Goal: Task Accomplishment & Management: Manage account settings

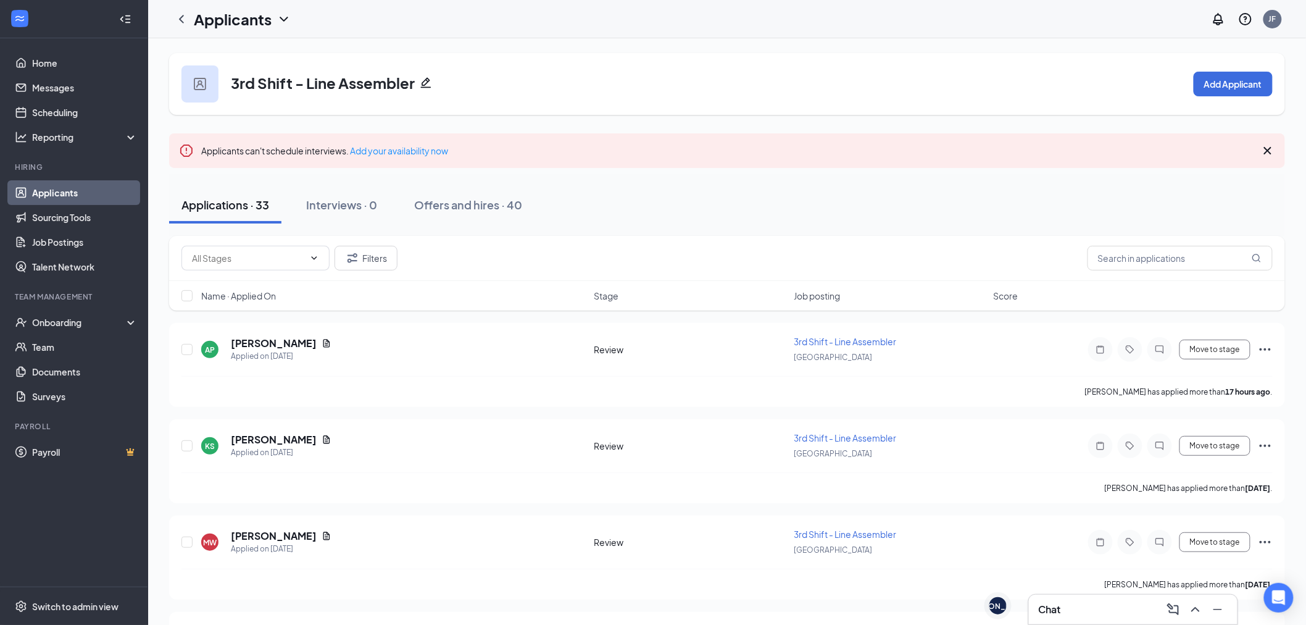
click at [42, 188] on link "Applicants" at bounding box center [85, 192] width 106 height 25
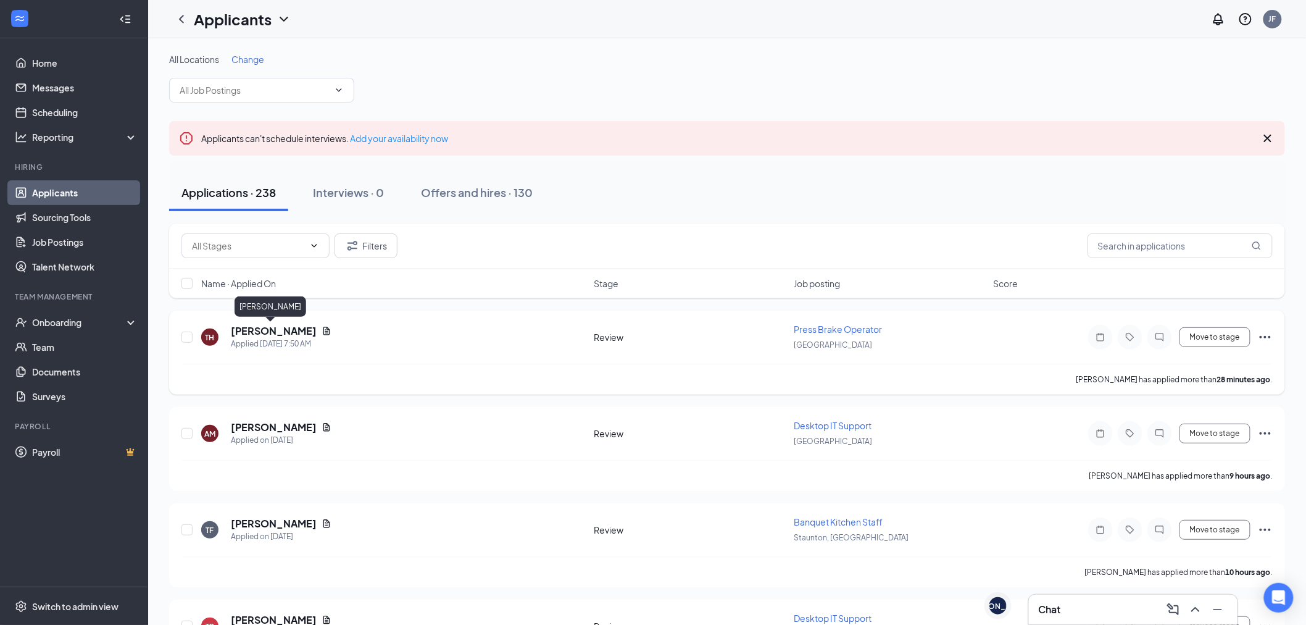
click at [256, 329] on h5 "[PERSON_NAME]" at bounding box center [274, 331] width 86 height 14
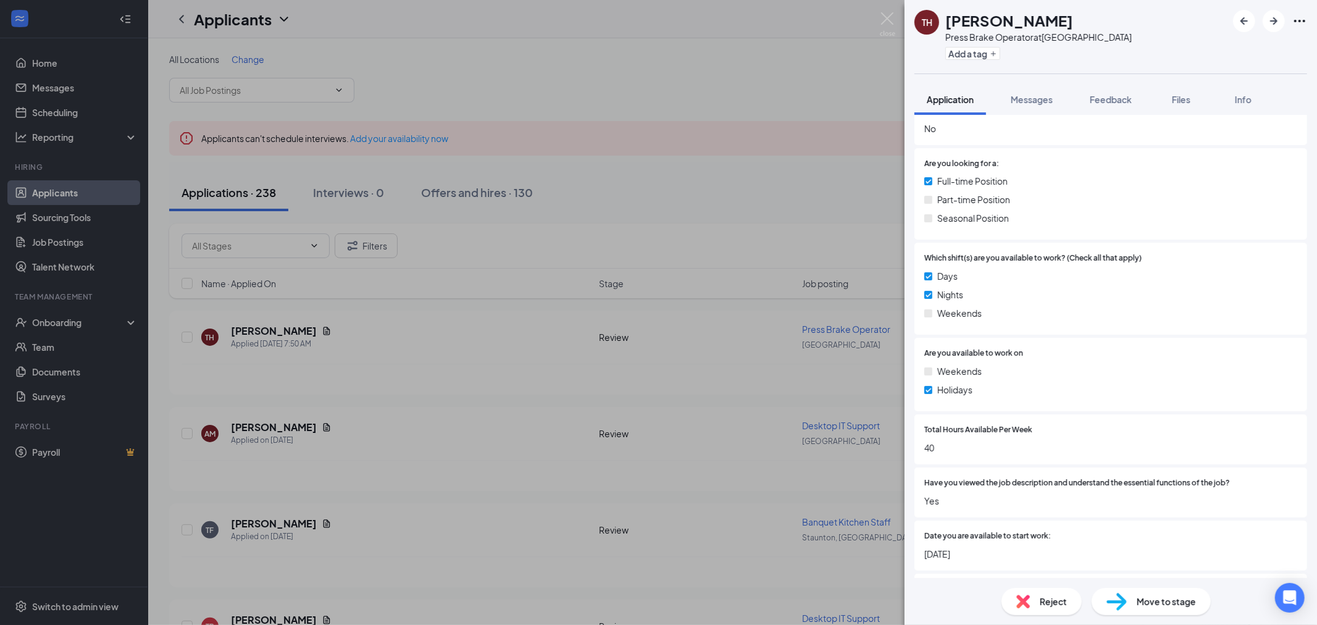
scroll to position [648, 0]
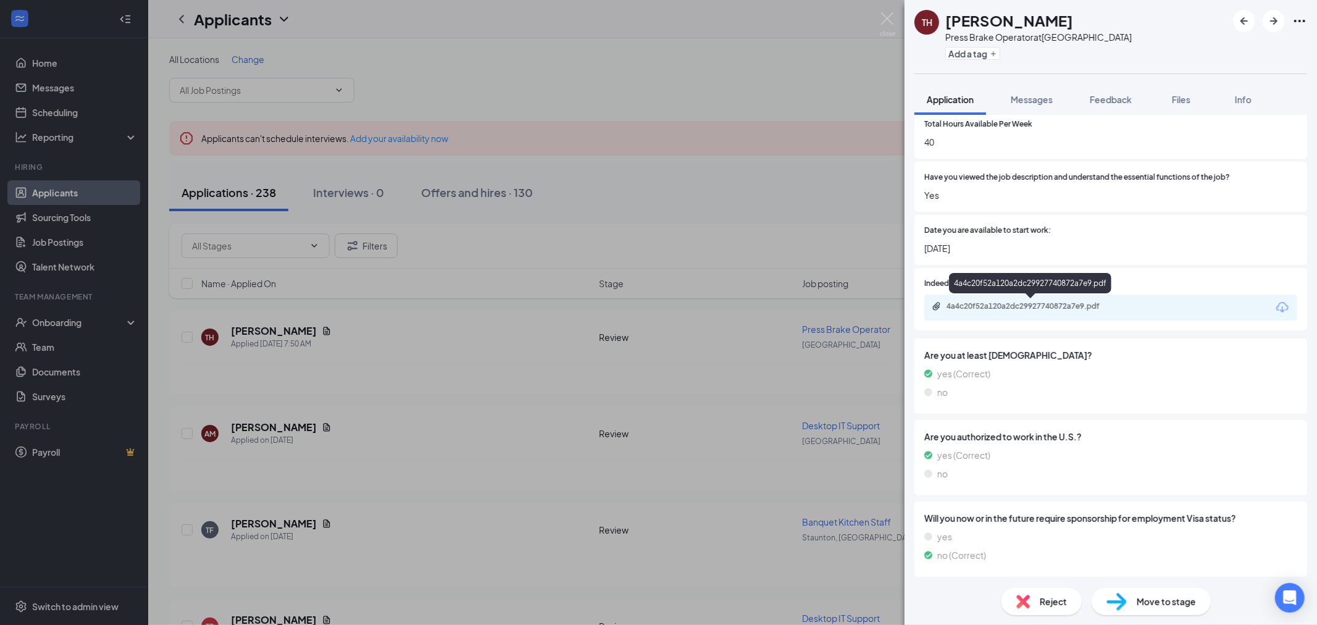
click at [1039, 306] on div "4a4c20f52a120a2dc29927740872a7e9.pdf" at bounding box center [1032, 306] width 173 height 10
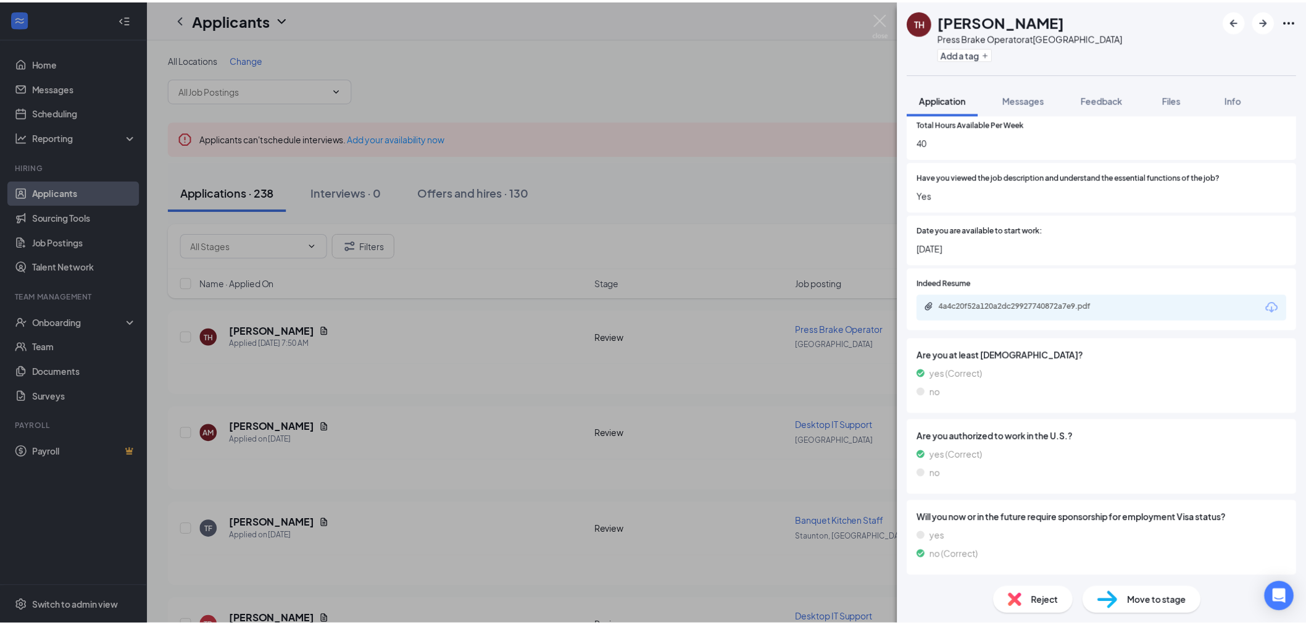
scroll to position [643, 0]
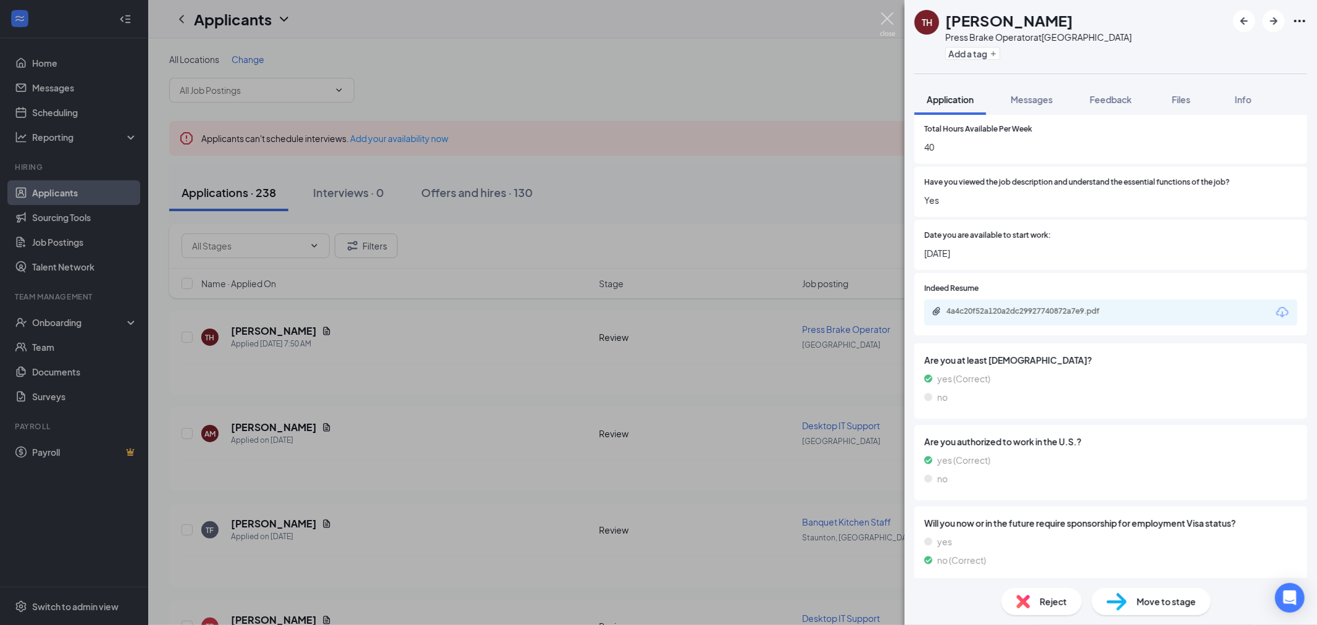
click at [883, 15] on img at bounding box center [887, 24] width 15 height 24
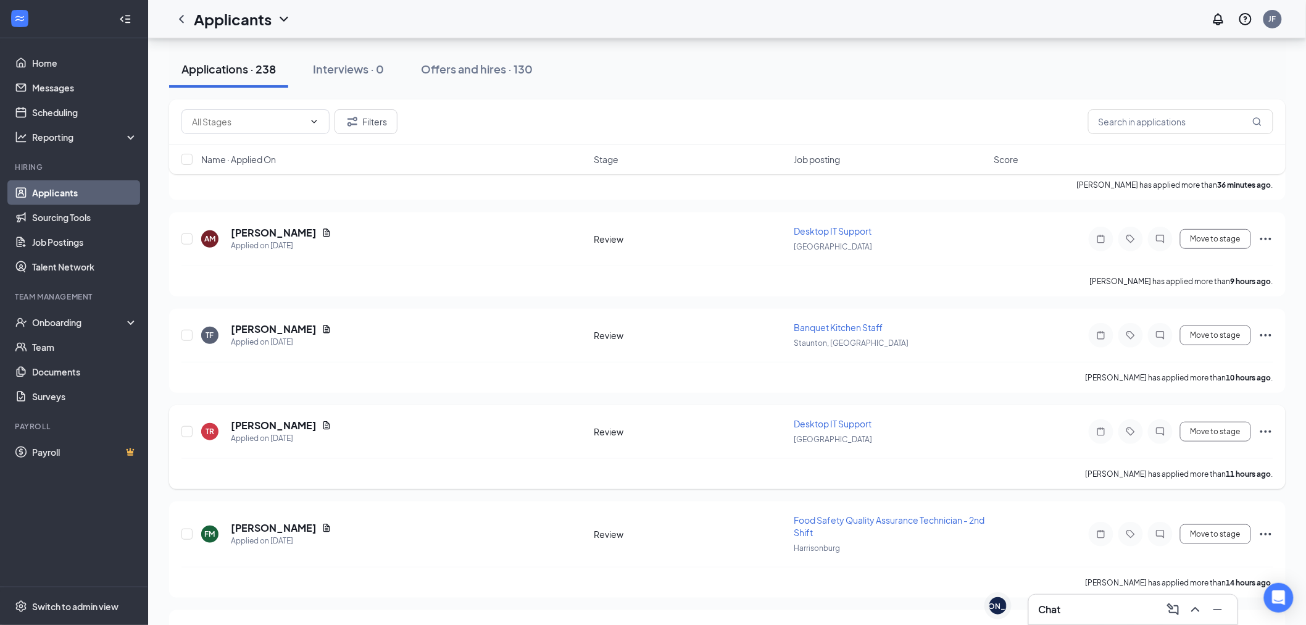
scroll to position [206, 0]
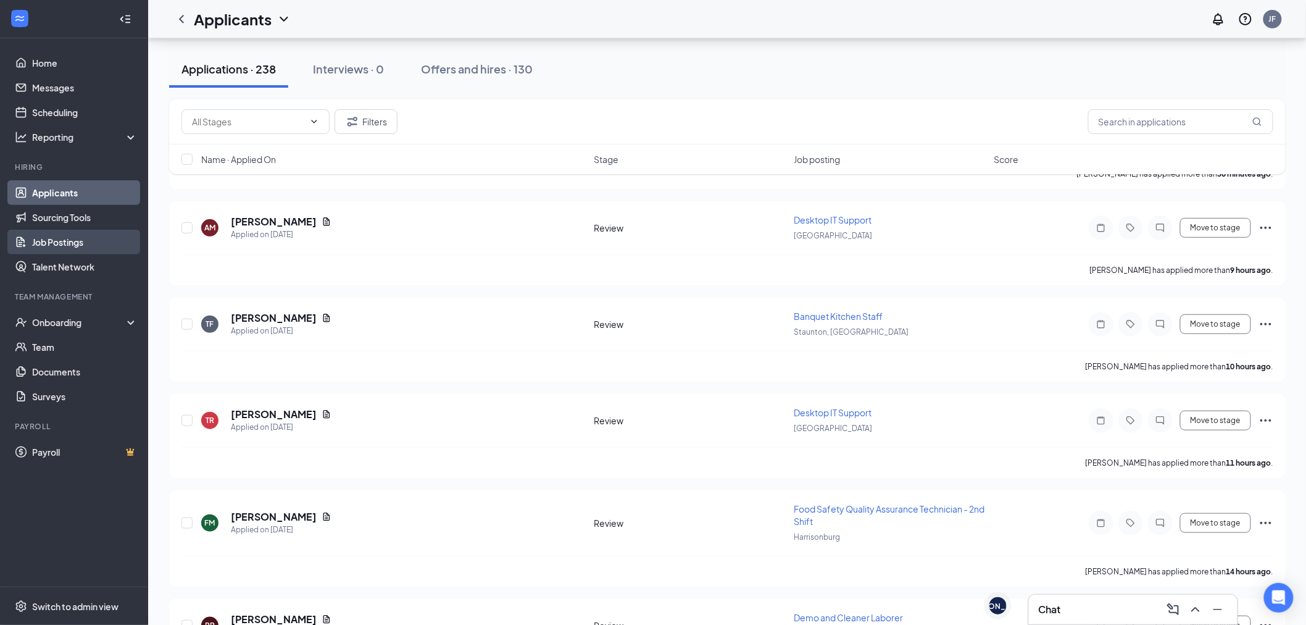
click at [62, 233] on link "Job Postings" at bounding box center [85, 242] width 106 height 25
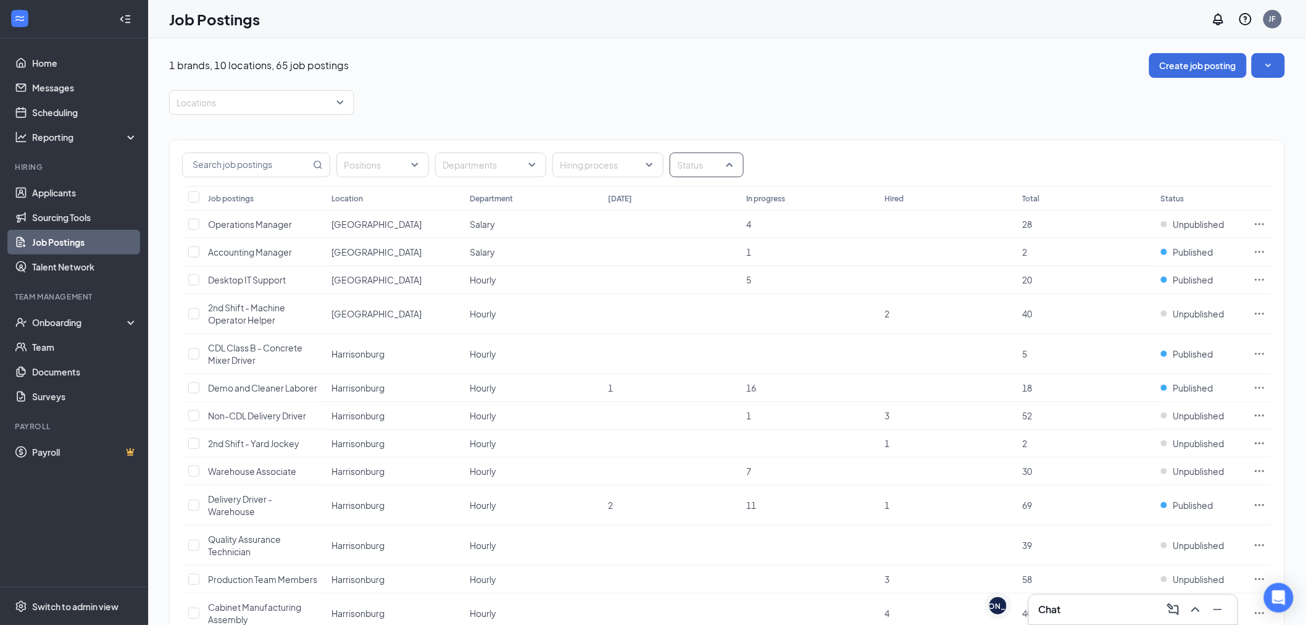
click at [711, 170] on div at bounding box center [701, 165] width 56 height 20
click at [716, 223] on span "Published" at bounding box center [717, 227] width 40 height 11
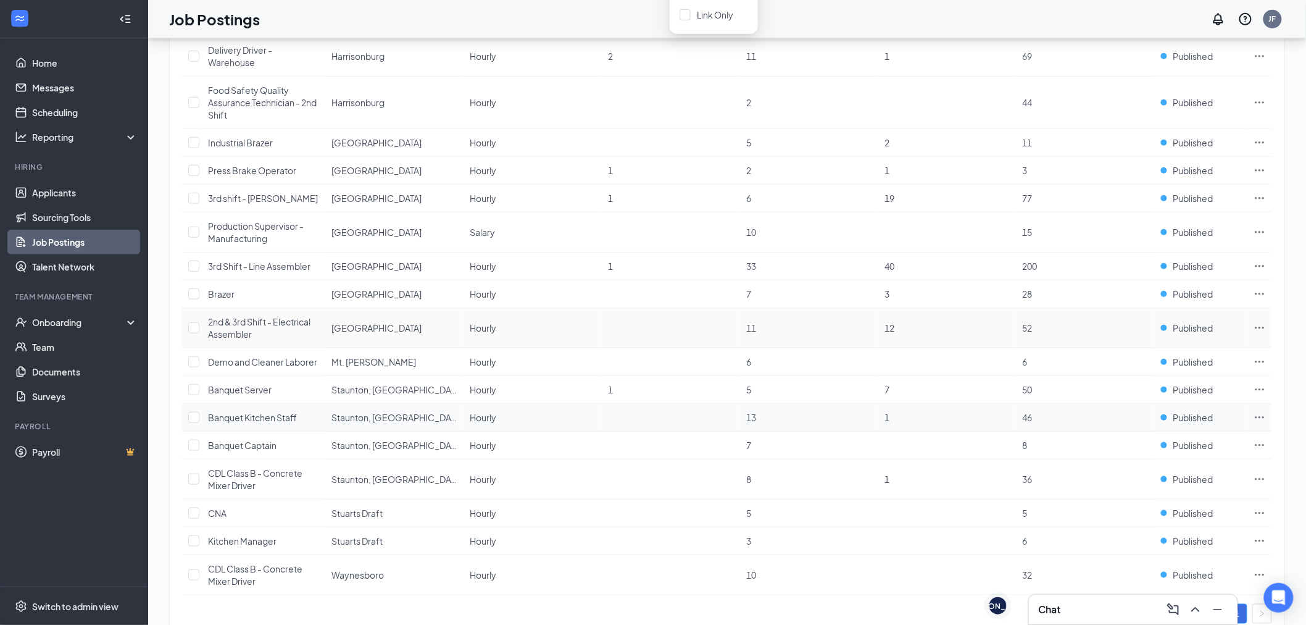
scroll to position [338, 0]
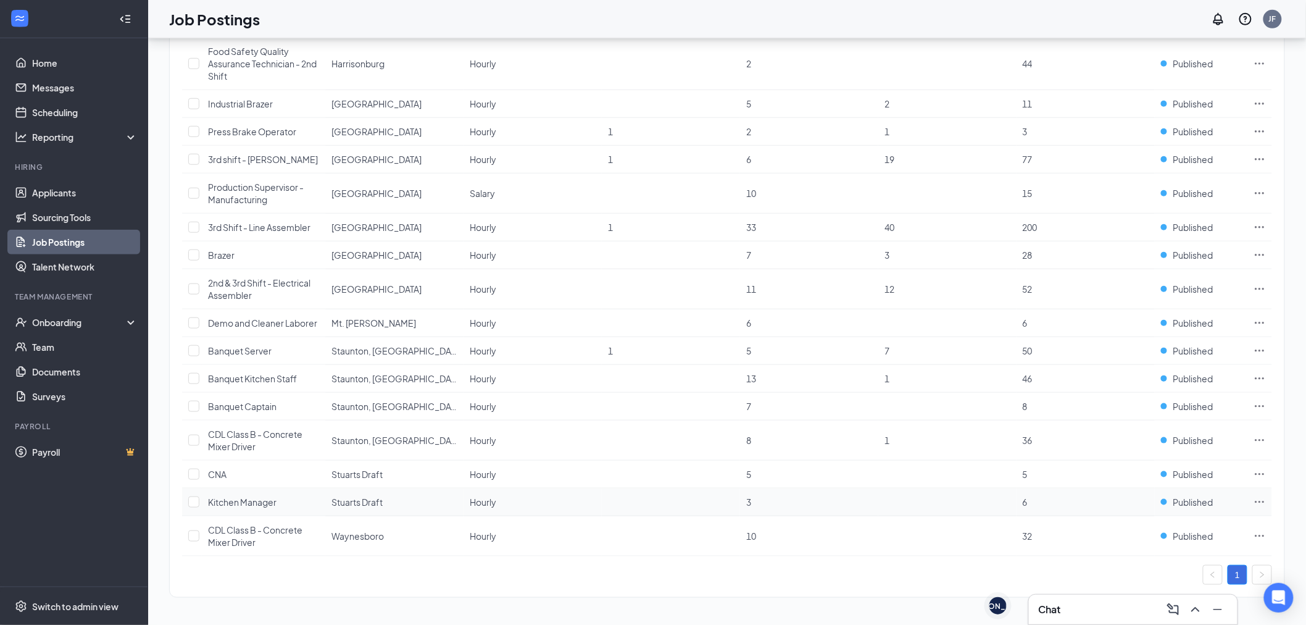
click at [239, 503] on span "Kitchen Manager" at bounding box center [242, 501] width 69 height 11
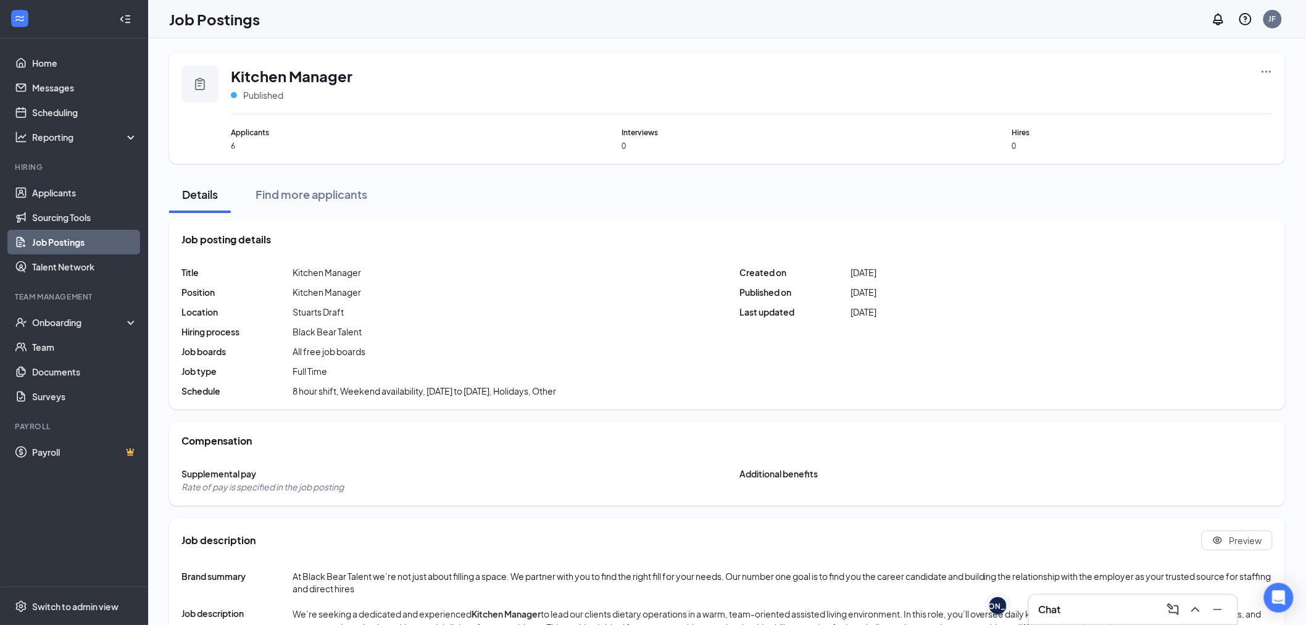
drag, startPoint x: 1267, startPoint y: 60, endPoint x: 1271, endPoint y: 71, distance: 11.3
click at [1270, 64] on div "Kitchen Manager Published Applicants 6 Interviews 0 Hires 0" at bounding box center [727, 108] width 1116 height 110
click at [1271, 71] on icon "Ellipses" at bounding box center [1266, 71] width 9 height 2
click at [1144, 97] on span "Edit job posting" at bounding box center [1128, 96] width 62 height 11
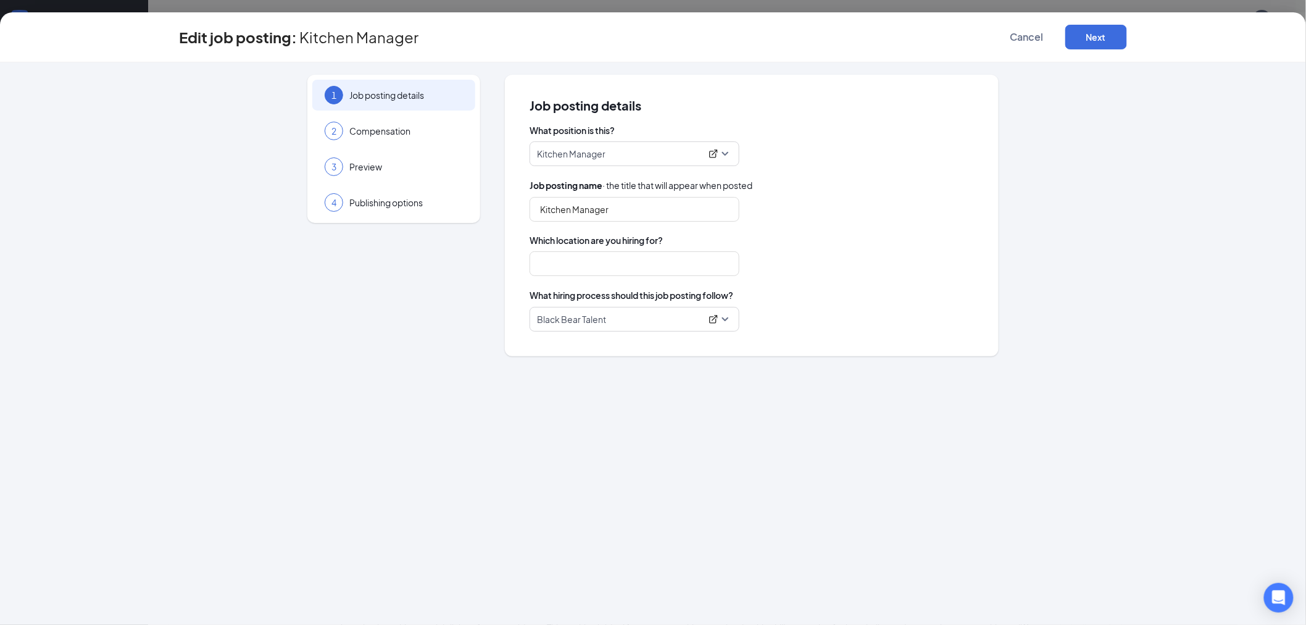
type input "Stuarts Draft"
click at [383, 199] on span "Publishing options" at bounding box center [406, 202] width 114 height 12
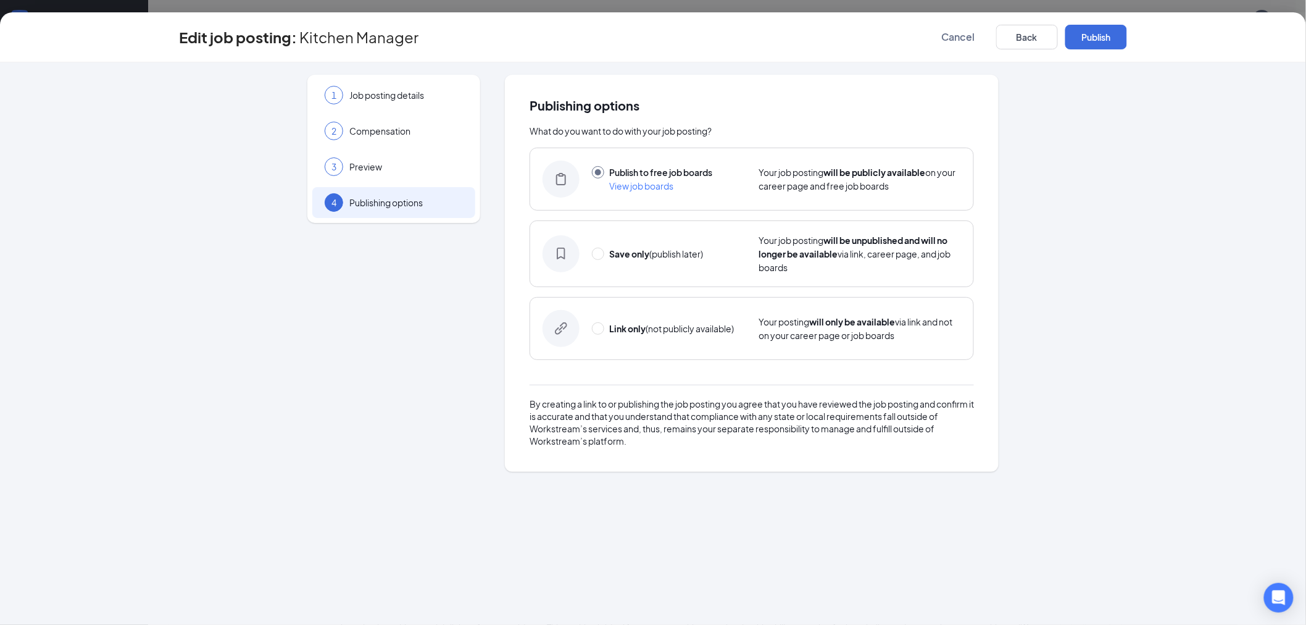
click at [652, 237] on div "Save only (publish later) Your job posting will be unpublished and will no long…" at bounding box center [752, 253] width 444 height 67
radio input "false"
radio input "true"
click at [1105, 37] on button "Save only" at bounding box center [1096, 37] width 62 height 25
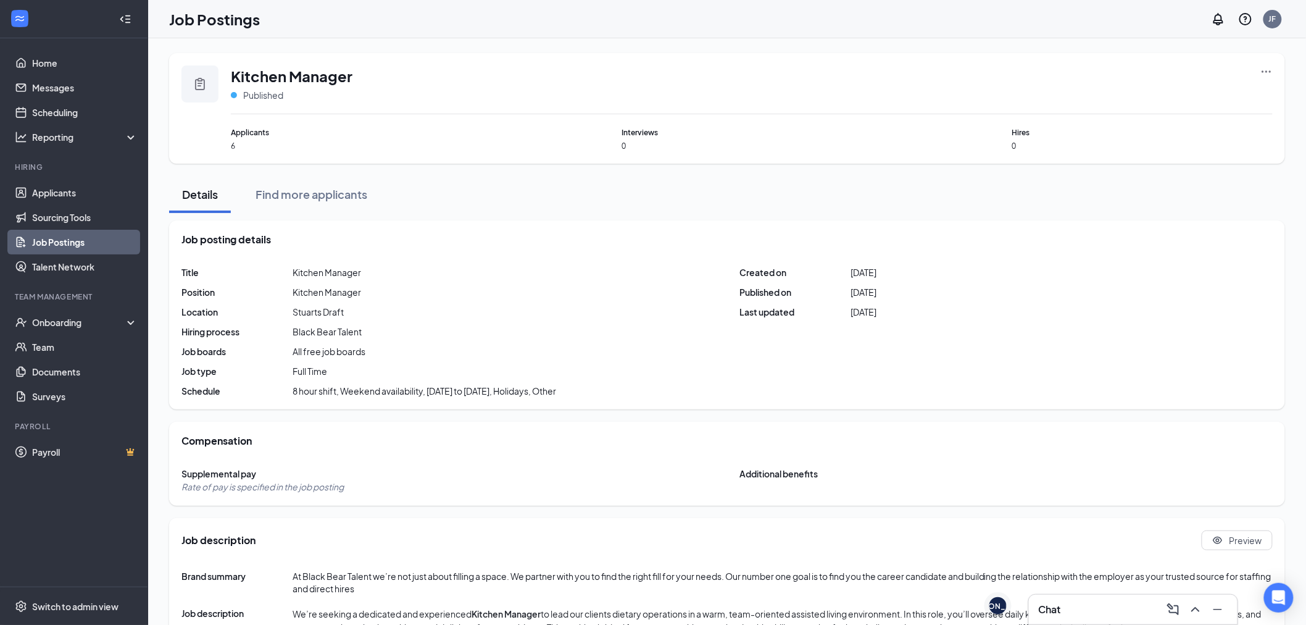
click at [78, 245] on link "Job Postings" at bounding box center [85, 242] width 106 height 25
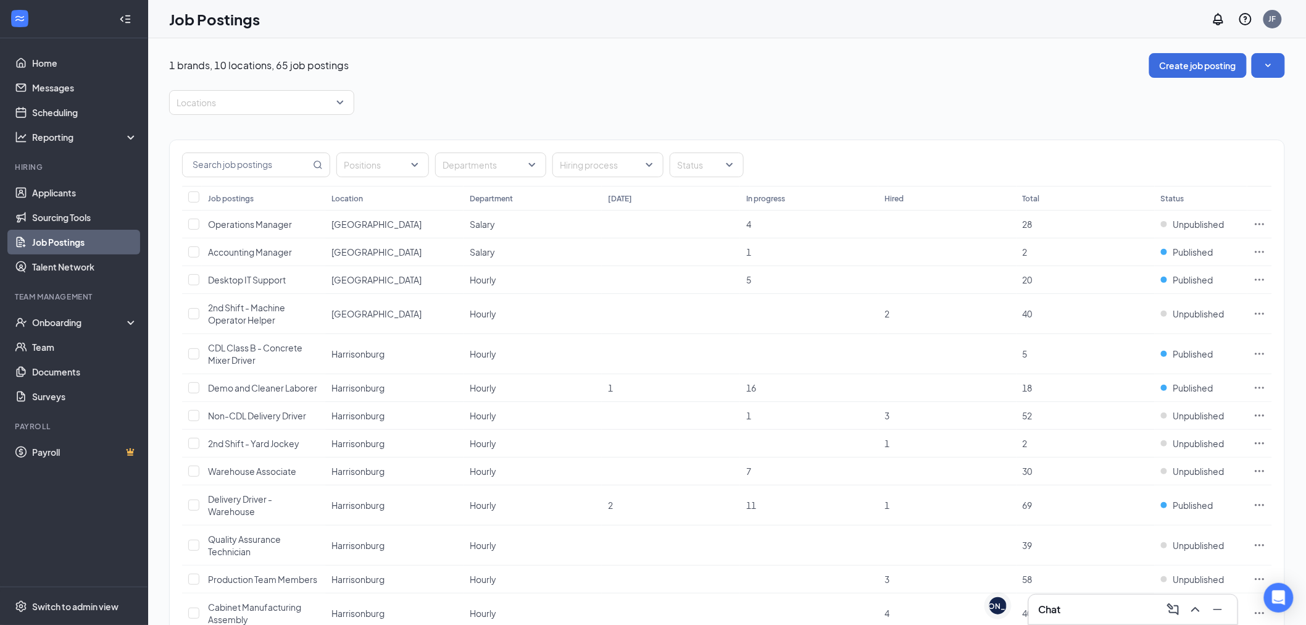
click at [700, 150] on div "Positions Departments Hiring process Status" at bounding box center [727, 163] width 1115 height 46
click at [704, 164] on div at bounding box center [701, 165] width 56 height 20
click at [709, 235] on div "Published" at bounding box center [714, 227] width 88 height 28
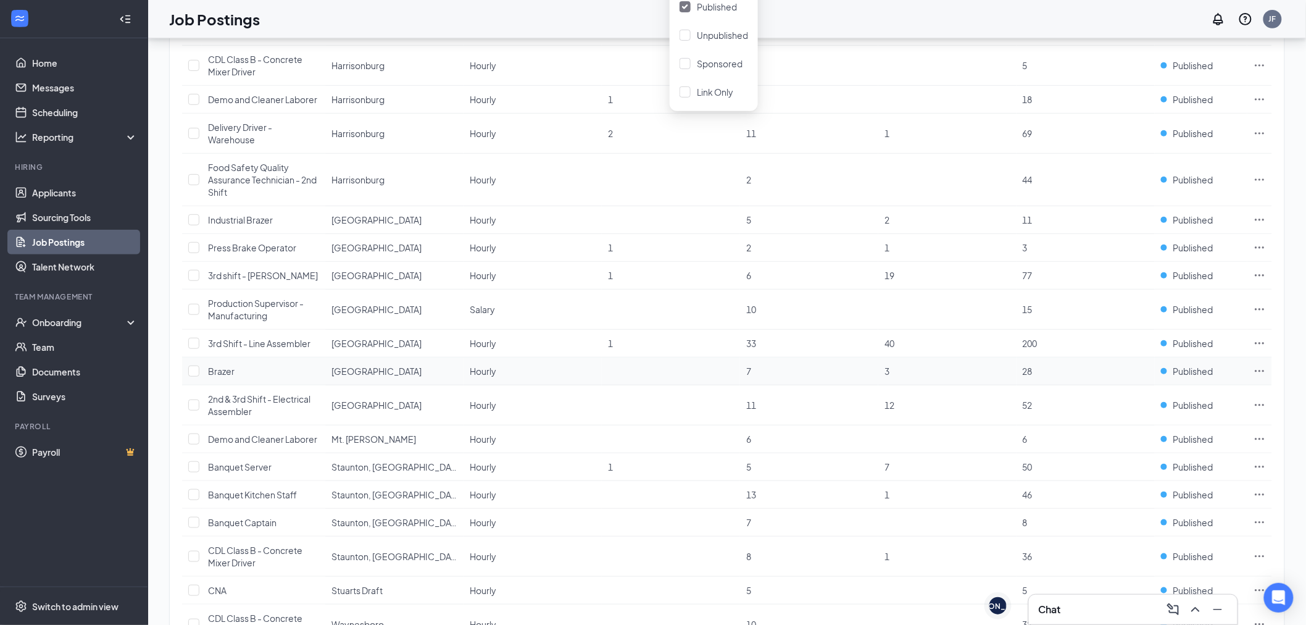
scroll to position [310, 0]
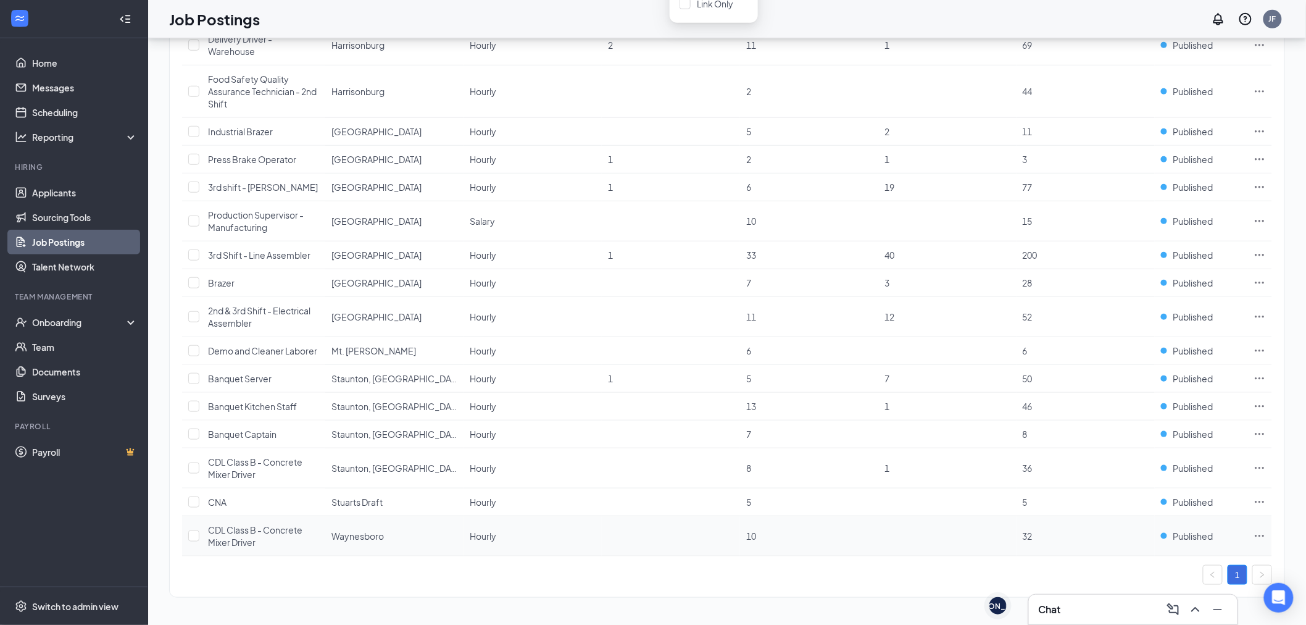
click at [242, 517] on td "CDL Class B - Concrete Mixer Driver" at bounding box center [263, 536] width 123 height 40
click at [243, 503] on td "CNA" at bounding box center [263, 502] width 123 height 28
click at [223, 501] on span "CNA" at bounding box center [217, 501] width 19 height 11
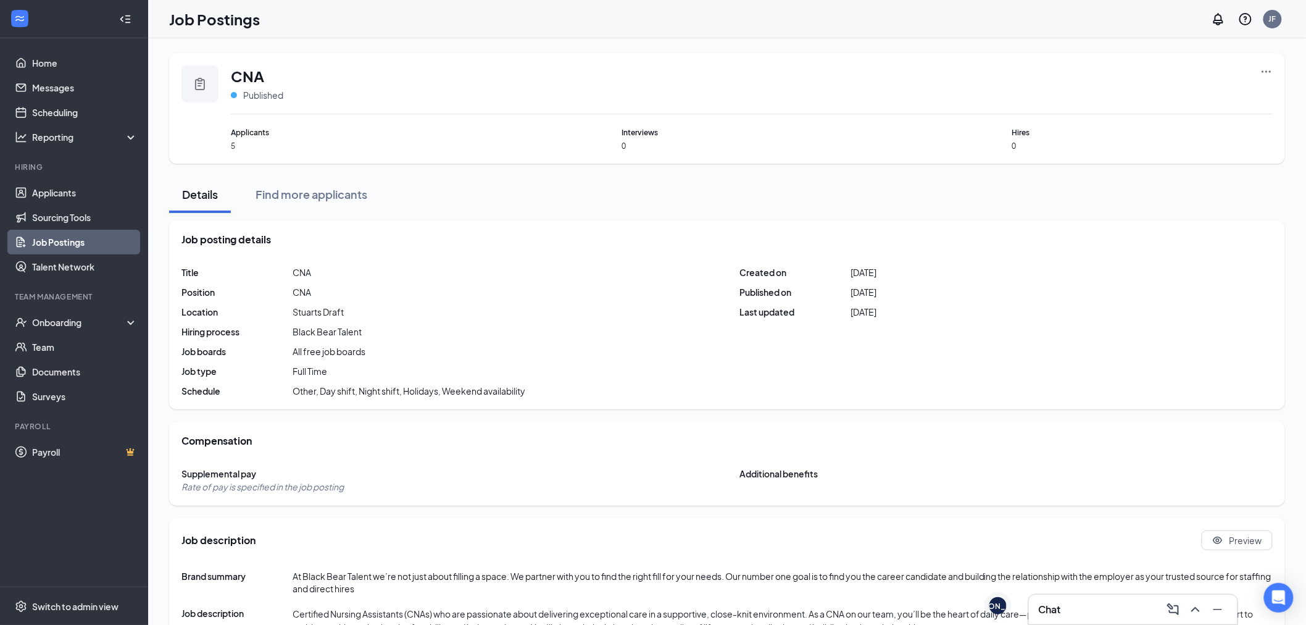
click at [1262, 72] on icon "Ellipses" at bounding box center [1266, 71] width 12 height 12
click at [1157, 99] on span "Edit job posting" at bounding box center [1128, 96] width 62 height 11
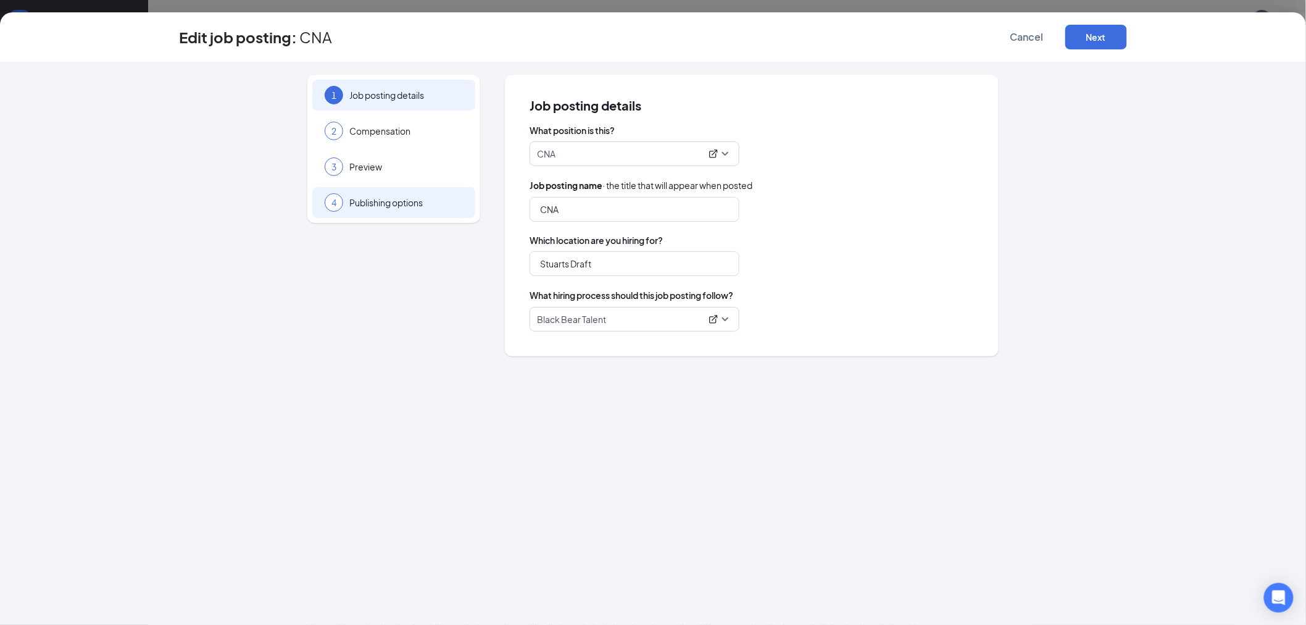
click at [408, 192] on div "4 Publishing options" at bounding box center [393, 202] width 163 height 31
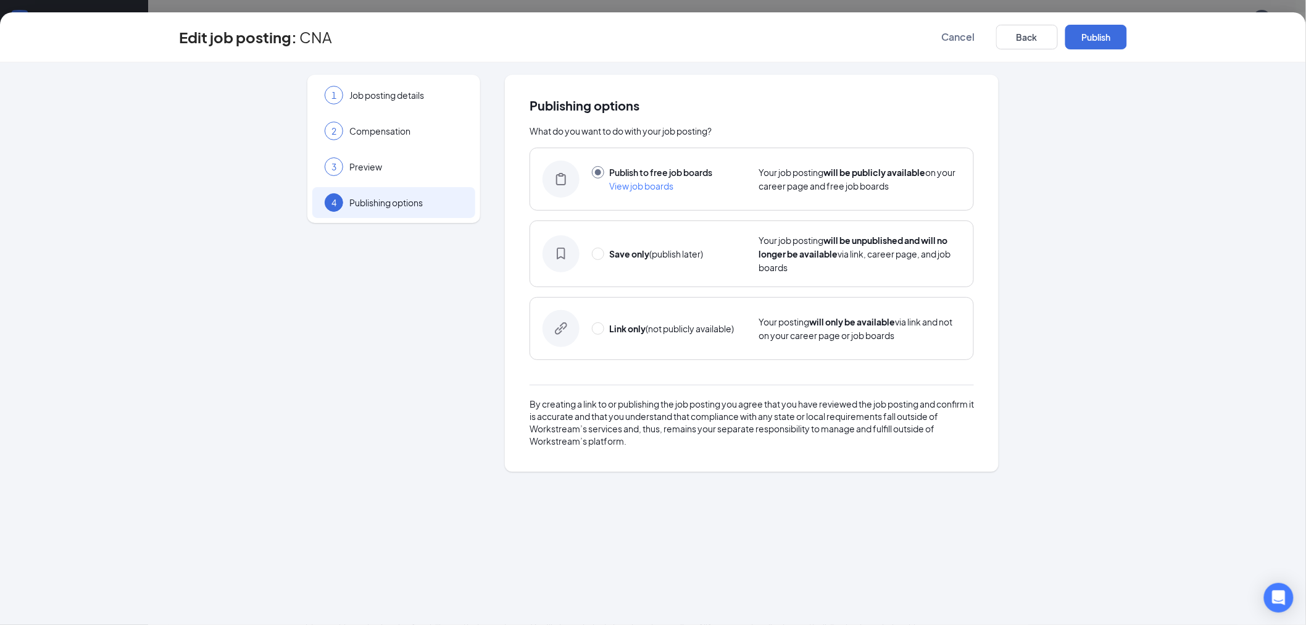
click at [633, 266] on div "Save only (publish later) Your job posting will be unpublished and will no long…" at bounding box center [752, 253] width 444 height 67
radio input "false"
radio input "true"
click at [1093, 41] on button "Save only" at bounding box center [1096, 37] width 62 height 25
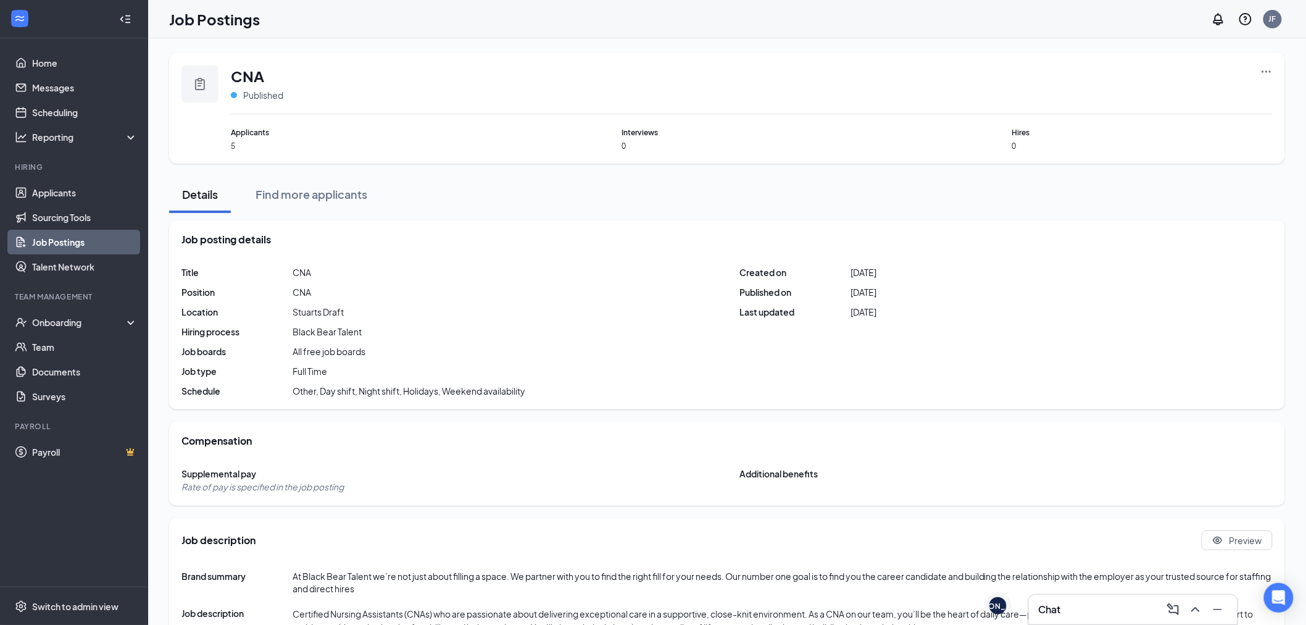
click at [75, 179] on li "Hiring Applicants Sourcing Tools Job Postings Talent Network" at bounding box center [74, 220] width 148 height 117
click at [71, 183] on link "Applicants" at bounding box center [85, 192] width 106 height 25
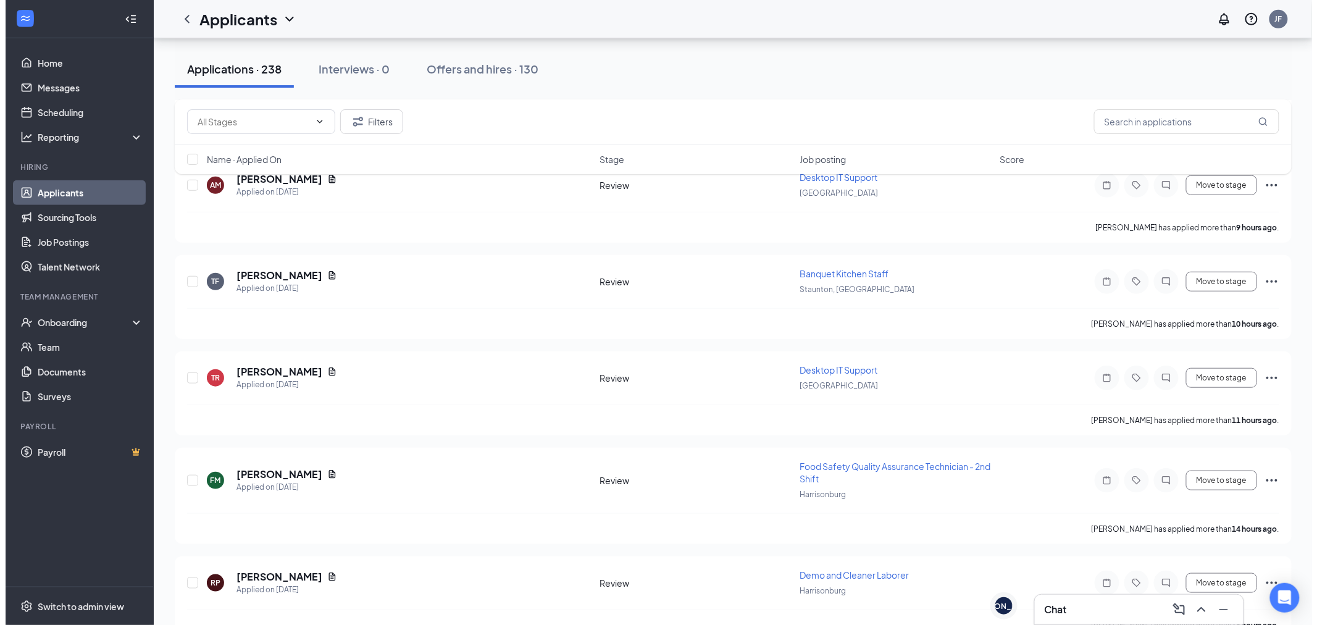
scroll to position [69, 0]
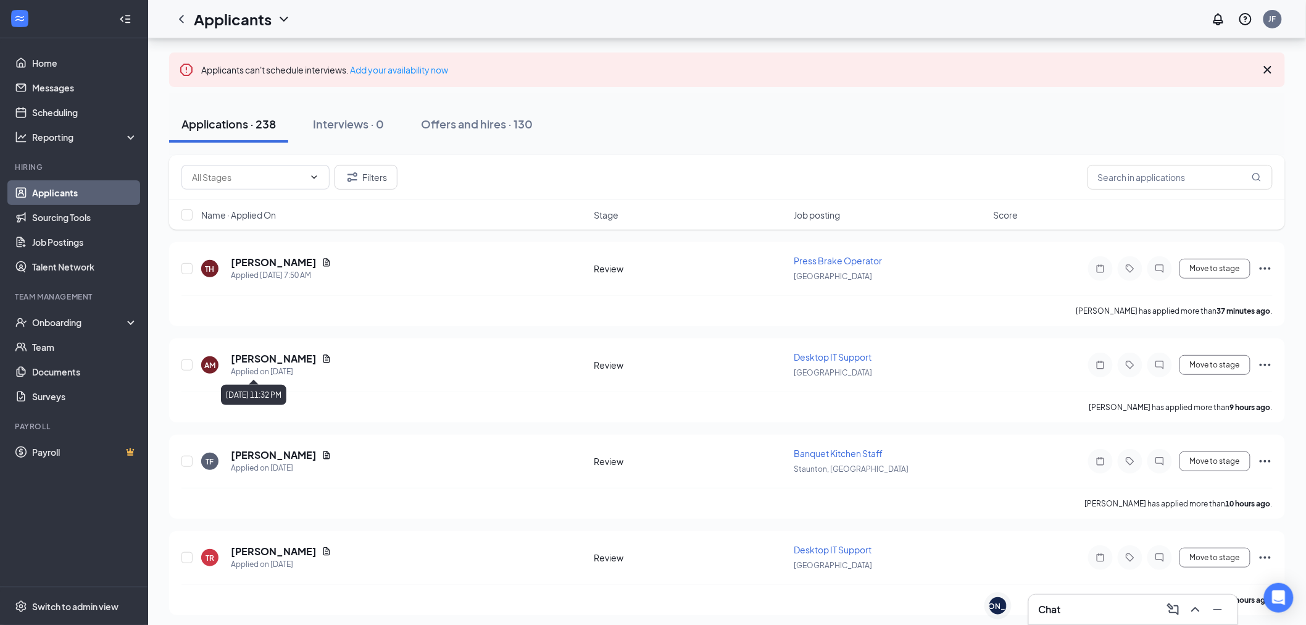
click at [265, 361] on h5 "[PERSON_NAME]" at bounding box center [274, 359] width 86 height 14
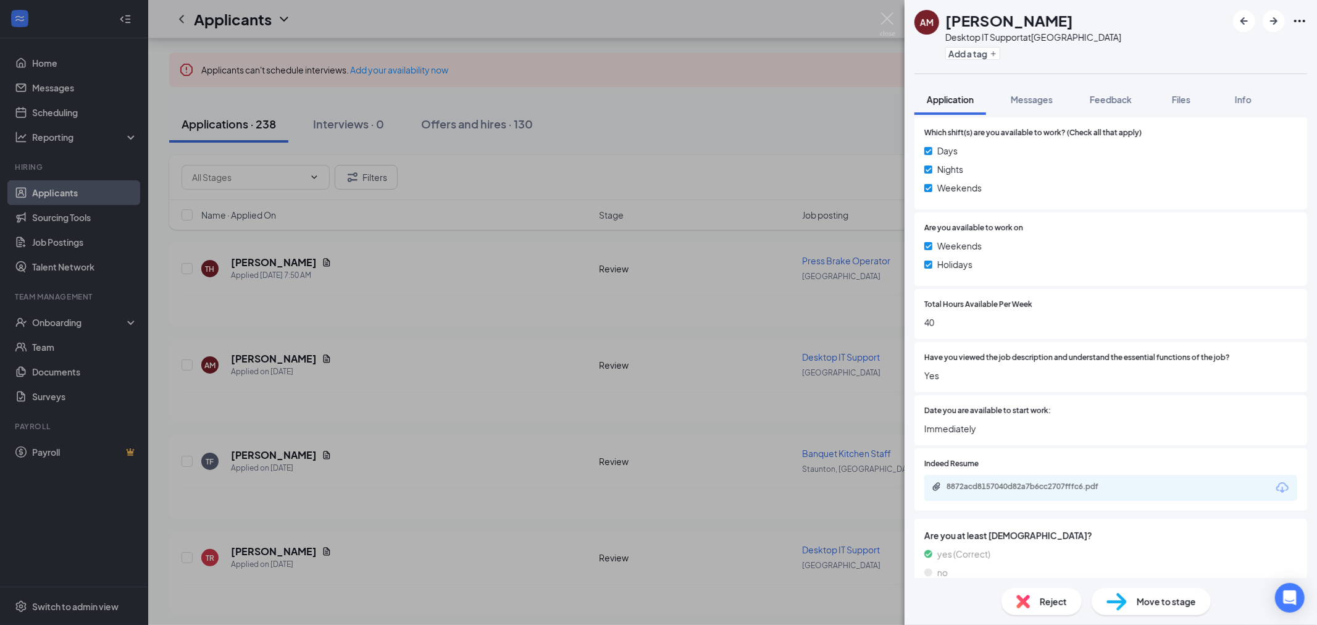
scroll to position [617, 0]
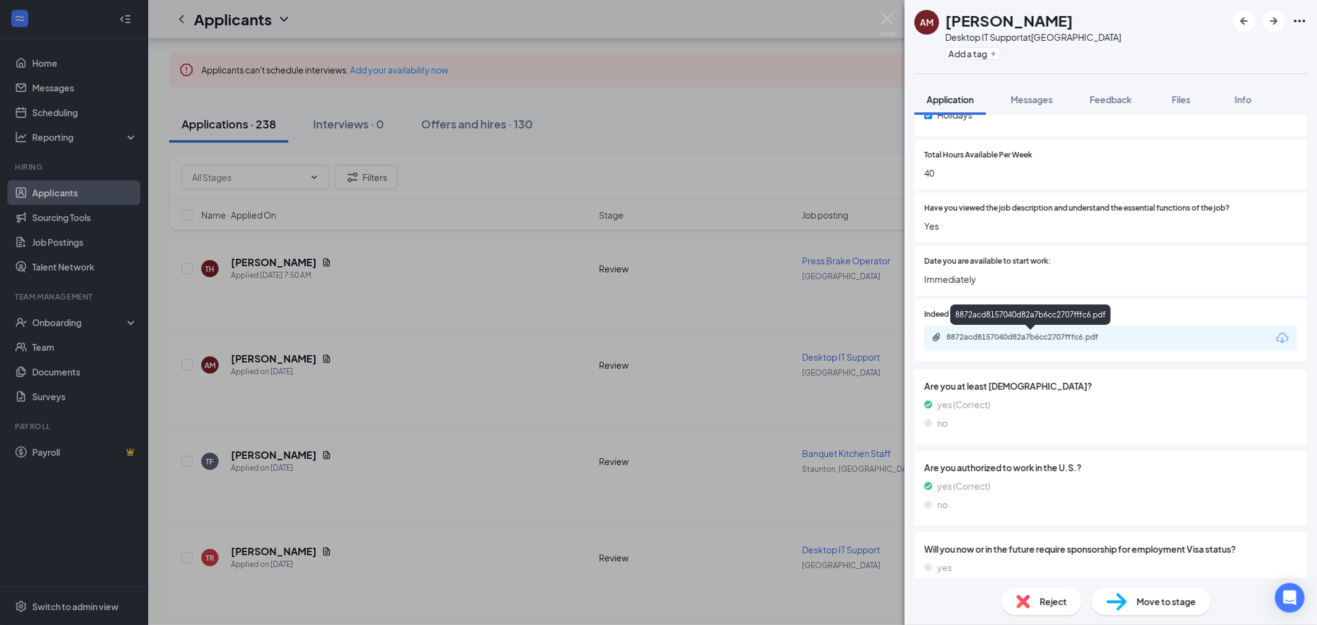
click at [1034, 332] on div "8872acd8157040d82a7b6cc2707fffc6.pdf" at bounding box center [1032, 337] width 173 height 10
click at [883, 23] on img at bounding box center [887, 24] width 15 height 24
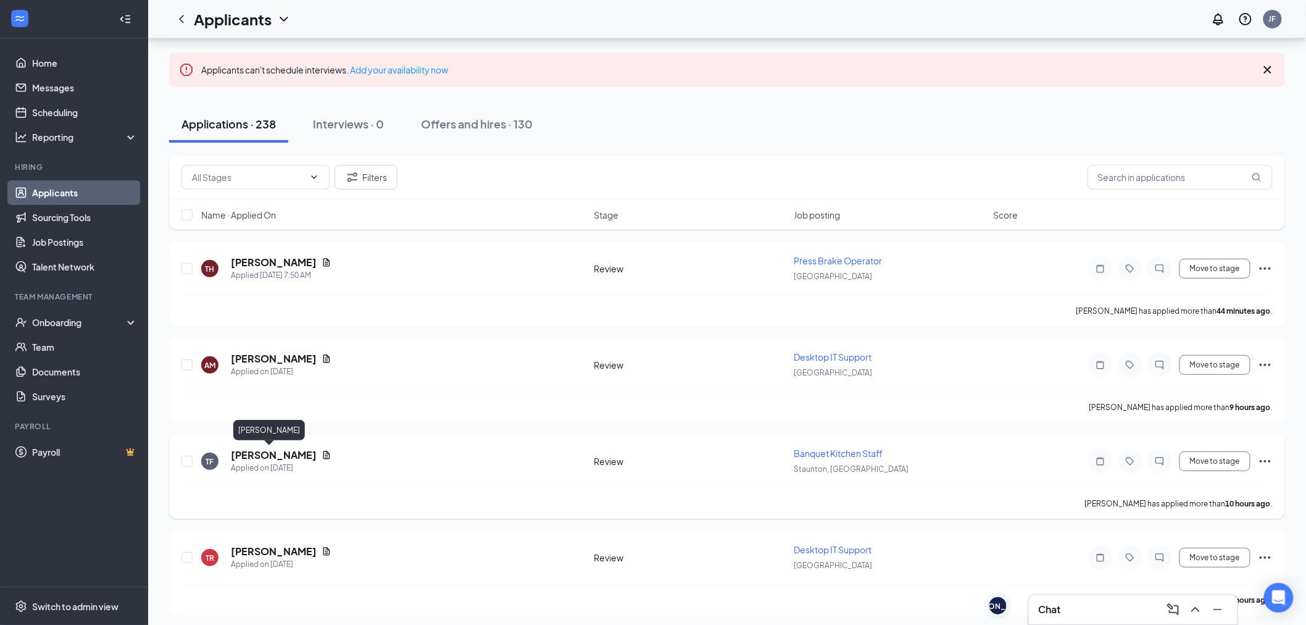
click at [264, 449] on h5 "[PERSON_NAME]" at bounding box center [274, 455] width 86 height 14
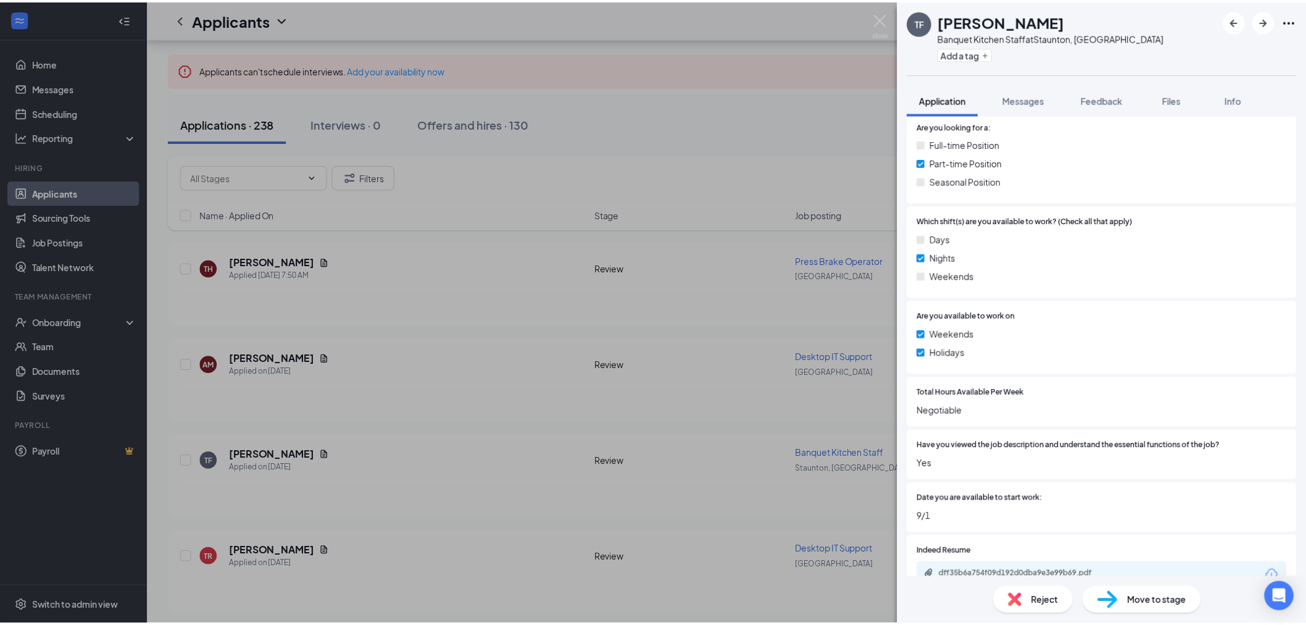
scroll to position [480, 0]
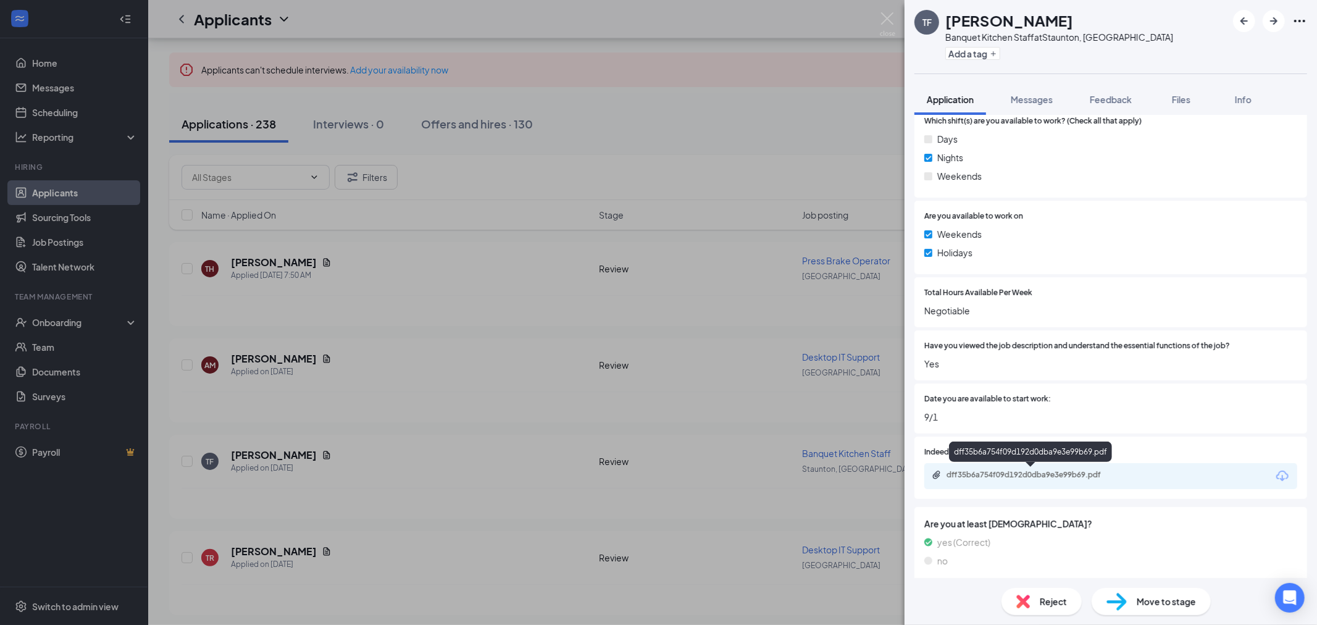
click at [1007, 471] on div "dff35b6a754f09d192d0dba9e3e99b69.pdf" at bounding box center [1032, 475] width 173 height 10
click at [883, 22] on img at bounding box center [887, 24] width 15 height 24
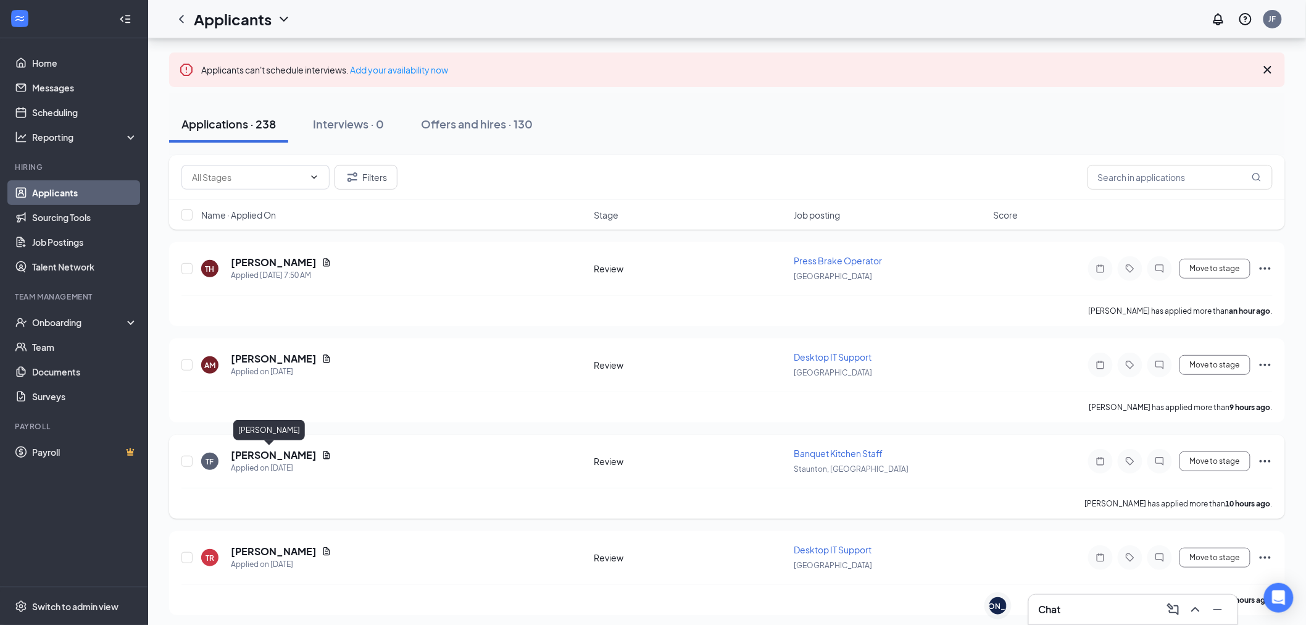
click at [269, 458] on h5 "[PERSON_NAME]" at bounding box center [274, 455] width 86 height 14
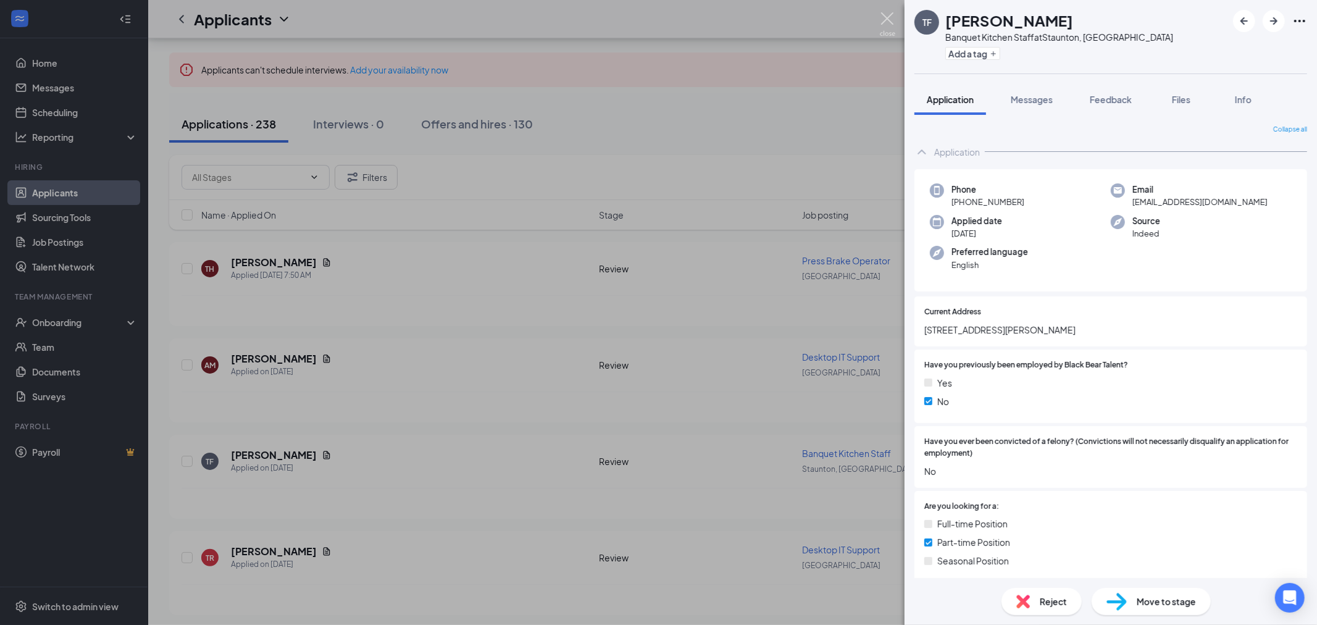
click at [886, 21] on img at bounding box center [887, 24] width 15 height 24
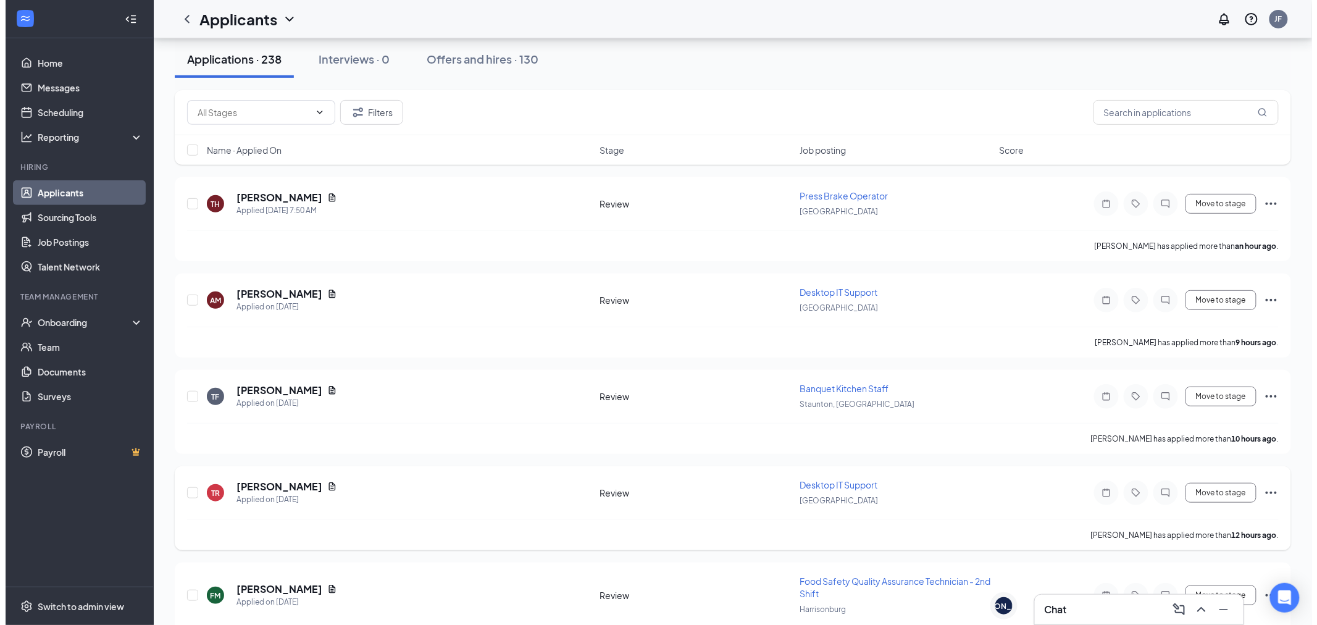
scroll to position [137, 0]
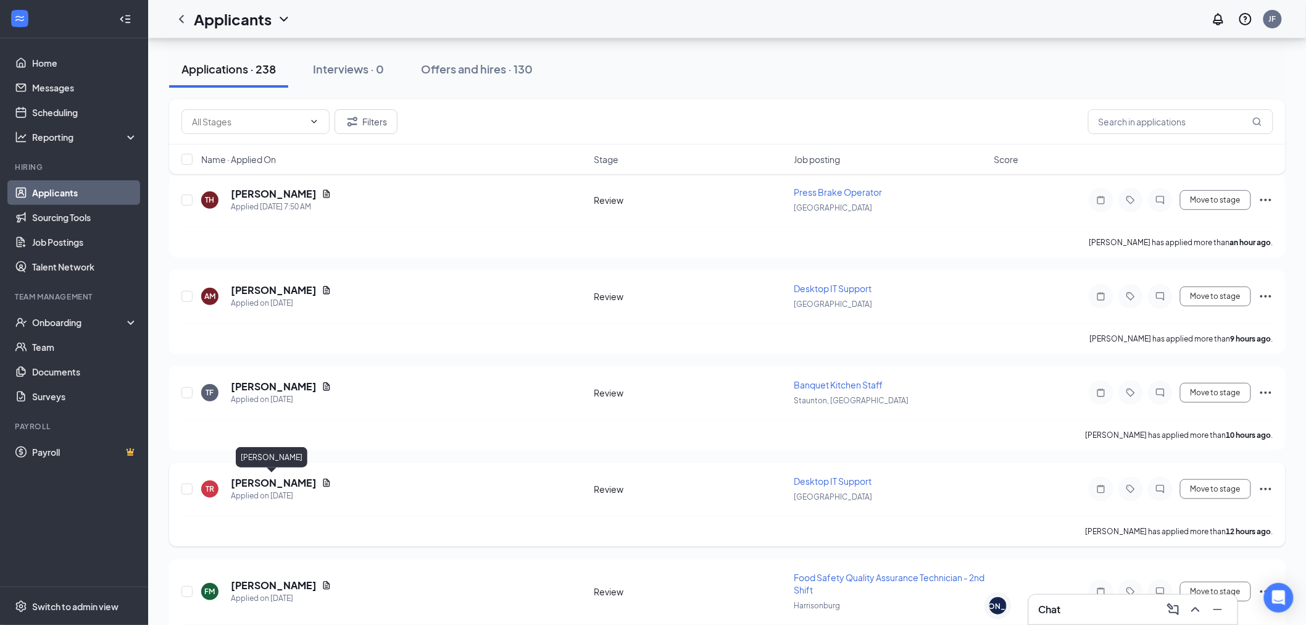
click at [289, 478] on h5 "[PERSON_NAME]" at bounding box center [274, 483] width 86 height 14
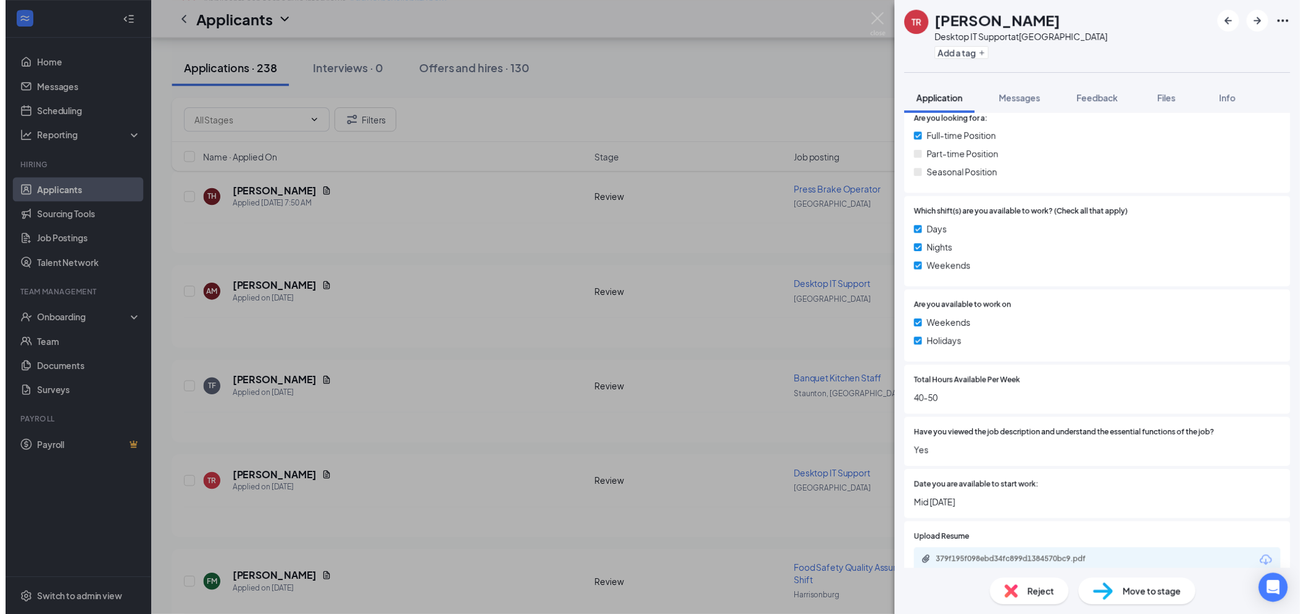
scroll to position [548, 0]
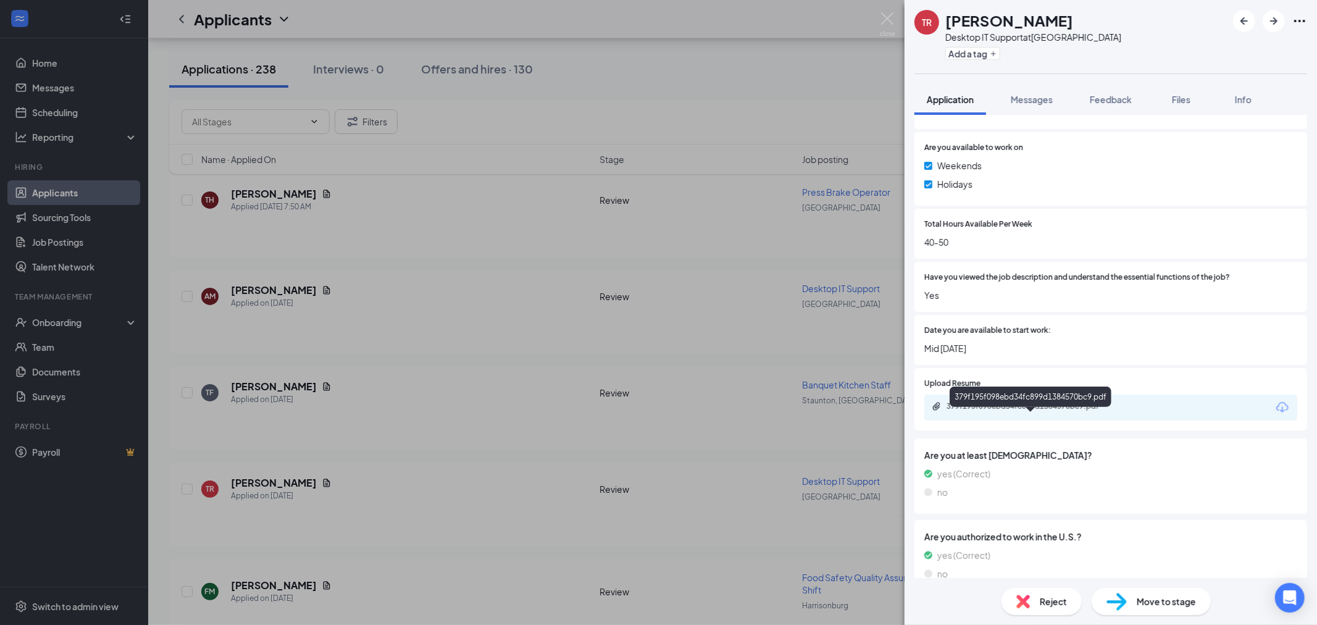
click at [1025, 411] on div "379f195f098ebd34fc899d1384570bc9.pdf" at bounding box center [1032, 406] width 173 height 10
click at [883, 22] on img at bounding box center [887, 24] width 15 height 24
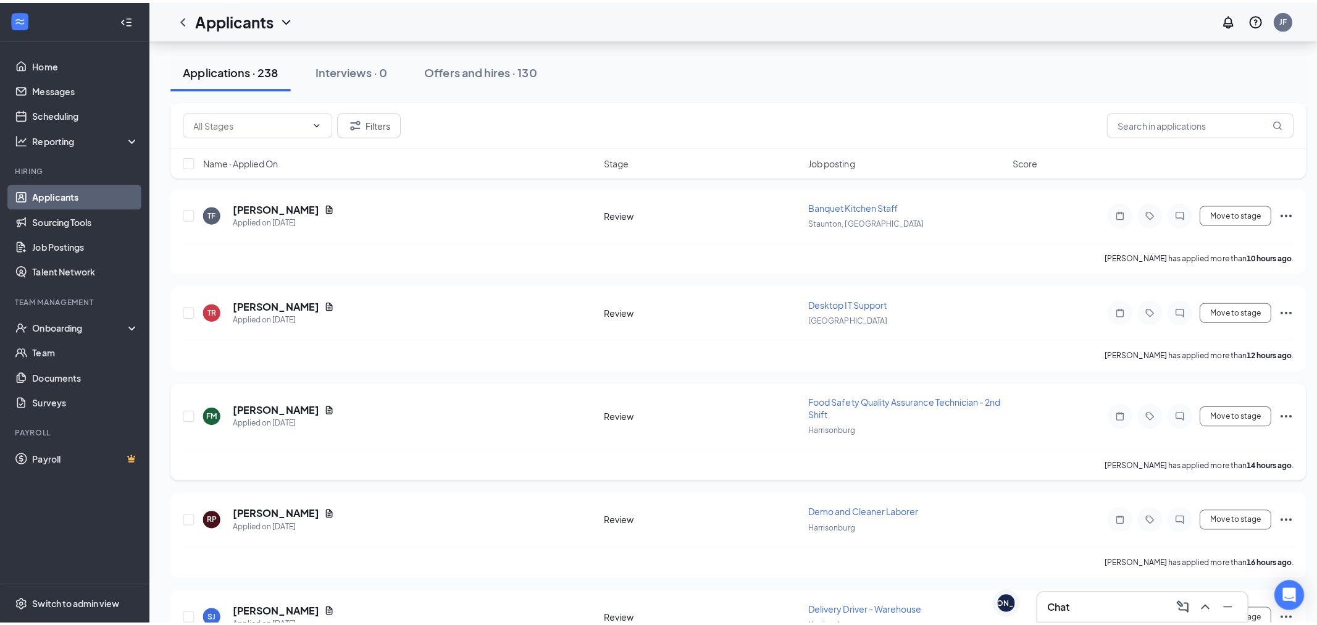
scroll to position [343, 0]
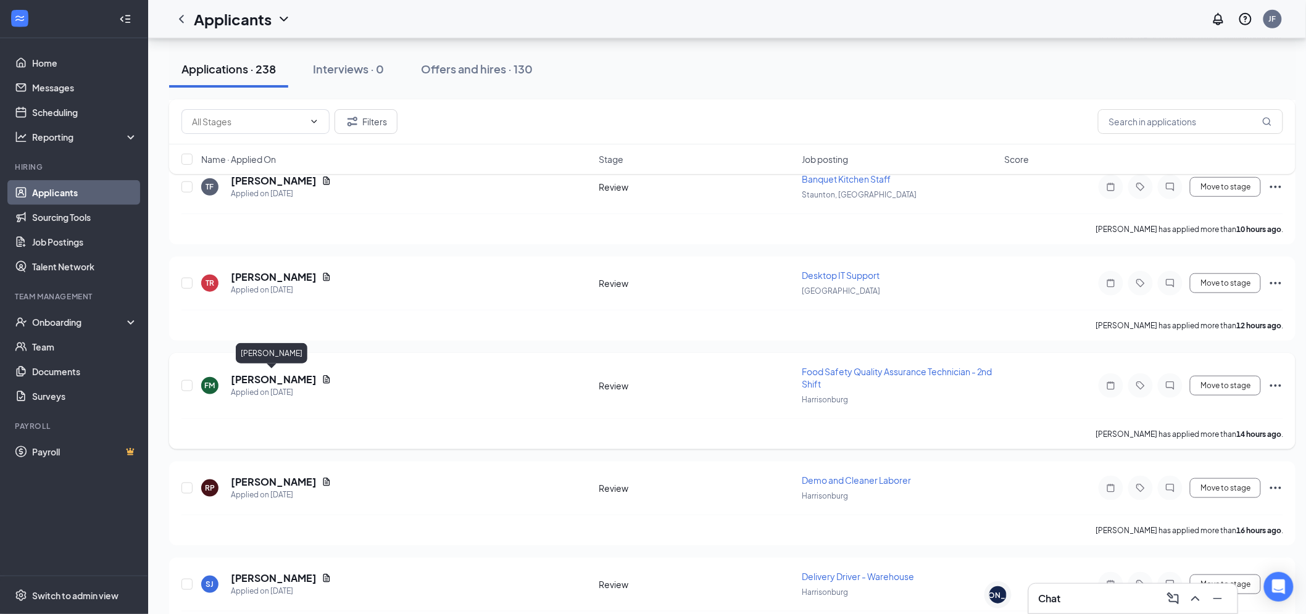
click at [288, 378] on h5 "Felix Mackonya" at bounding box center [274, 380] width 86 height 14
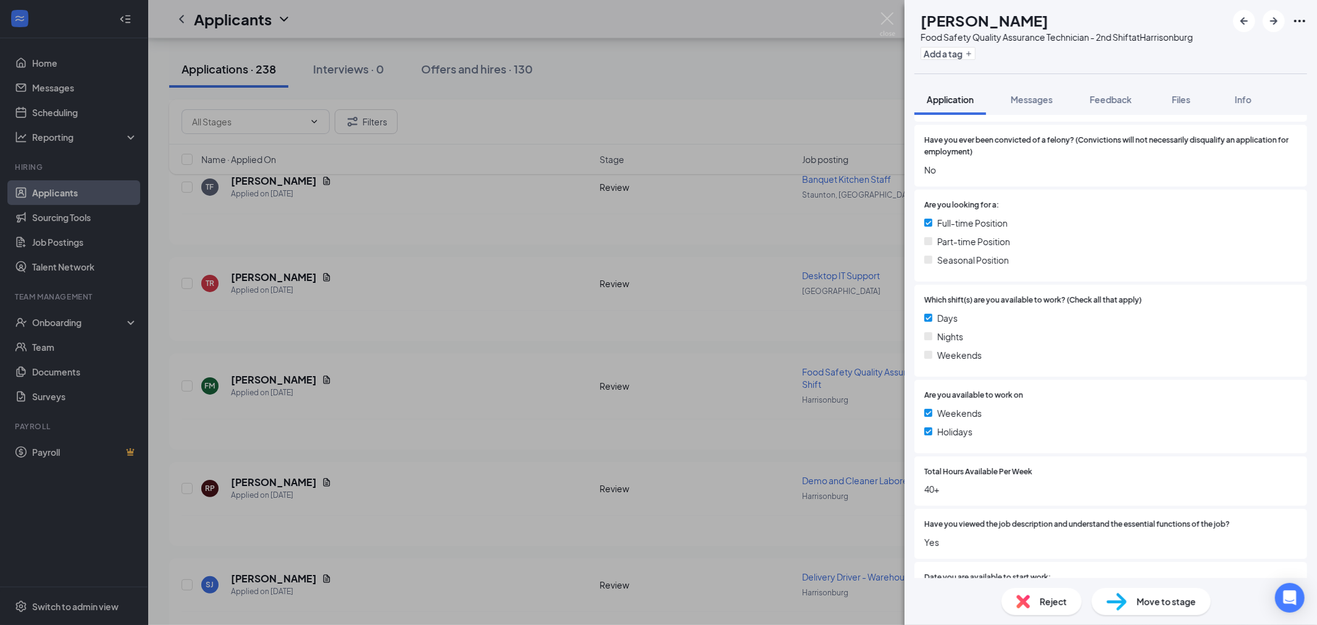
scroll to position [548, 0]
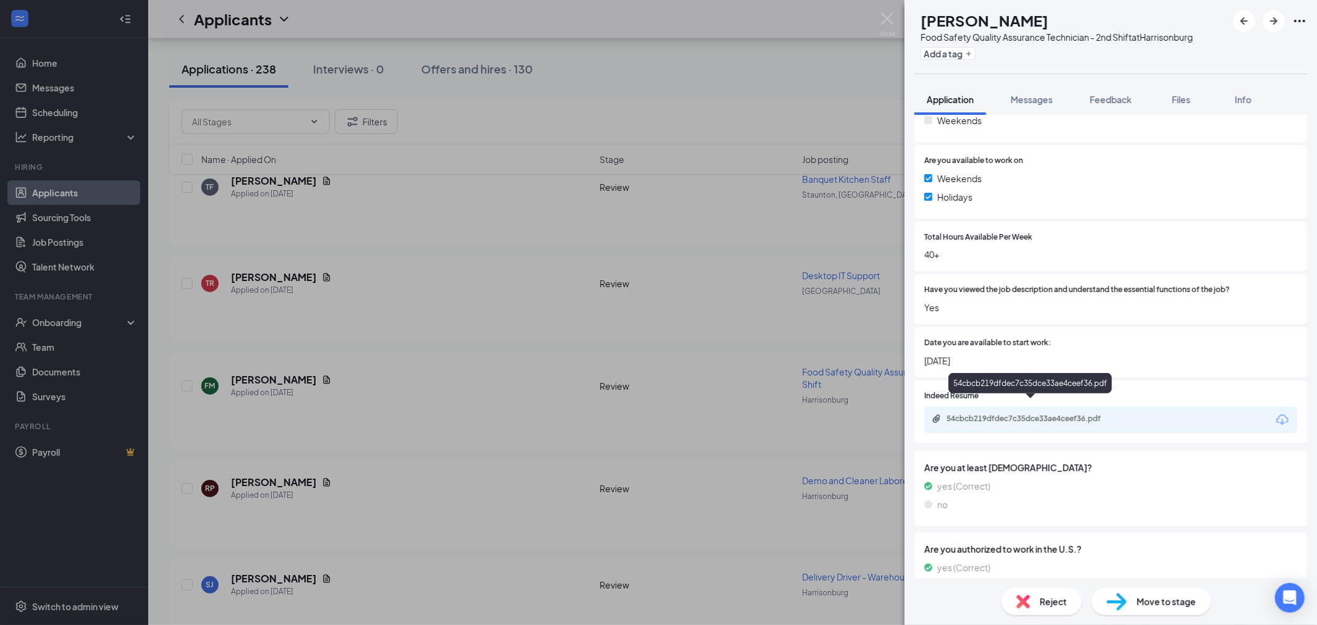
click at [1017, 414] on div "54cbcb219dfdec7c35dce33ae4ceef36.pdf" at bounding box center [1032, 419] width 173 height 10
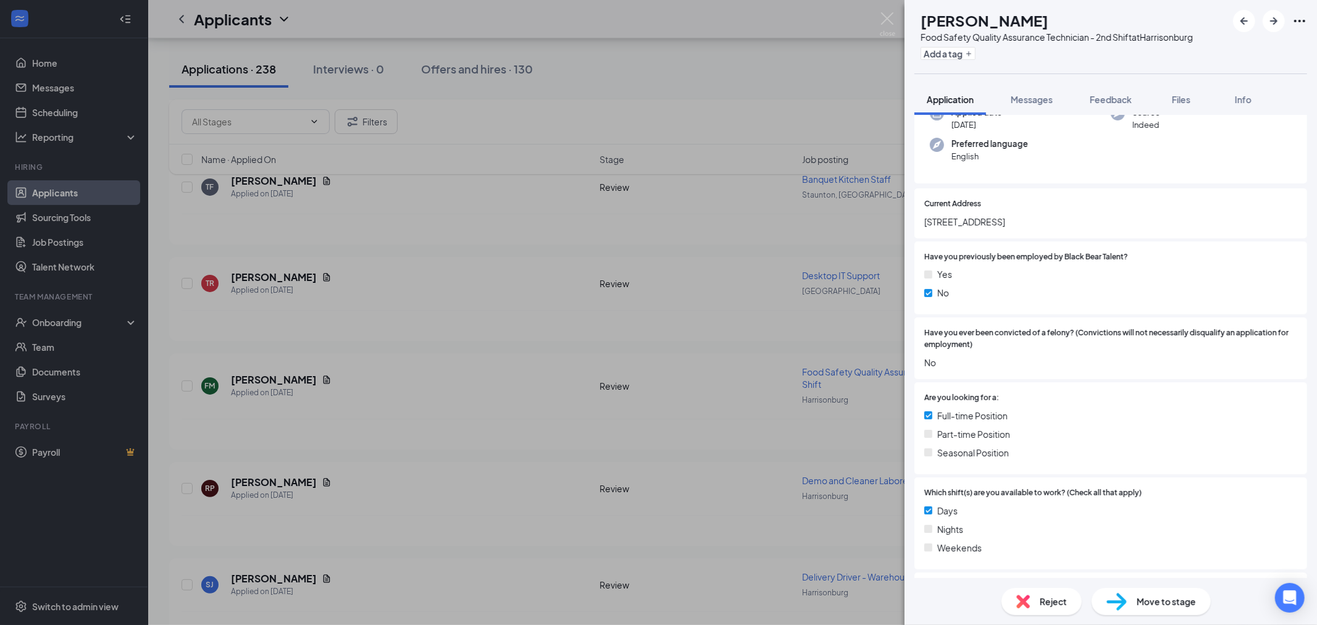
scroll to position [0, 0]
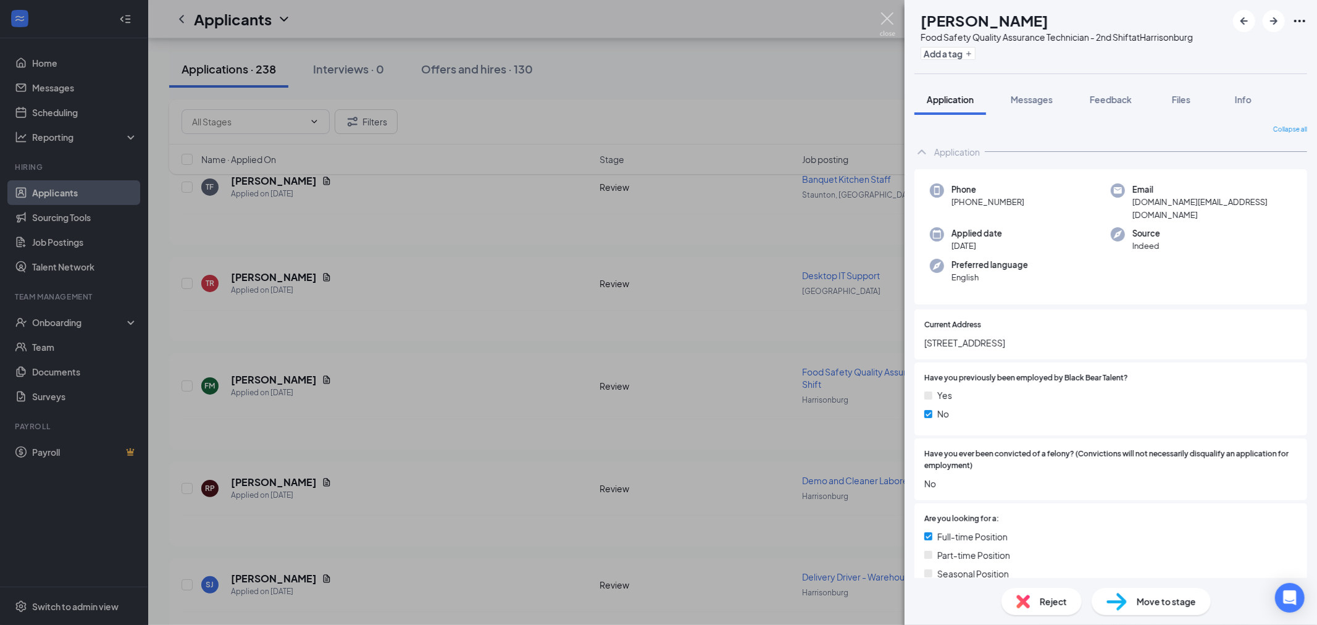
click at [884, 16] on img at bounding box center [887, 24] width 15 height 24
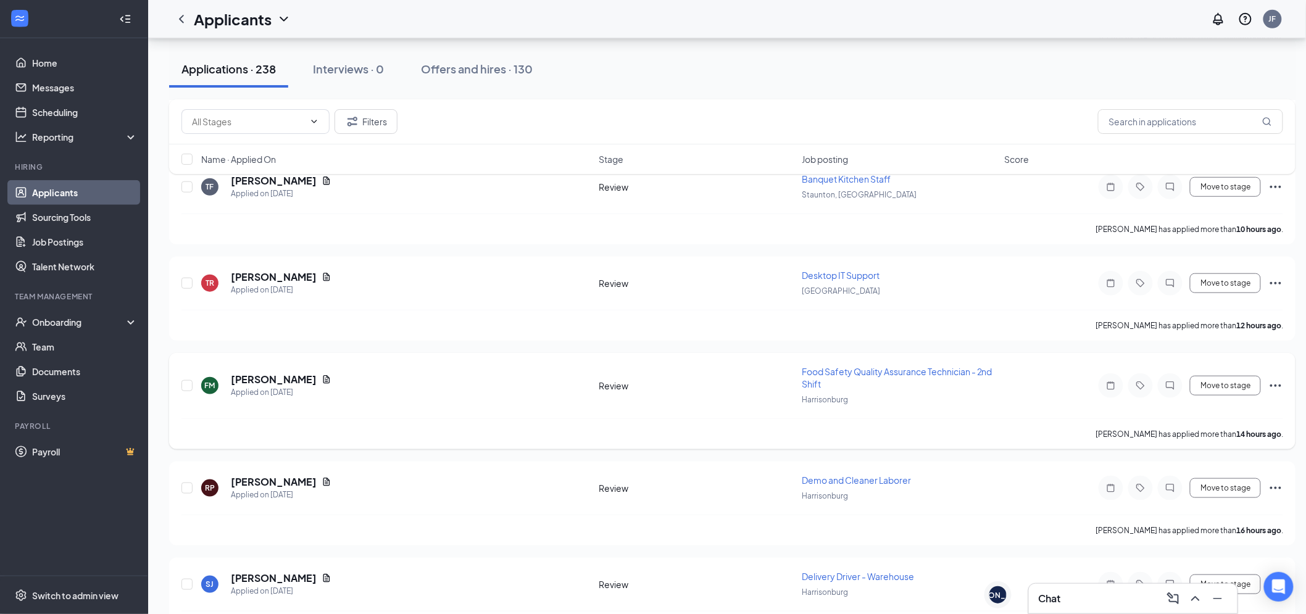
click at [334, 389] on div "FM Felix Mackonya Applied on Aug 25" at bounding box center [396, 386] width 391 height 26
click at [241, 377] on h5 "Felix Mackonya" at bounding box center [274, 380] width 86 height 14
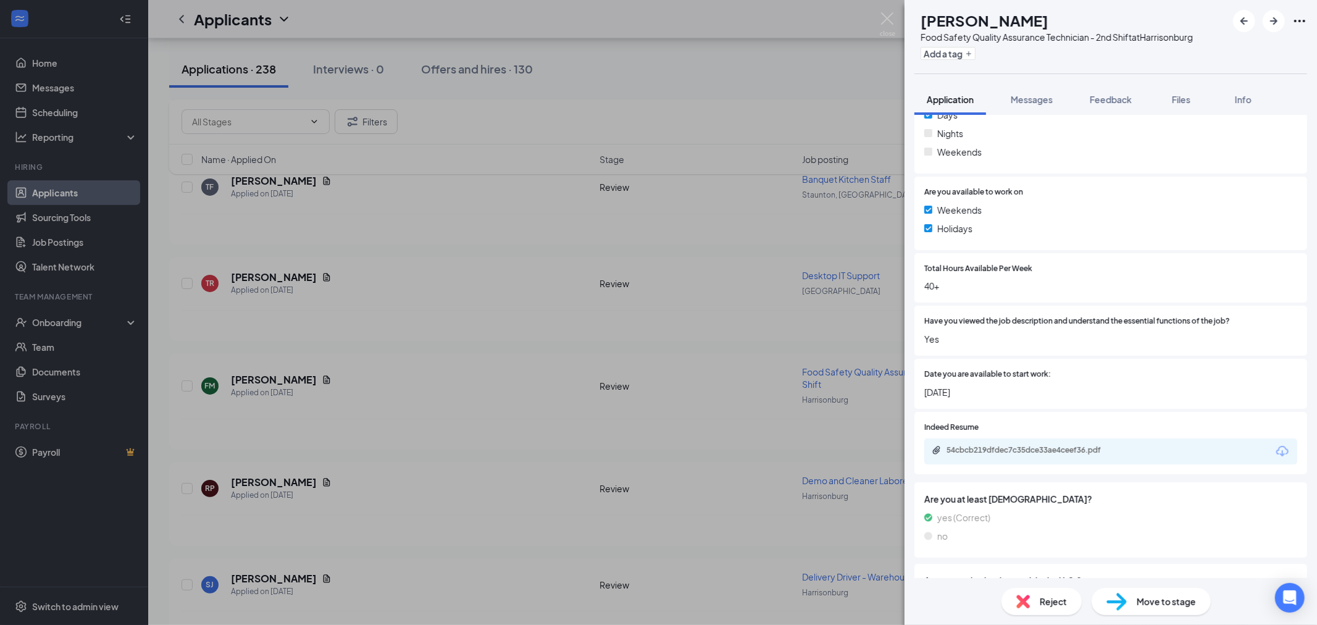
scroll to position [643, 0]
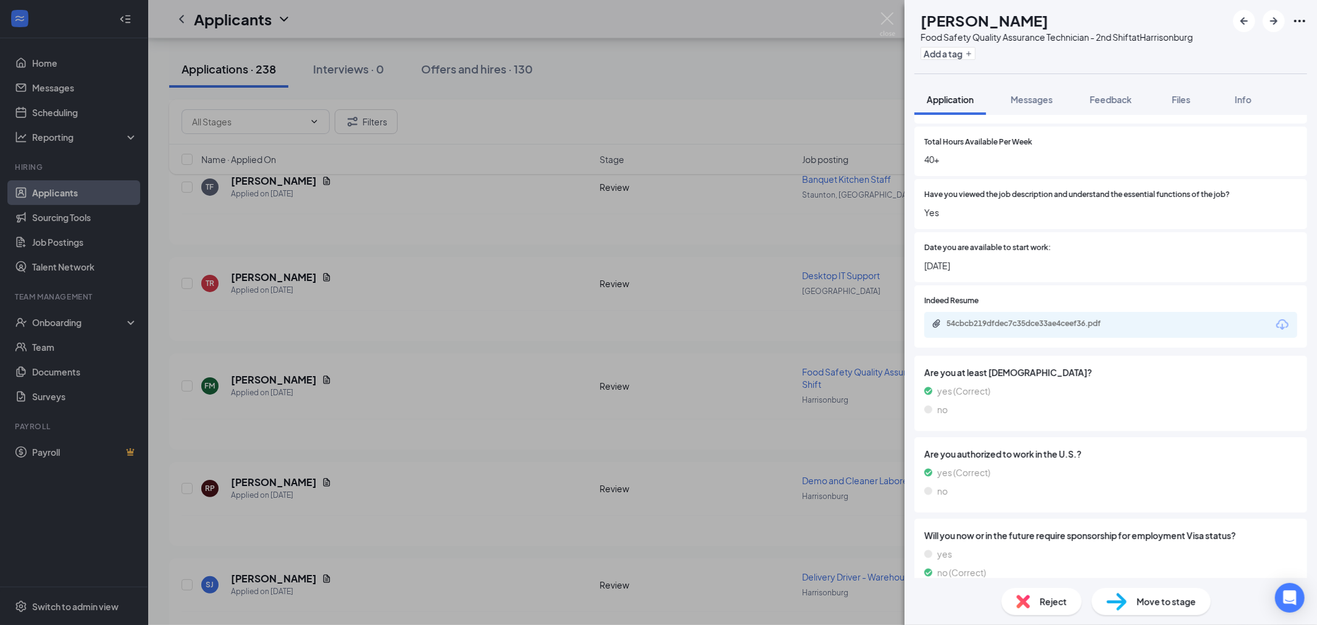
click at [1071, 594] on div "Reject" at bounding box center [1041, 601] width 80 height 27
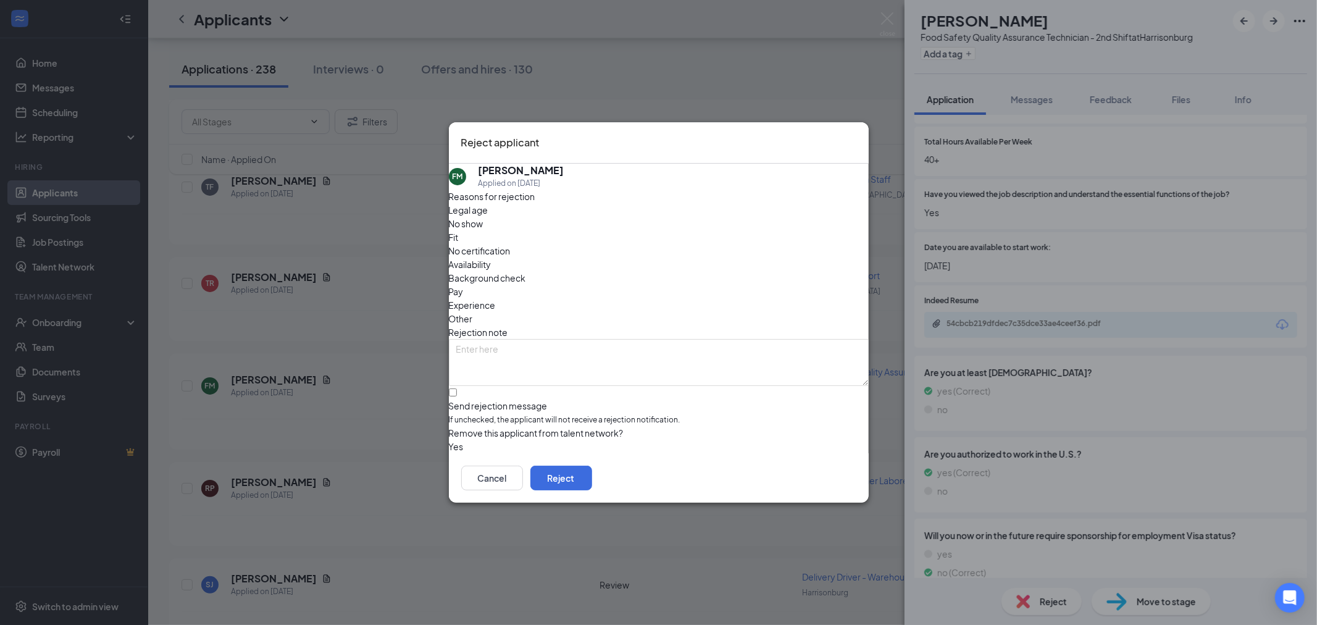
click at [473, 312] on span "Other" at bounding box center [461, 319] width 24 height 14
click at [665, 339] on textarea at bounding box center [659, 362] width 420 height 47
type textarea "N"
type textarea "Bad location"
click at [457, 388] on input "Send rejection message If unchecked, the applicant will not receive a rejection…" at bounding box center [453, 392] width 8 height 8
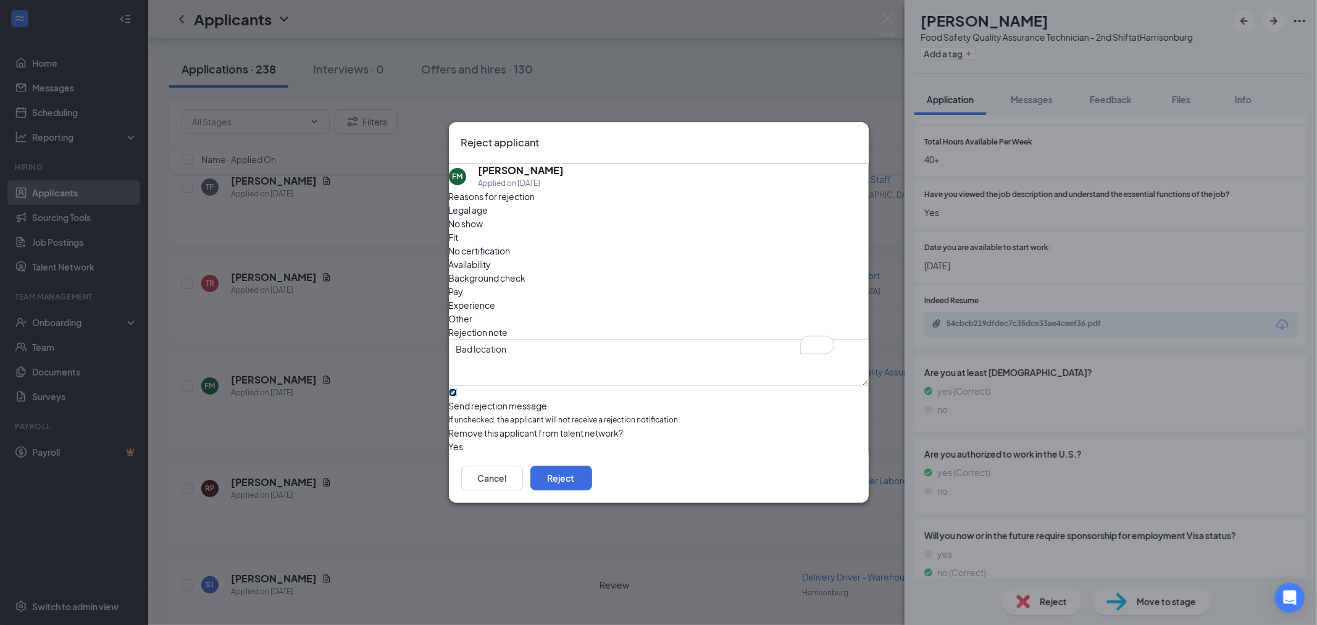
checkbox input "true"
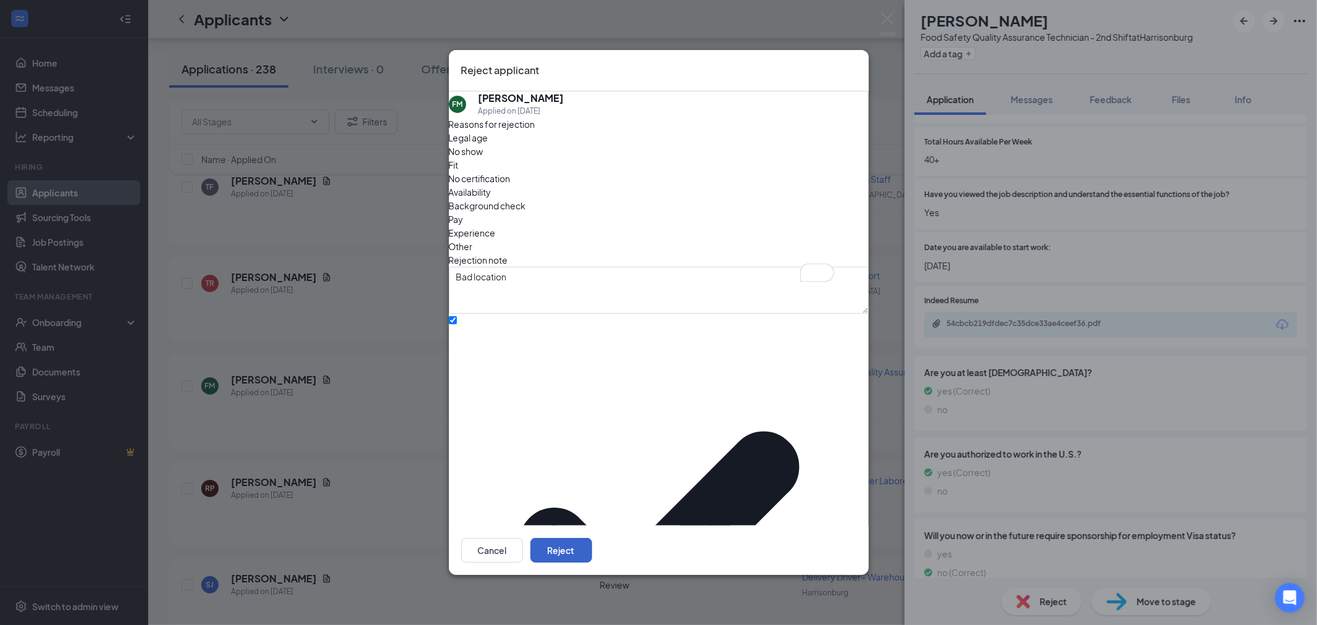
click at [592, 538] on button "Reject" at bounding box center [561, 550] width 62 height 25
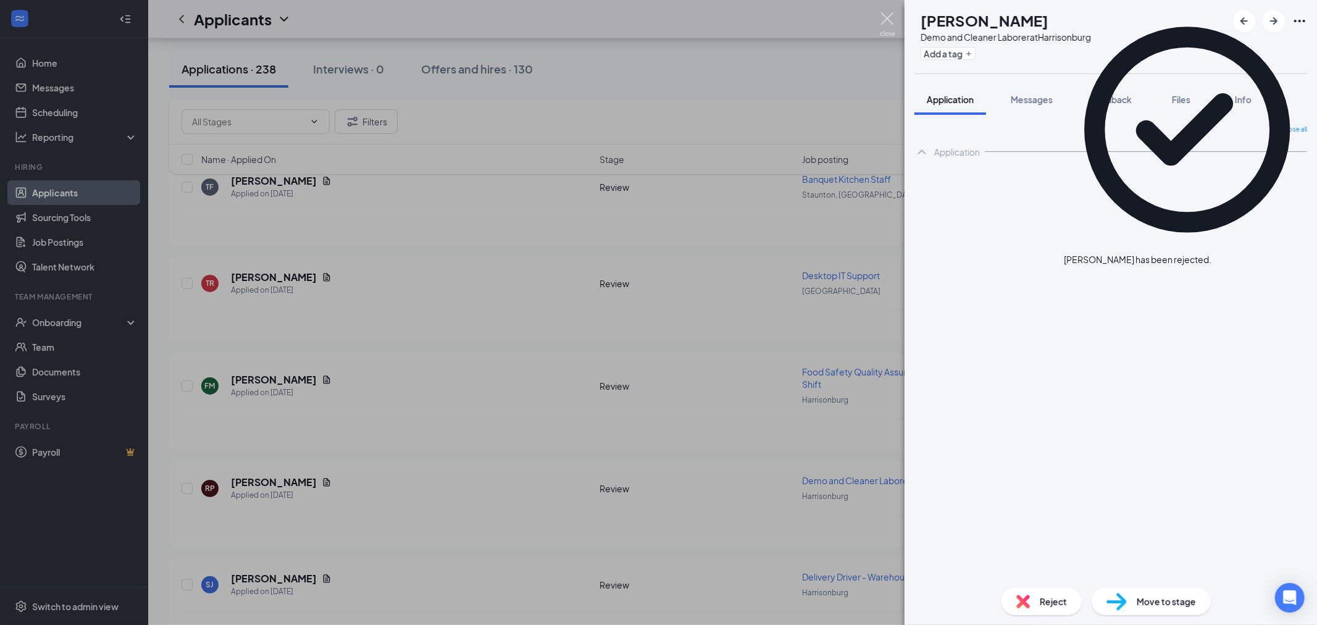
click at [884, 19] on img at bounding box center [887, 24] width 15 height 24
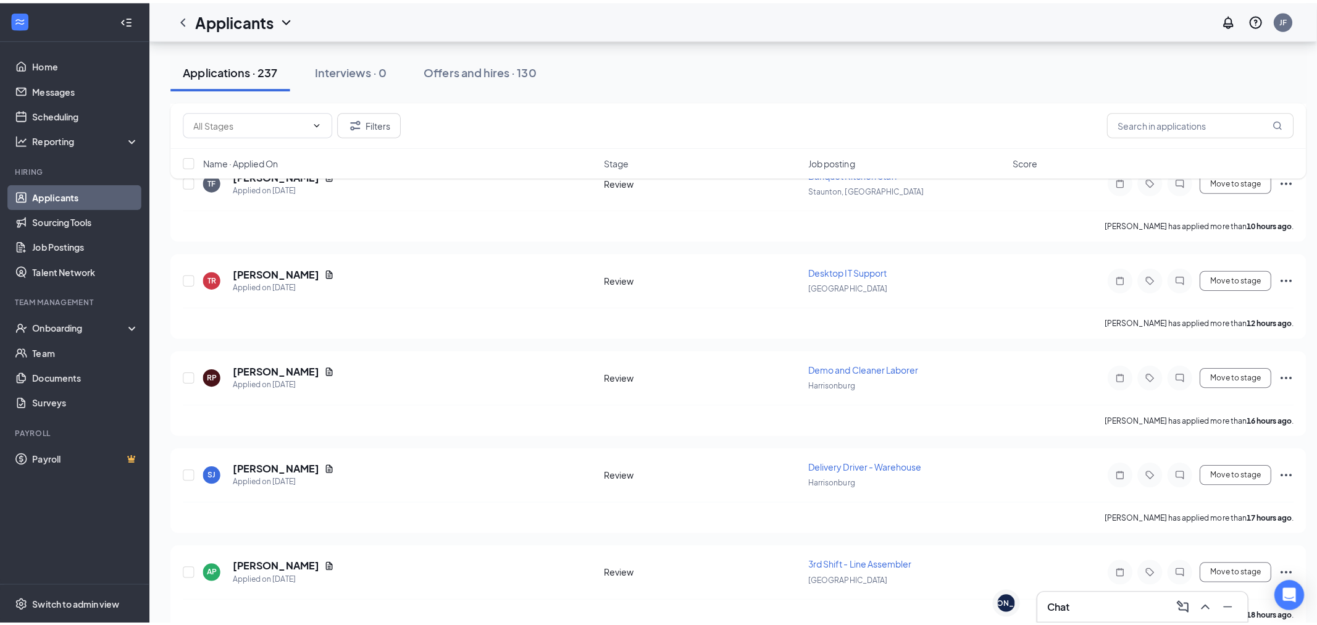
scroll to position [343, 0]
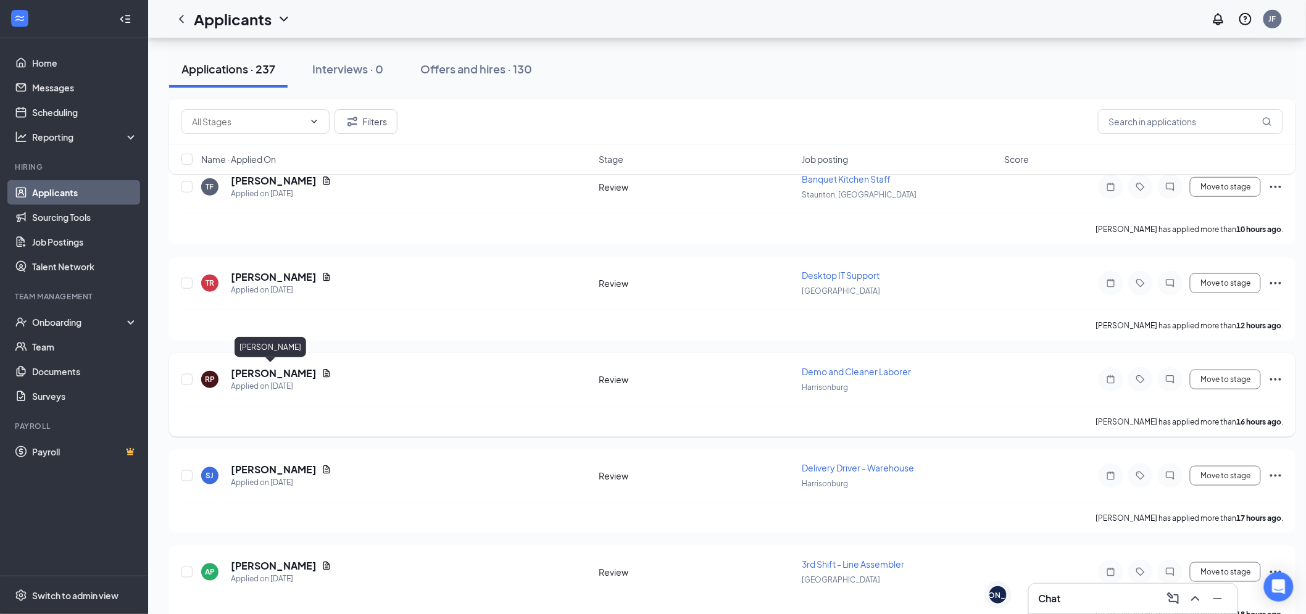
click at [275, 369] on h5 "[PERSON_NAME]" at bounding box center [274, 374] width 86 height 14
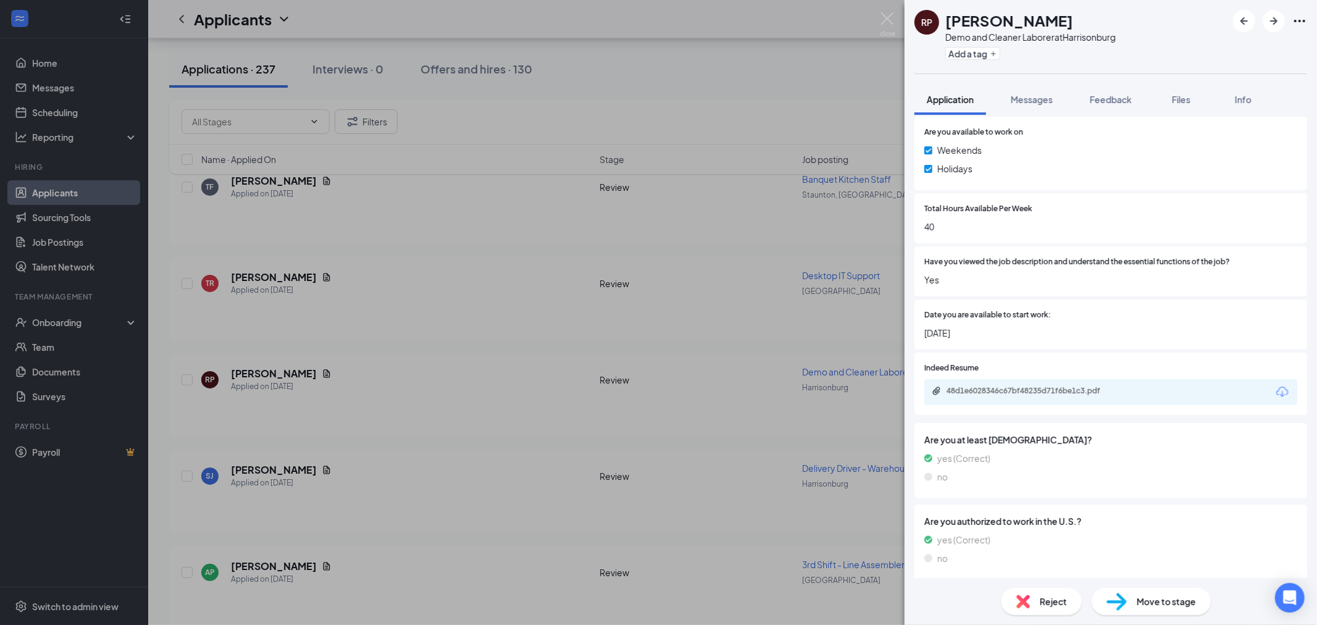
scroll to position [648, 0]
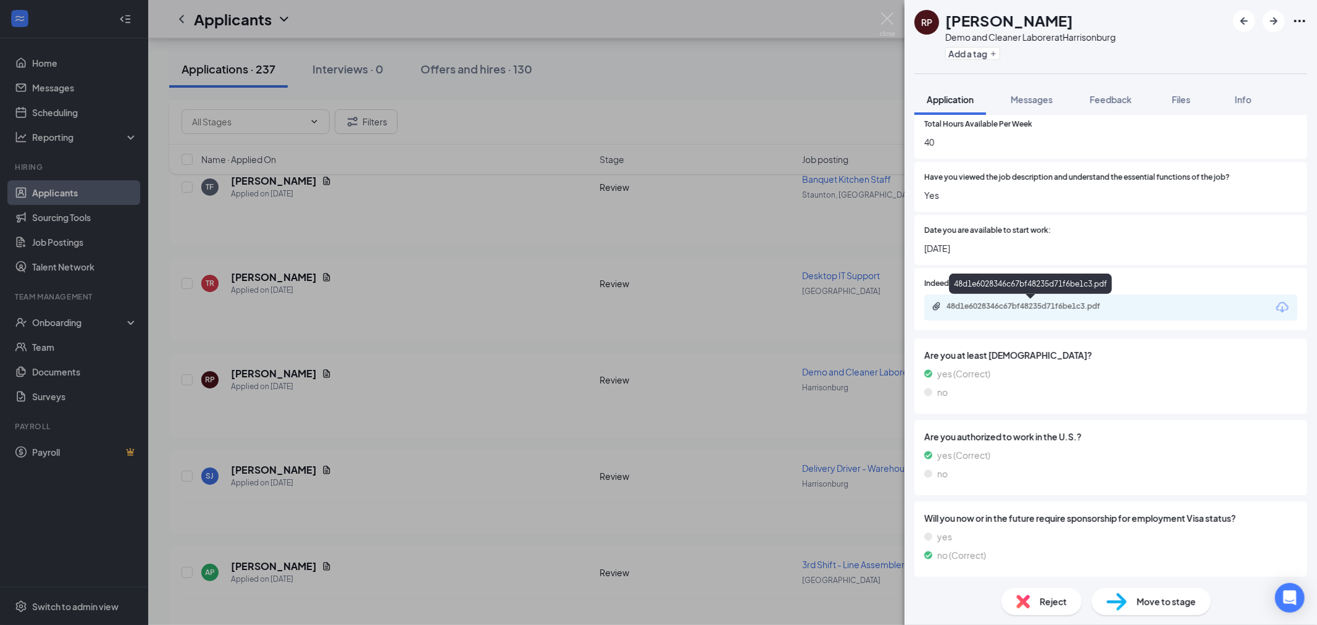
click at [1046, 295] on div "48d1e6028346c67bf48235d71f6be1c3.pdf" at bounding box center [1030, 285] width 163 height 25
click at [1051, 302] on div "48d1e6028346c67bf48235d71f6be1c3.pdf" at bounding box center [1032, 306] width 173 height 10
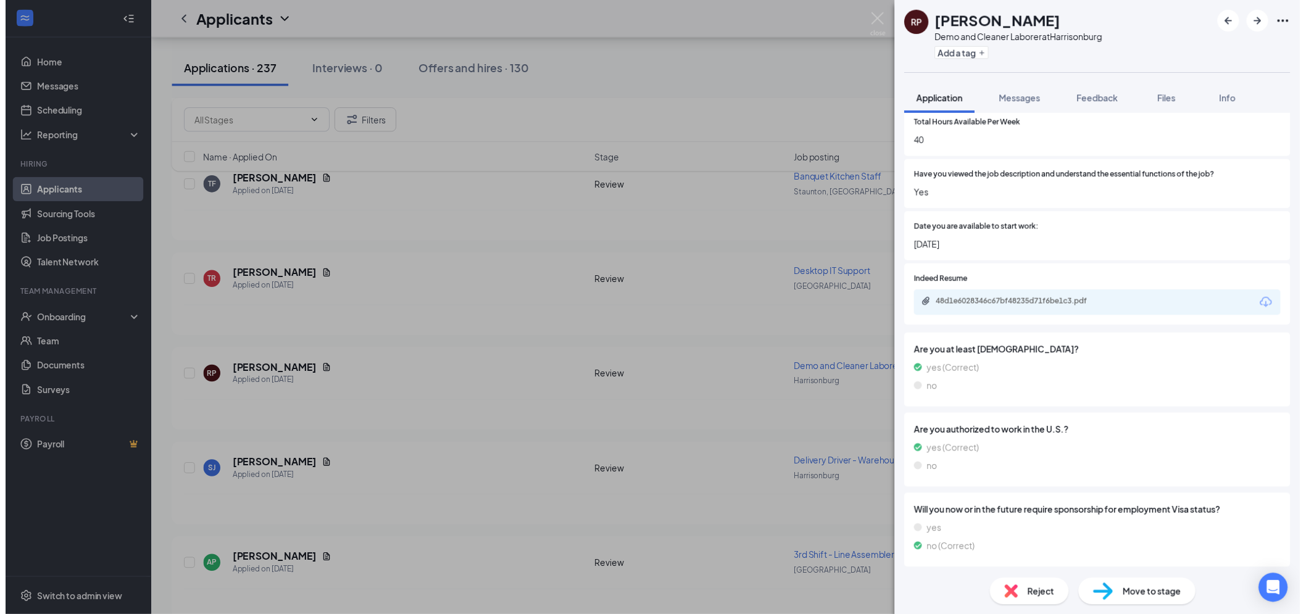
scroll to position [643, 0]
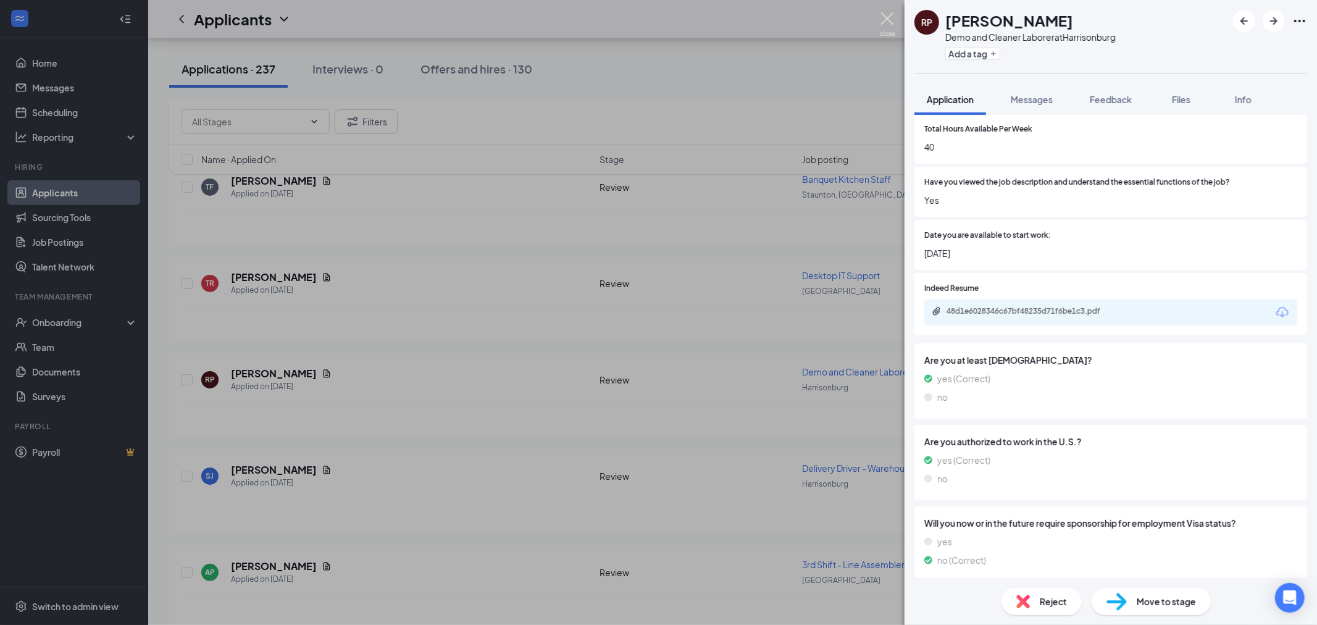
click at [881, 23] on img at bounding box center [887, 24] width 15 height 24
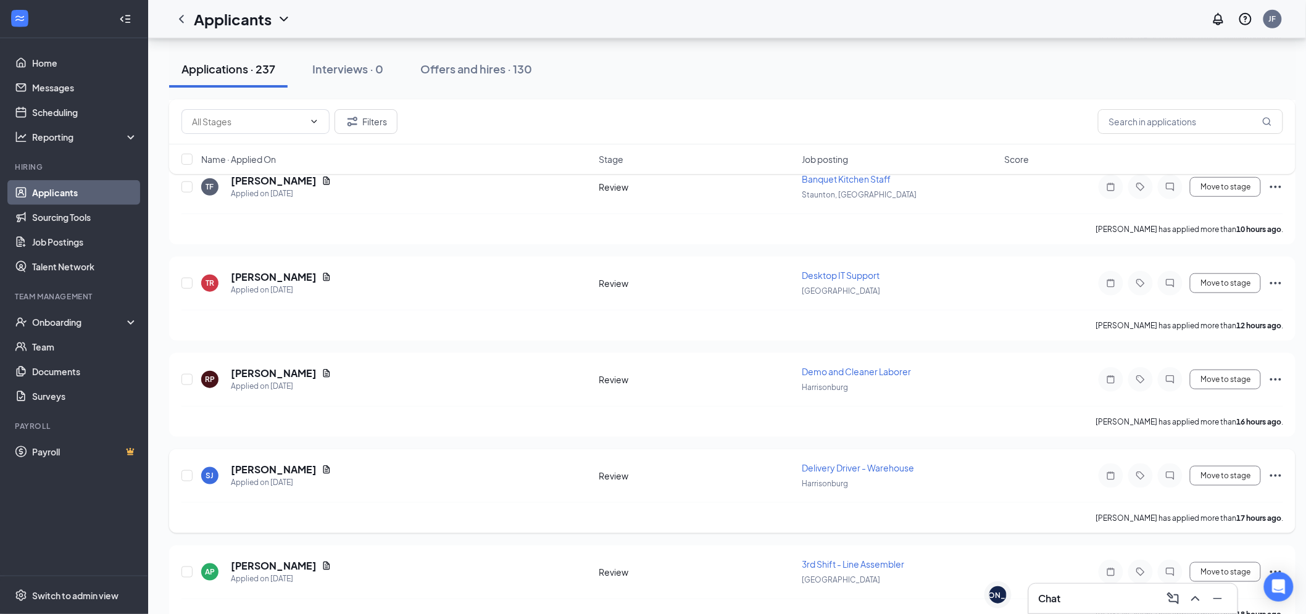
click at [862, 464] on span "Delivery Driver - Warehouse" at bounding box center [858, 467] width 112 height 11
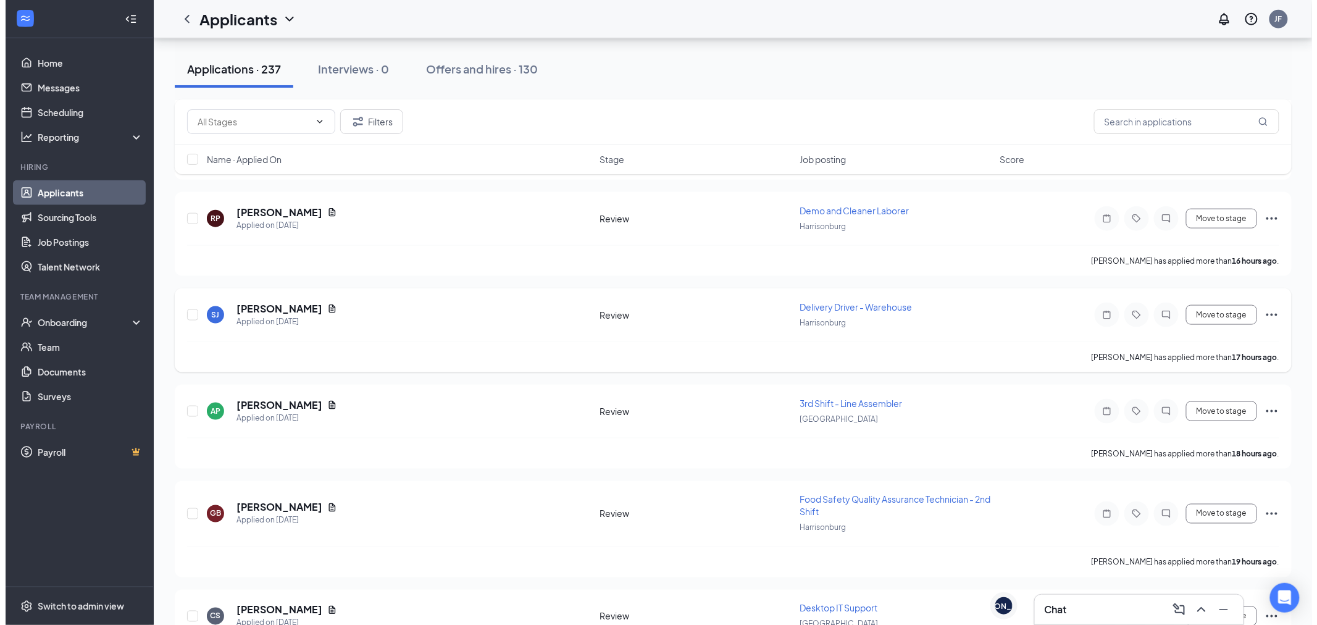
scroll to position [480, 0]
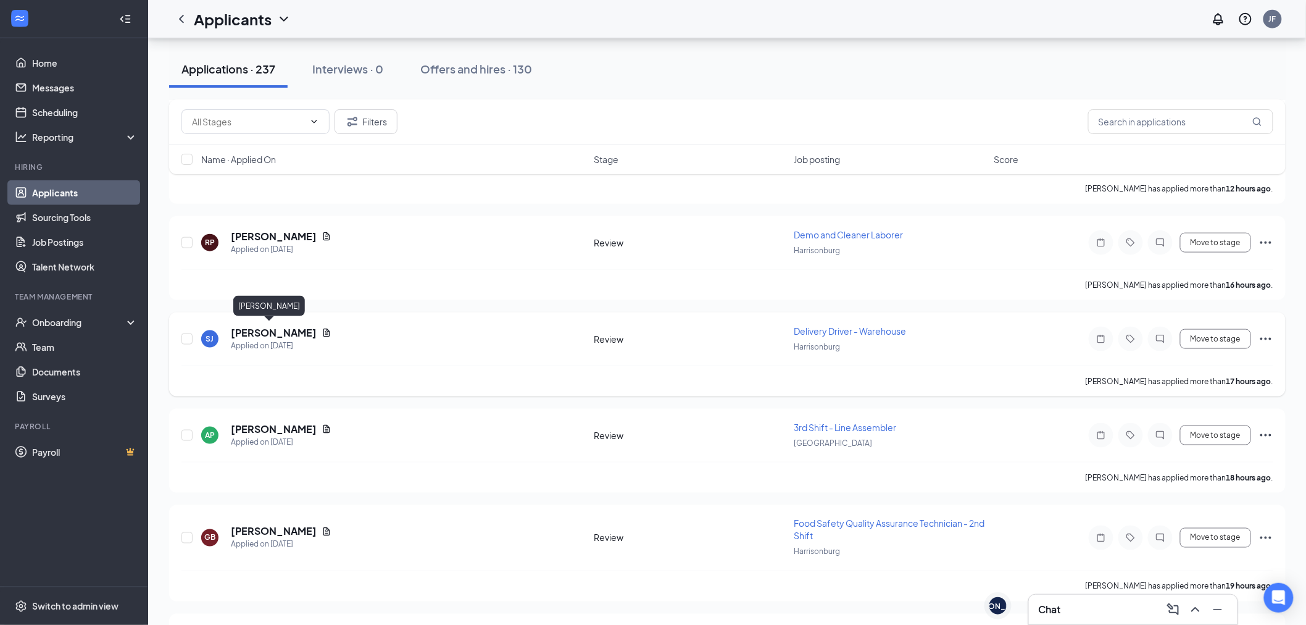
click at [268, 328] on h5 "[PERSON_NAME]" at bounding box center [274, 333] width 86 height 14
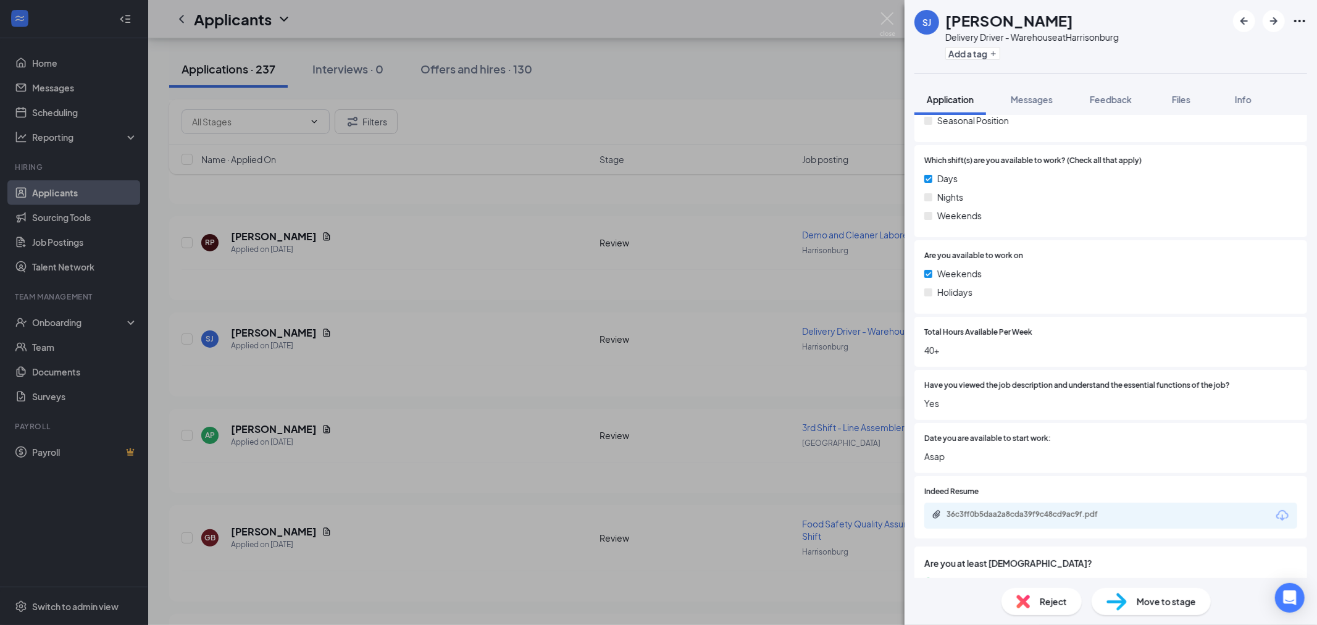
scroll to position [548, 0]
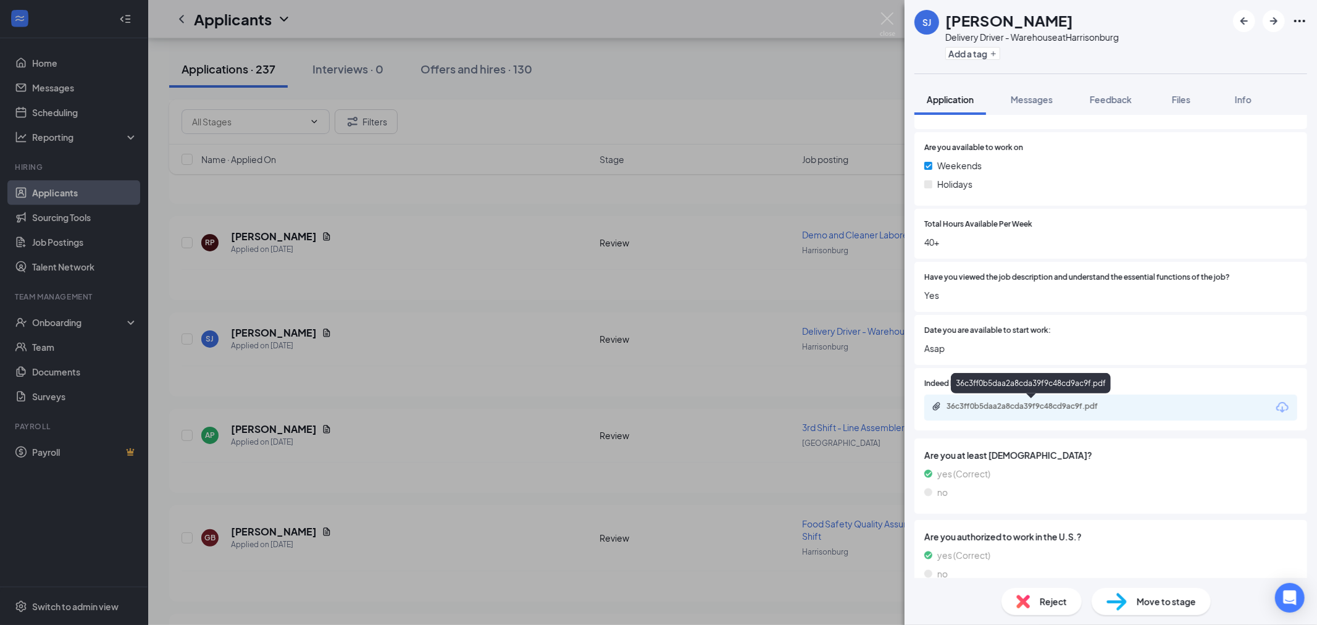
click at [1044, 407] on div "36c3ff0b5daa2a8cda39f9c48cd9ac9f.pdf" at bounding box center [1032, 406] width 173 height 10
click at [887, 14] on img at bounding box center [887, 24] width 15 height 24
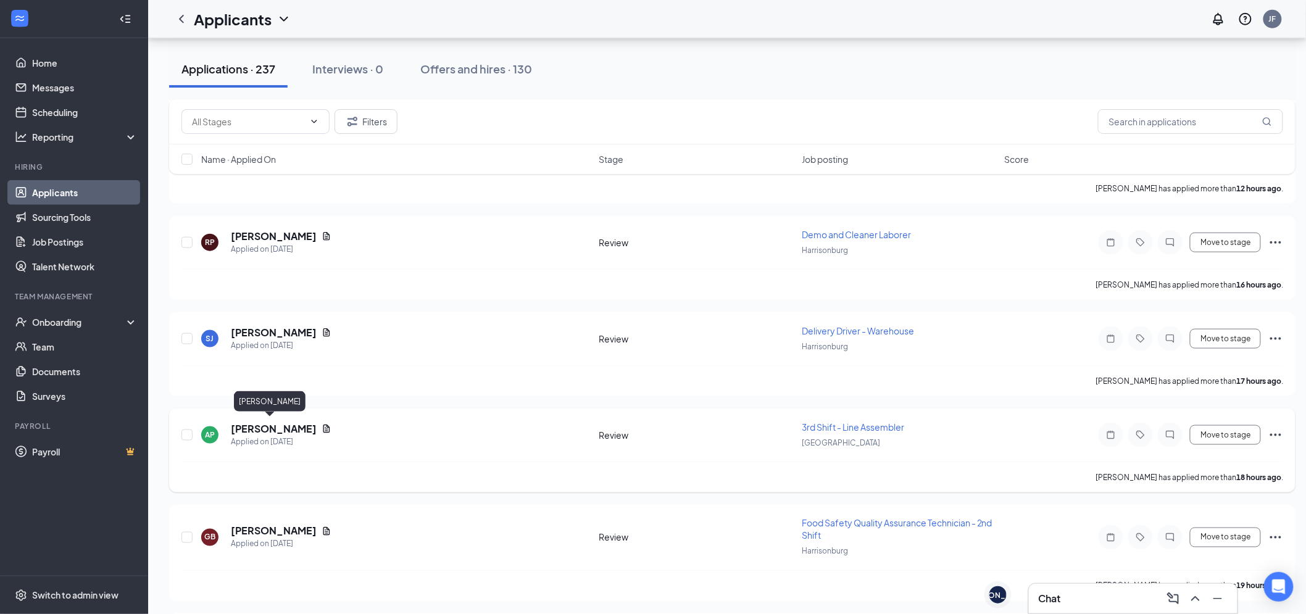
click at [241, 427] on h5 "[PERSON_NAME]" at bounding box center [274, 429] width 86 height 14
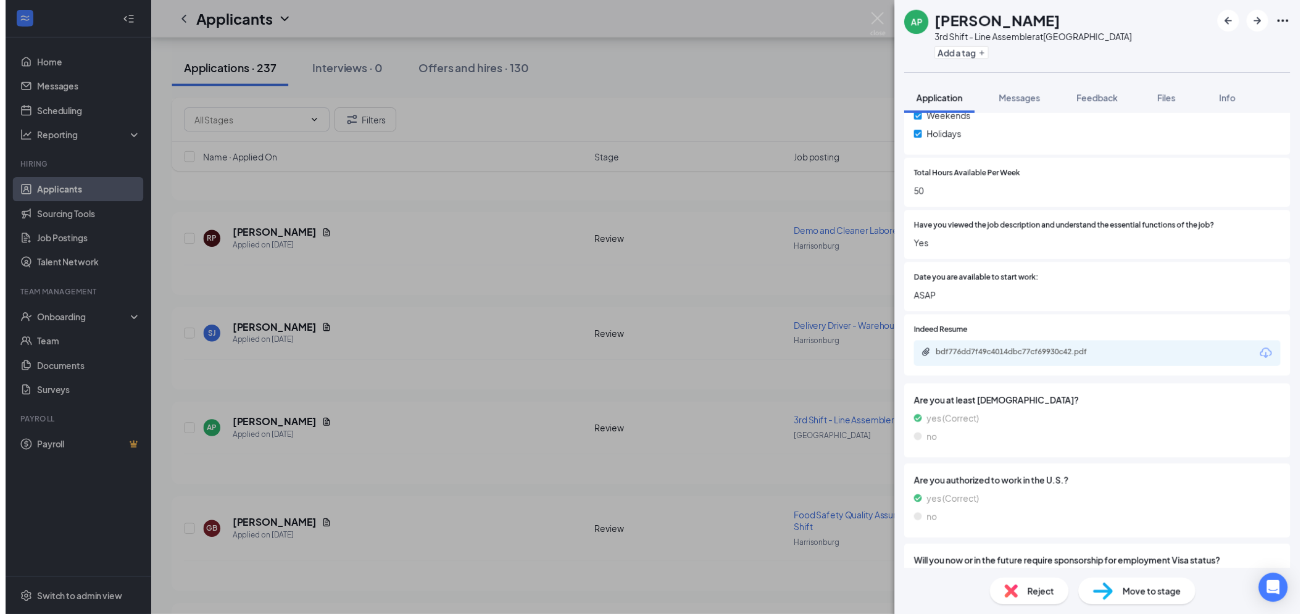
scroll to position [617, 0]
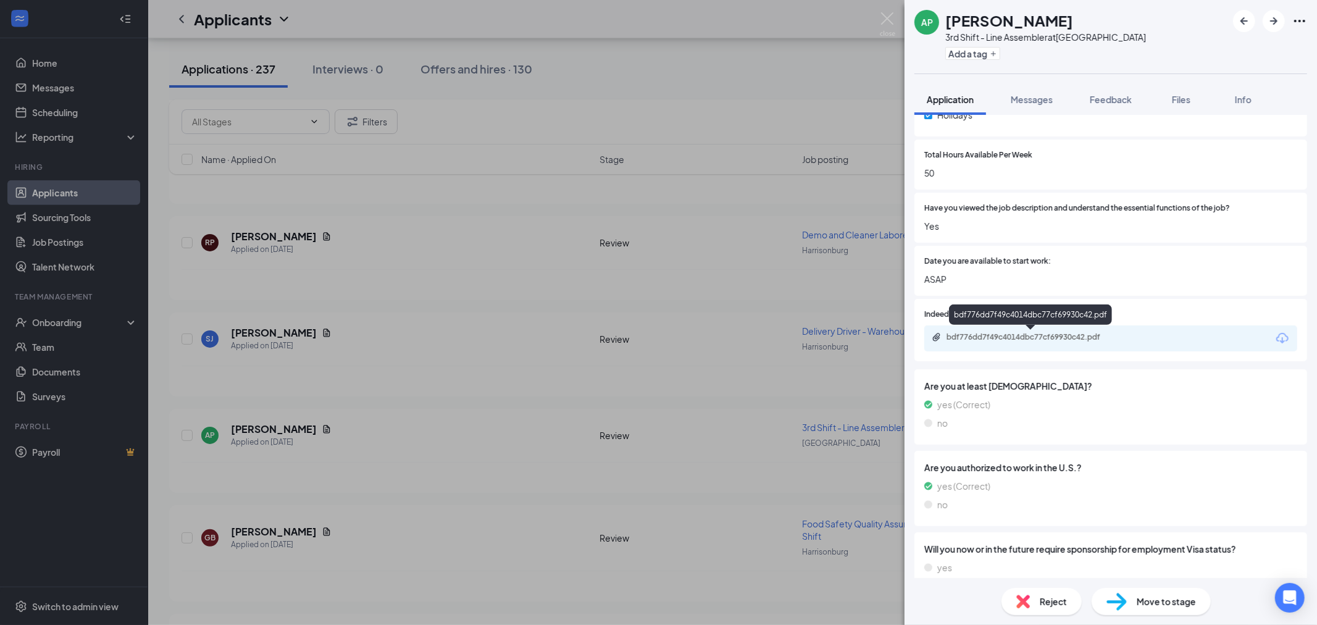
click at [1026, 338] on div "bdf776dd7f49c4014dbc77cf69930c42.pdf" at bounding box center [1032, 337] width 173 height 10
click at [891, 20] on img at bounding box center [887, 24] width 15 height 24
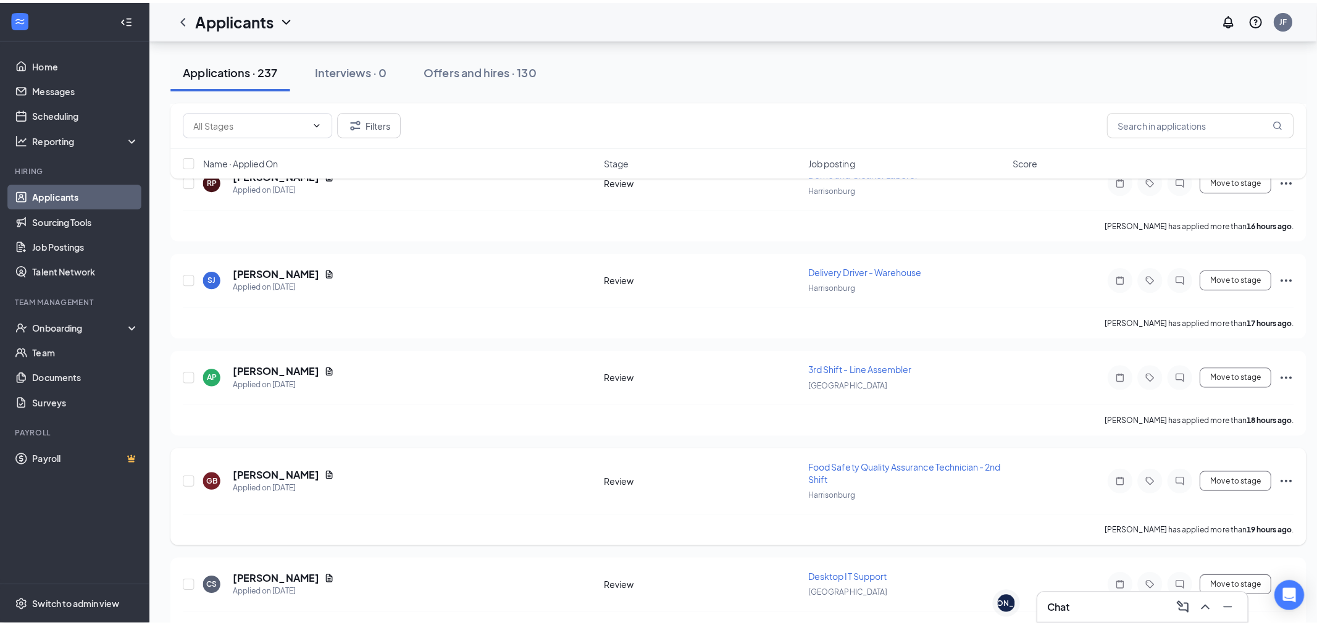
scroll to position [617, 0]
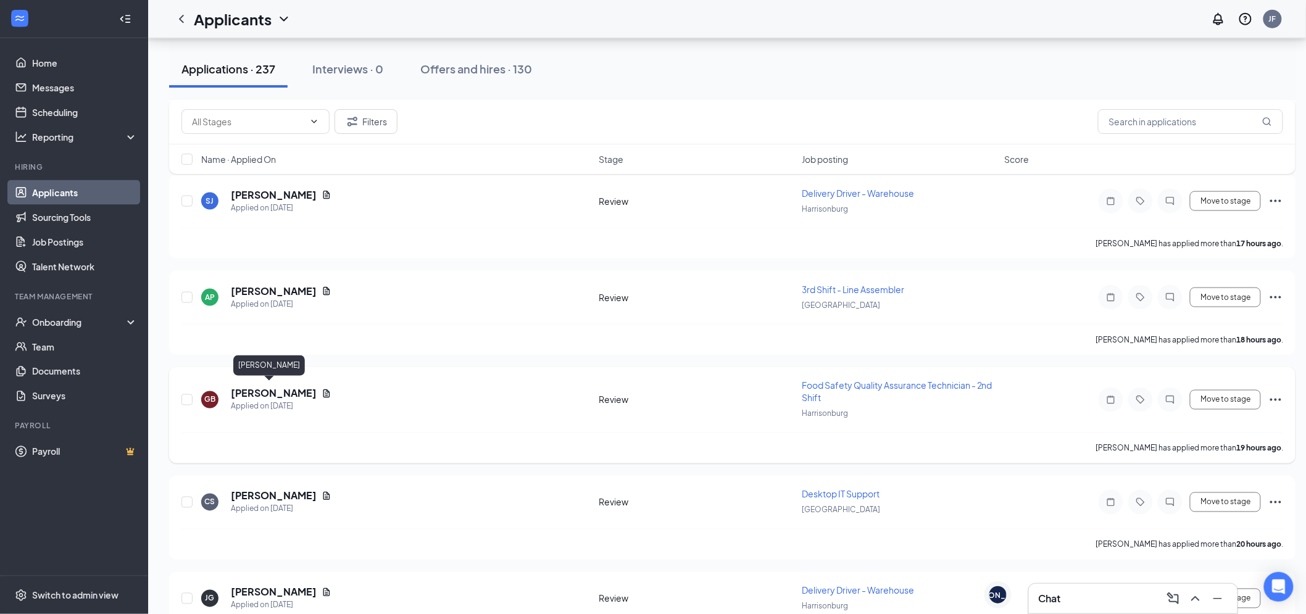
click at [238, 390] on h5 "[PERSON_NAME]" at bounding box center [274, 394] width 86 height 14
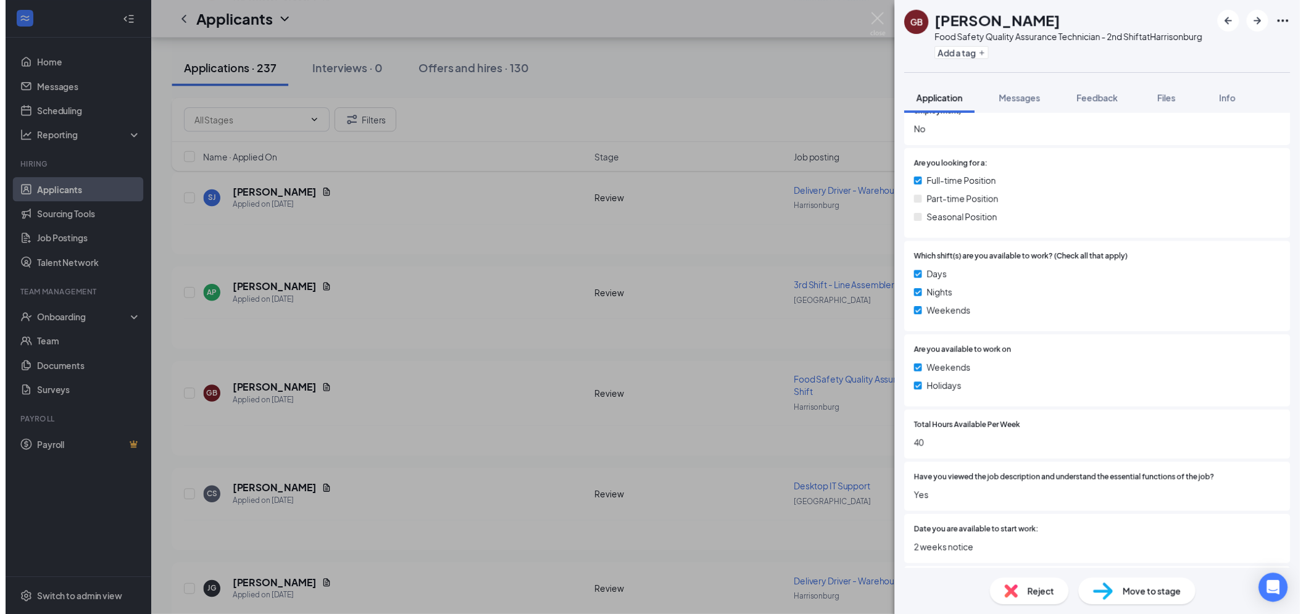
scroll to position [548, 0]
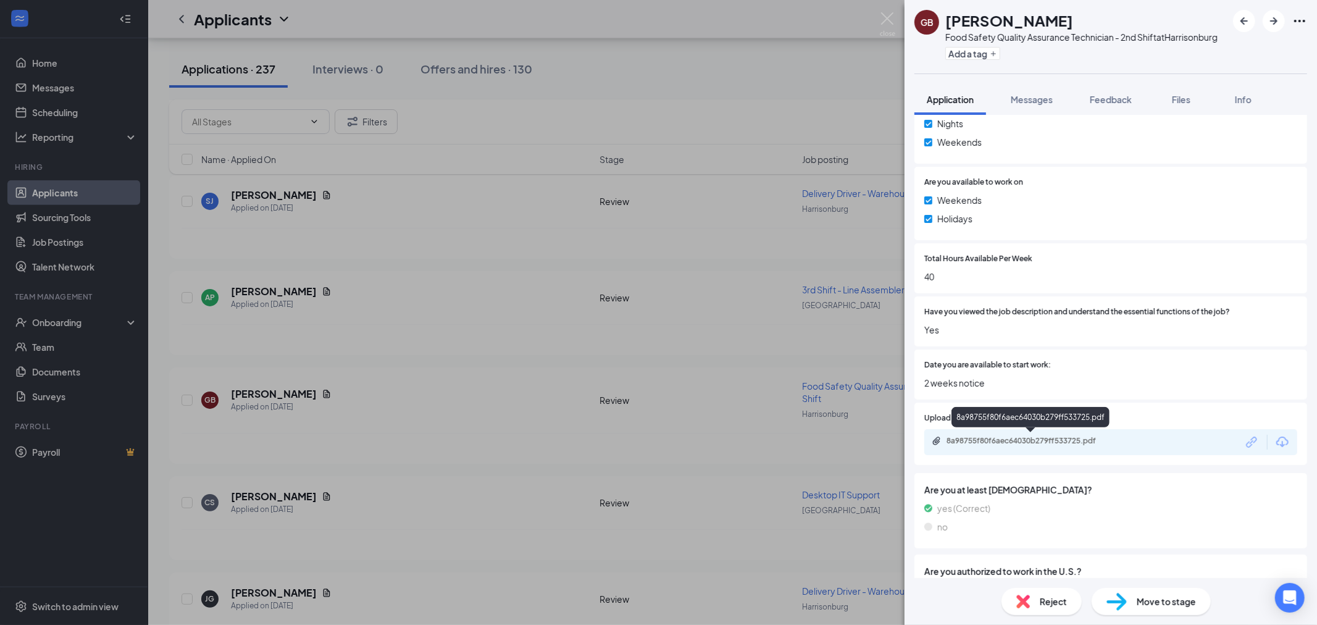
click at [1047, 436] on div "8a98755f80f6aec64030b279ff533725.pdf" at bounding box center [1032, 441] width 173 height 10
click at [892, 17] on img at bounding box center [887, 24] width 15 height 24
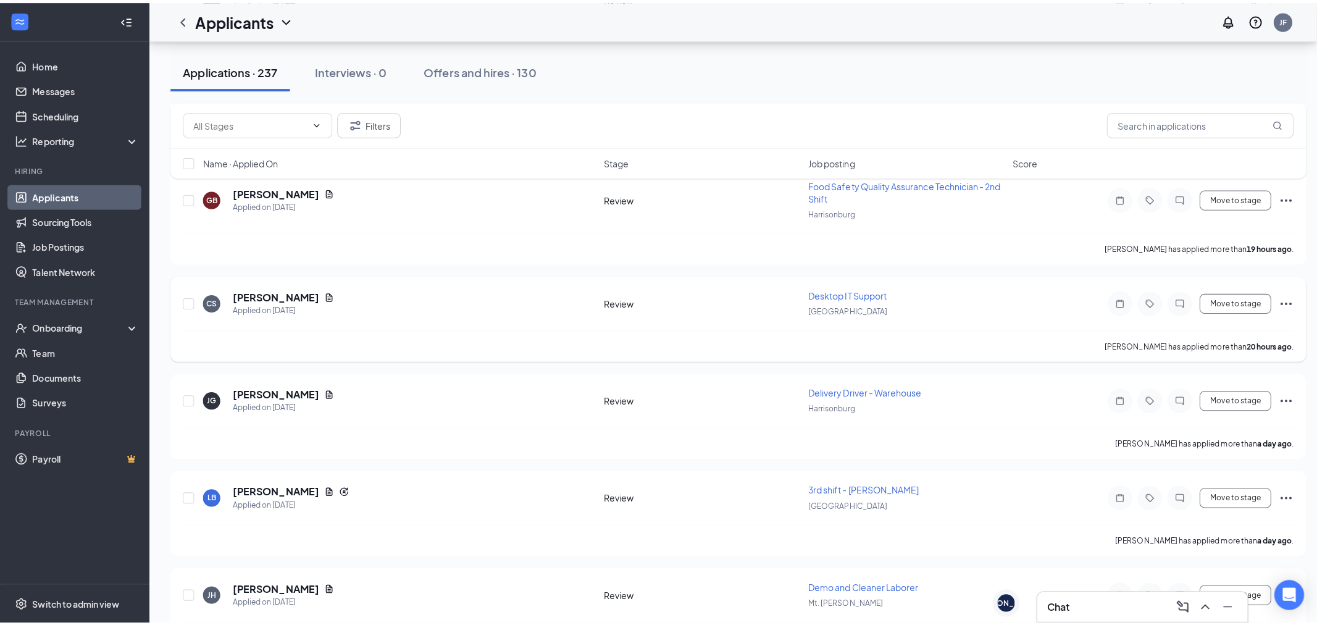
scroll to position [823, 0]
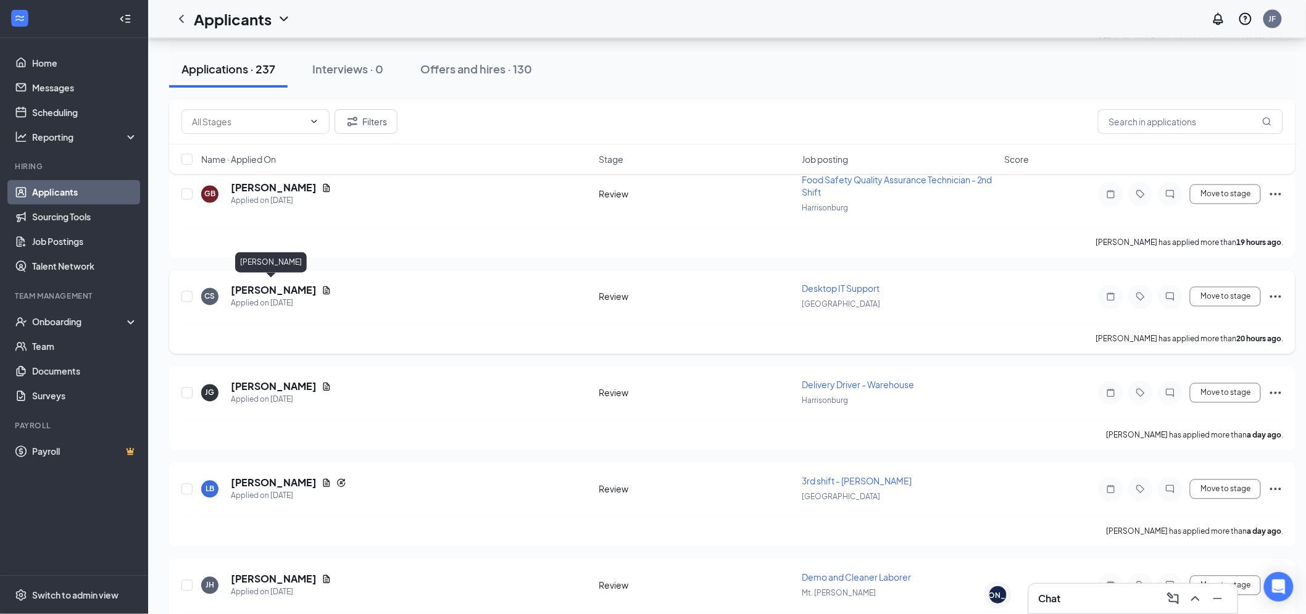
click at [280, 284] on h5 "[PERSON_NAME]" at bounding box center [274, 291] width 86 height 14
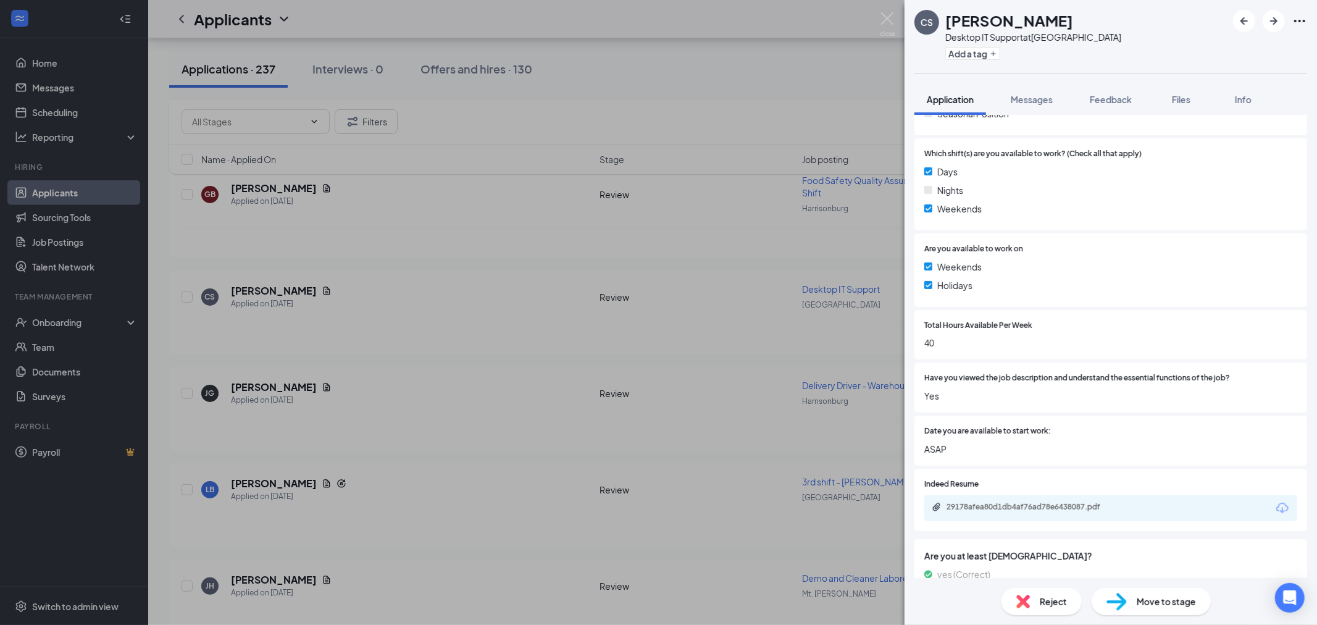
scroll to position [617, 0]
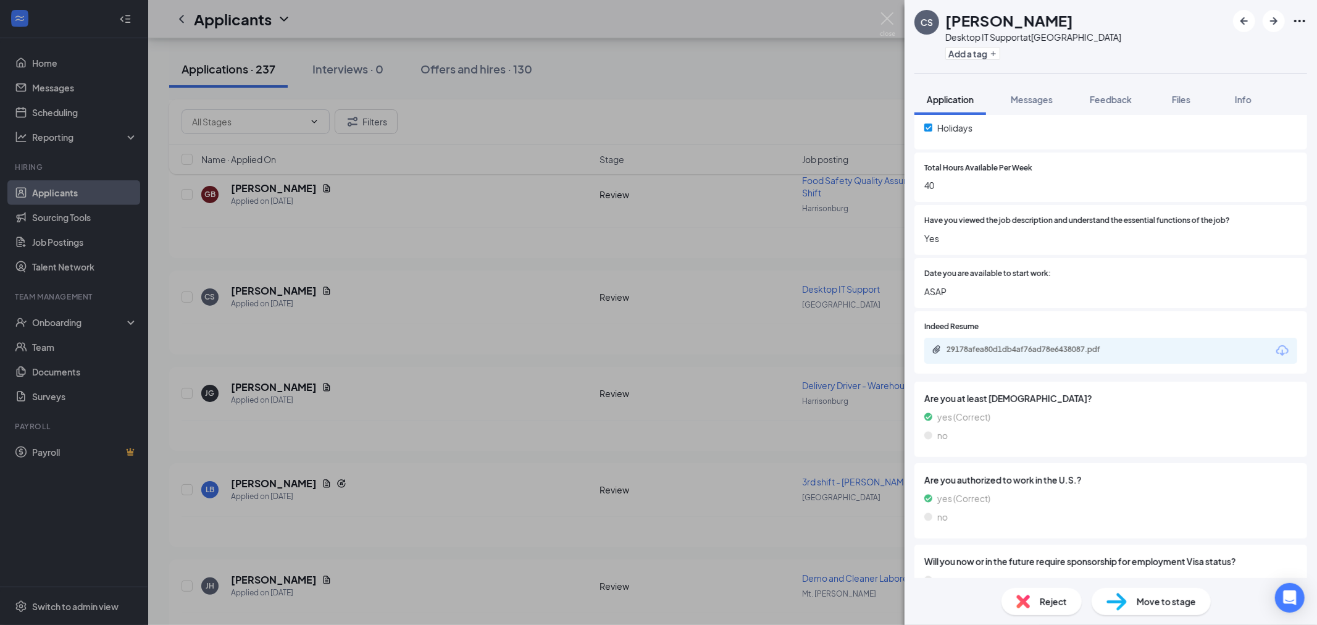
click at [1059, 343] on div "29178afea80d1db4af76ad78e6438087.pdf" at bounding box center [1110, 351] width 373 height 26
click at [1065, 344] on div "29178afea80d1db4af76ad78e6438087.pdf" at bounding box center [1032, 349] width 173 height 10
click at [885, 20] on img at bounding box center [887, 24] width 15 height 24
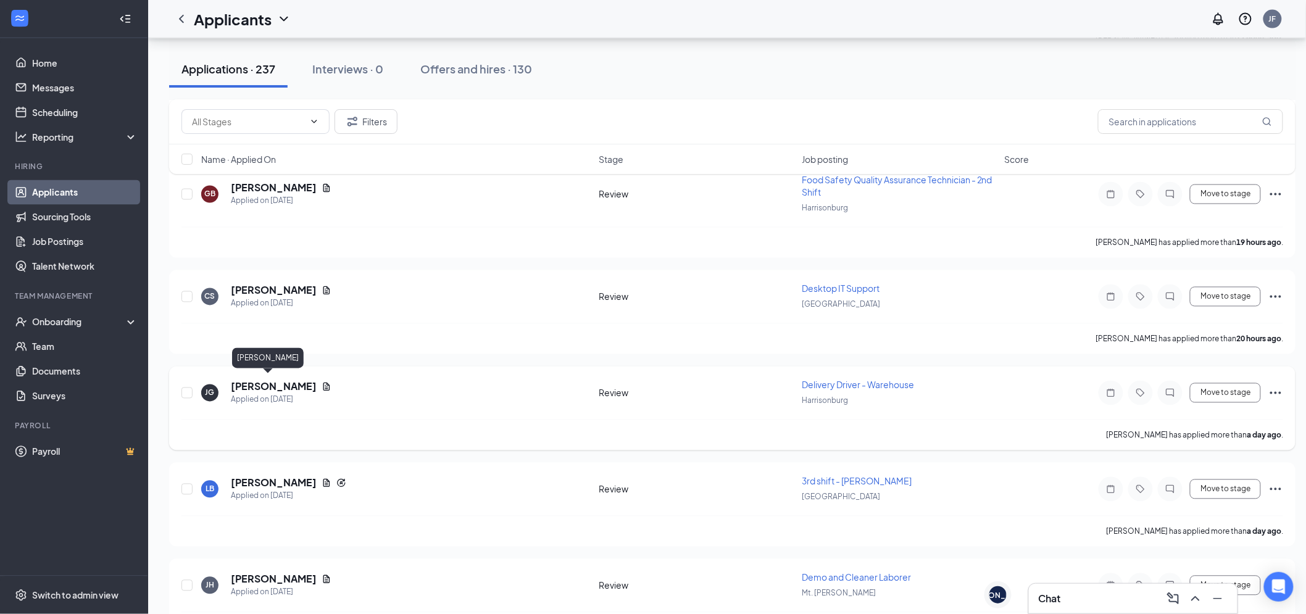
click at [267, 380] on h5 "[PERSON_NAME]" at bounding box center [274, 387] width 86 height 14
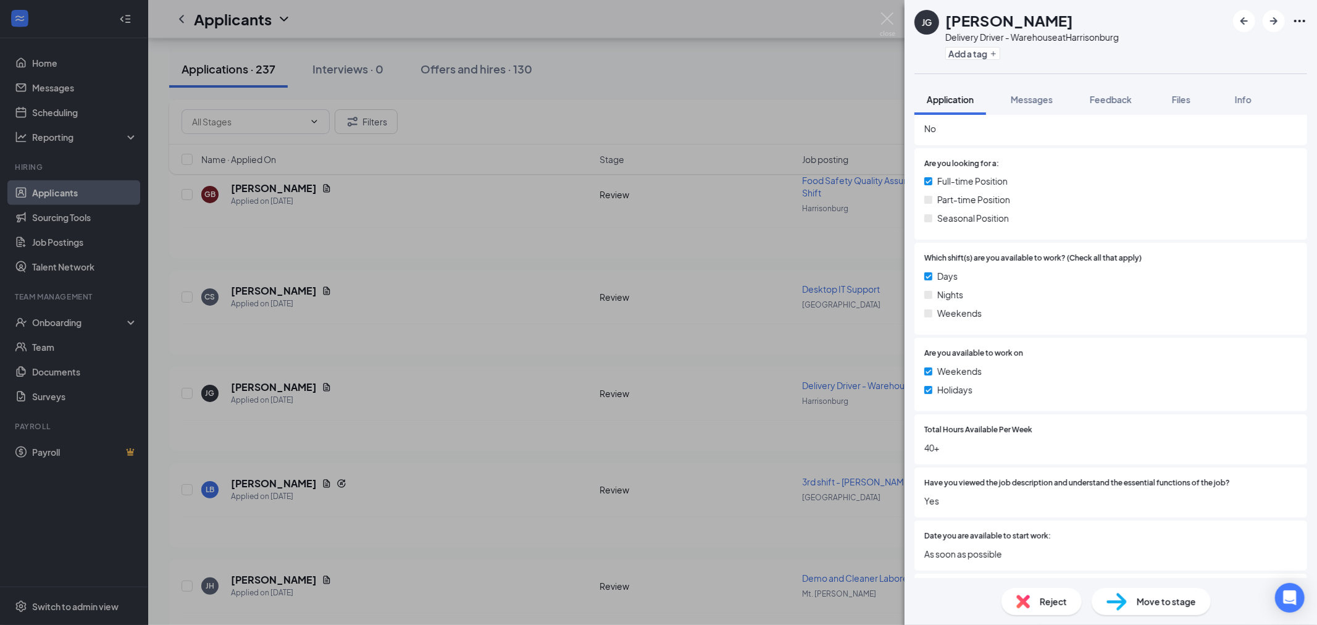
scroll to position [648, 0]
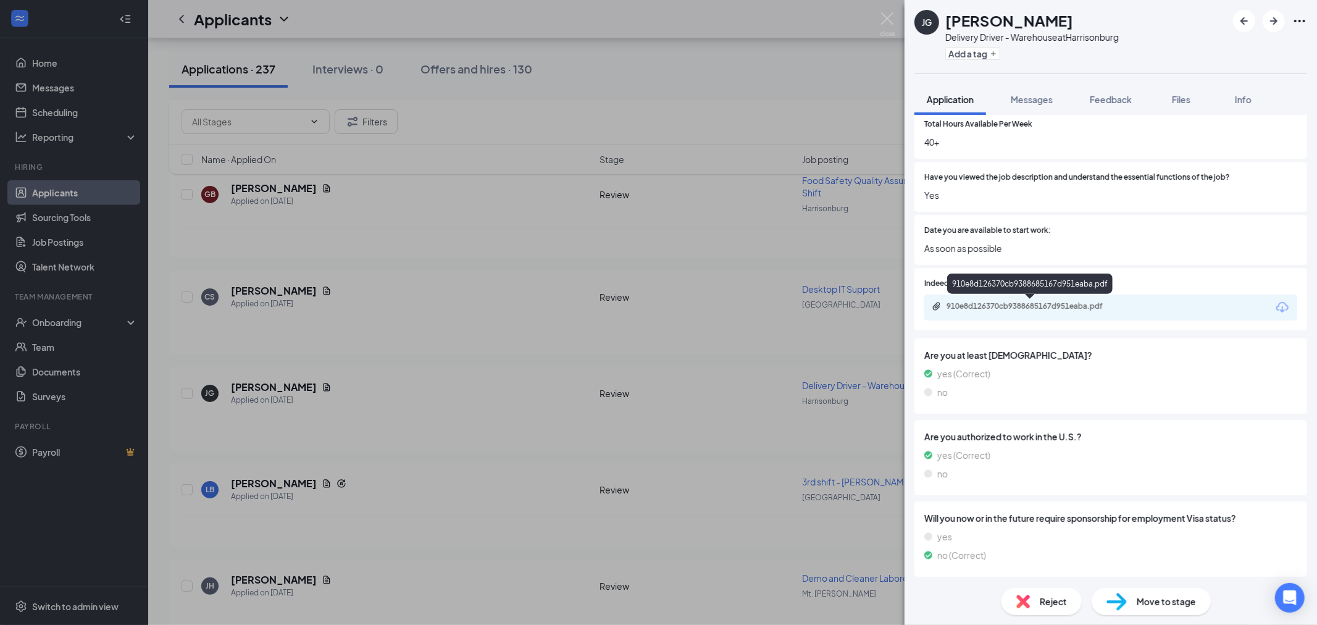
click at [1004, 310] on div "910e8d126370cb9388685167d951eaba.pdf" at bounding box center [1031, 307] width 200 height 12
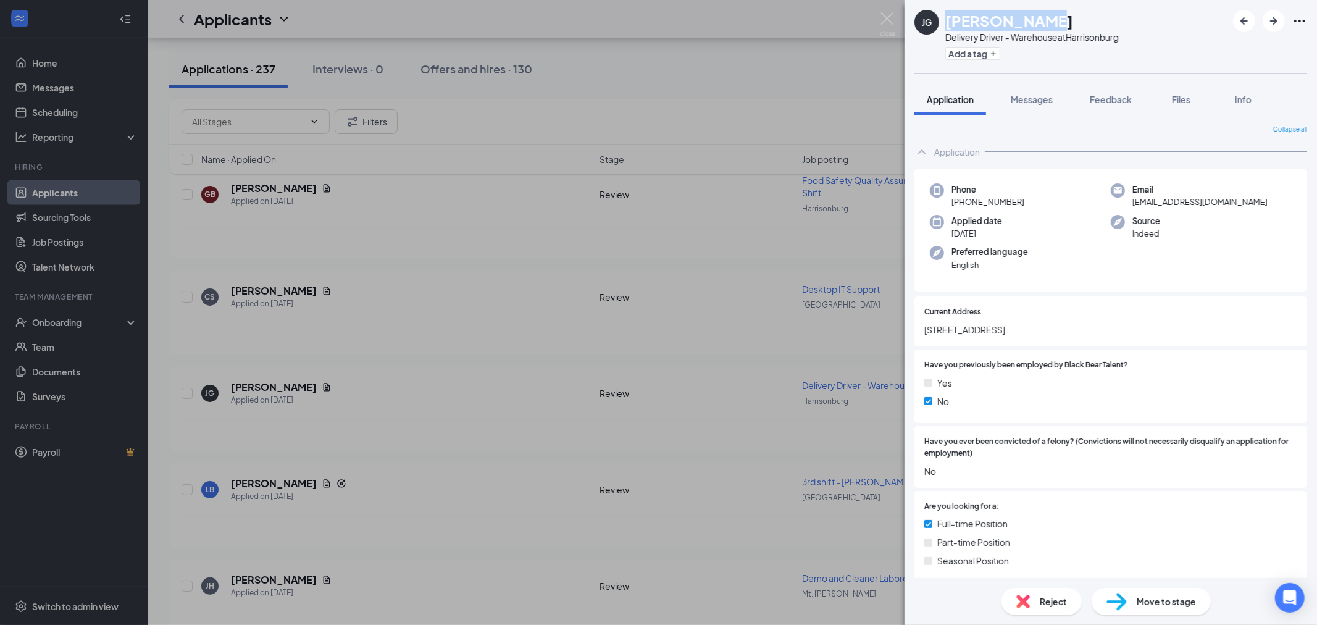
drag, startPoint x: 1022, startPoint y: 19, endPoint x: 946, endPoint y: 28, distance: 76.6
click at [946, 28] on div "[PERSON_NAME]" at bounding box center [1031, 20] width 173 height 21
copy h1 "[PERSON_NAME]"
drag, startPoint x: 1062, startPoint y: 327, endPoint x: 1033, endPoint y: 324, distance: 29.2
click at [1006, 333] on span "9445 s congress st new market va" at bounding box center [1110, 330] width 373 height 14
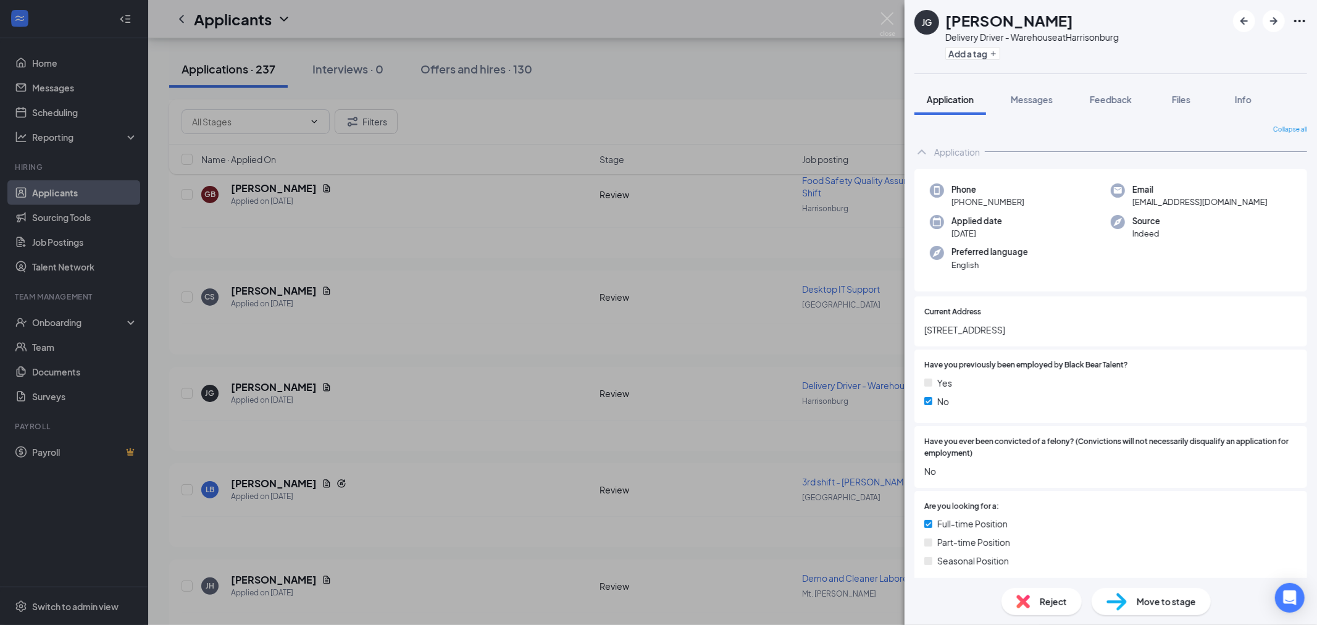
click at [1105, 317] on div "Current Address 9445 s congress st new market va" at bounding box center [1110, 321] width 373 height 30
click at [880, 22] on img at bounding box center [887, 24] width 15 height 24
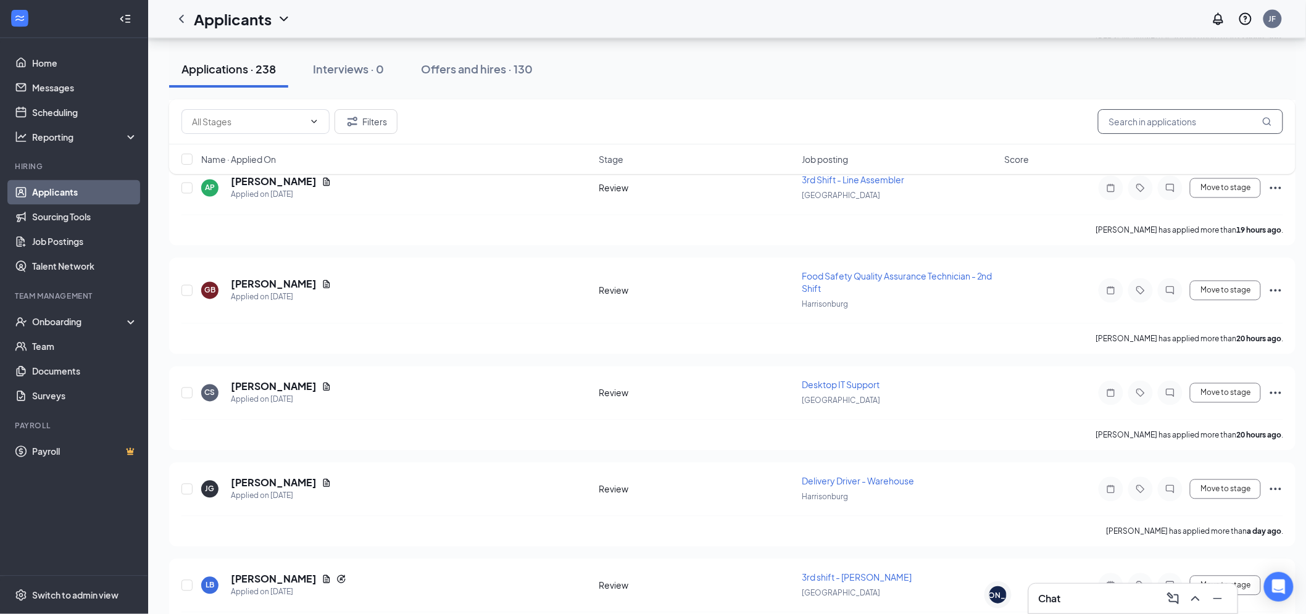
click at [1143, 115] on input "text" at bounding box center [1190, 121] width 185 height 25
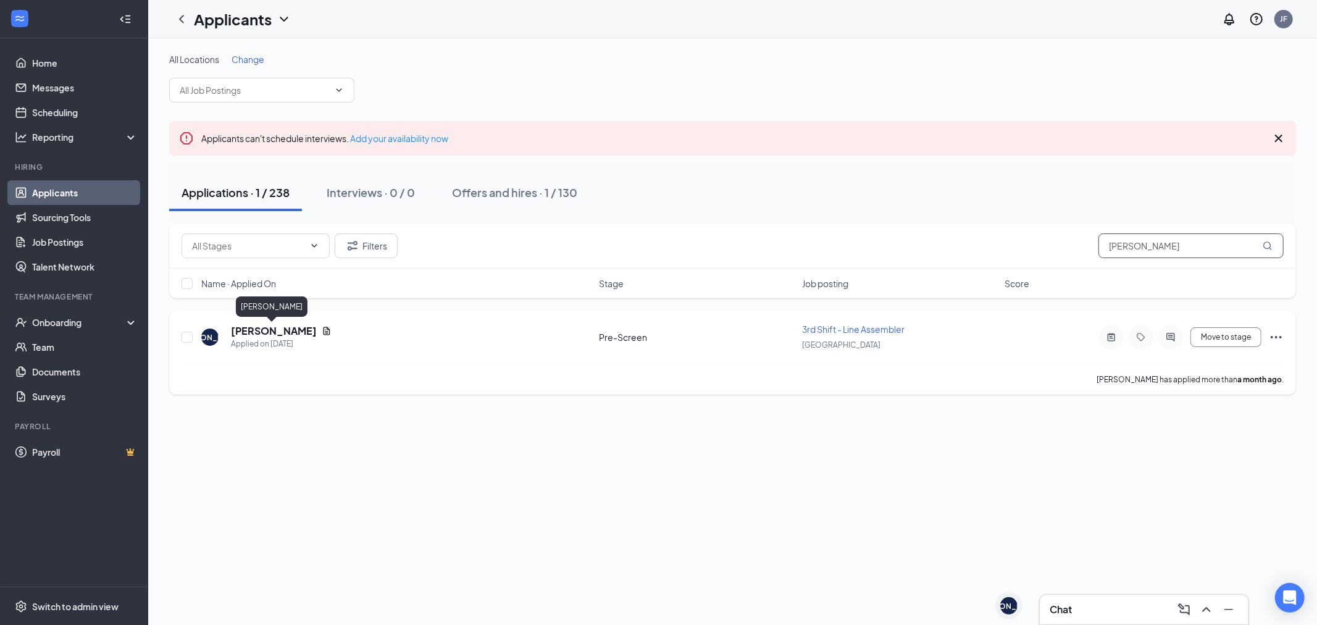
type input "[PERSON_NAME]"
click at [284, 335] on h5 "Johnathan Allen" at bounding box center [274, 331] width 86 height 14
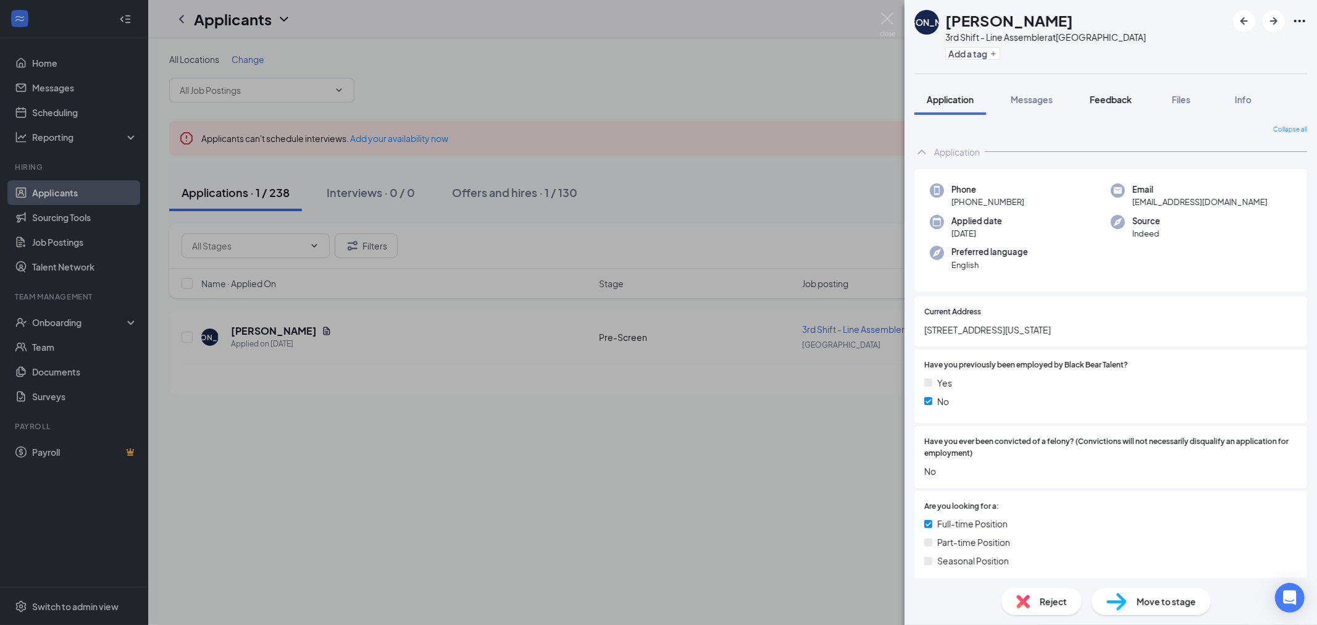
click at [1136, 107] on button "Feedback" at bounding box center [1110, 99] width 67 height 31
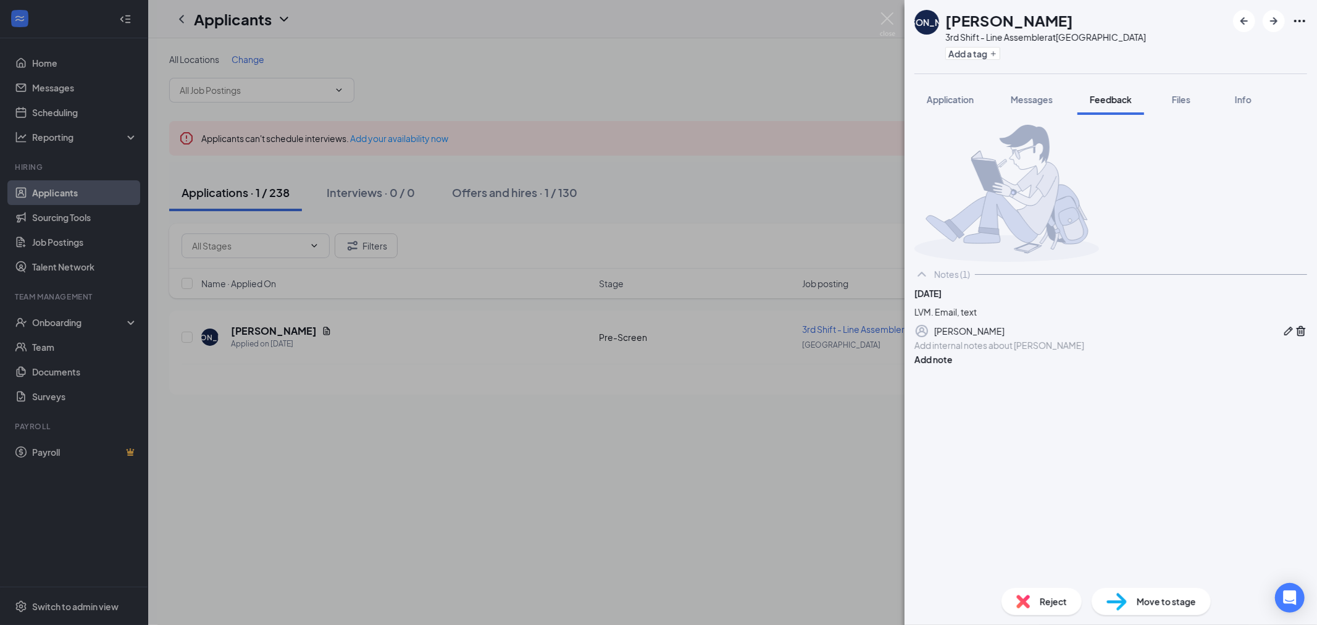
click at [968, 352] on div at bounding box center [1110, 345] width 391 height 13
click at [952, 366] on button "Add note" at bounding box center [933, 359] width 38 height 14
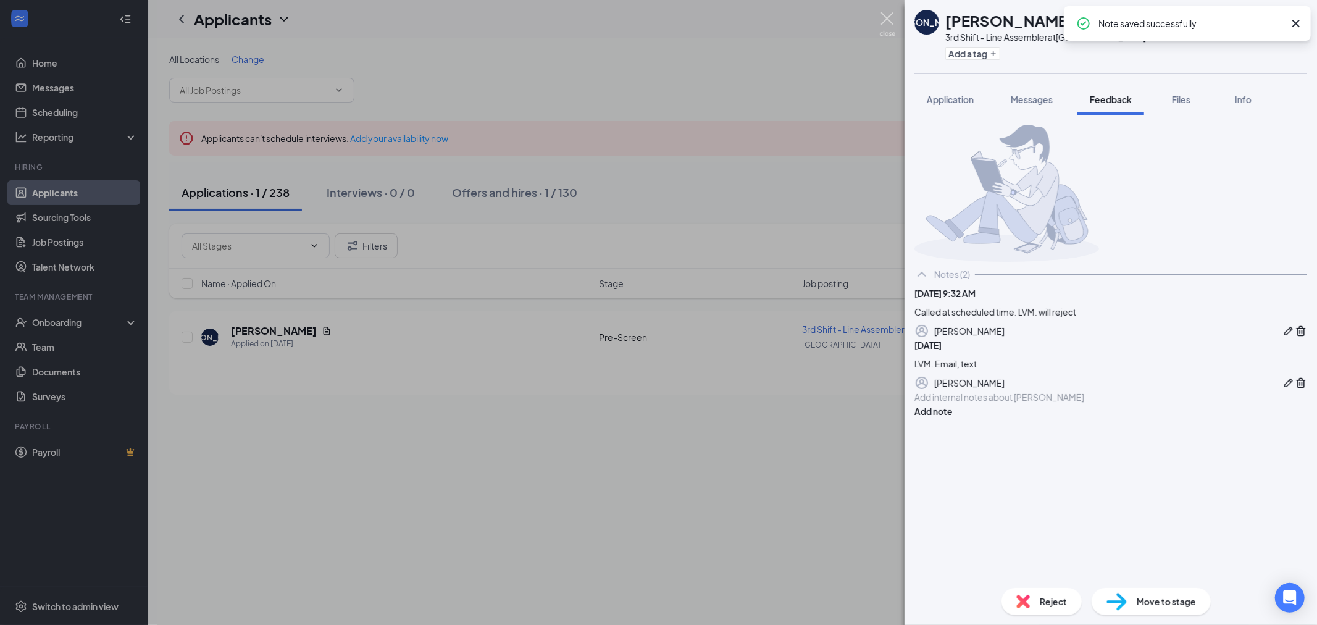
click at [887, 20] on img at bounding box center [887, 24] width 15 height 24
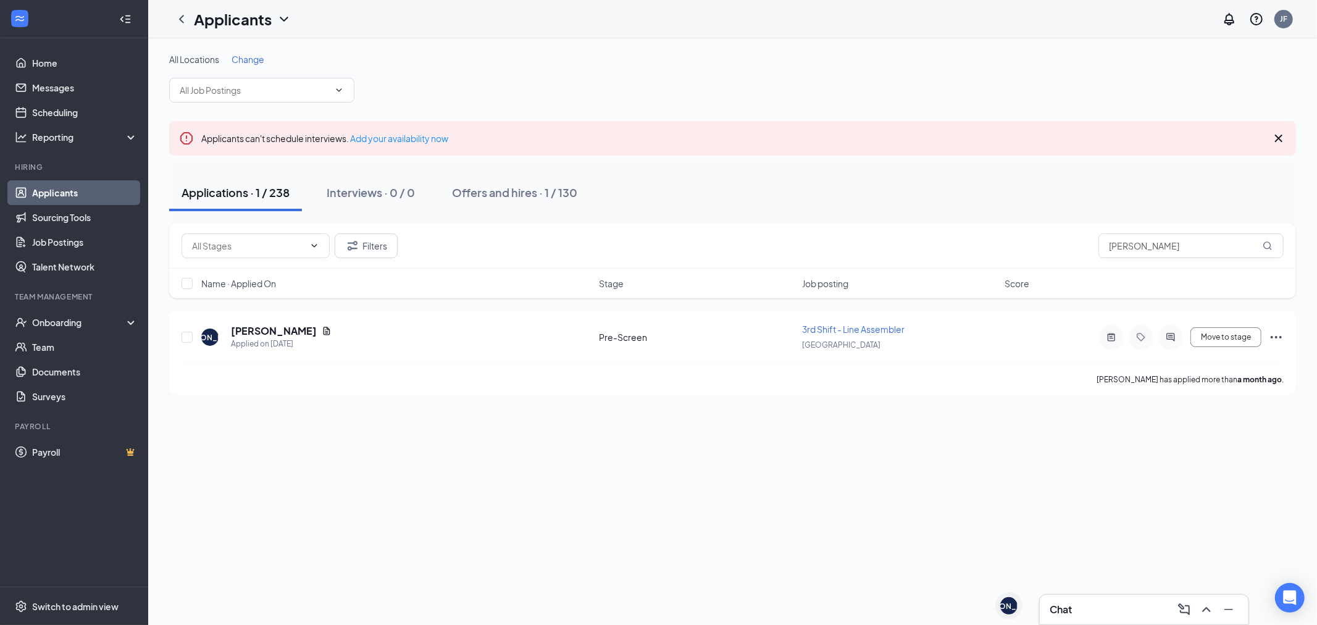
click at [62, 190] on link "Applicants" at bounding box center [85, 192] width 106 height 25
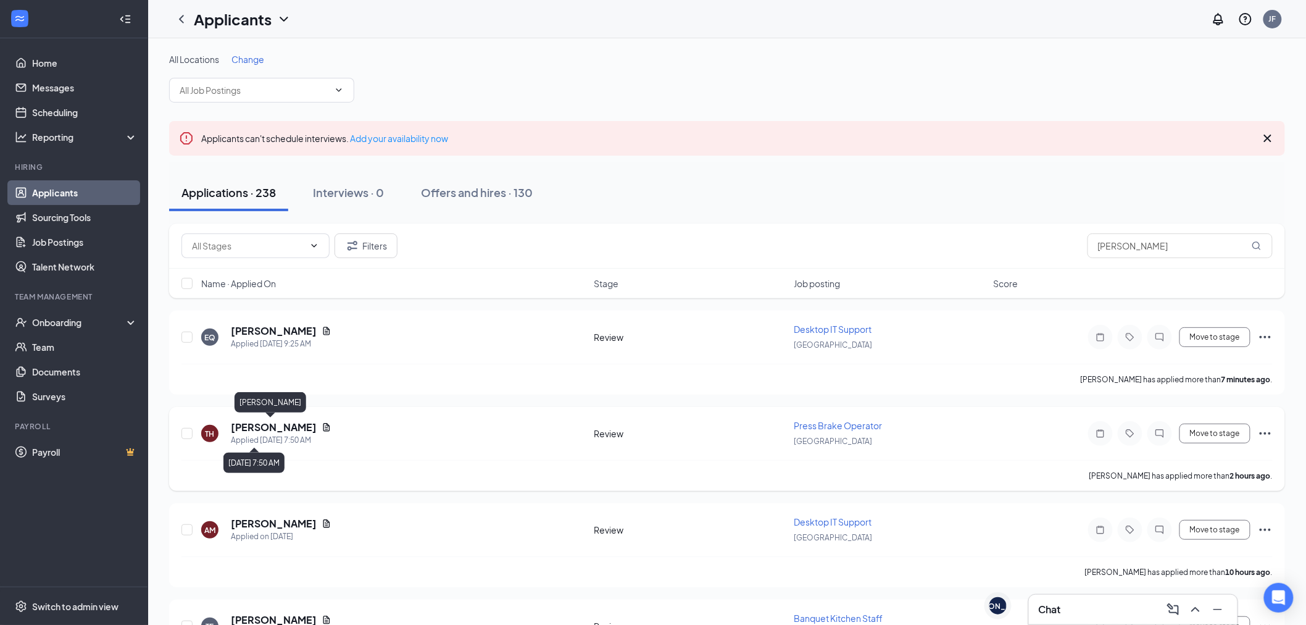
click at [274, 426] on h5 "[PERSON_NAME]" at bounding box center [274, 427] width 86 height 14
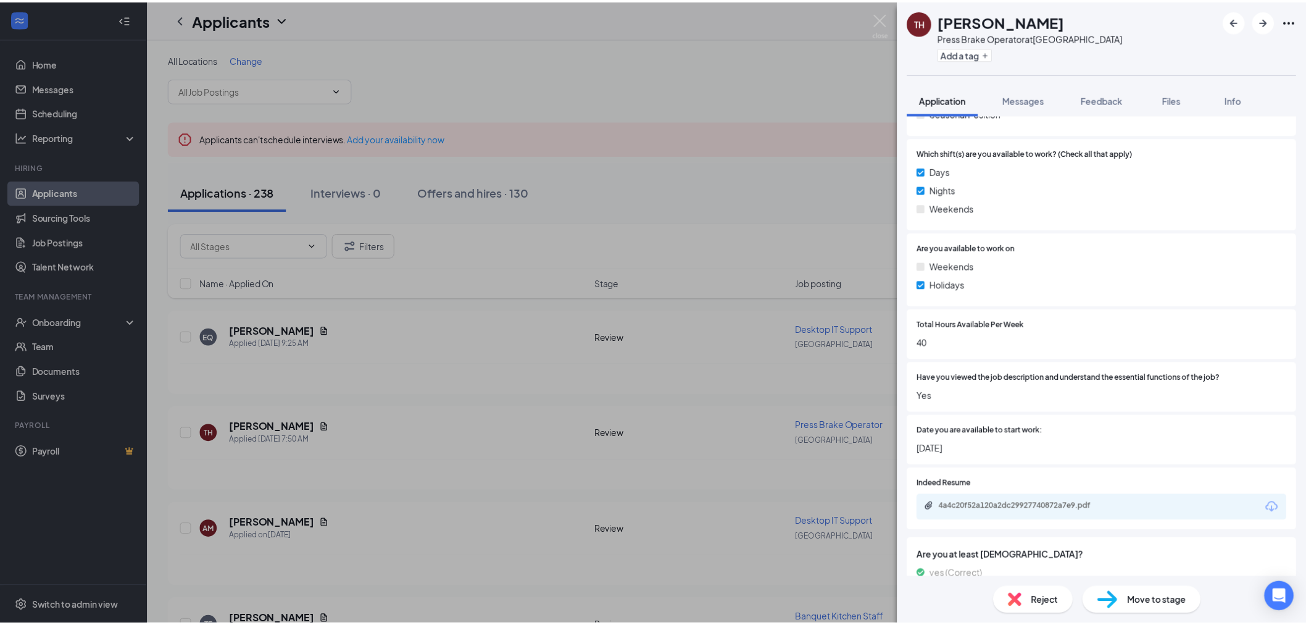
scroll to position [548, 0]
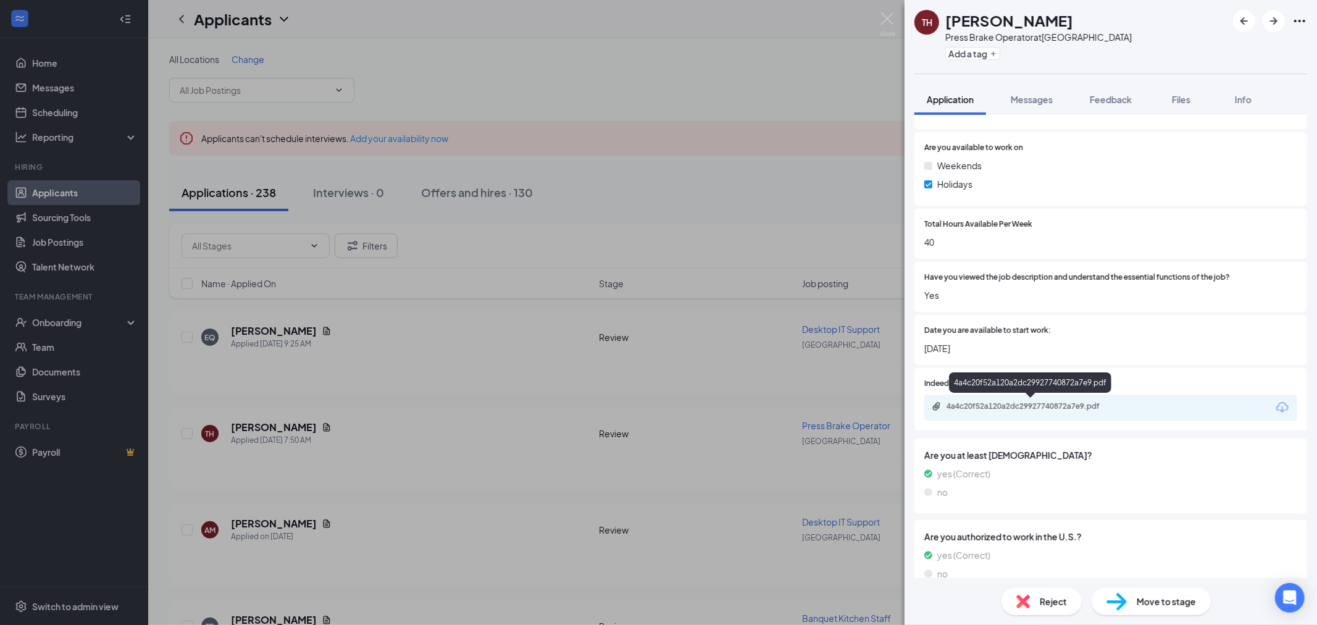
click at [1054, 406] on div "4a4c20f52a120a2dc29927740872a7e9.pdf" at bounding box center [1032, 406] width 173 height 10
click at [889, 15] on img at bounding box center [887, 24] width 15 height 24
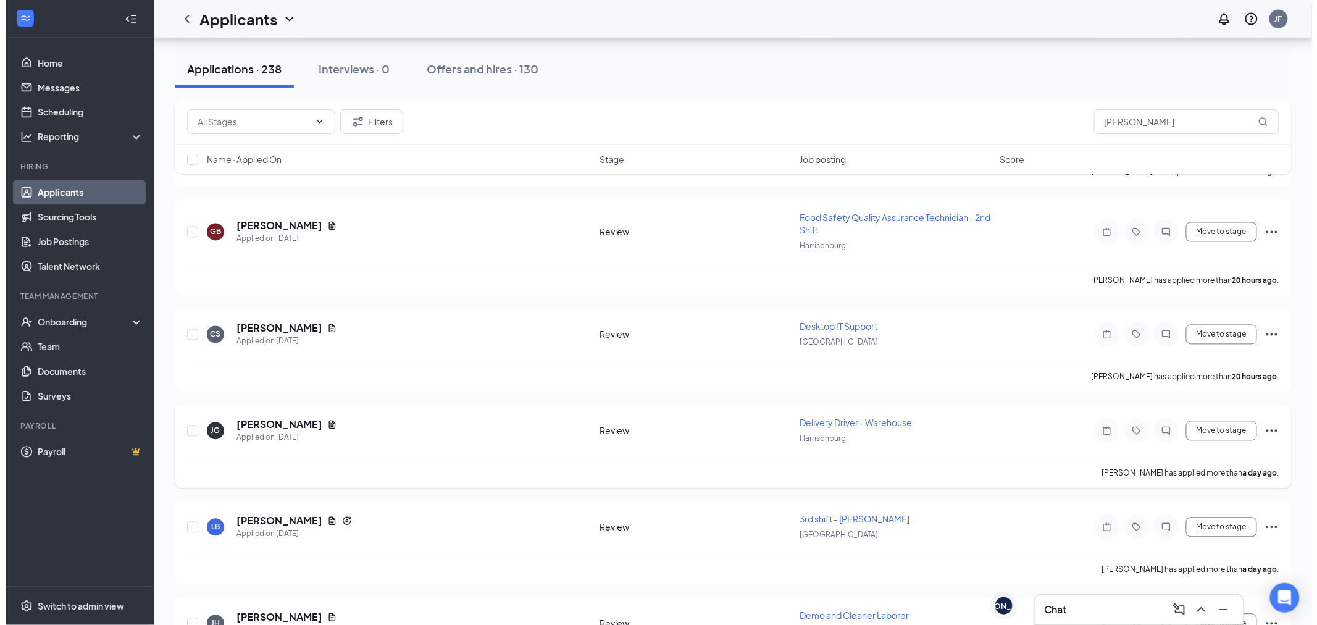
scroll to position [891, 0]
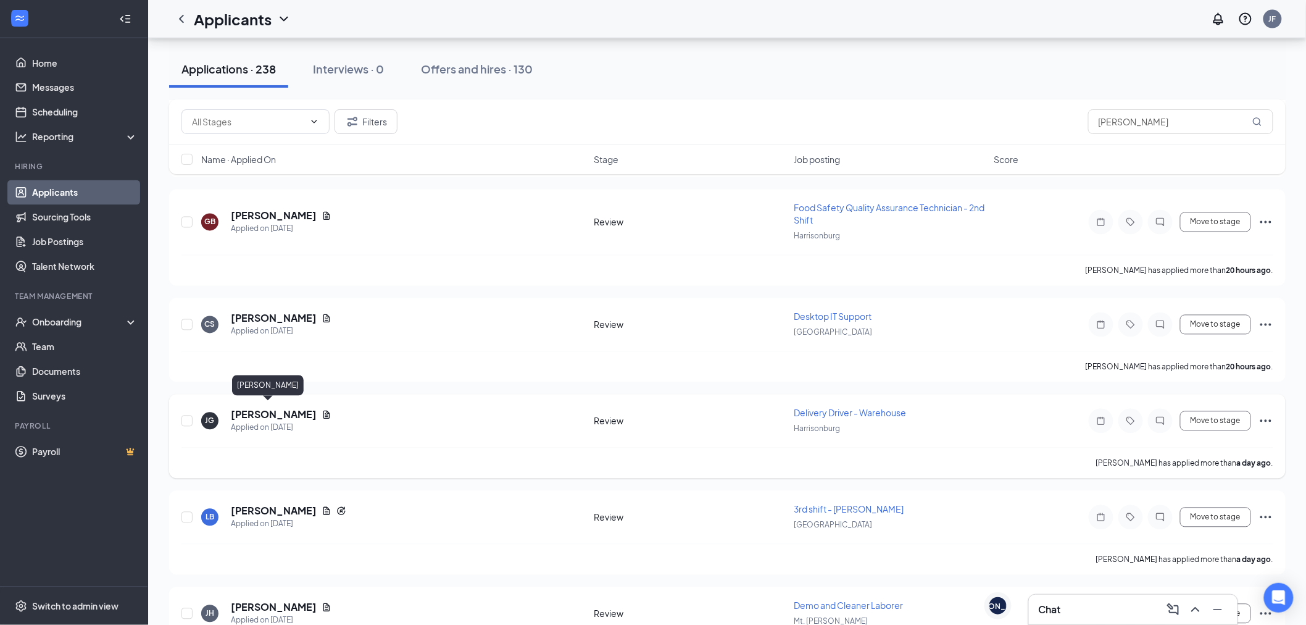
click at [260, 409] on h5 "[PERSON_NAME]" at bounding box center [274, 415] width 86 height 14
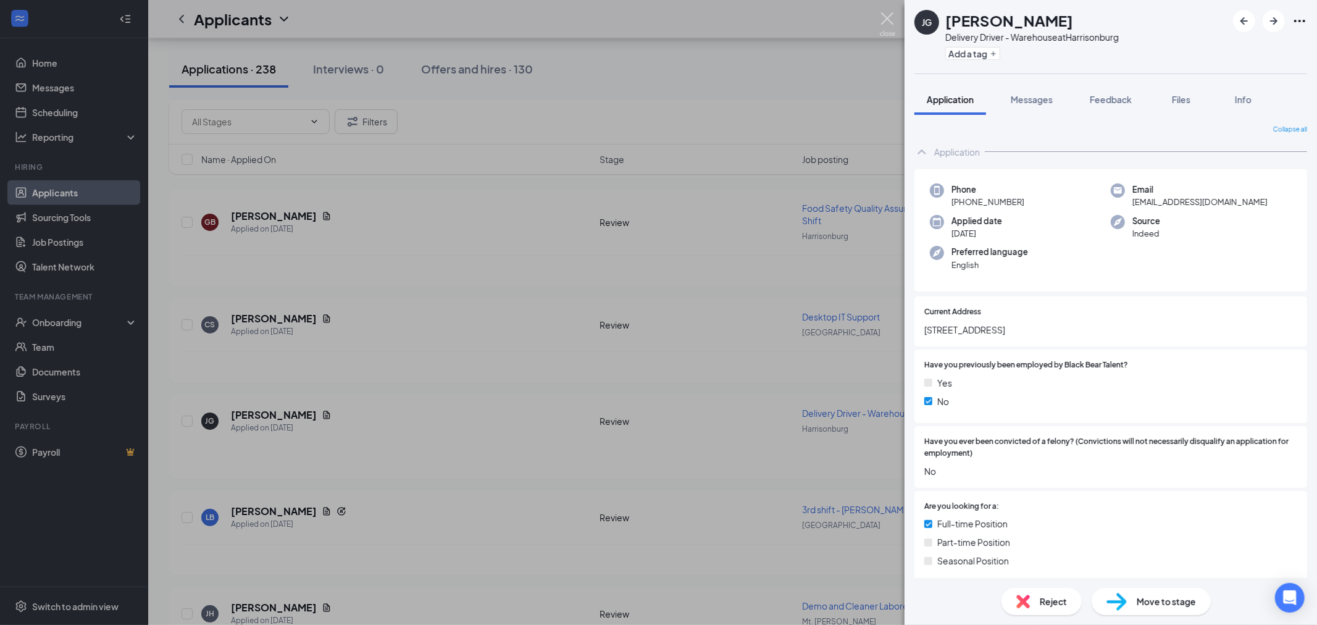
click at [884, 26] on img at bounding box center [887, 24] width 15 height 24
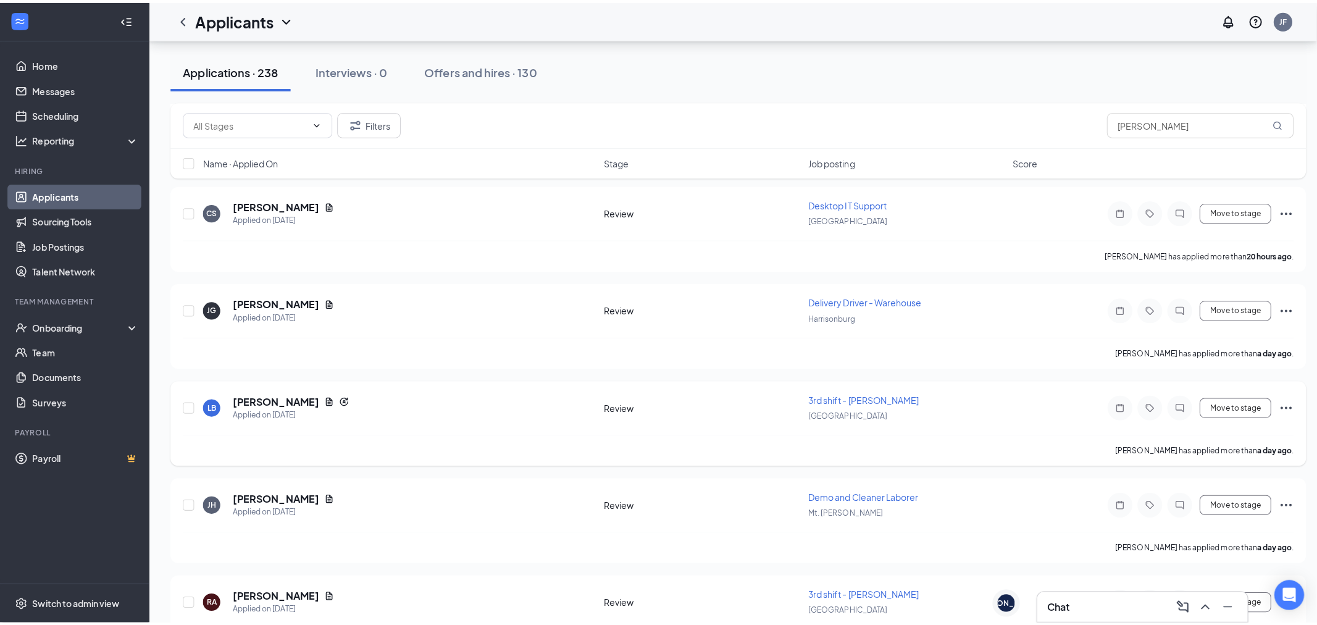
scroll to position [1028, 0]
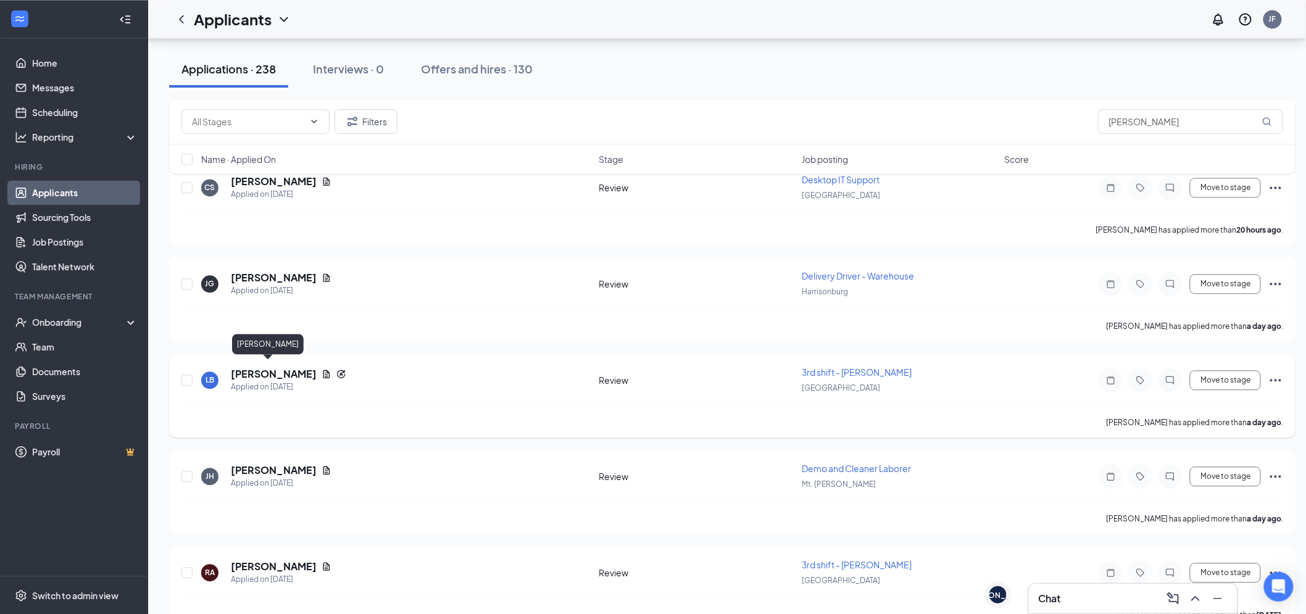
click at [248, 367] on h5 "[PERSON_NAME]" at bounding box center [274, 374] width 86 height 14
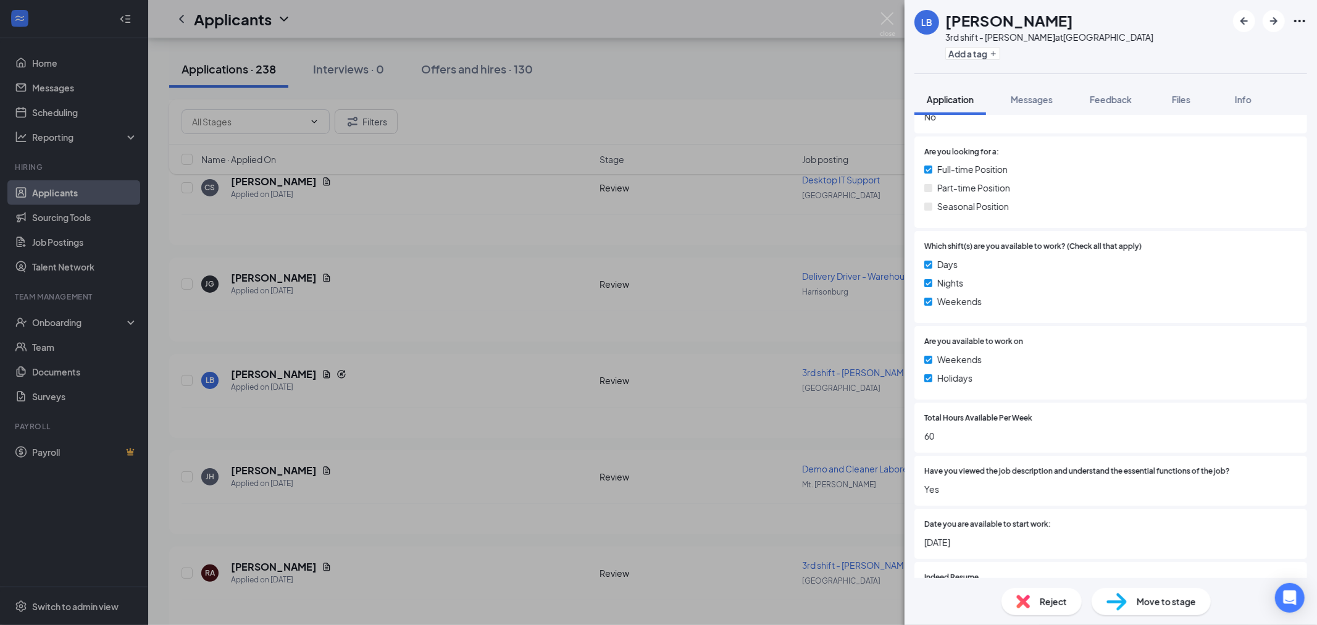
scroll to position [617, 0]
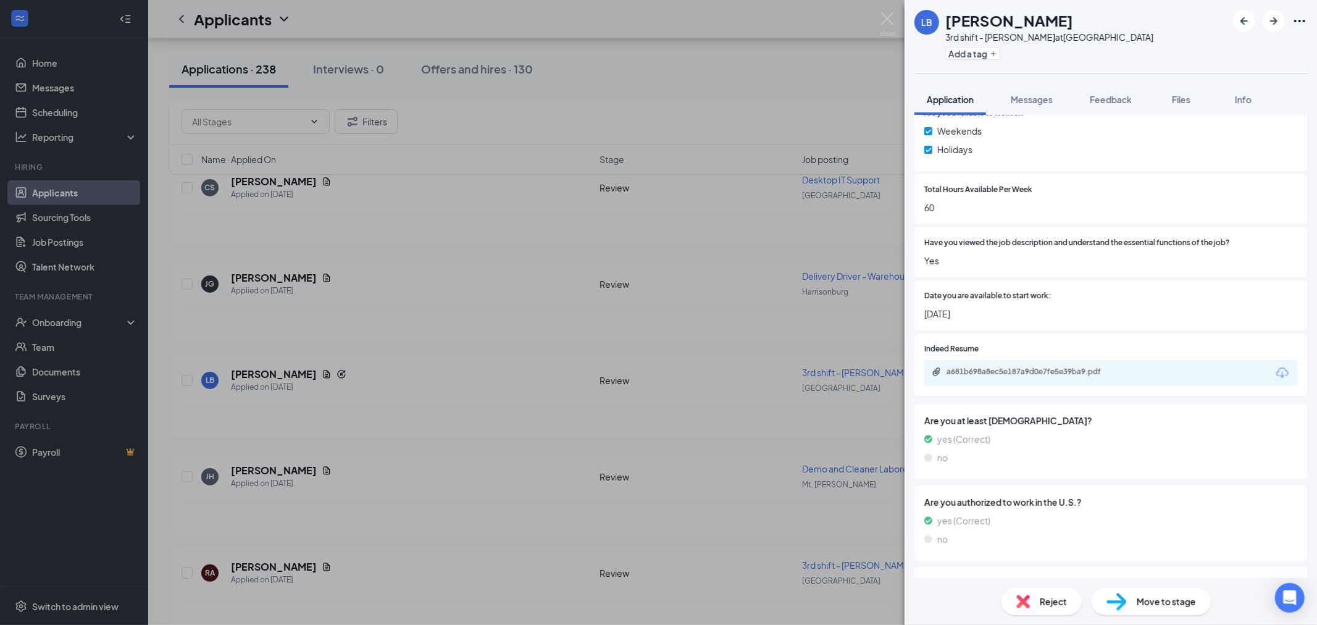
click at [879, 19] on div "LB Lee Barnes 3rd shift - Tube Bender at Lexington Add a tag Application Messag…" at bounding box center [658, 312] width 1317 height 625
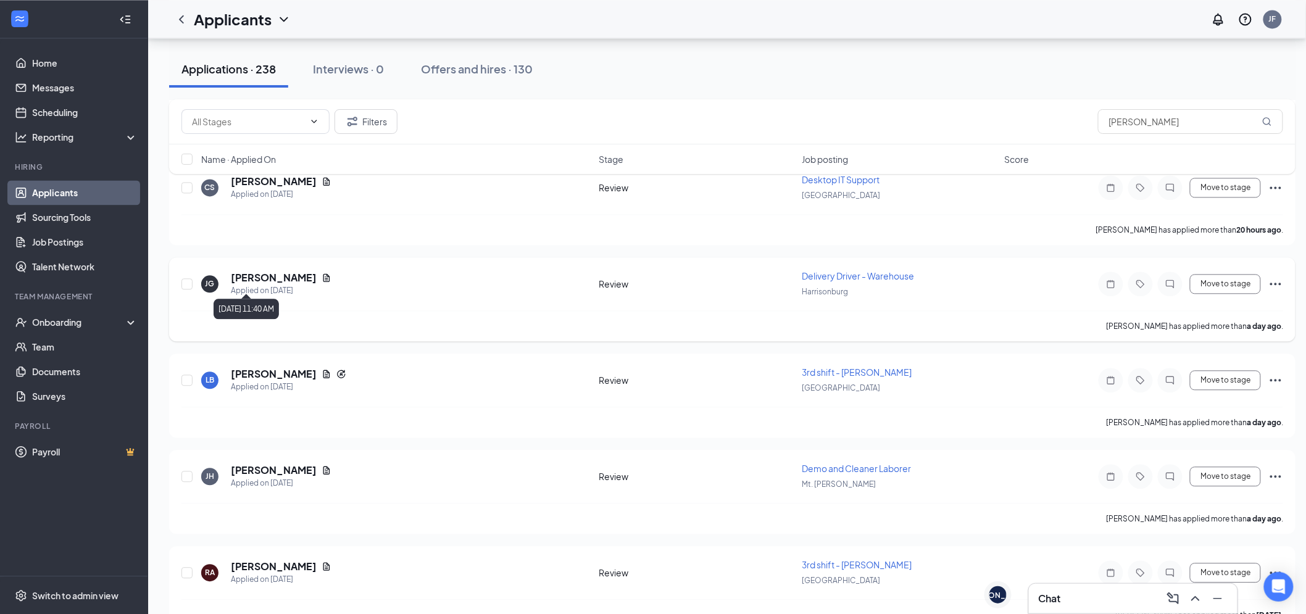
click at [265, 278] on h5 "[PERSON_NAME]" at bounding box center [274, 278] width 86 height 14
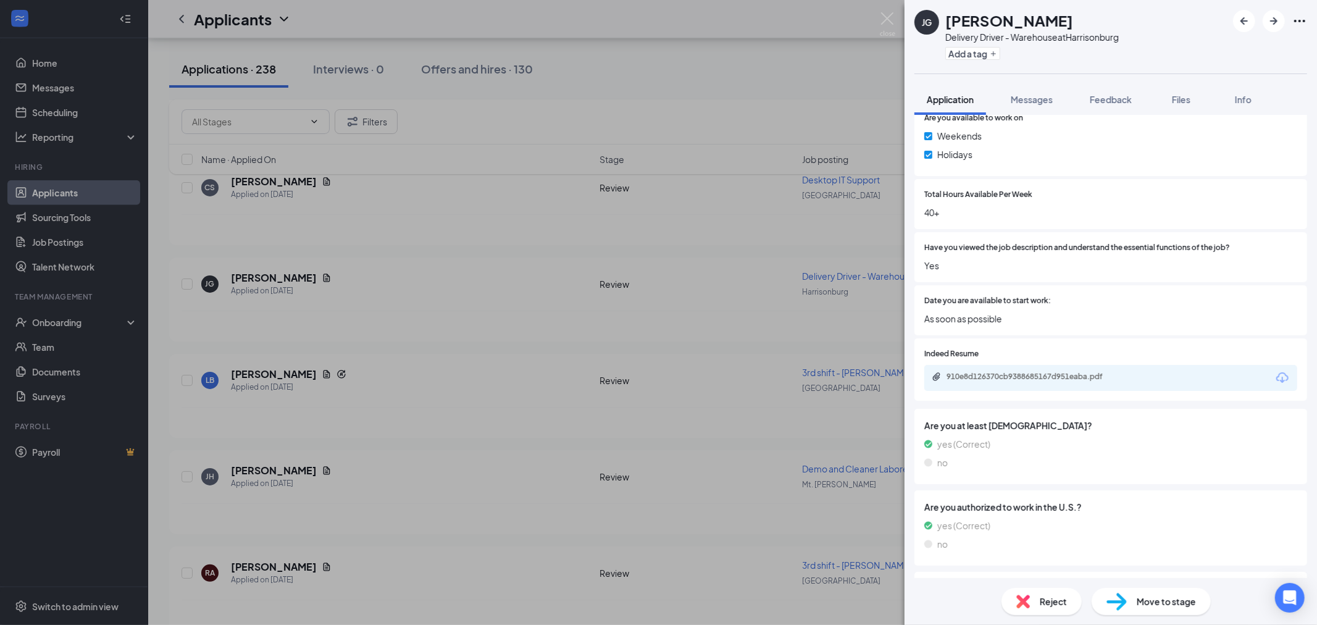
scroll to position [641, 0]
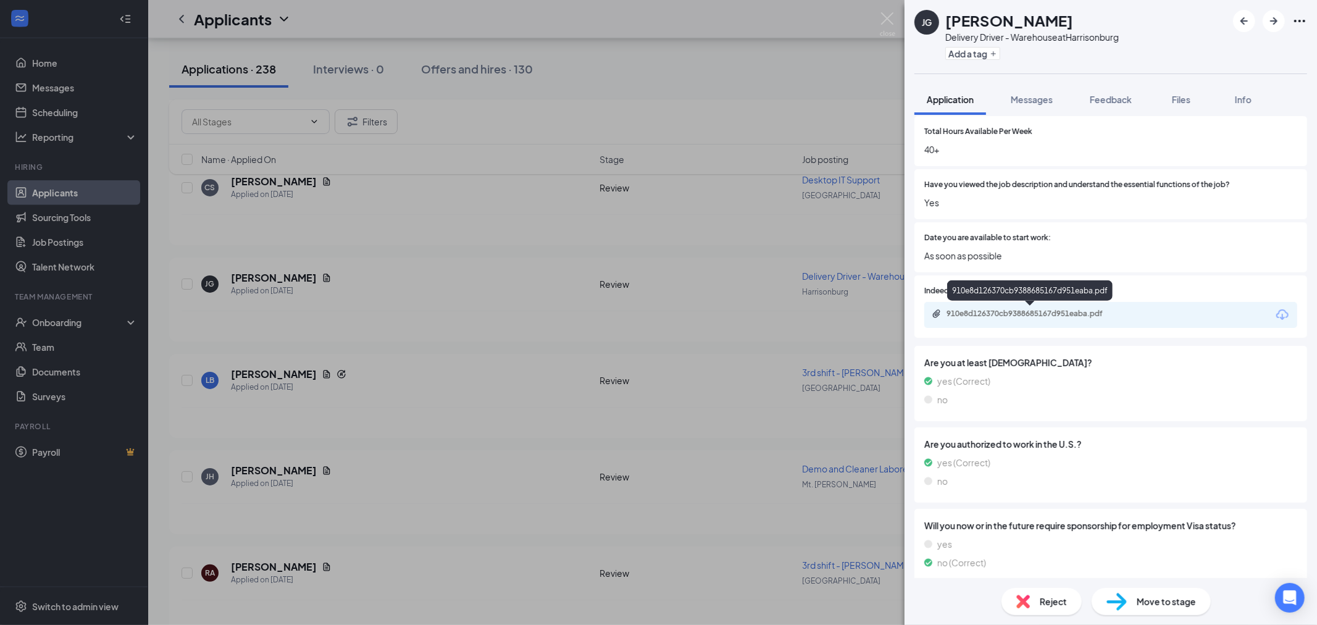
click at [1057, 309] on div "910e8d126370cb9388685167d951eaba.pdf" at bounding box center [1032, 314] width 173 height 10
click at [894, 19] on img at bounding box center [887, 24] width 15 height 24
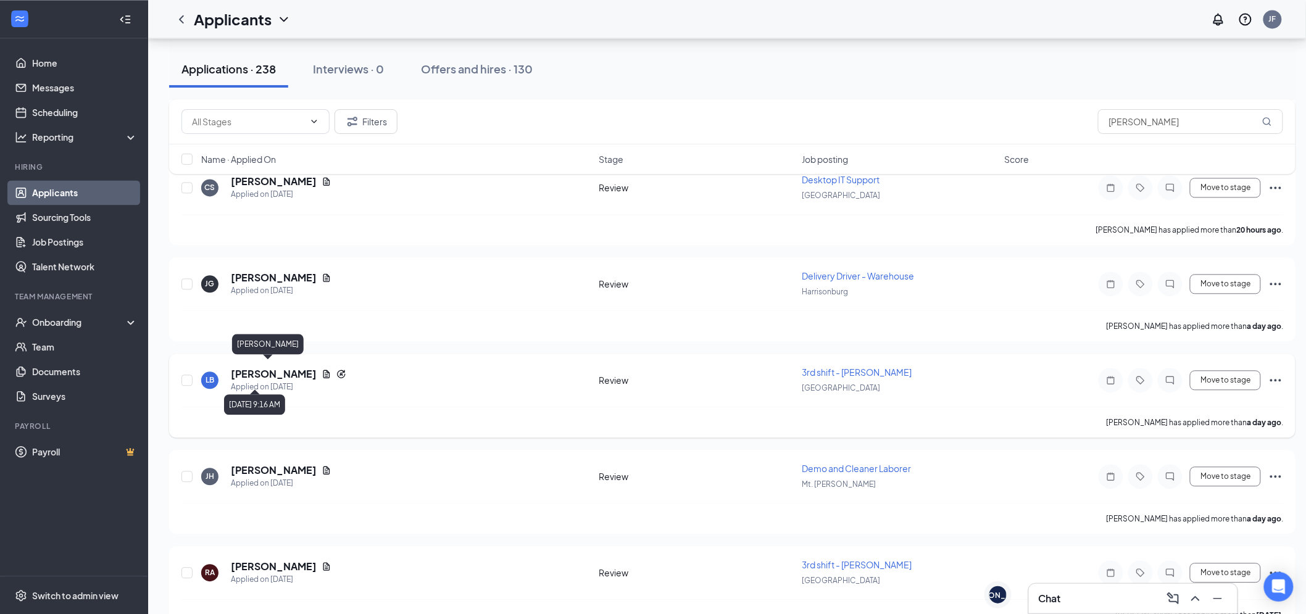
click at [256, 381] on div "Applied on [DATE]" at bounding box center [288, 387] width 115 height 12
click at [260, 367] on h5 "[PERSON_NAME]" at bounding box center [274, 374] width 86 height 14
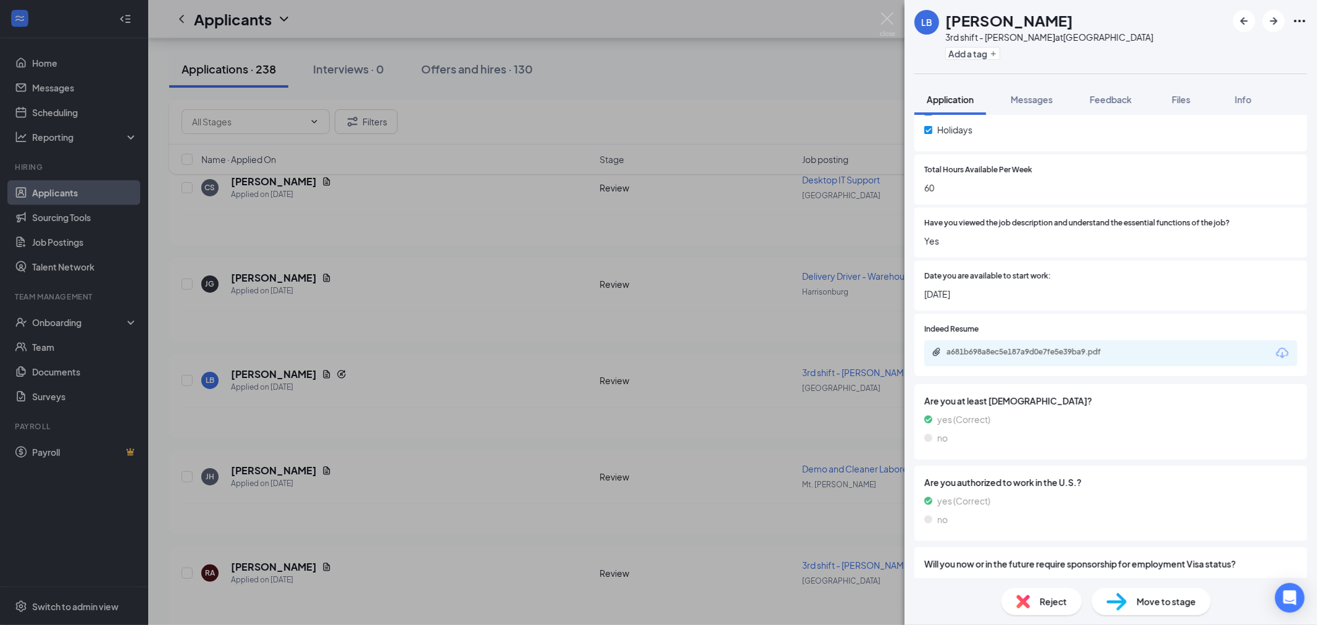
scroll to position [682, 0]
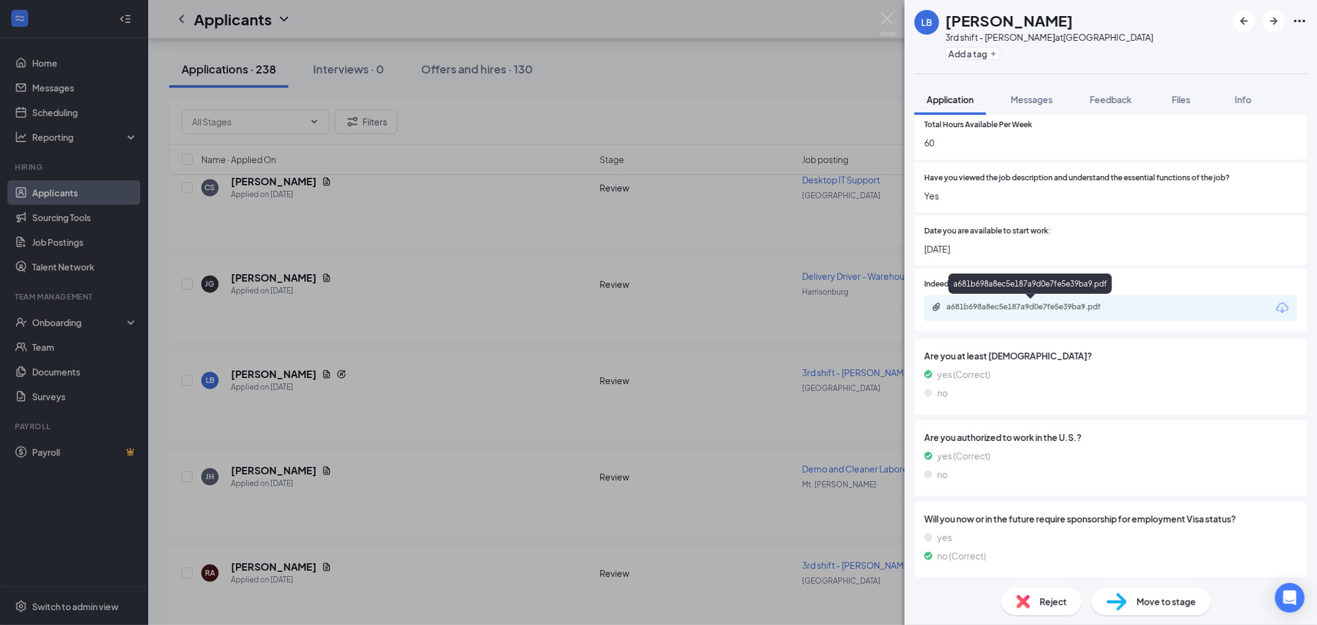
click at [1055, 309] on div "a681b698a8ec5e187a9d0e7fe5e39ba9.pdf" at bounding box center [1032, 307] width 173 height 10
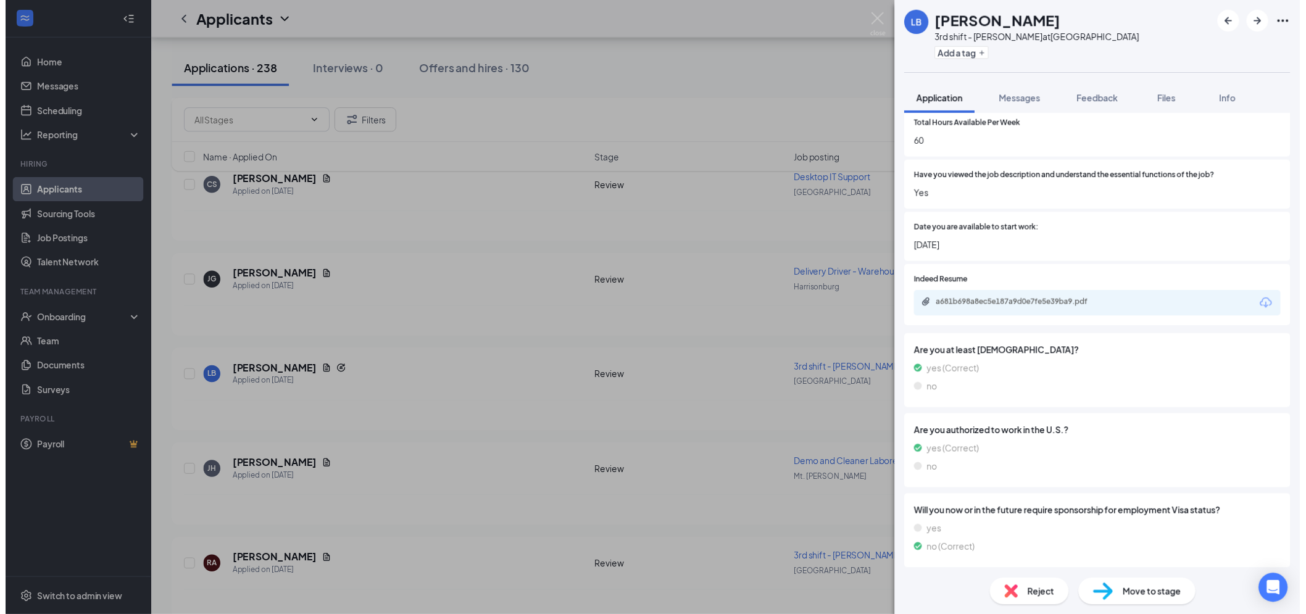
scroll to position [678, 0]
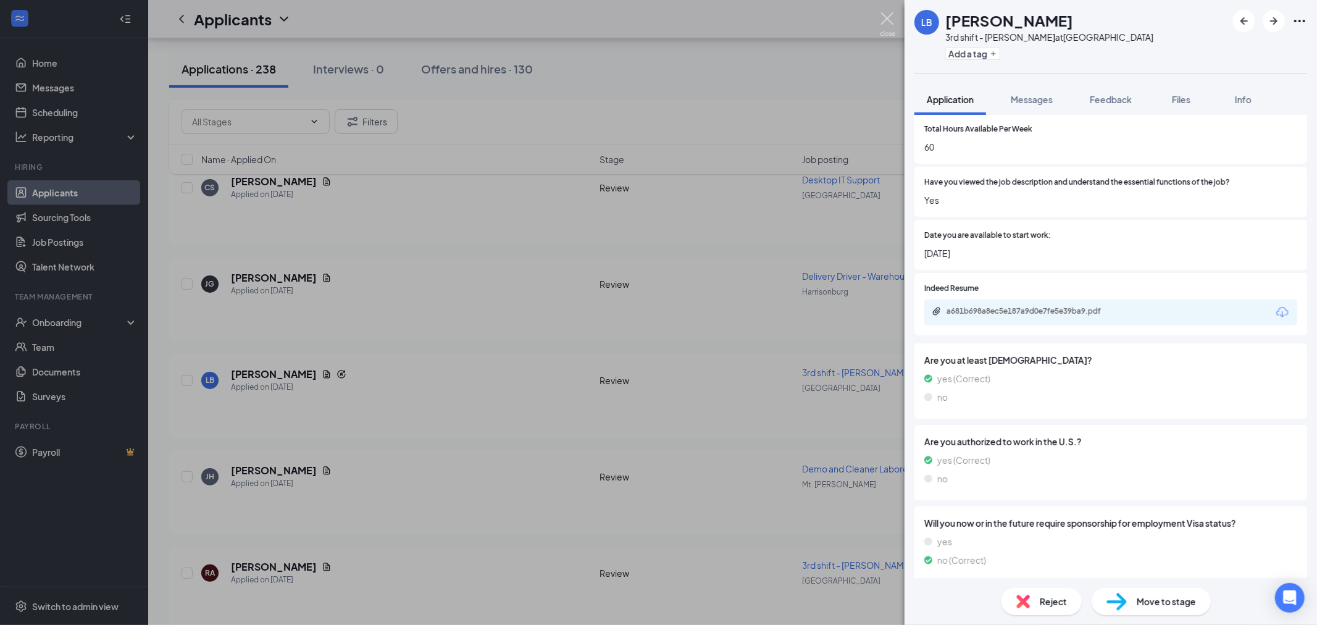
click at [887, 16] on img at bounding box center [887, 24] width 15 height 24
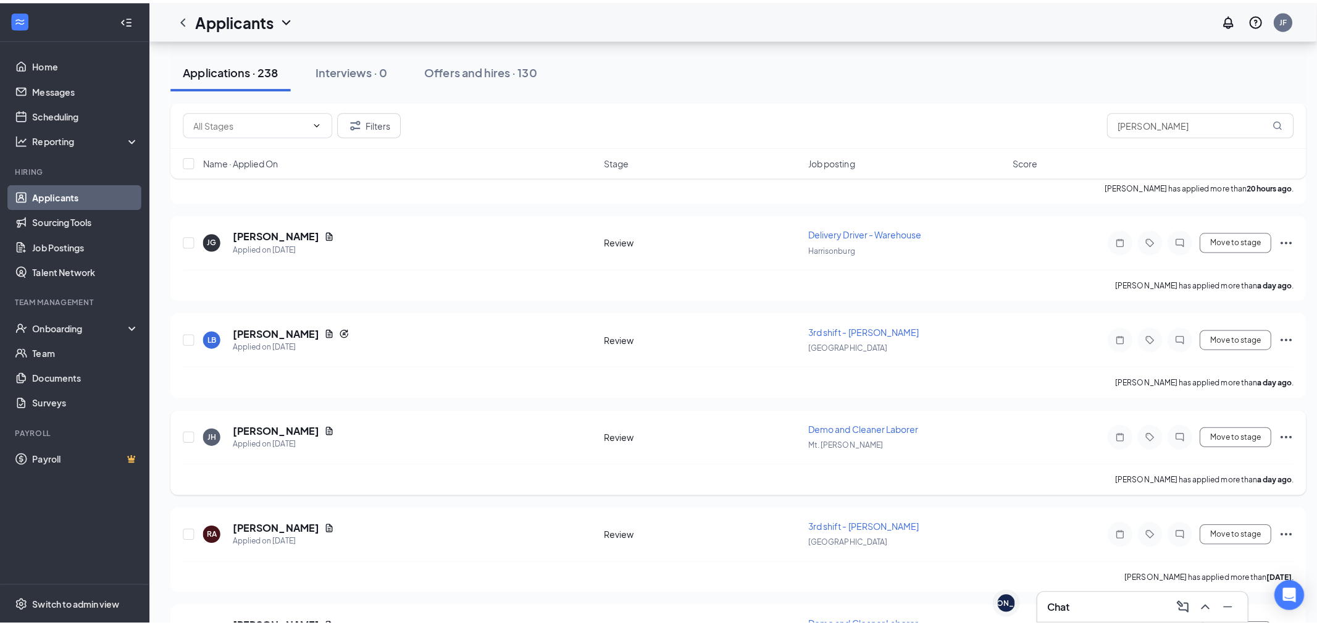
scroll to position [1097, 0]
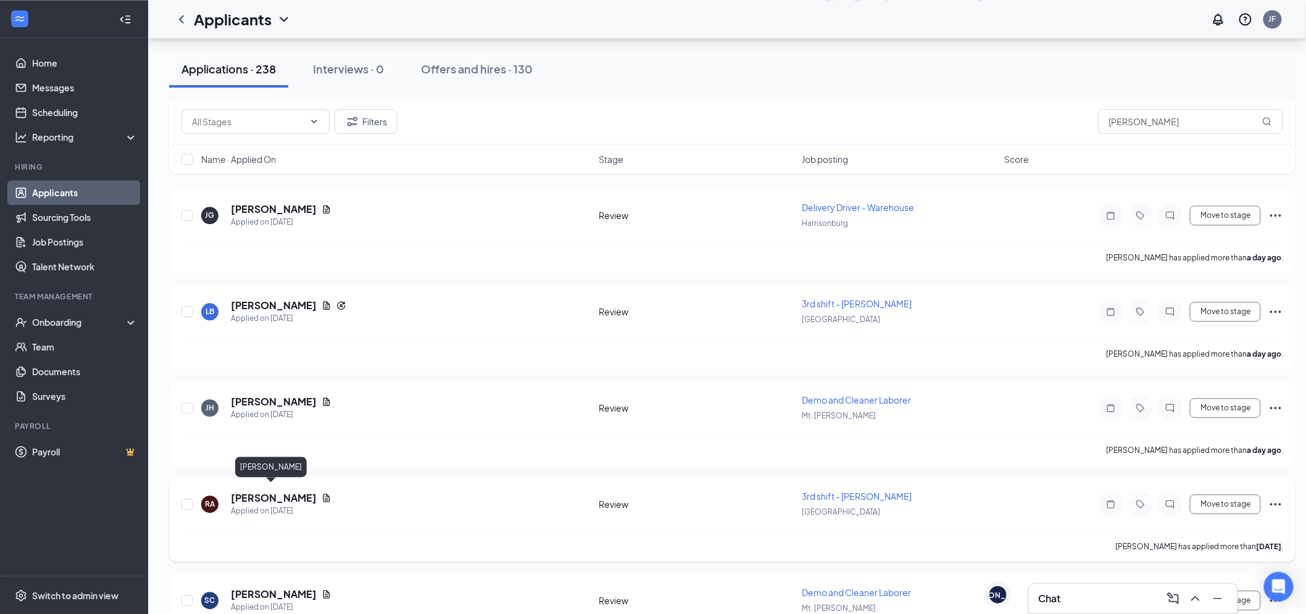
click at [272, 492] on h5 "[PERSON_NAME]" at bounding box center [274, 498] width 86 height 14
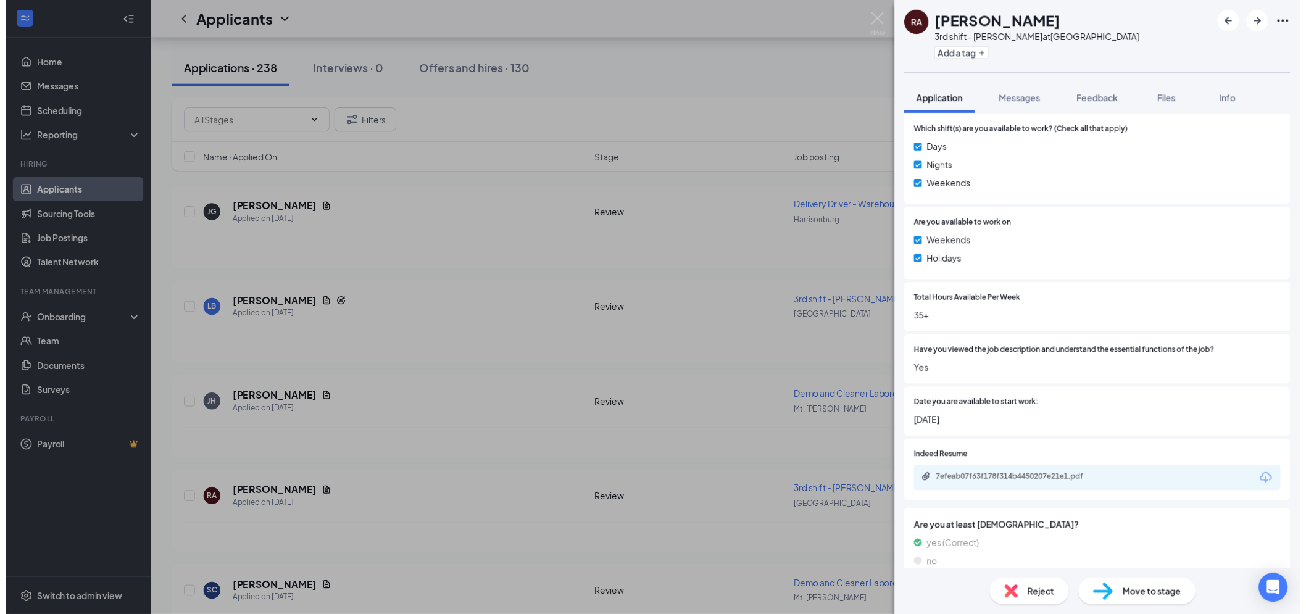
scroll to position [548, 0]
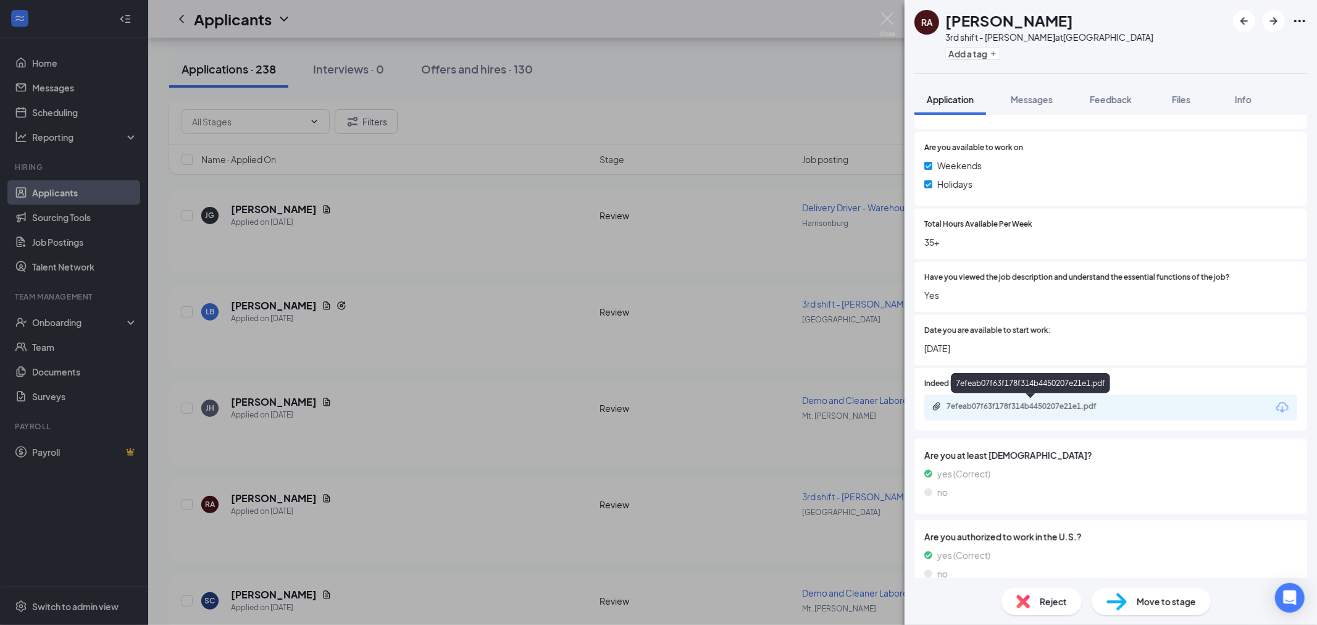
click at [1021, 401] on div "7efeab07f63f178f314b4450207e21e1.pdf" at bounding box center [1032, 406] width 173 height 10
click at [890, 20] on img at bounding box center [887, 24] width 15 height 24
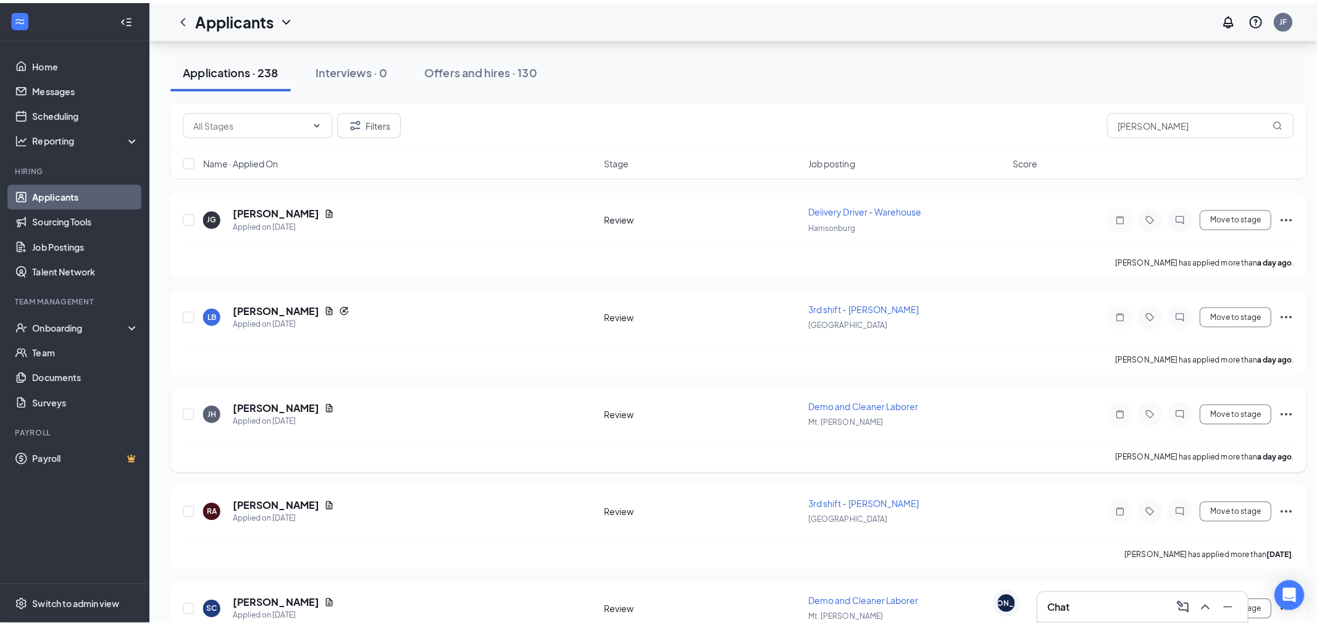
scroll to position [1234, 0]
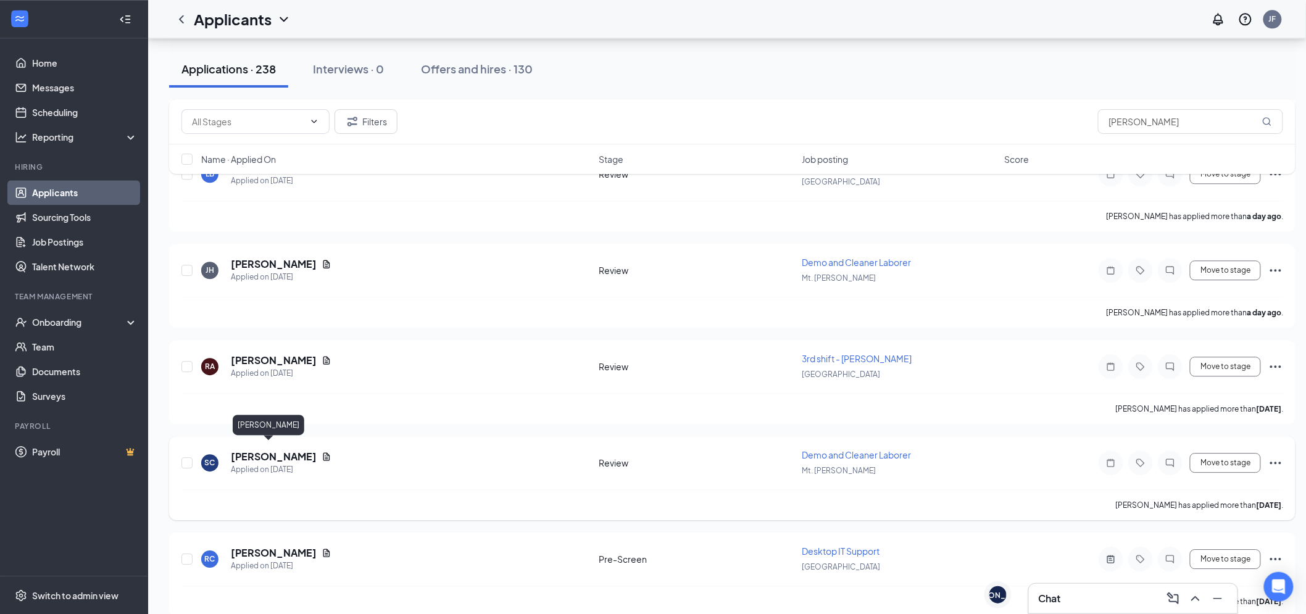
click at [262, 453] on h5 "[PERSON_NAME]" at bounding box center [274, 457] width 86 height 14
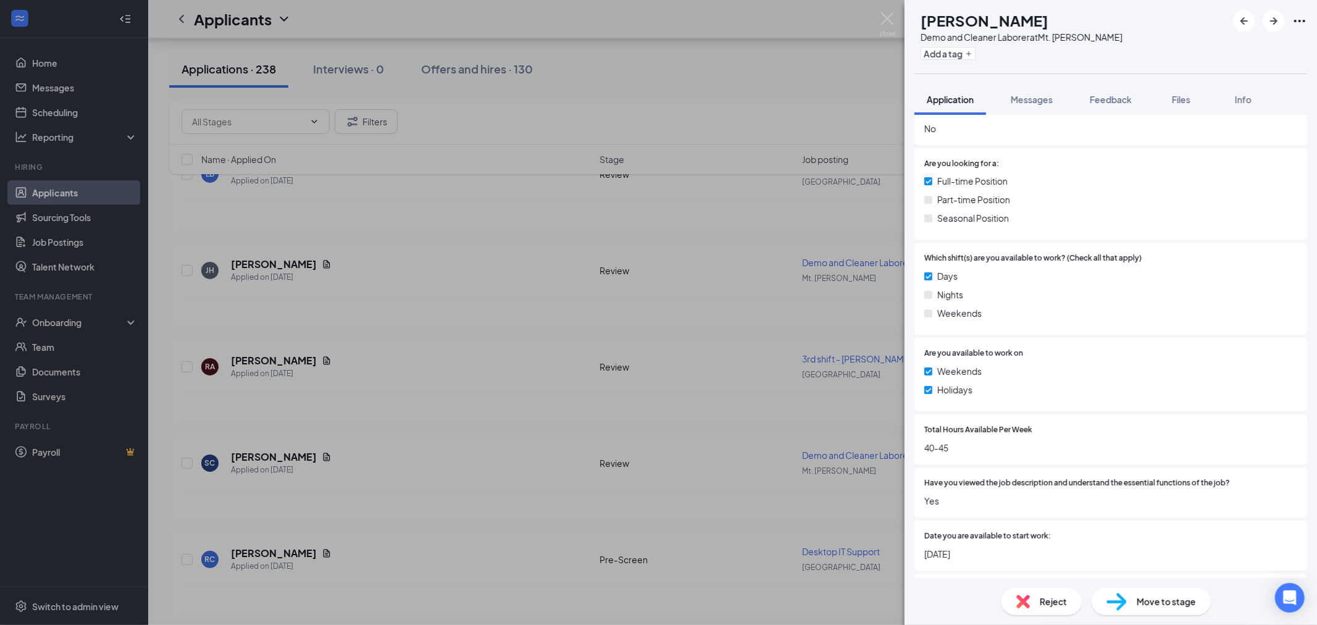
scroll to position [648, 0]
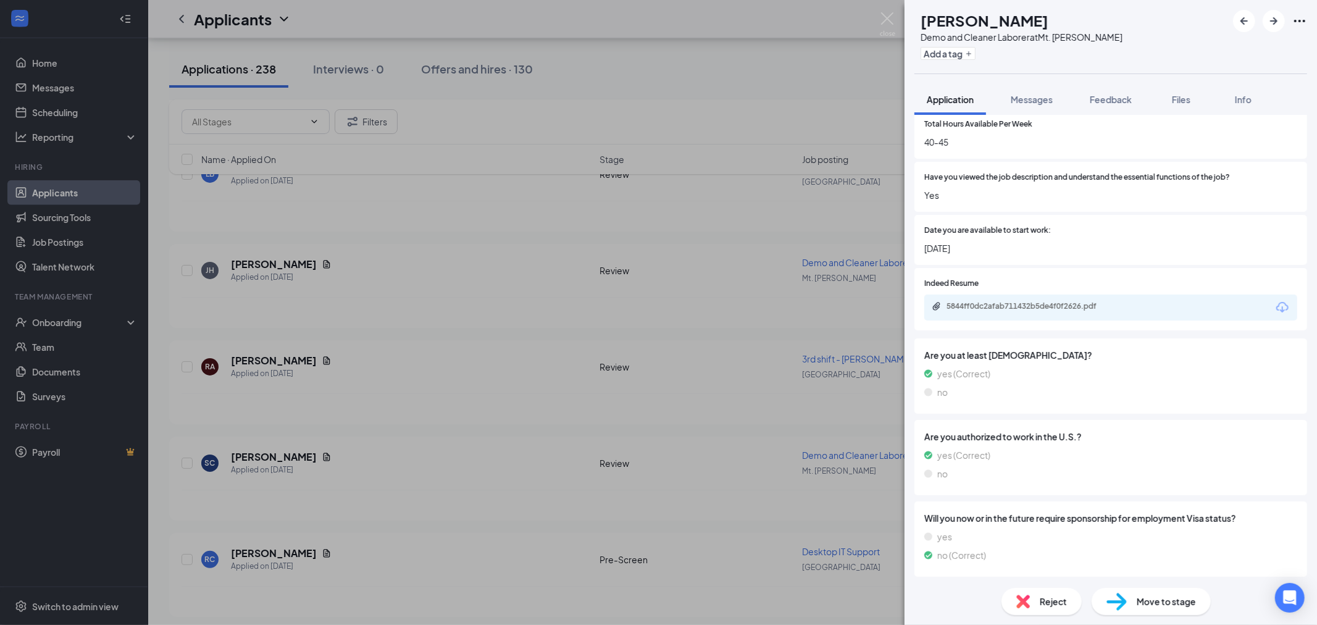
click at [1029, 314] on div "5844ff0dc2afab711432b5de4f0f2626.pdf" at bounding box center [1110, 307] width 373 height 26
click at [1029, 309] on div "5844ff0dc2afab711432b5de4f0f2626.pdf" at bounding box center [1032, 306] width 173 height 10
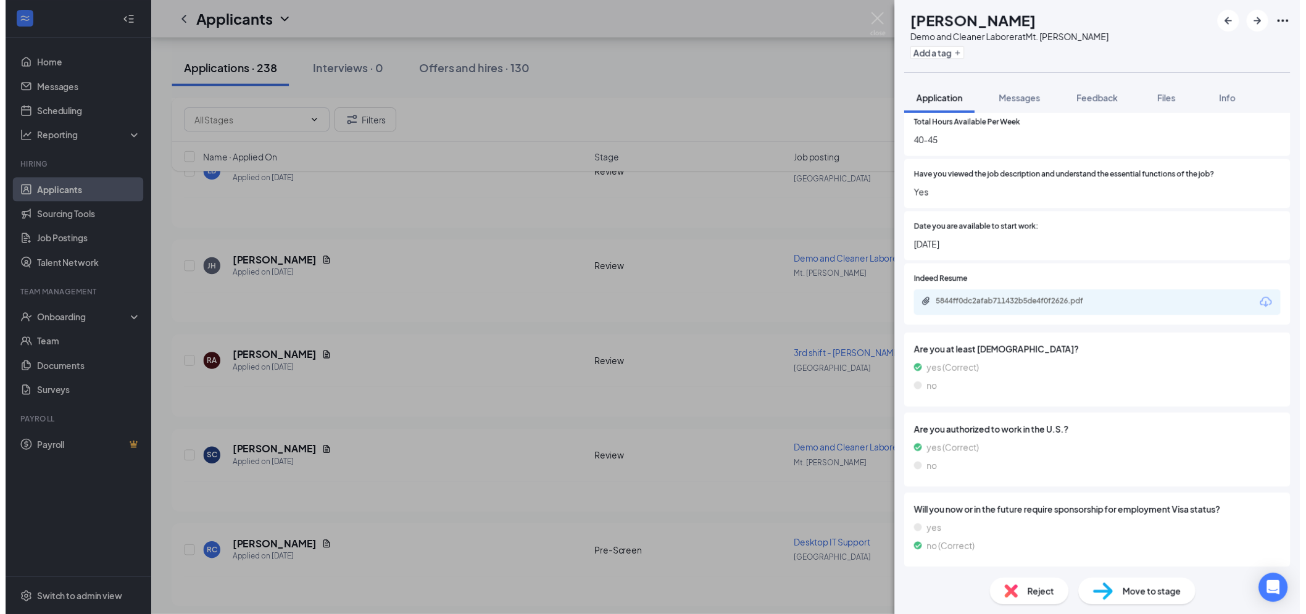
scroll to position [643, 0]
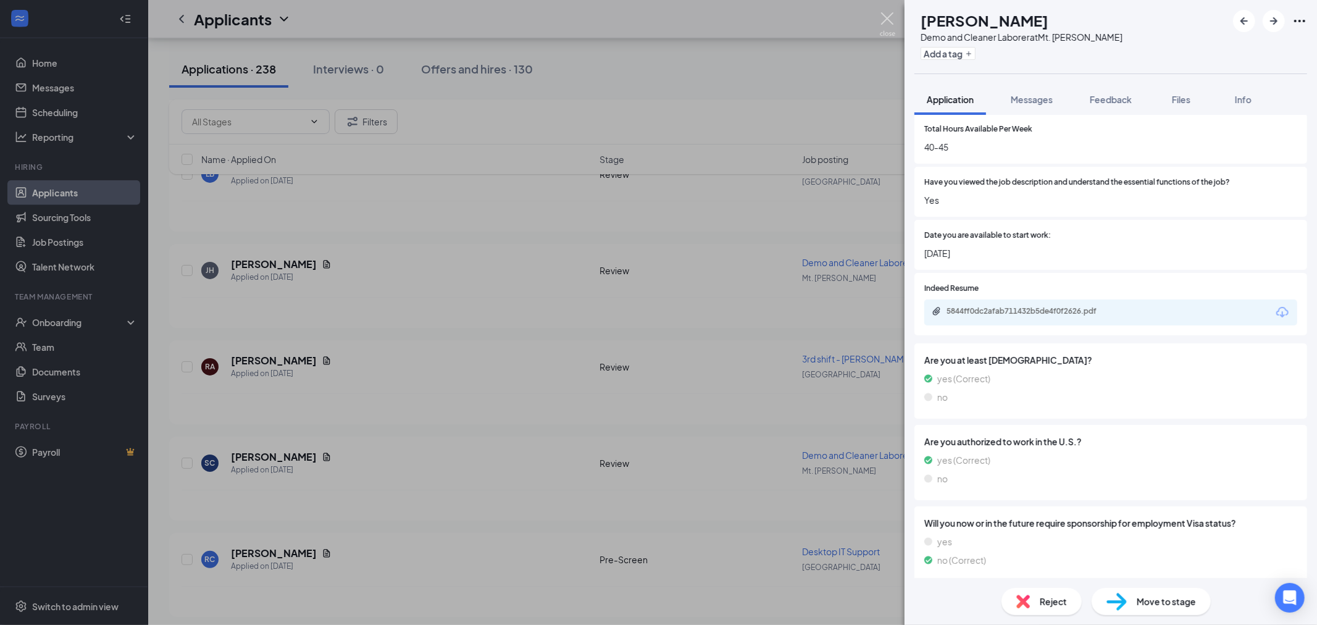
click at [888, 27] on img at bounding box center [887, 24] width 15 height 24
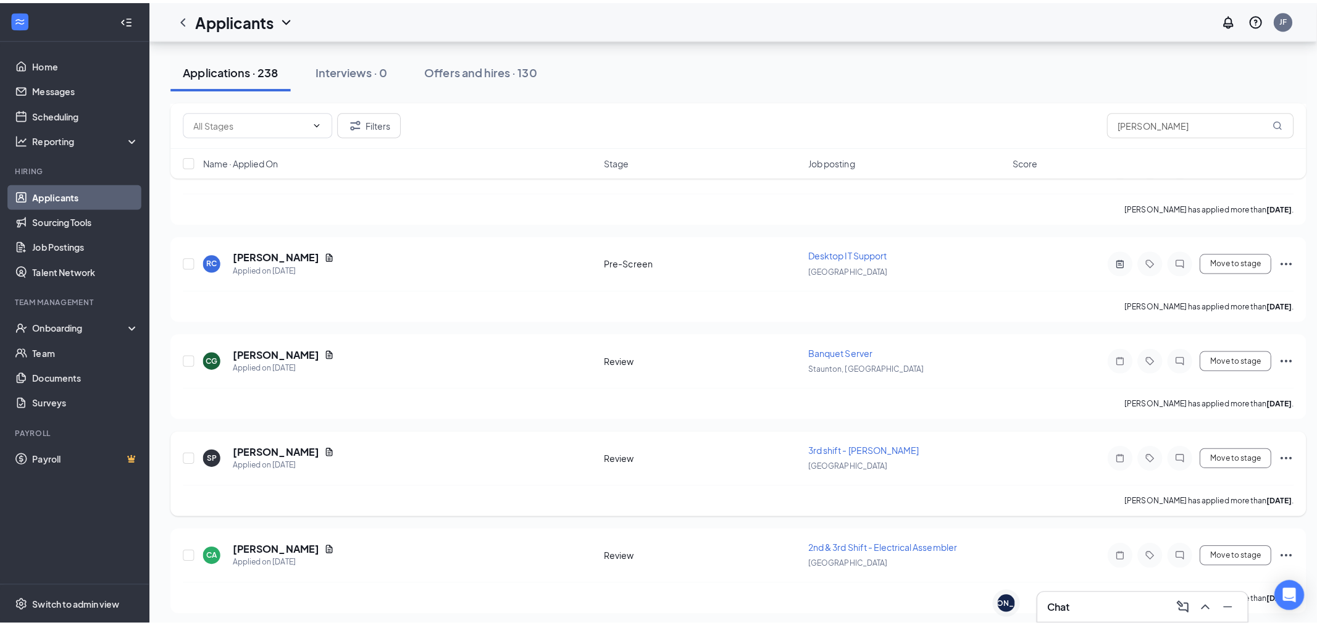
scroll to position [1577, 0]
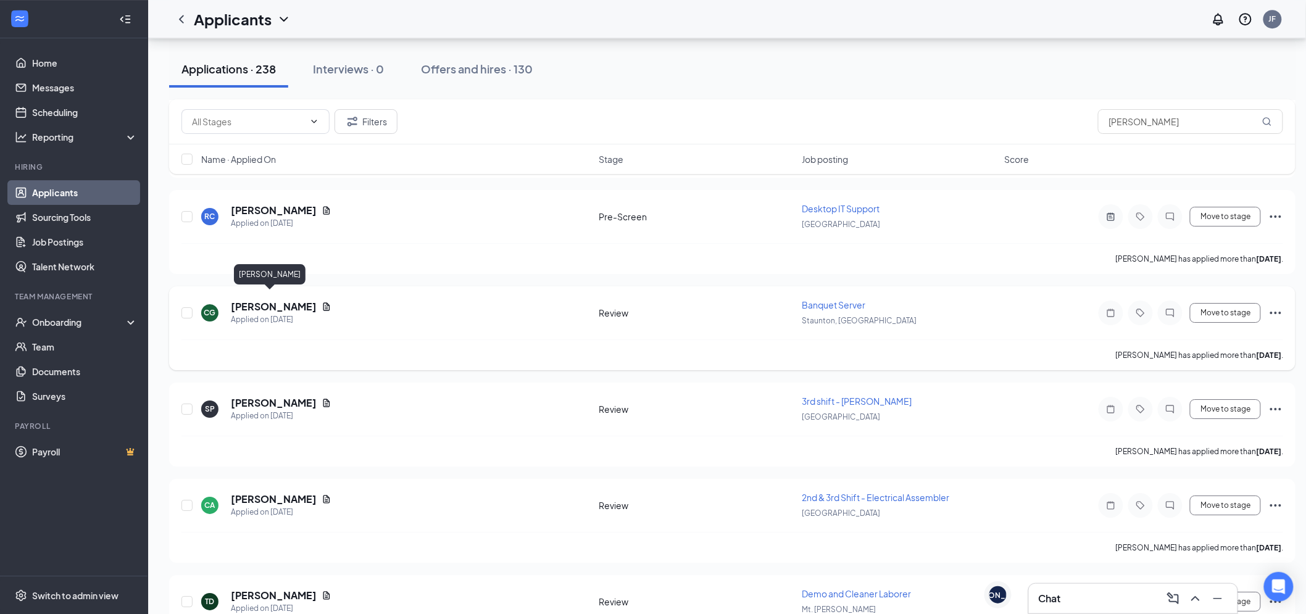
click at [269, 300] on h5 "[PERSON_NAME]" at bounding box center [274, 307] width 86 height 14
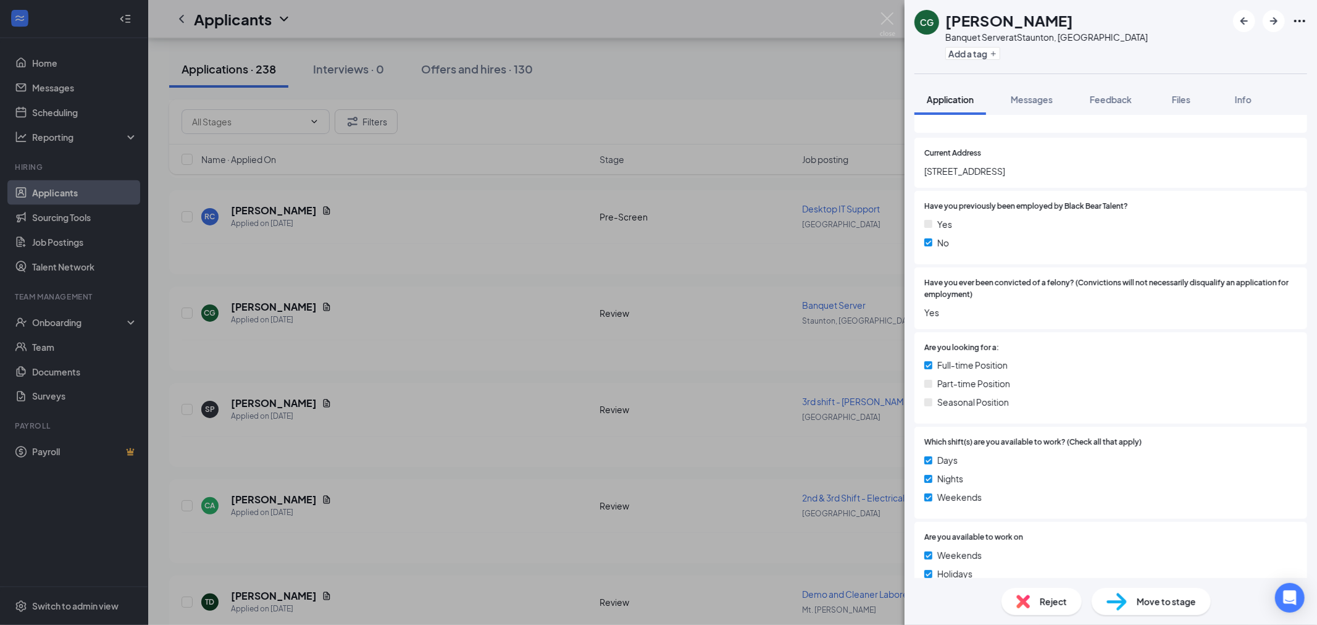
scroll to position [274, 0]
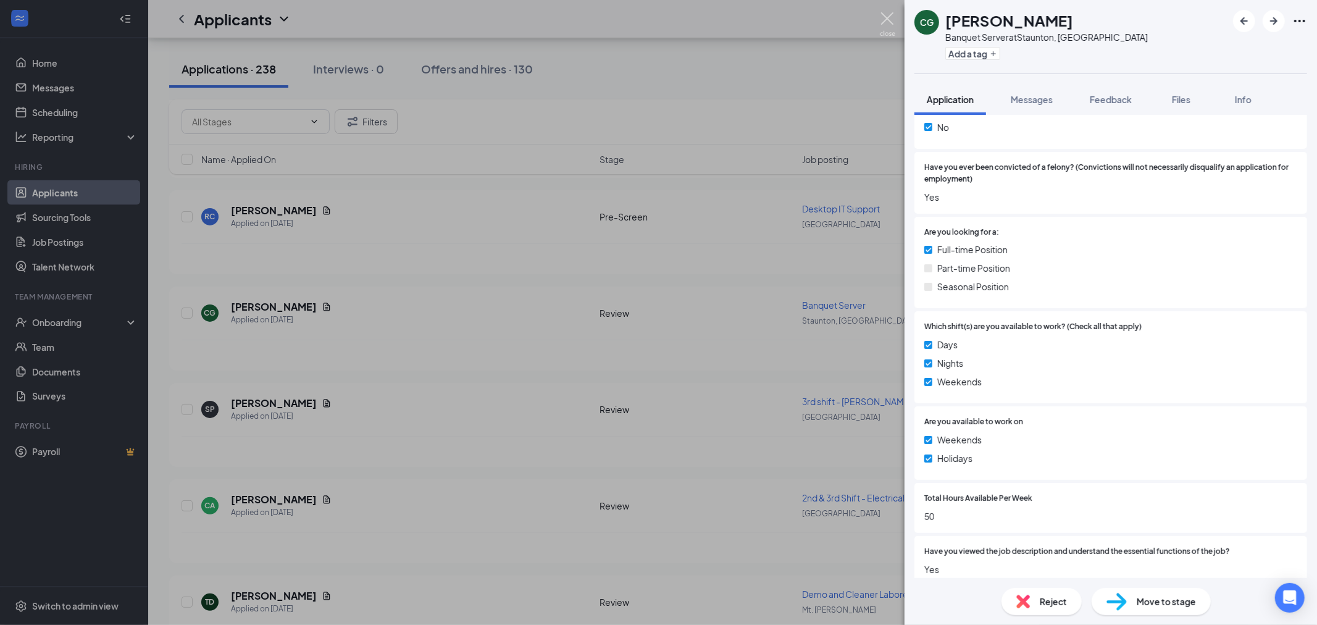
click at [886, 17] on img at bounding box center [887, 24] width 15 height 24
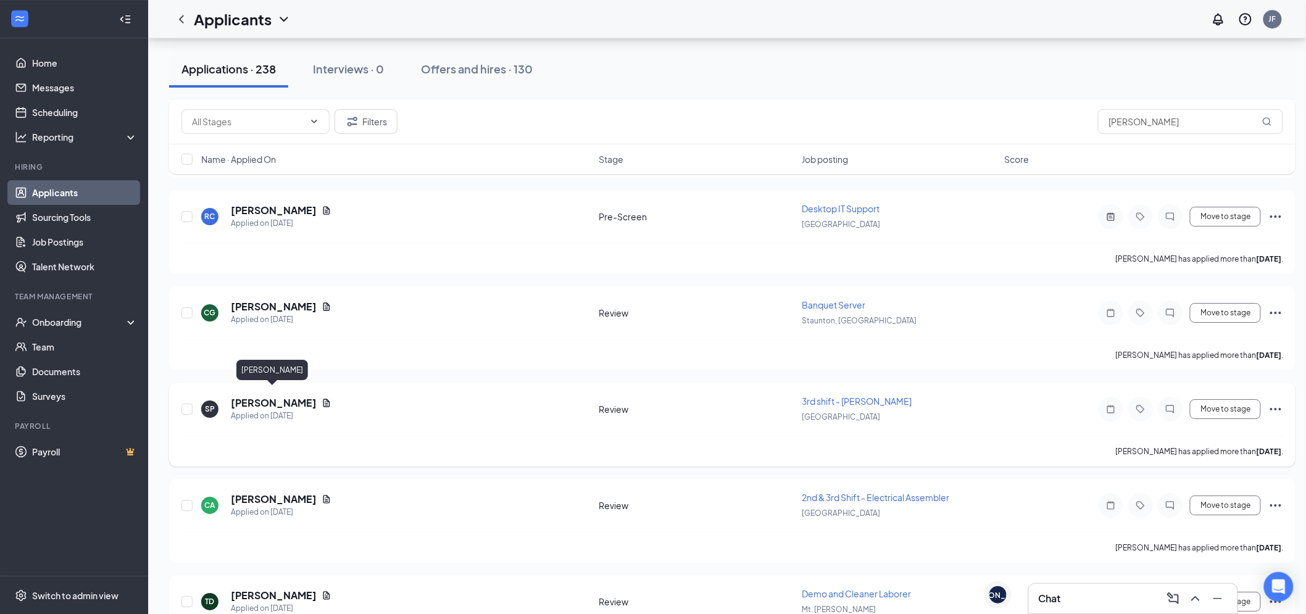
click at [260, 396] on h5 "Stephanie Peters" at bounding box center [274, 403] width 86 height 14
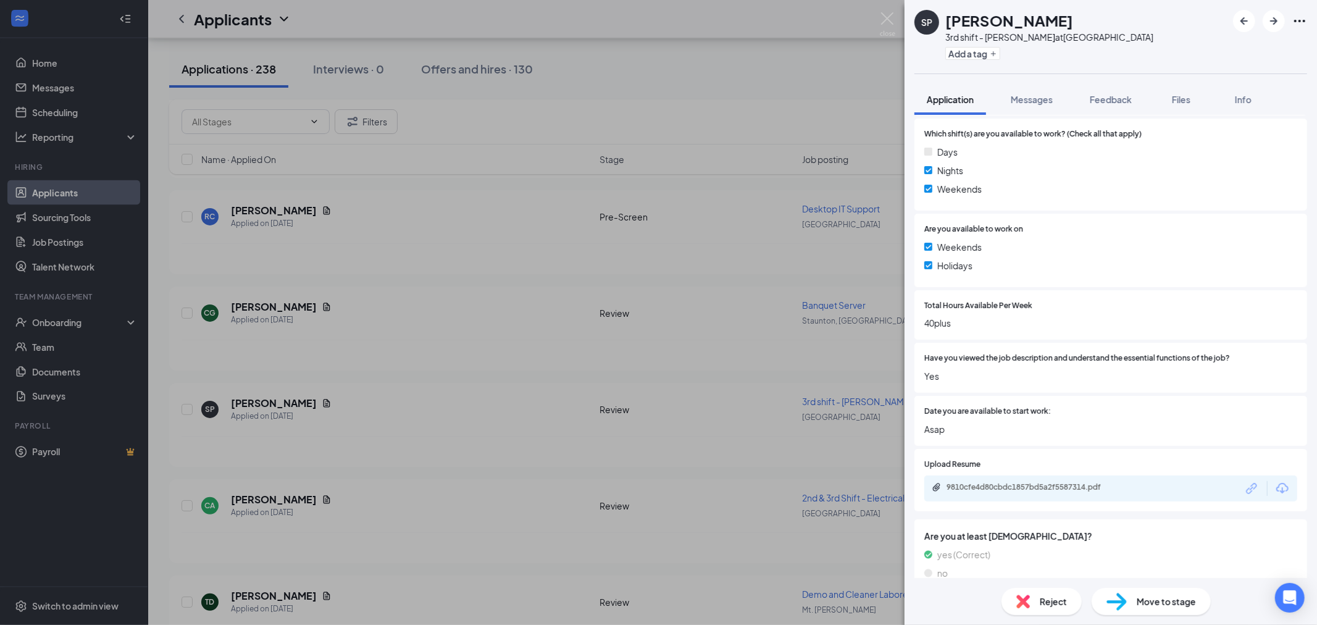
scroll to position [617, 0]
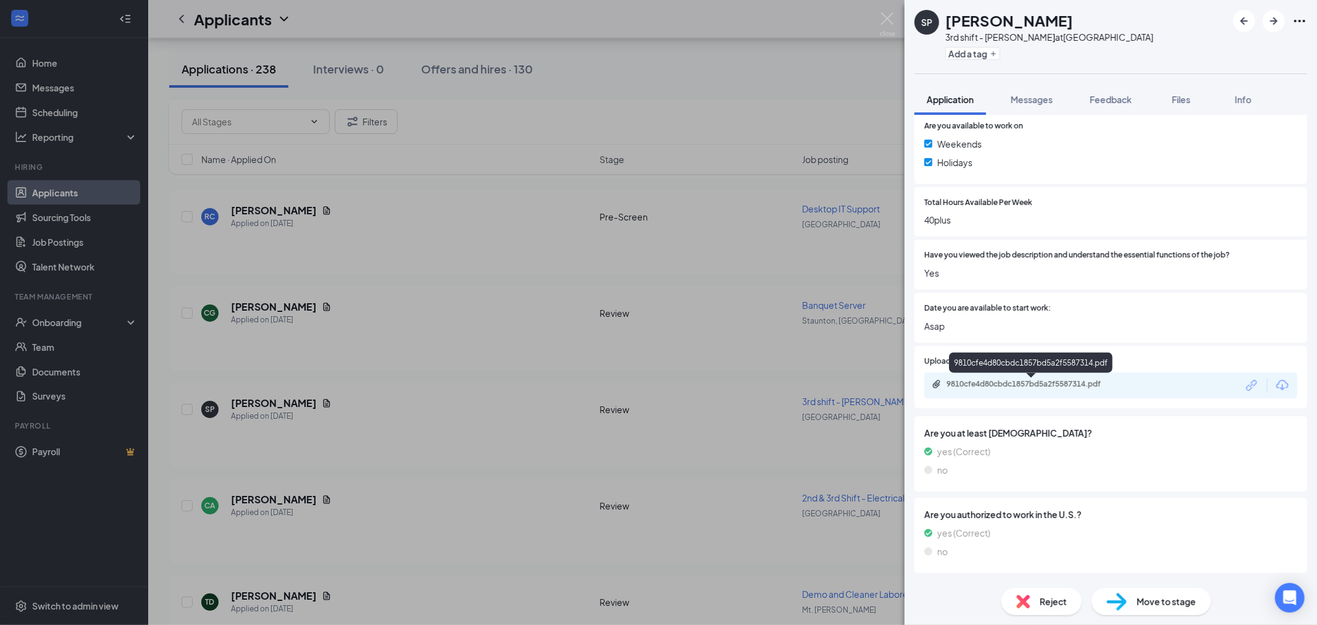
click at [1039, 386] on div "9810cfe4d80cbdc1857bd5a2f5587314.pdf" at bounding box center [1032, 384] width 173 height 10
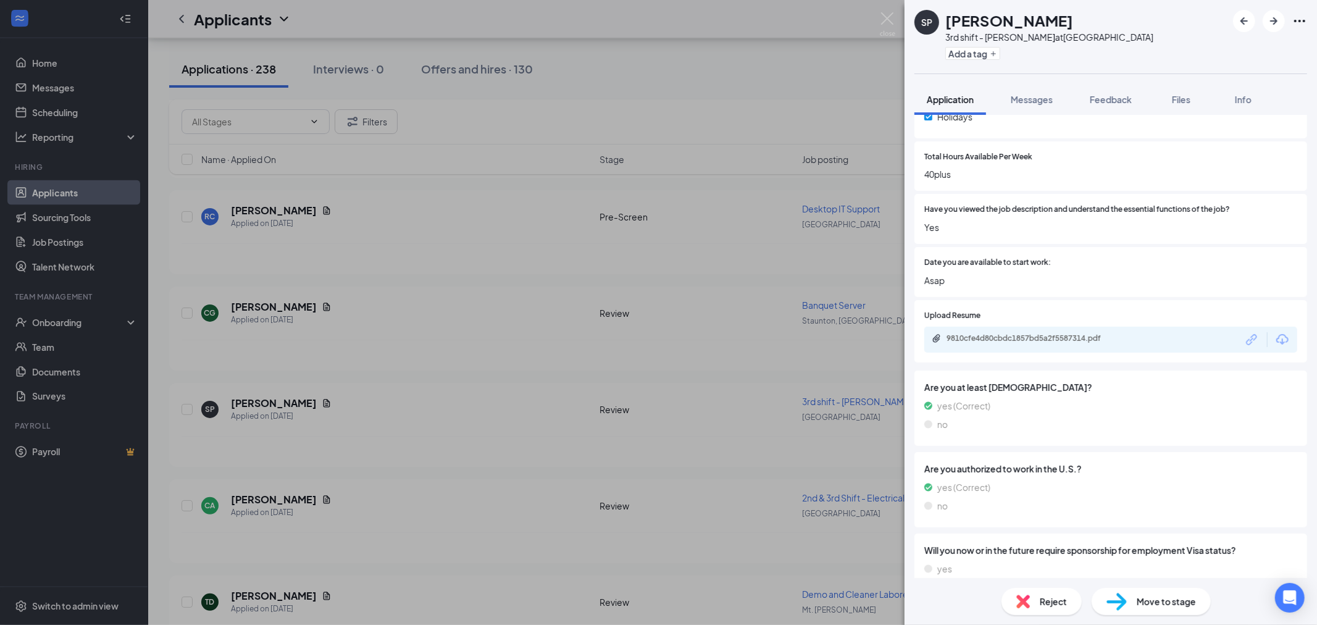
scroll to position [696, 0]
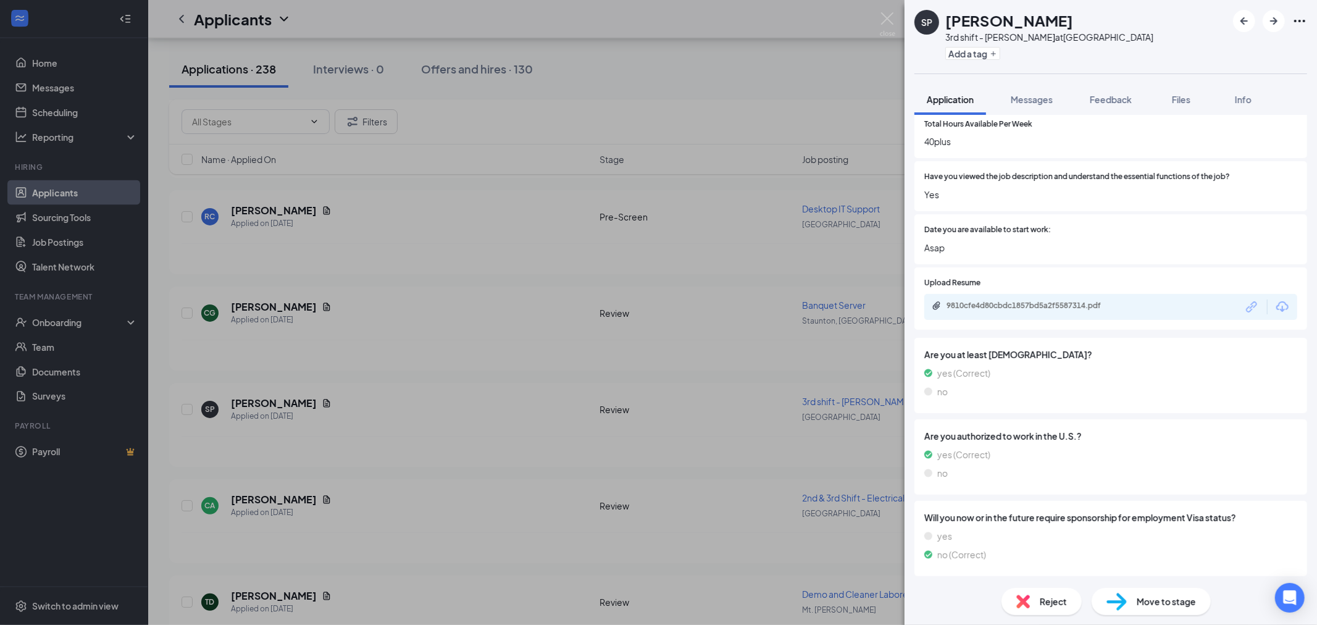
click at [1041, 601] on span "Reject" at bounding box center [1052, 601] width 27 height 14
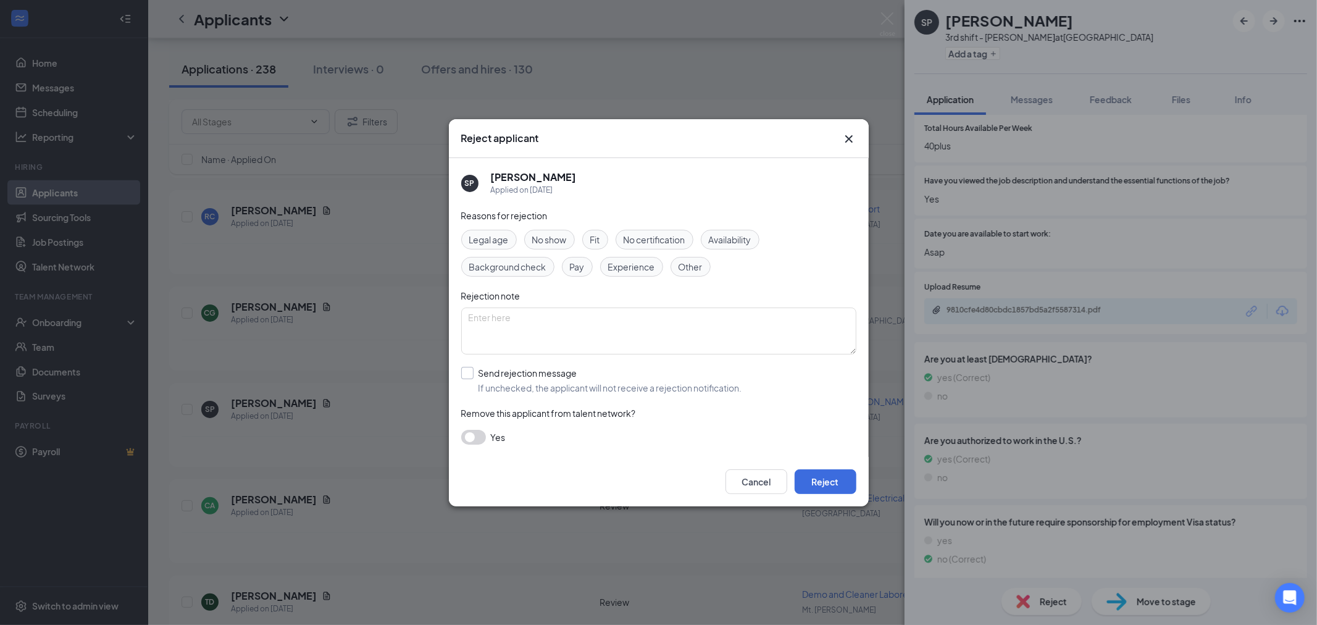
click at [470, 370] on input "Send rejection message If unchecked, the applicant will not receive a rejection…" at bounding box center [601, 380] width 281 height 27
checkbox input "true"
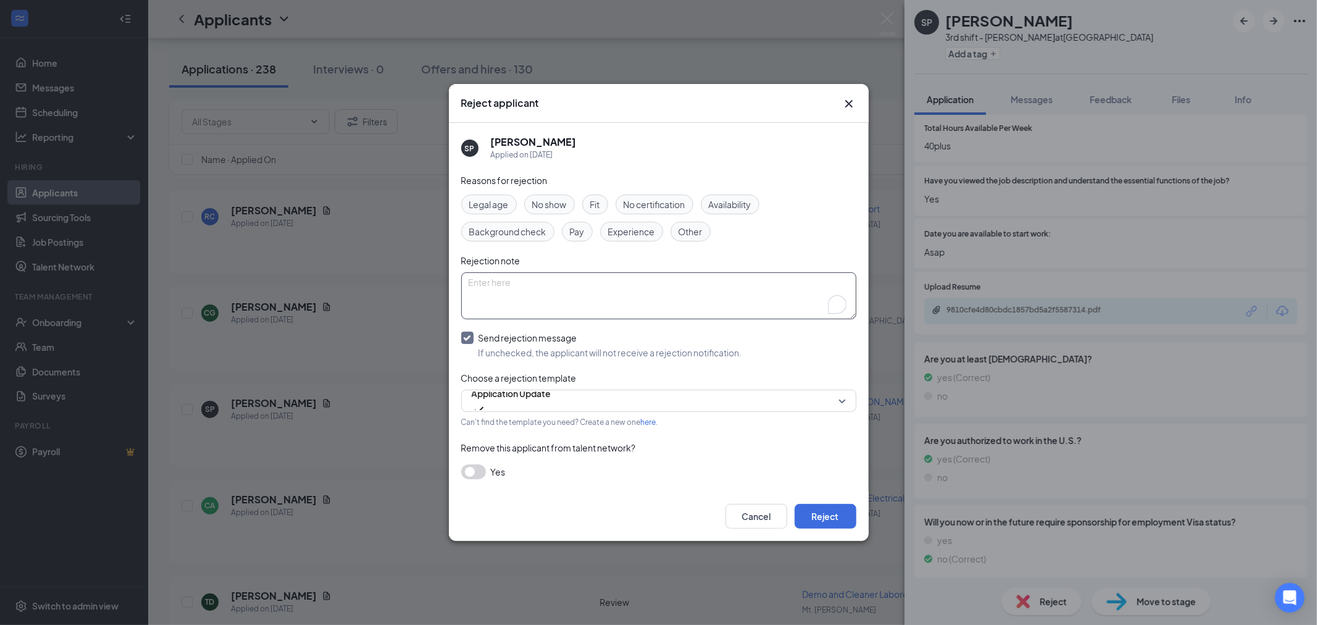
click at [509, 293] on textarea "To enrich screen reader interactions, please activate Accessibility in Grammarl…" at bounding box center [658, 295] width 395 height 47
click at [686, 220] on div "Legal age No show Fit No certification Availability Background check Pay Experi…" at bounding box center [658, 217] width 395 height 47
click at [680, 235] on span "Other" at bounding box center [690, 232] width 24 height 14
click at [638, 299] on textarea "To enrich screen reader interactions, please activate Accessibility in Grammarl…" at bounding box center [658, 295] width 395 height 47
type textarea "Multiple applications."
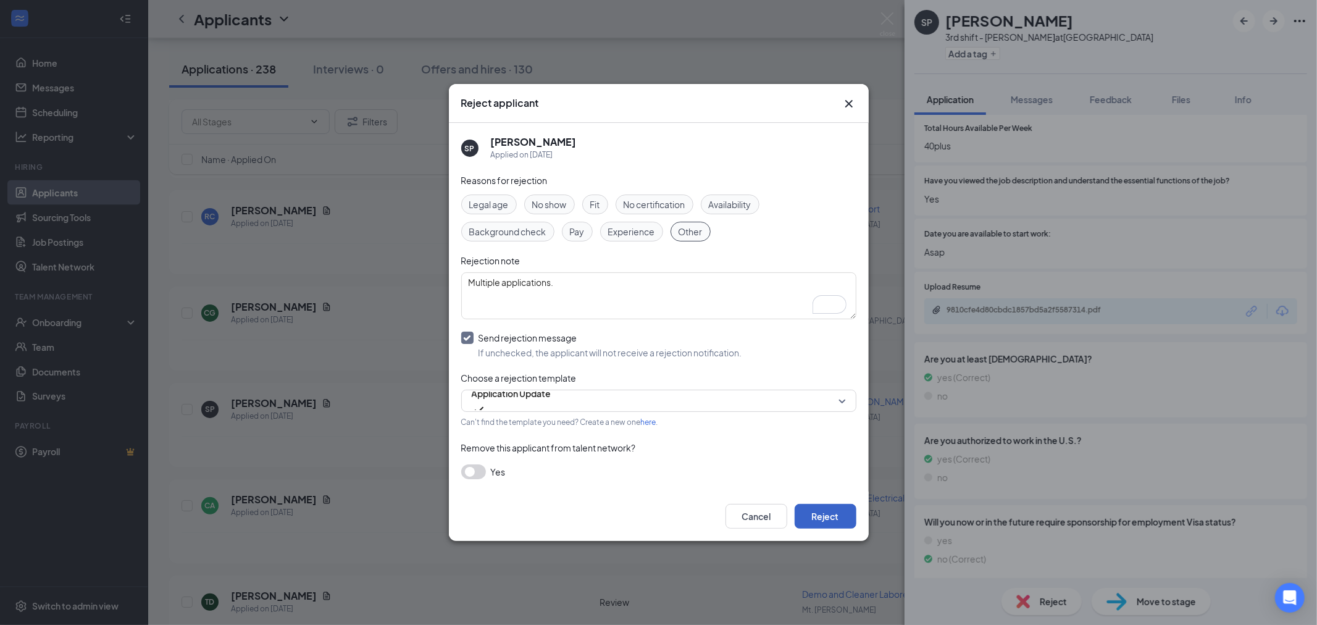
click at [815, 514] on button "Reject" at bounding box center [825, 516] width 62 height 25
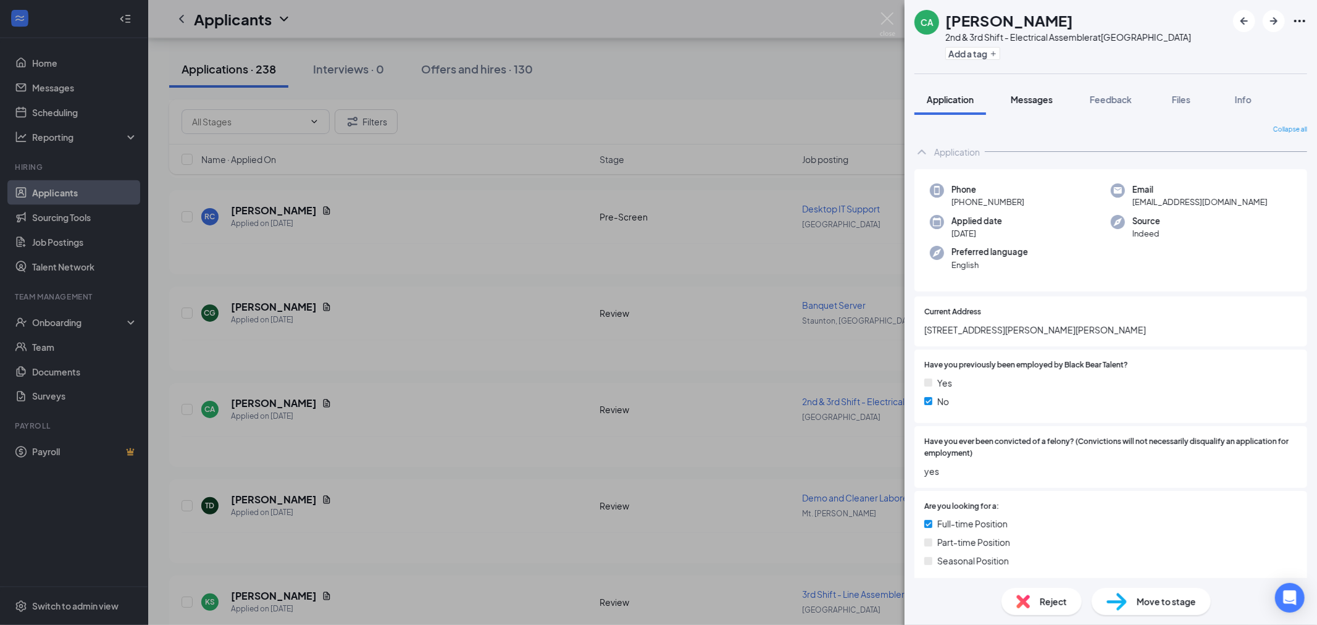
click at [1023, 109] on button "Messages" at bounding box center [1031, 99] width 67 height 31
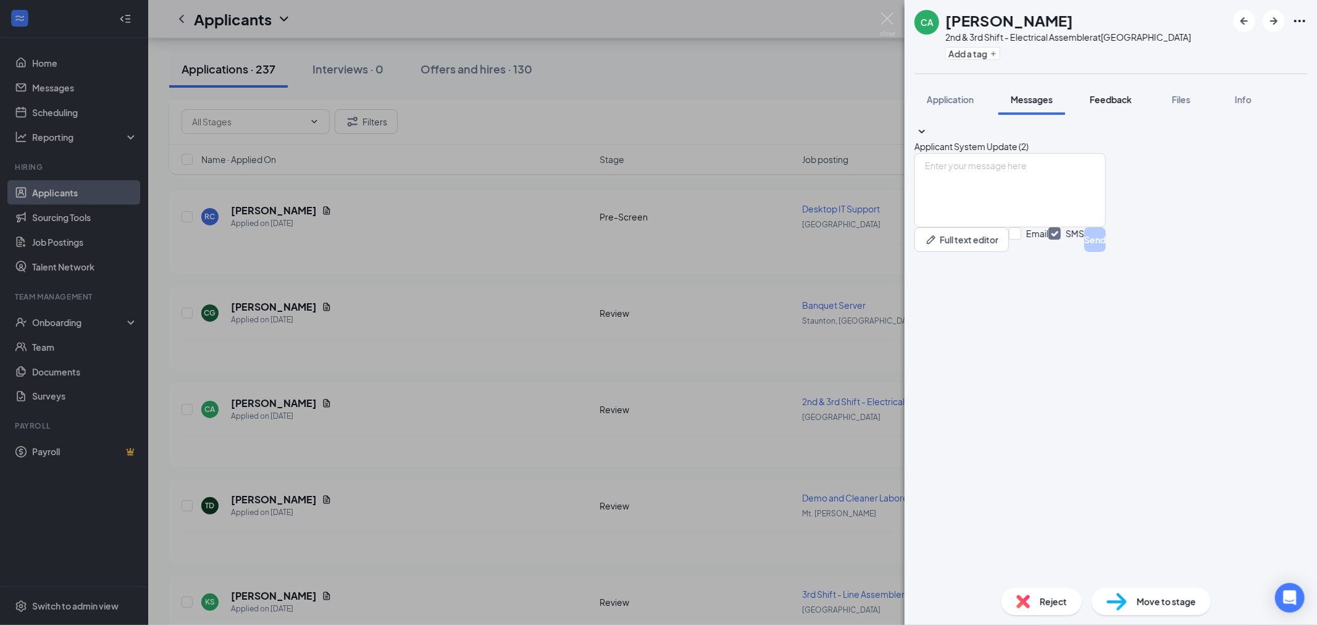
click at [1107, 99] on span "Feedback" at bounding box center [1110, 99] width 42 height 11
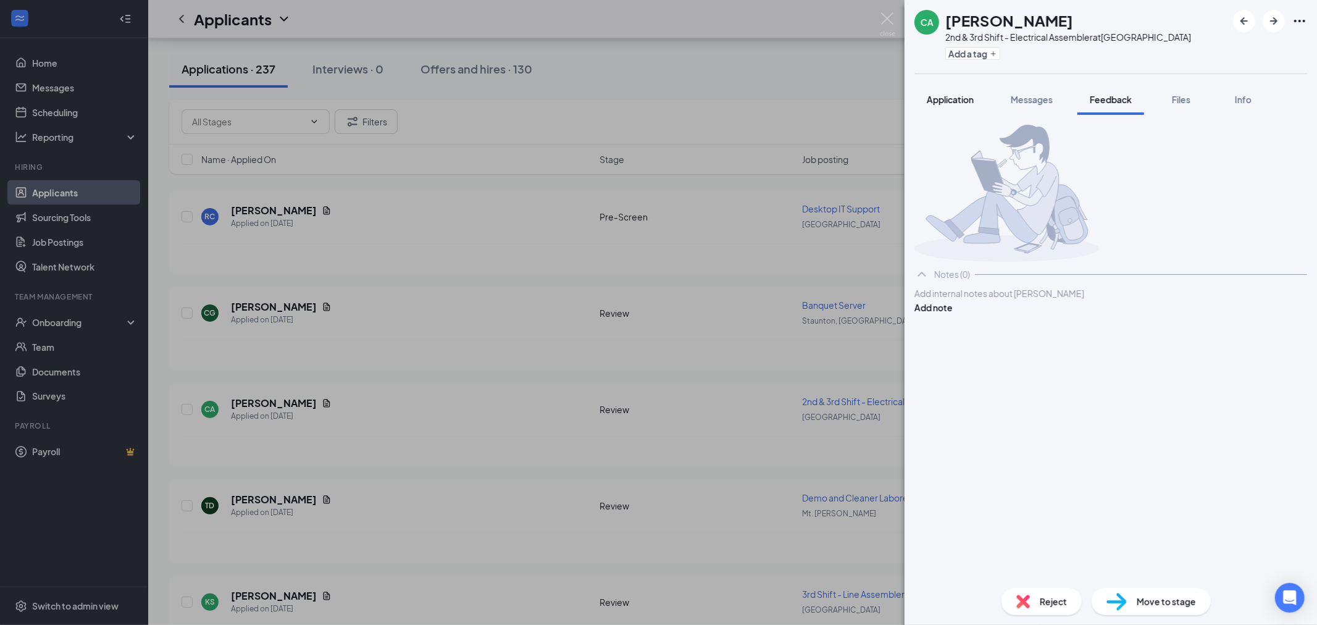
click at [957, 102] on span "Application" at bounding box center [949, 99] width 47 height 11
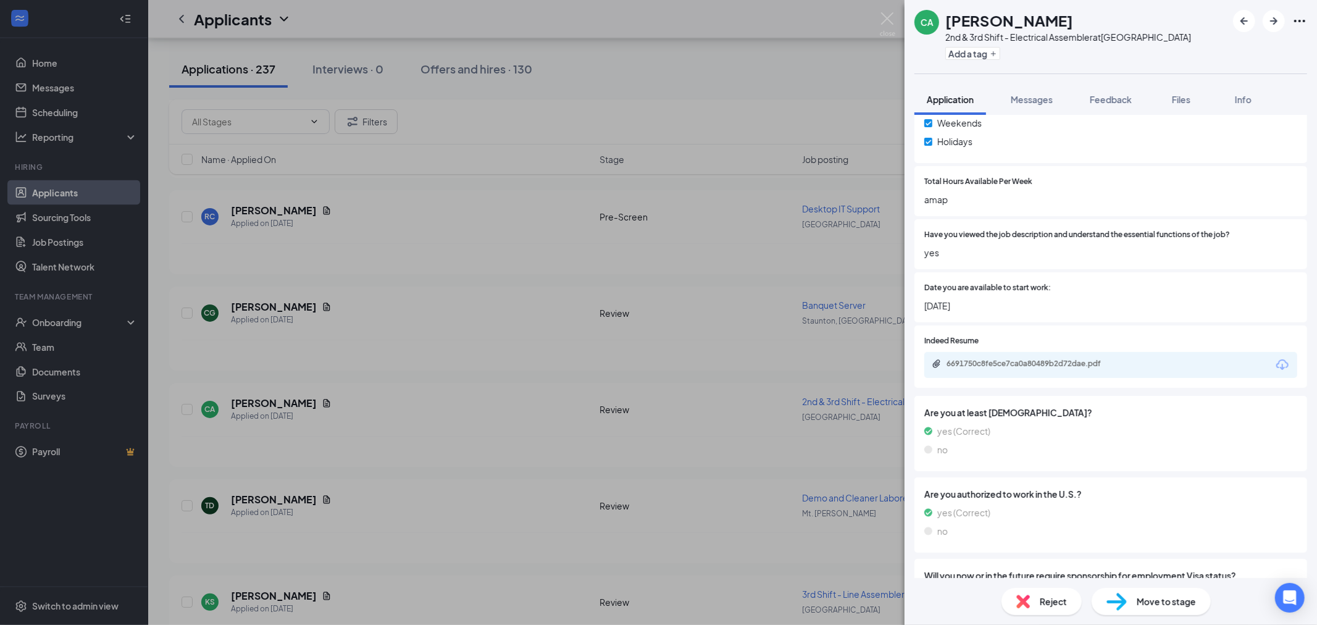
scroll to position [662, 0]
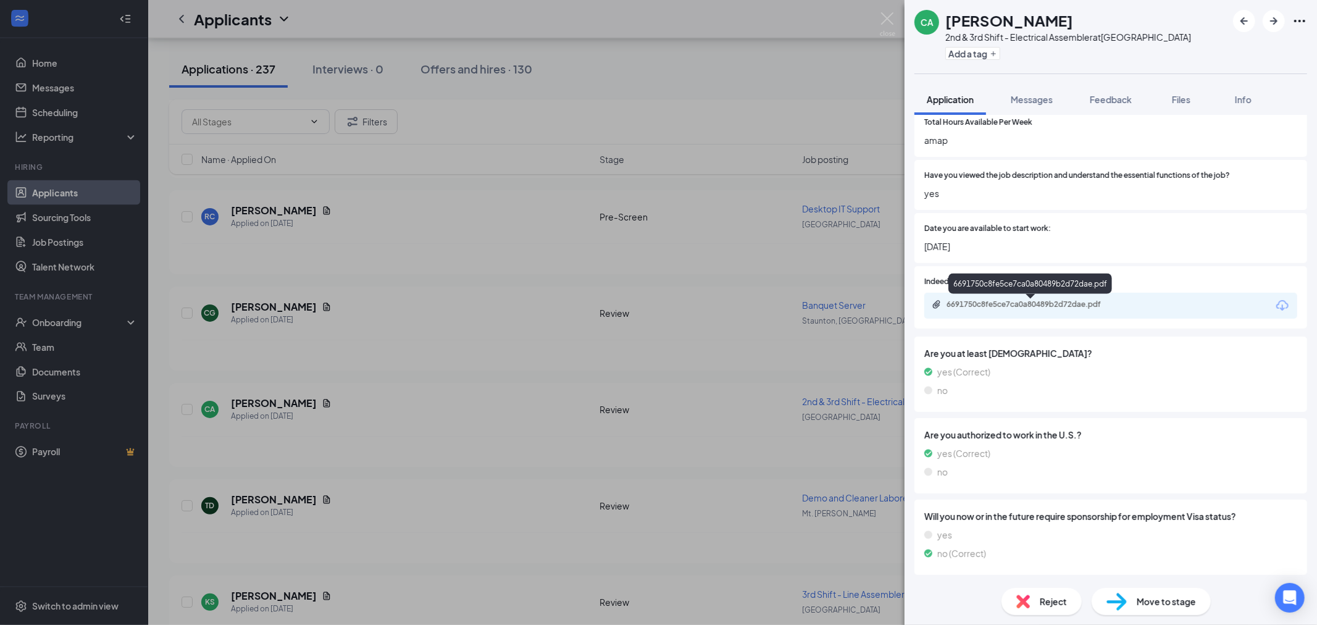
click at [1046, 301] on div "6691750c8fe5ce7ca0a80489b2d72dae.pdf" at bounding box center [1032, 304] width 173 height 10
click at [1039, 96] on span "Messages" at bounding box center [1031, 99] width 42 height 11
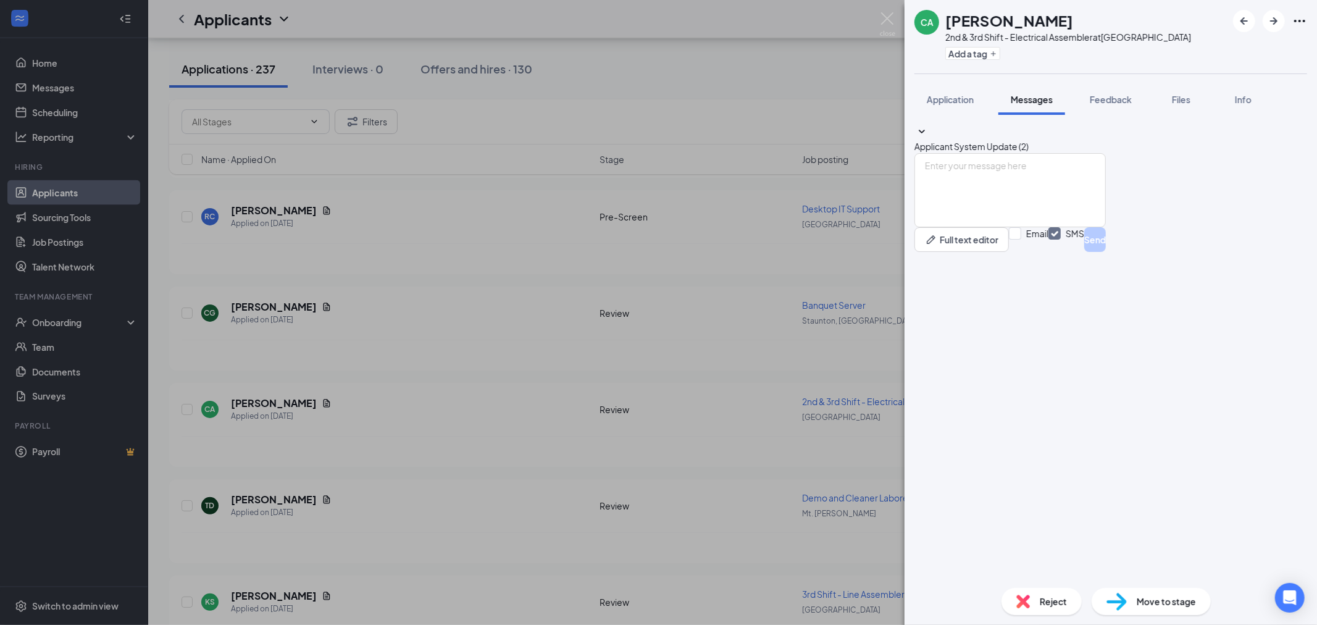
click at [1070, 101] on div "Application Messages Feedback Files Info" at bounding box center [1110, 99] width 393 height 31
click at [1110, 94] on span "Feedback" at bounding box center [1110, 99] width 42 height 11
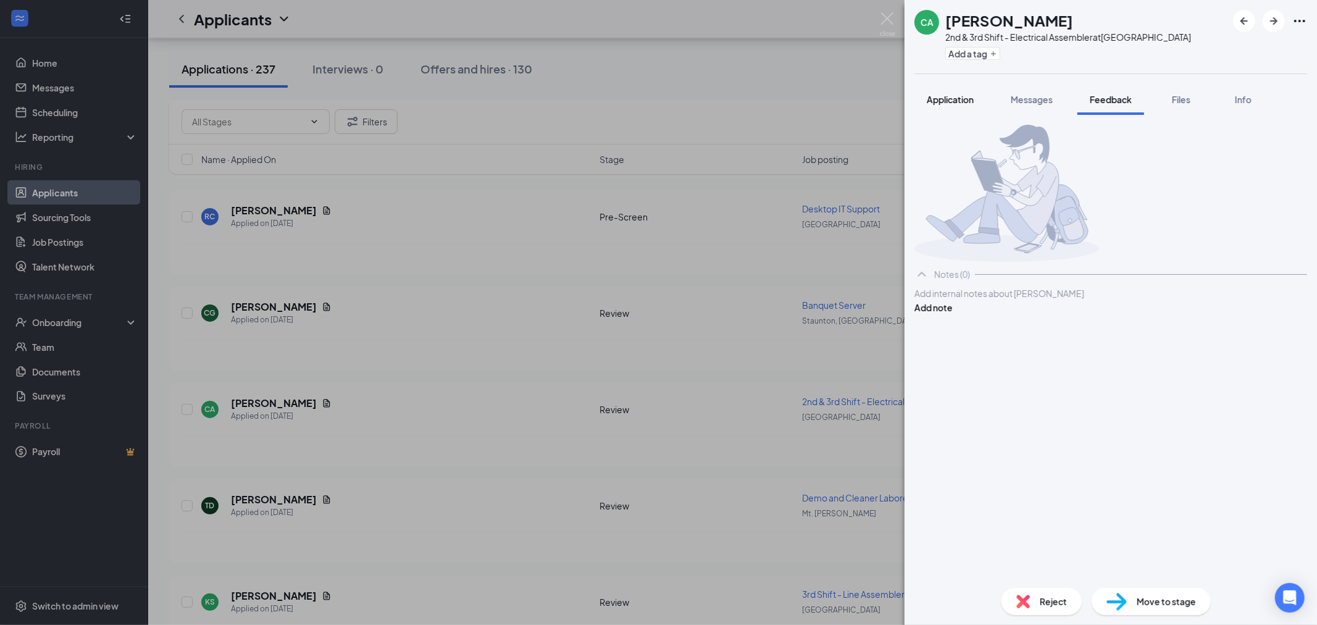
click at [938, 94] on span "Application" at bounding box center [949, 99] width 47 height 11
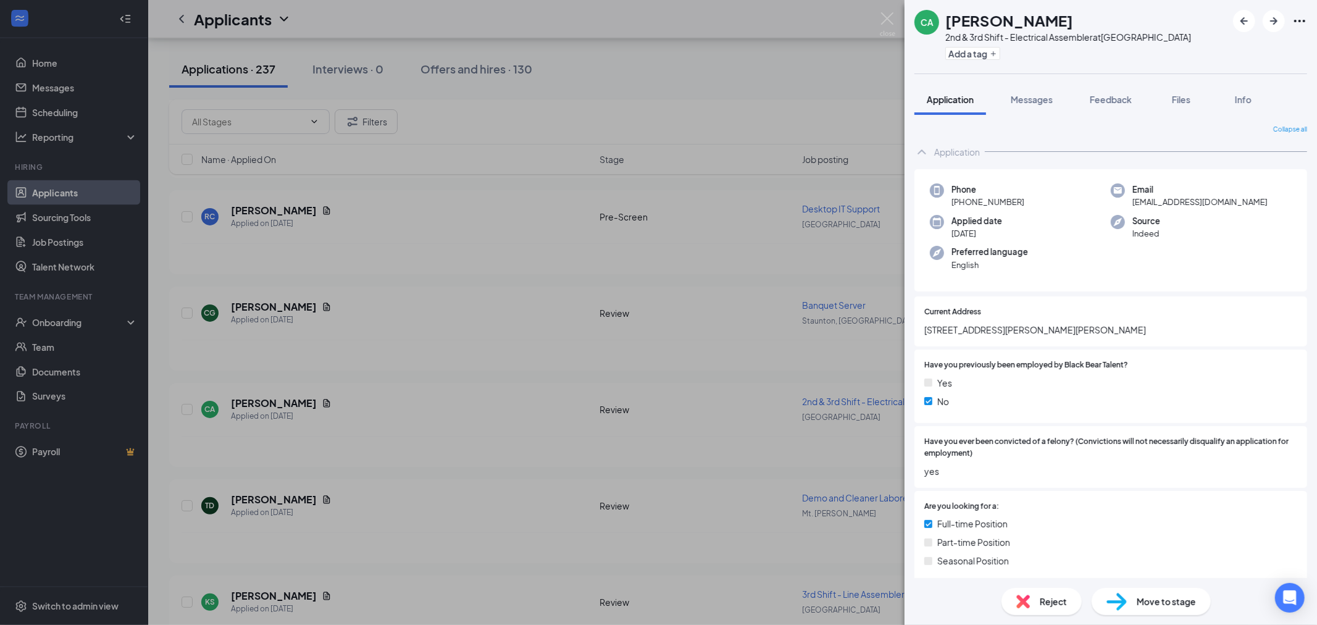
drag, startPoint x: 943, startPoint y: 201, endPoint x: 1023, endPoint y: 199, distance: 80.3
click at [1023, 199] on div "Phone +1 (540) 707-6889" at bounding box center [1020, 195] width 181 height 25
click at [1038, 206] on div "Phone +1 (540) 707-6889" at bounding box center [1020, 195] width 181 height 25
drag, startPoint x: 1053, startPoint y: 20, endPoint x: 948, endPoint y: 27, distance: 105.1
click at [948, 27] on div "Cory Anderson" at bounding box center [1068, 20] width 246 height 21
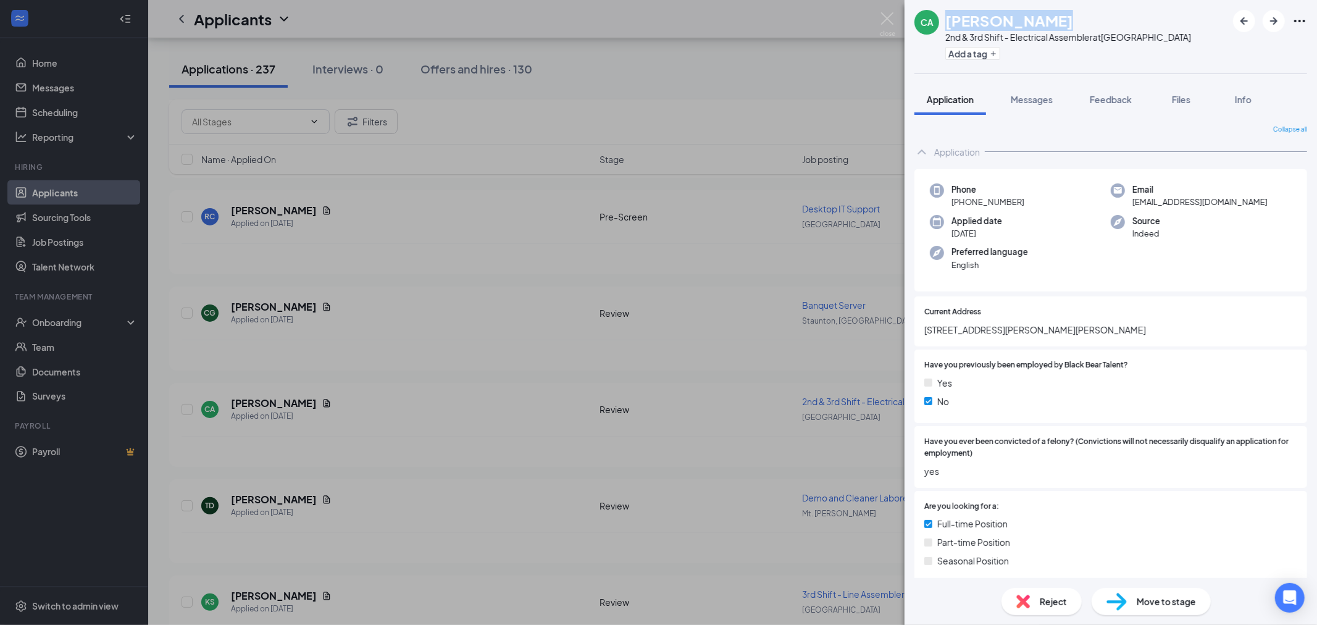
copy h1 "Cory Anderson"
drag, startPoint x: 923, startPoint y: 339, endPoint x: 978, endPoint y: 342, distance: 55.6
click at [978, 342] on div "Current Address 8150 S Lee Hwy Buchanan, VA 24066" at bounding box center [1110, 321] width 393 height 50
copy span "Buchanan, VA"
click at [1047, 594] on span "Reject" at bounding box center [1052, 601] width 27 height 14
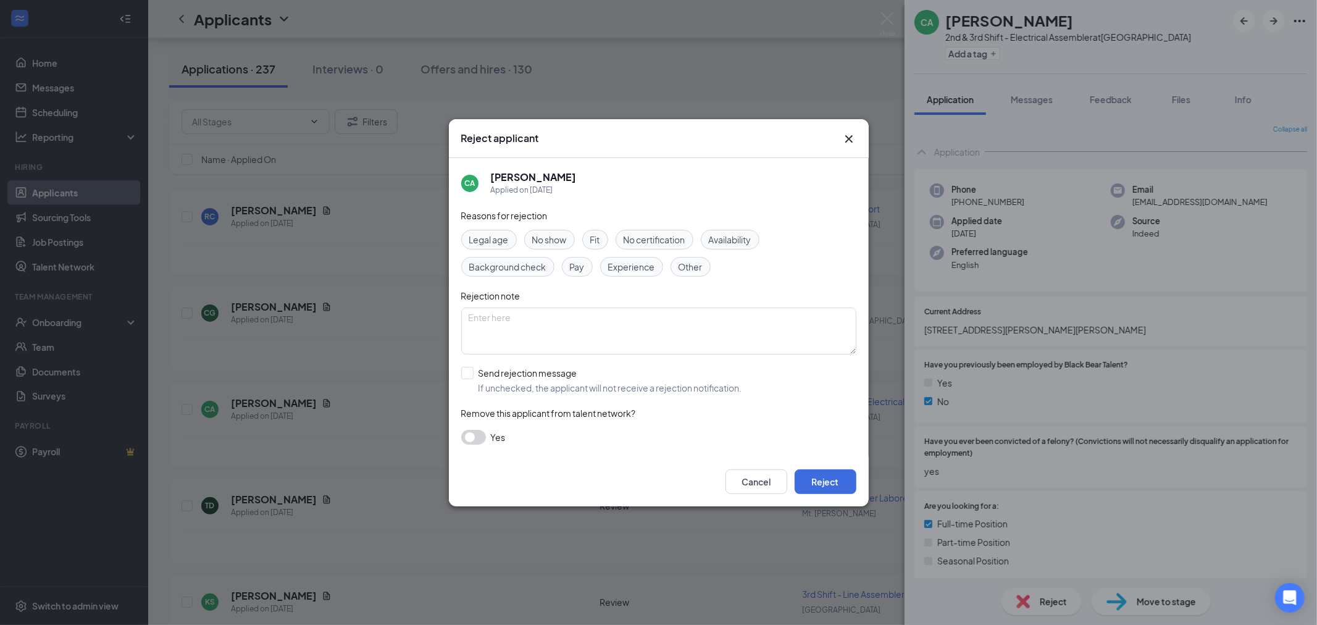
click at [501, 266] on span "Background check" at bounding box center [507, 267] width 77 height 14
click at [536, 329] on textarea "To enrich screen reader interactions, please activate Accessibility in Grammarl…" at bounding box center [658, 330] width 395 height 47
type textarea "BG issues"
click at [465, 373] on input "Send rejection message If unchecked, the applicant will not receive a rejection…" at bounding box center [601, 380] width 281 height 27
checkbox input "true"
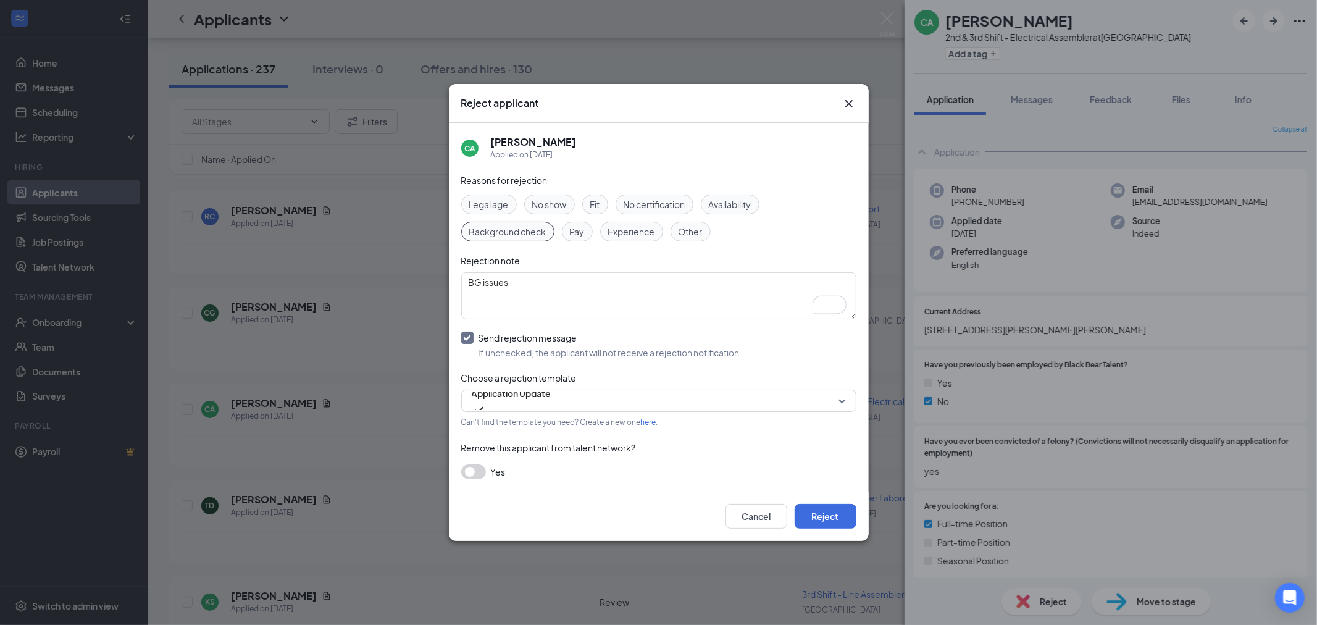
click at [476, 465] on button "button" at bounding box center [473, 471] width 25 height 15
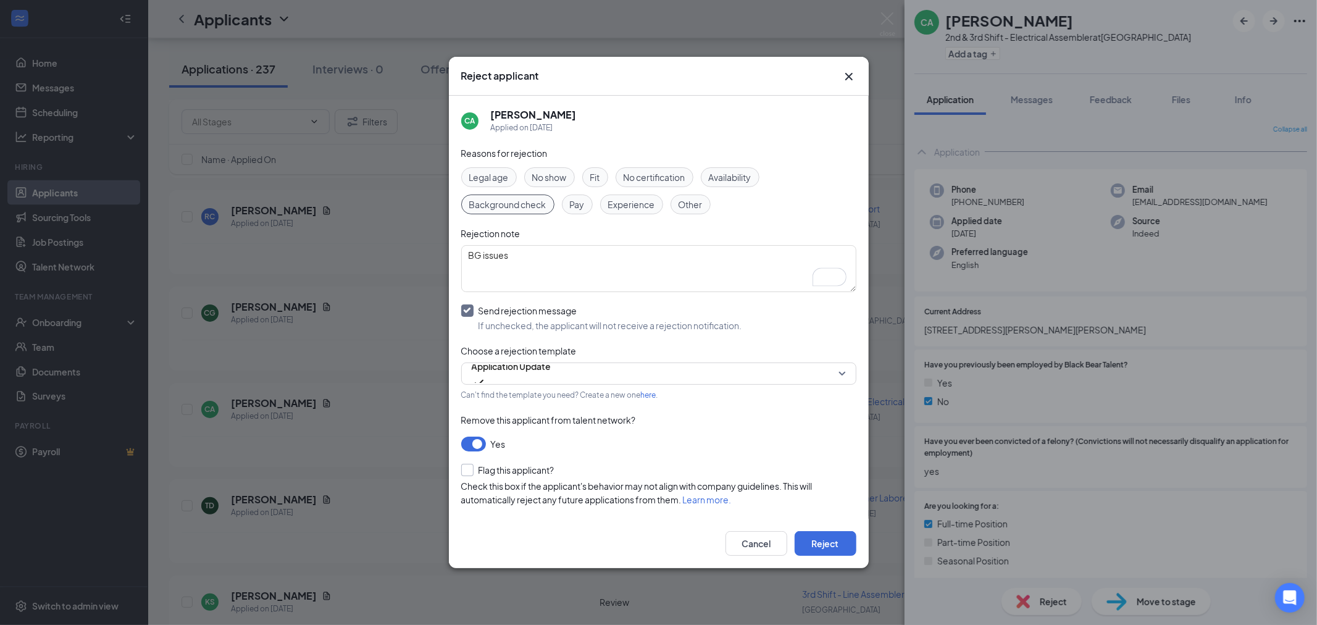
click at [471, 464] on input "Flag this applicant?" at bounding box center [507, 470] width 93 height 12
checkbox input "true"
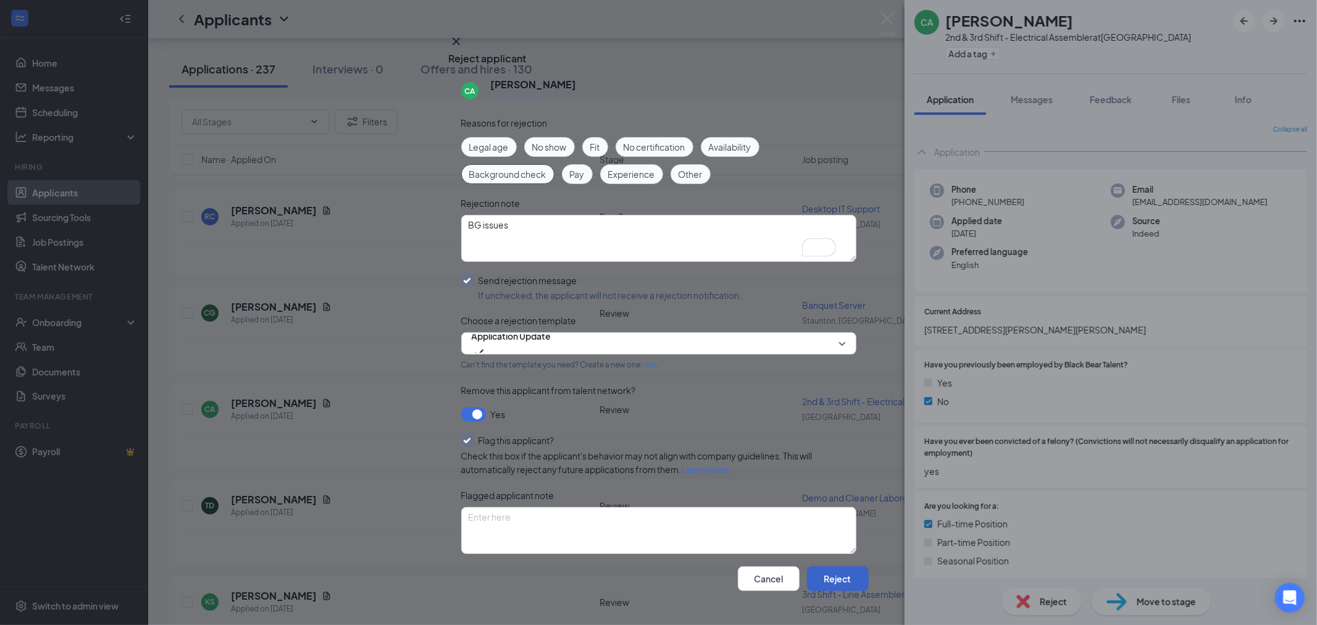
click at [830, 566] on button "Reject" at bounding box center [838, 578] width 62 height 25
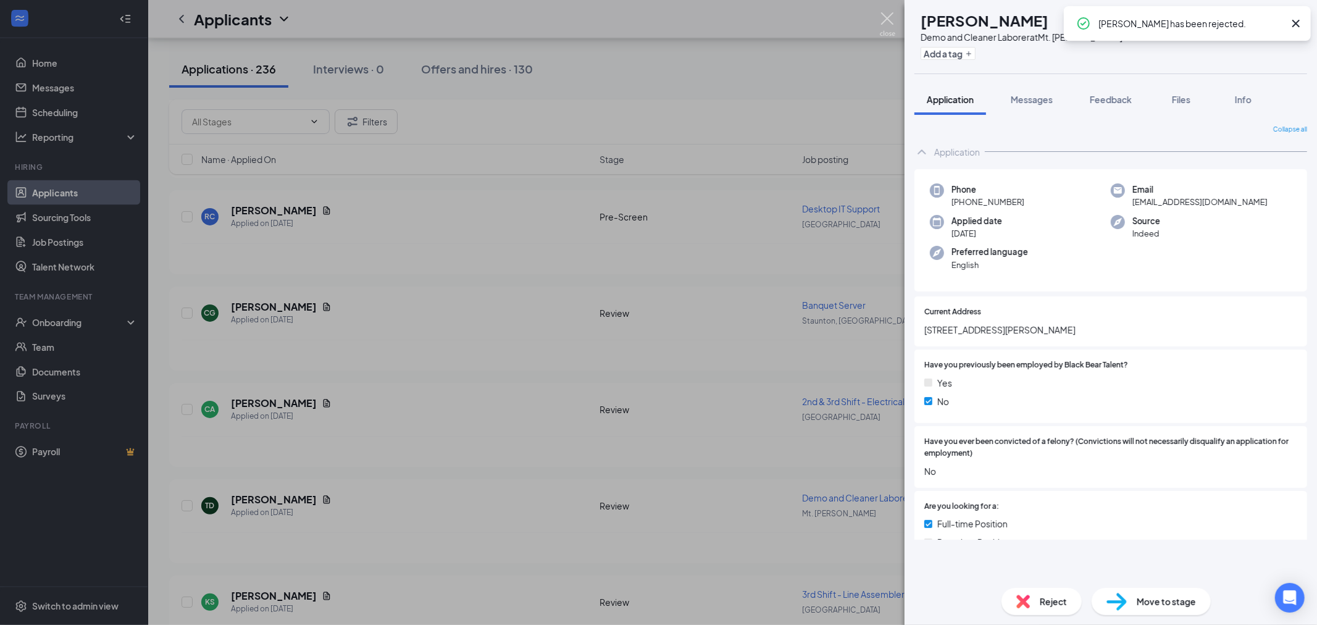
click at [889, 19] on img at bounding box center [887, 24] width 15 height 24
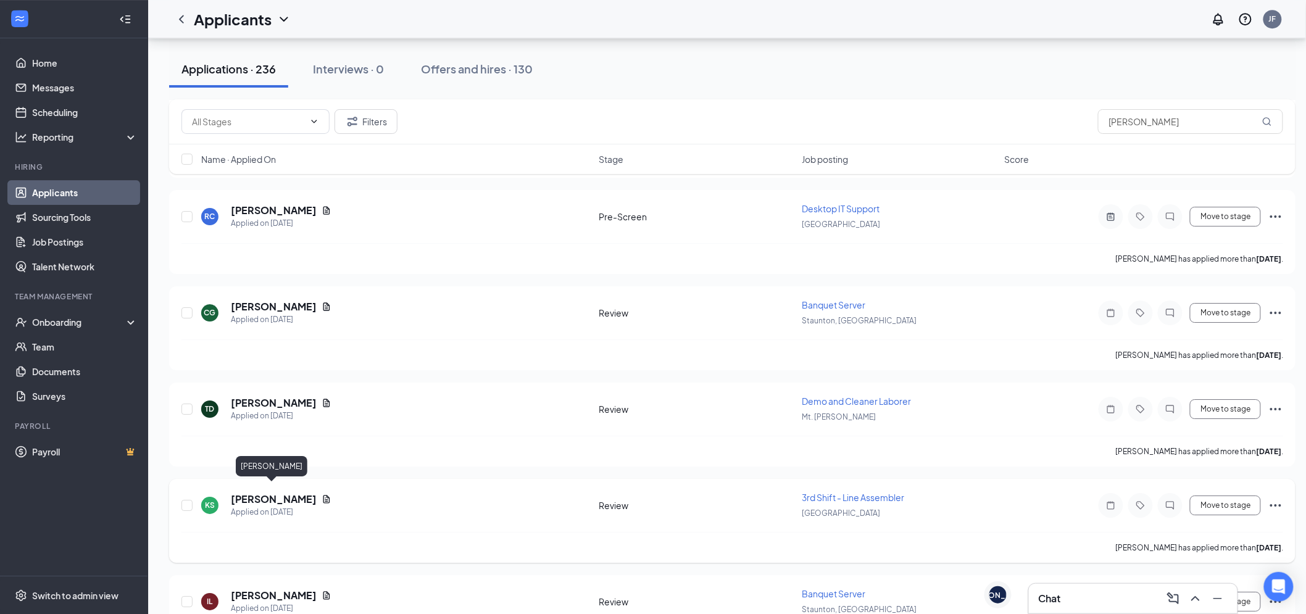
click at [263, 493] on h5 "Kristin Simmons" at bounding box center [274, 500] width 86 height 14
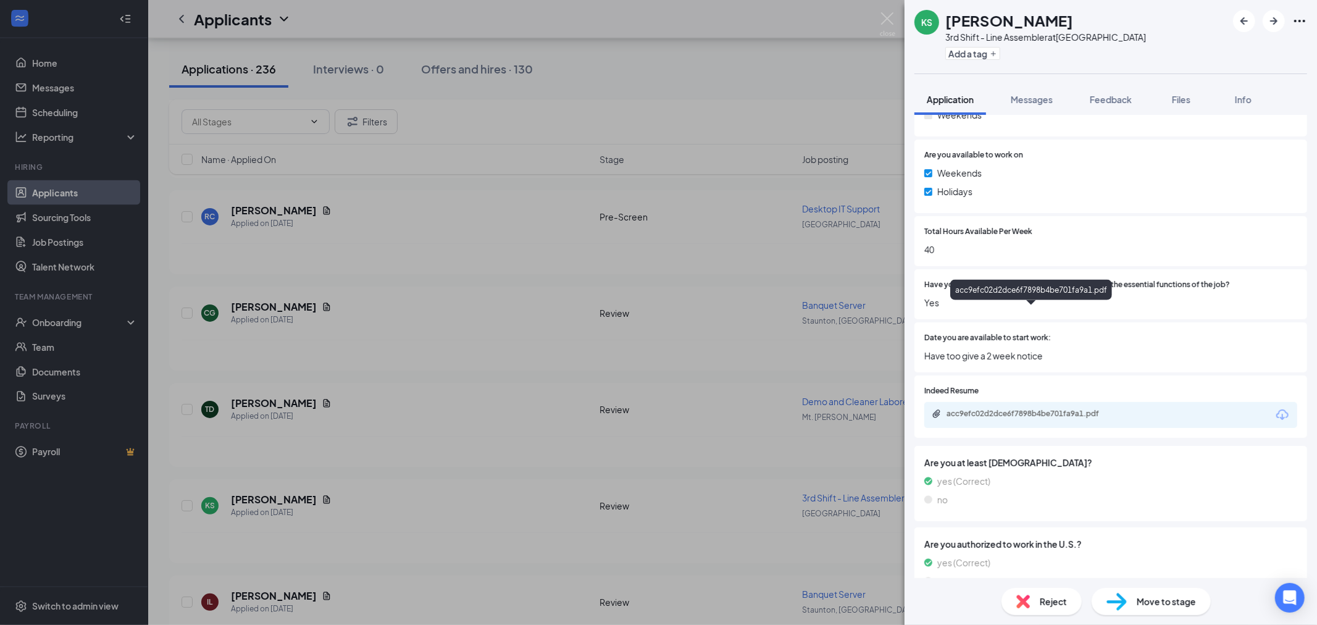
scroll to position [643, 0]
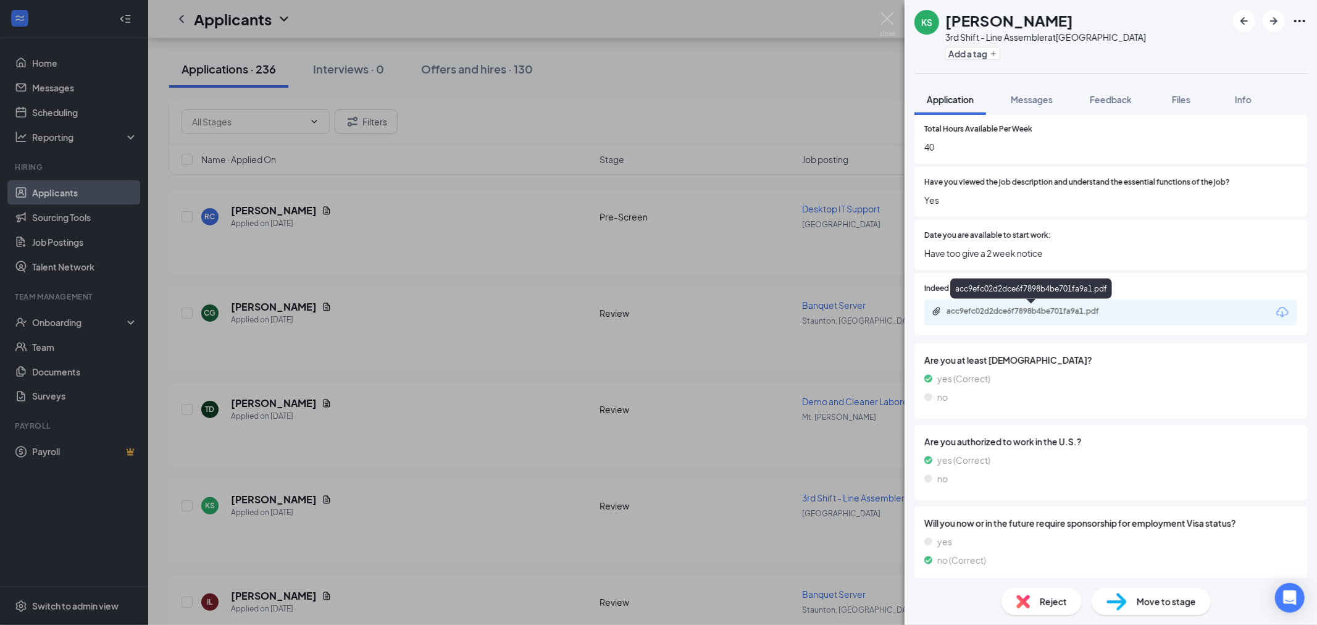
click at [1023, 302] on div "acc9efc02d2dce6f7898b4be701fa9a1.pdf" at bounding box center [1031, 290] width 162 height 25
click at [1028, 310] on div "acc9efc02d2dce6f7898b4be701fa9a1.pdf" at bounding box center [1032, 311] width 173 height 10
click at [1009, 600] on div "Reject" at bounding box center [1041, 601] width 80 height 27
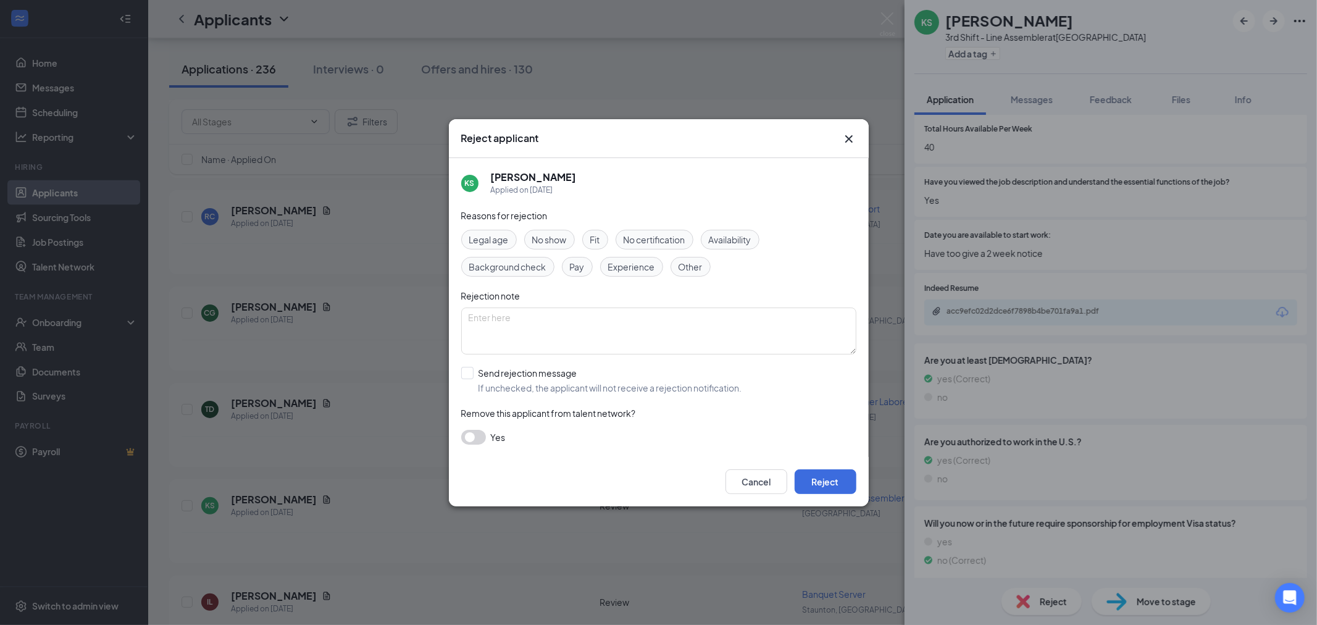
click at [635, 272] on span "Experience" at bounding box center [631, 267] width 47 height 14
click at [596, 320] on textarea at bounding box center [658, 330] width 395 height 47
click at [465, 379] on input "Send rejection message If unchecked, the applicant will not receive a rejection…" at bounding box center [601, 380] width 281 height 27
checkbox input "true"
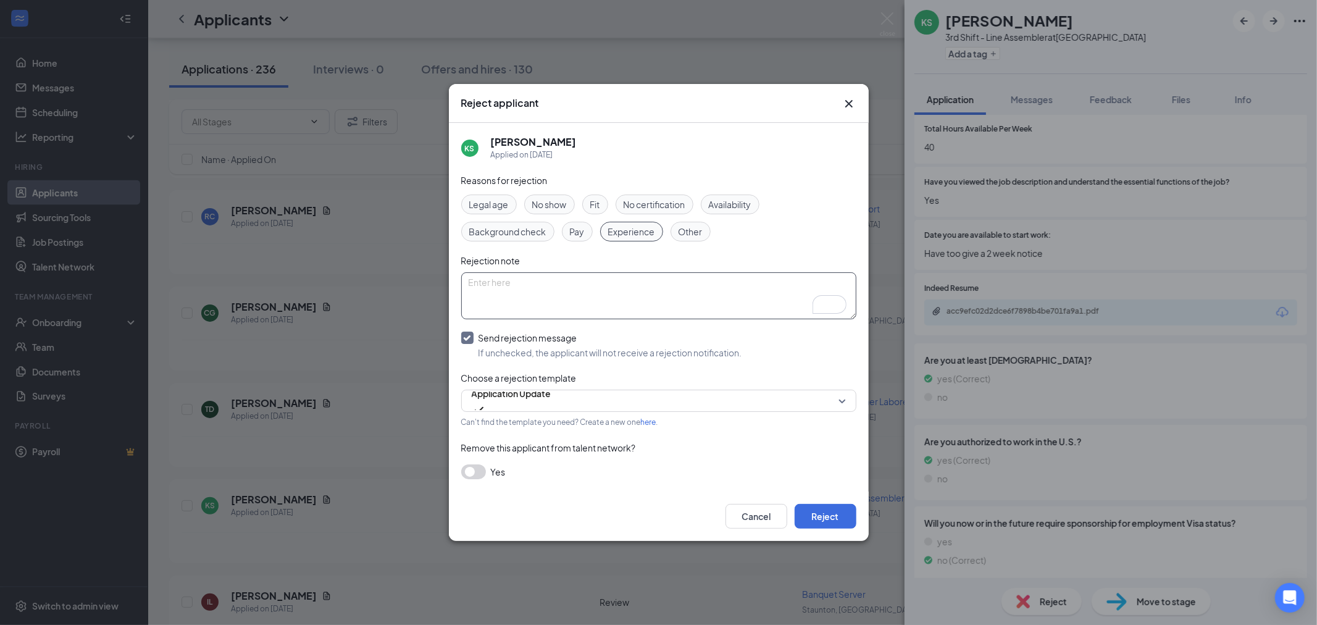
click at [498, 275] on textarea "To enrich screen reader interactions, please activate Accessibility in Grammarl…" at bounding box center [658, 295] width 395 height 47
type textarea "No experience"
click at [828, 523] on button "Reject" at bounding box center [825, 516] width 62 height 25
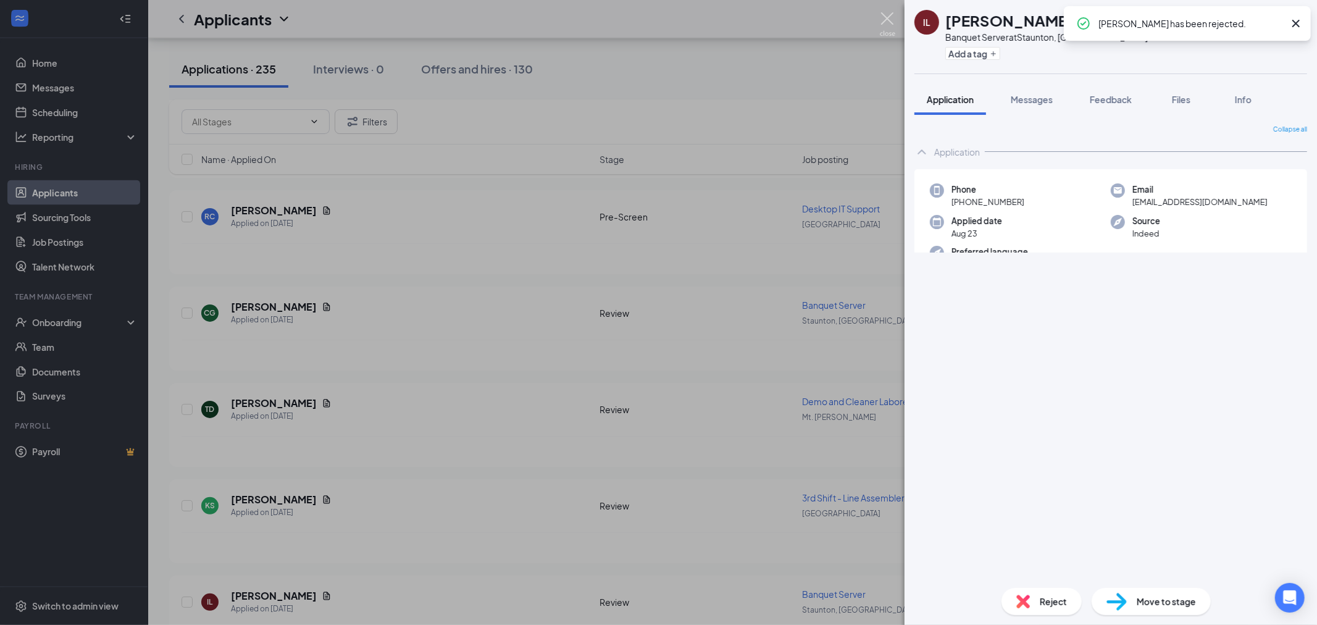
click at [886, 22] on img at bounding box center [887, 24] width 15 height 24
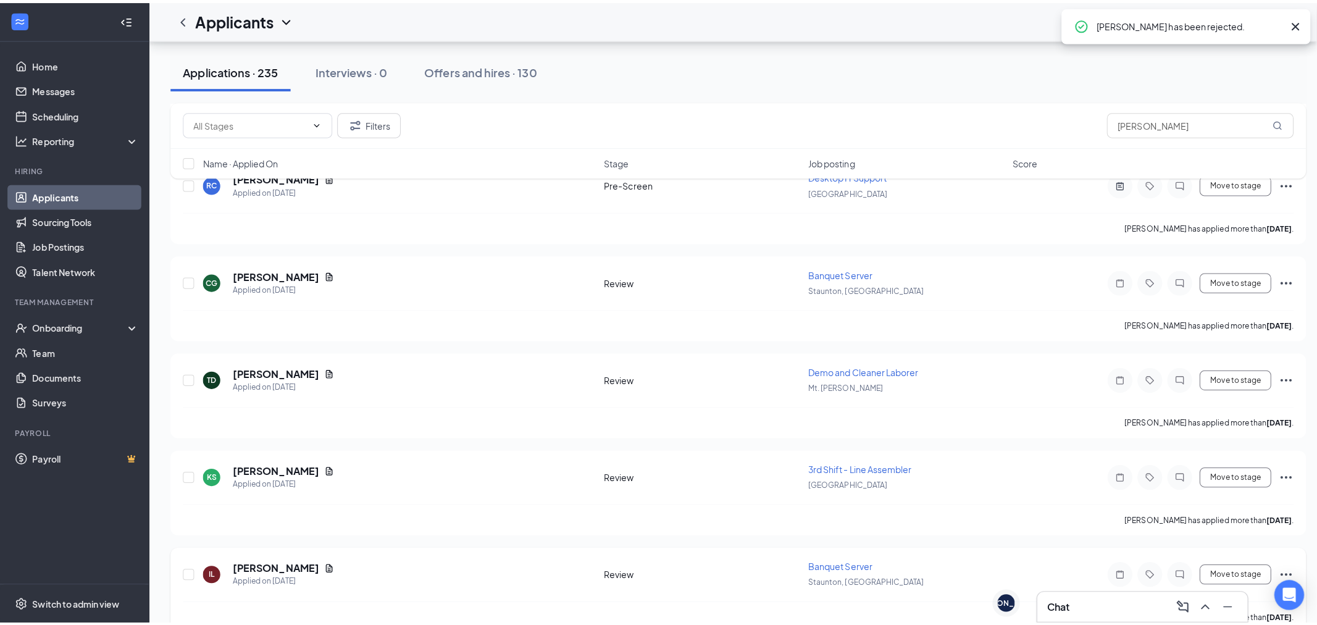
scroll to position [1646, 0]
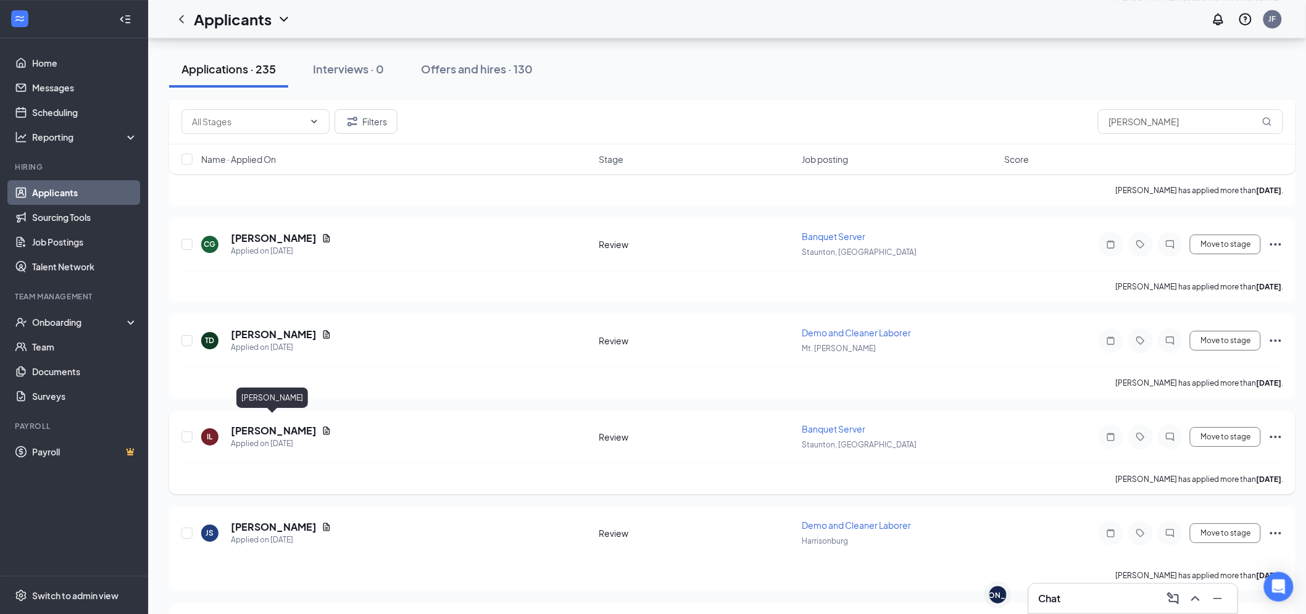
click at [273, 424] on h5 "Isabella Luxardo" at bounding box center [274, 431] width 86 height 14
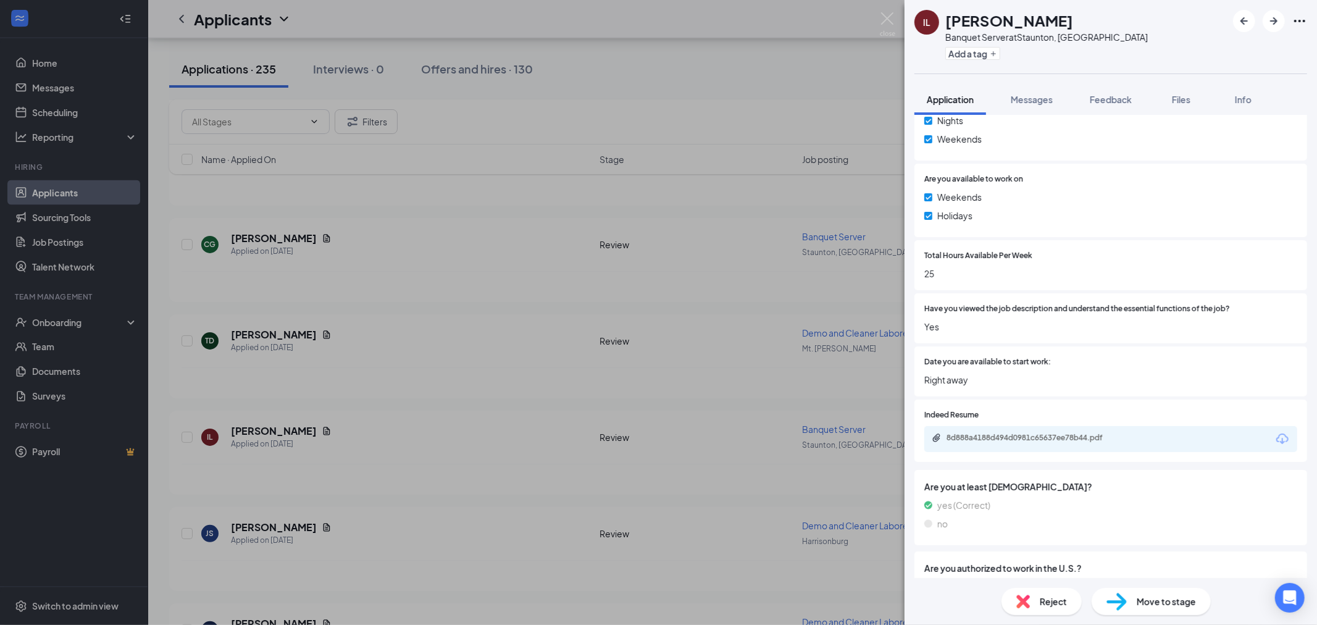
scroll to position [648, 0]
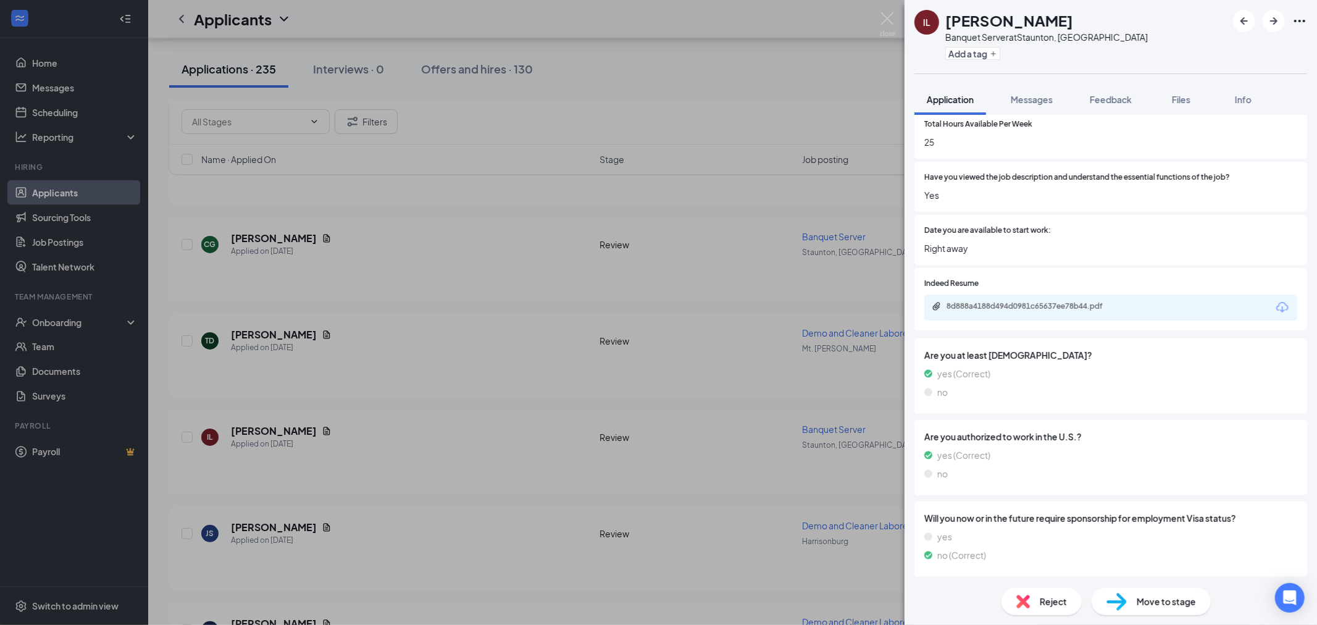
drag, startPoint x: 1006, startPoint y: 323, endPoint x: 1011, endPoint y: 305, distance: 19.2
click at [1006, 321] on div "Indeed Resume 8d888a4188d494d0981c65637ee78b44.pdf" at bounding box center [1110, 299] width 393 height 62
click at [1011, 305] on div "8d888a4188d494d0981c65637ee78b44.pdf" at bounding box center [1032, 306] width 173 height 10
click at [1068, 597] on div "Reject" at bounding box center [1041, 601] width 80 height 27
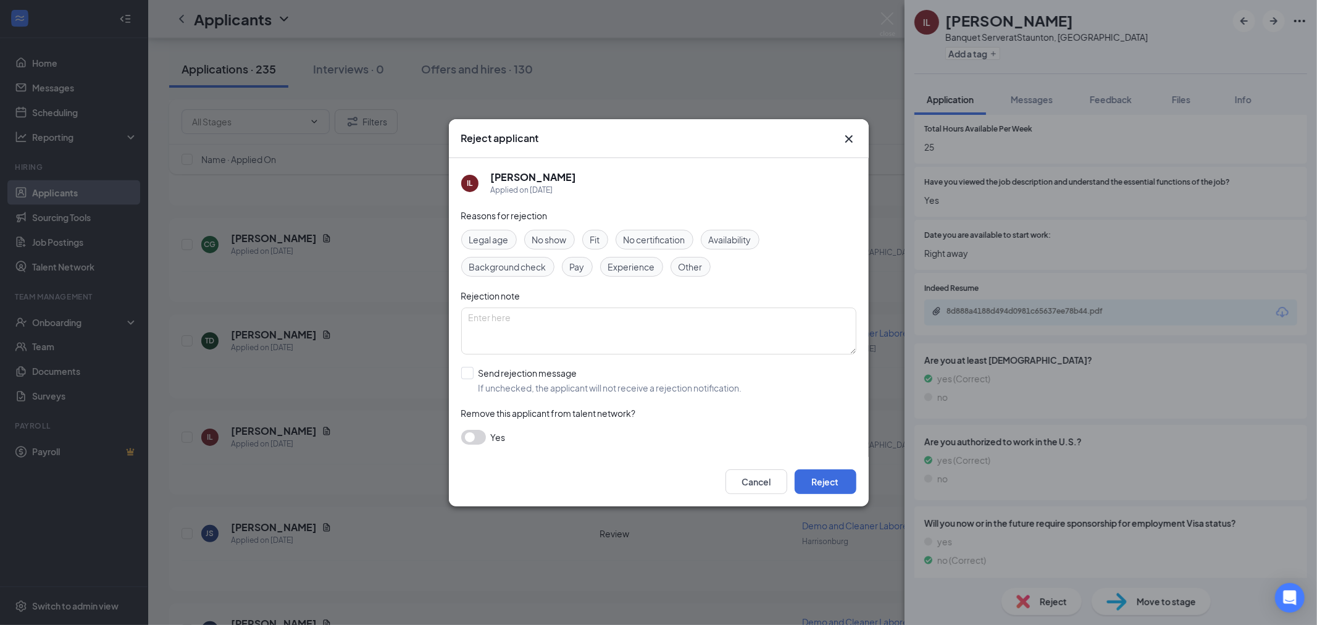
click at [650, 273] on span "Experience" at bounding box center [631, 267] width 47 height 14
click at [610, 300] on div "Rejection note" at bounding box center [658, 296] width 395 height 14
click at [562, 325] on textarea at bounding box center [658, 330] width 395 height 47
type textarea "No experience"
click at [458, 378] on div "IL Isabella Luxardo Applied on Aug 23 Reasons for rejection Legal age No show F…" at bounding box center [659, 307] width 420 height 299
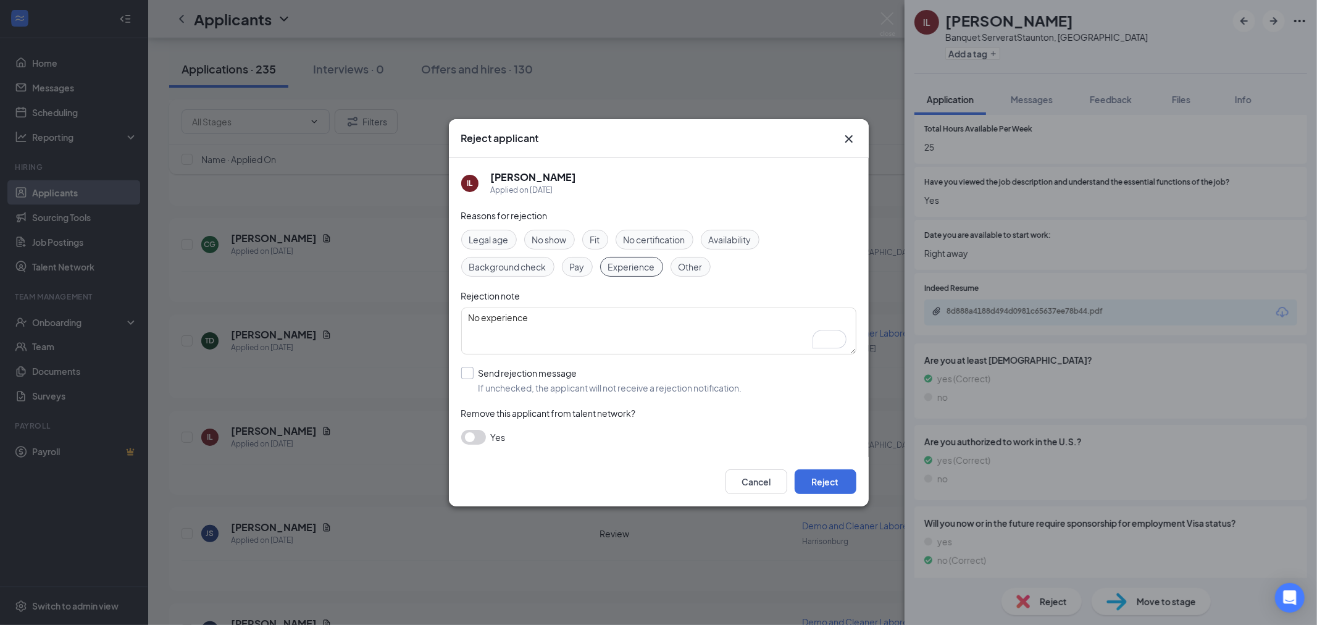
click at [465, 378] on input "Send rejection message If unchecked, the applicant will not receive a rejection…" at bounding box center [601, 380] width 281 height 27
checkbox input "true"
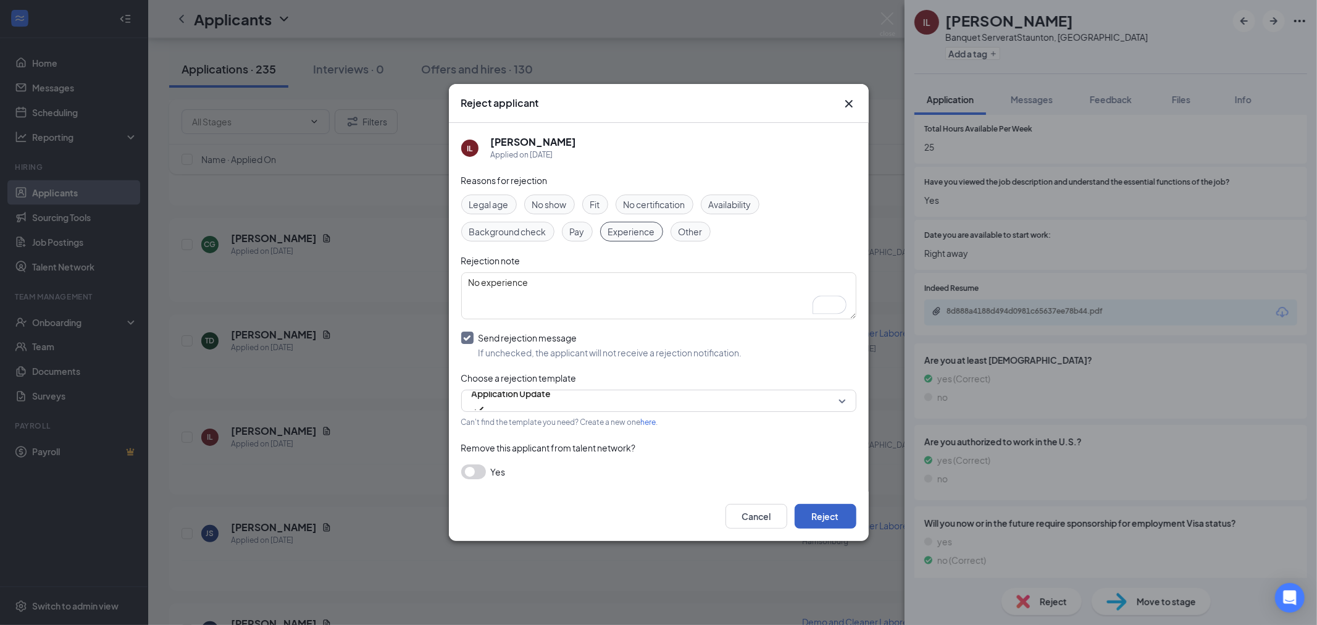
click at [833, 510] on button "Reject" at bounding box center [825, 516] width 62 height 25
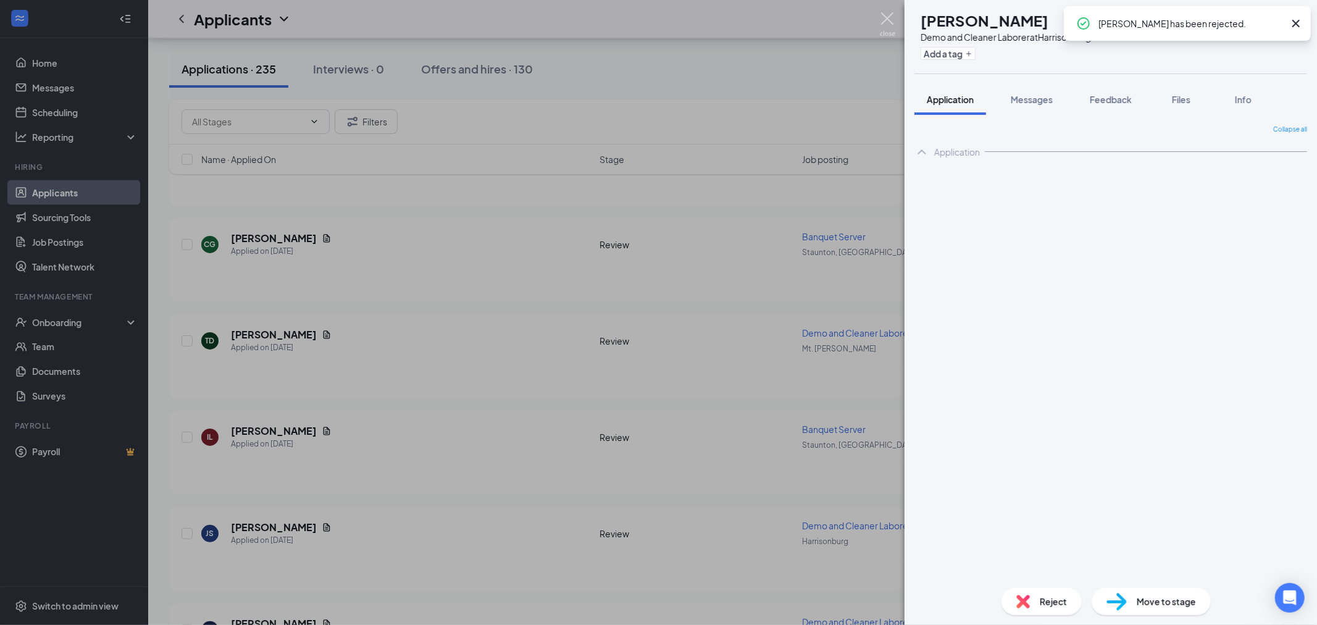
click at [887, 12] on img at bounding box center [887, 24] width 15 height 24
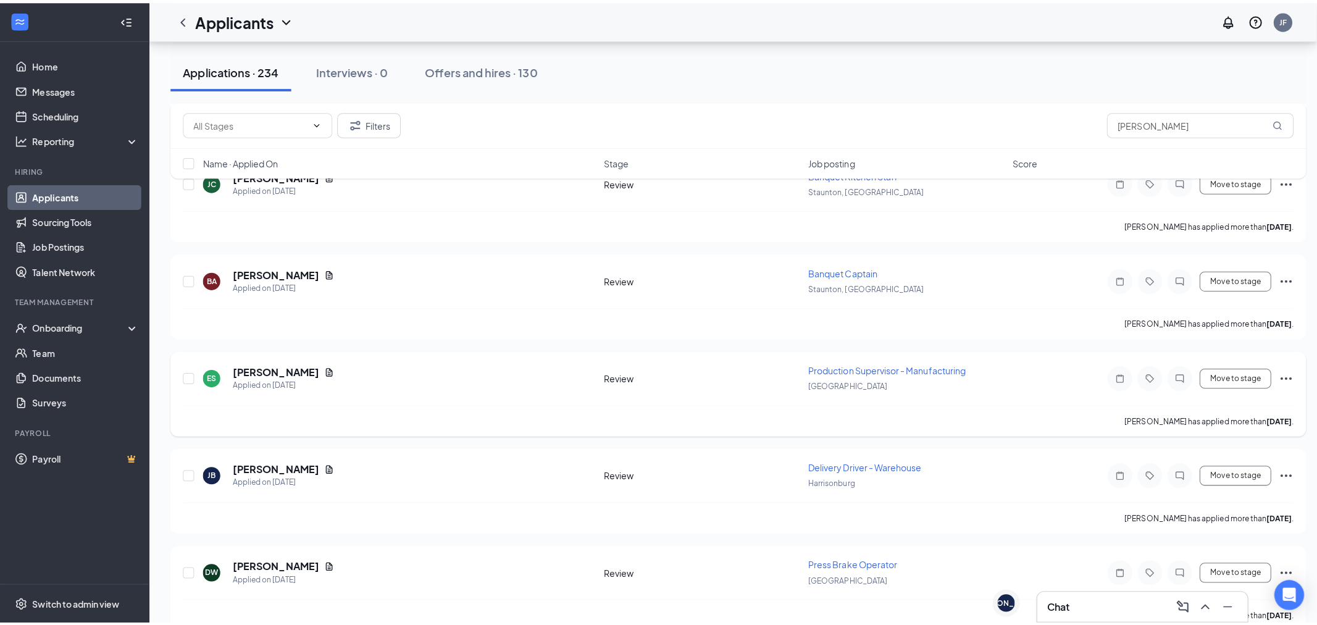
scroll to position [2194, 0]
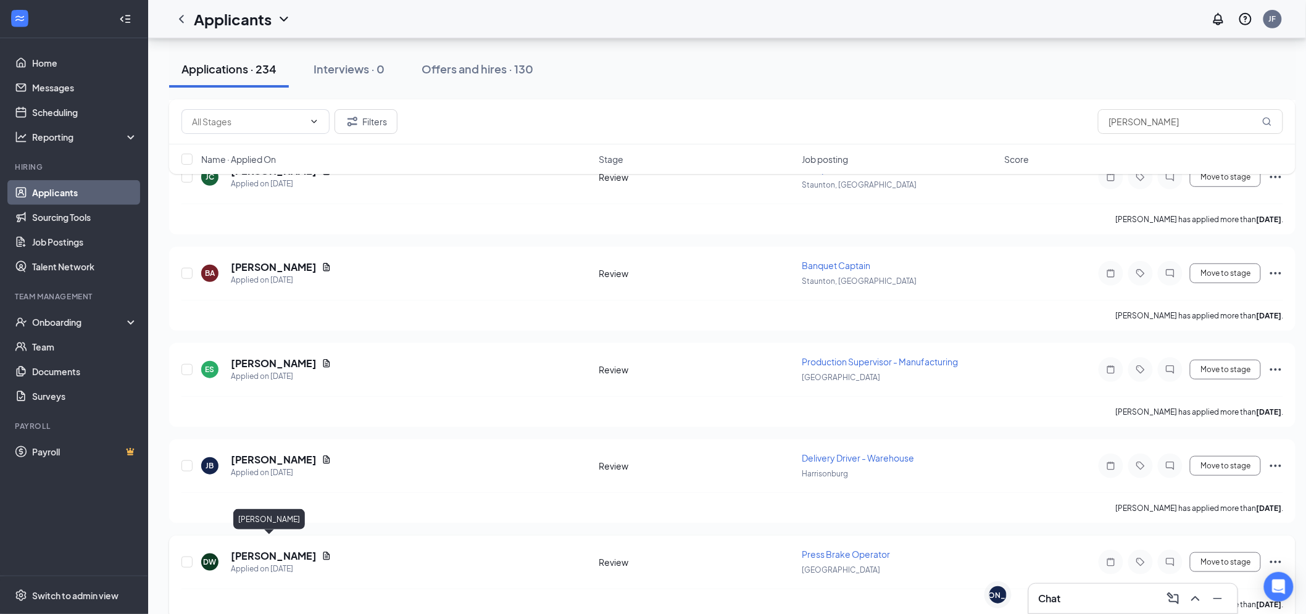
click at [237, 549] on h5 "Dallas Webb" at bounding box center [274, 556] width 86 height 14
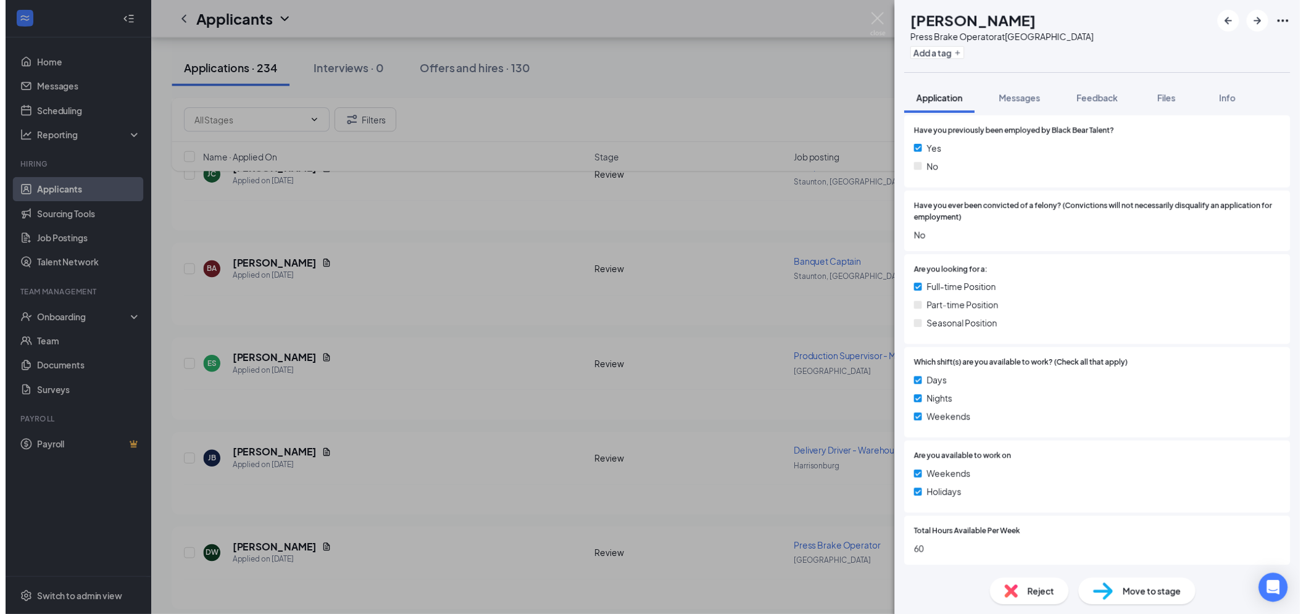
scroll to position [274, 0]
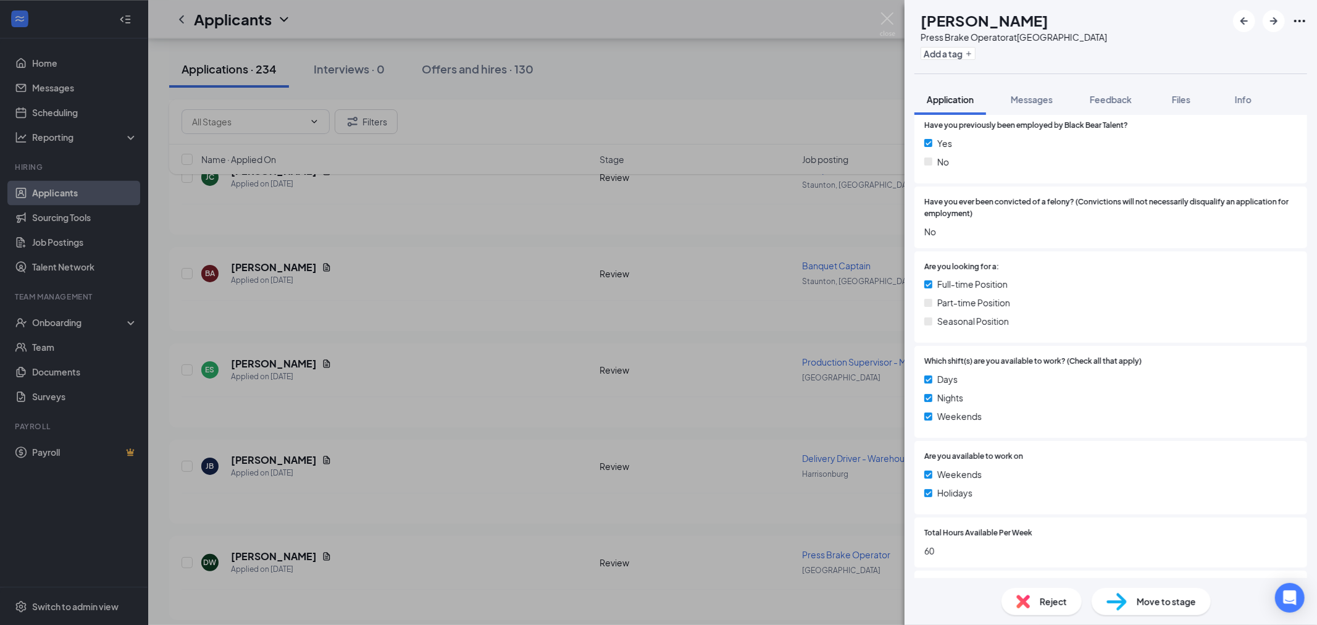
click at [1038, 614] on div "Reject" at bounding box center [1041, 601] width 80 height 27
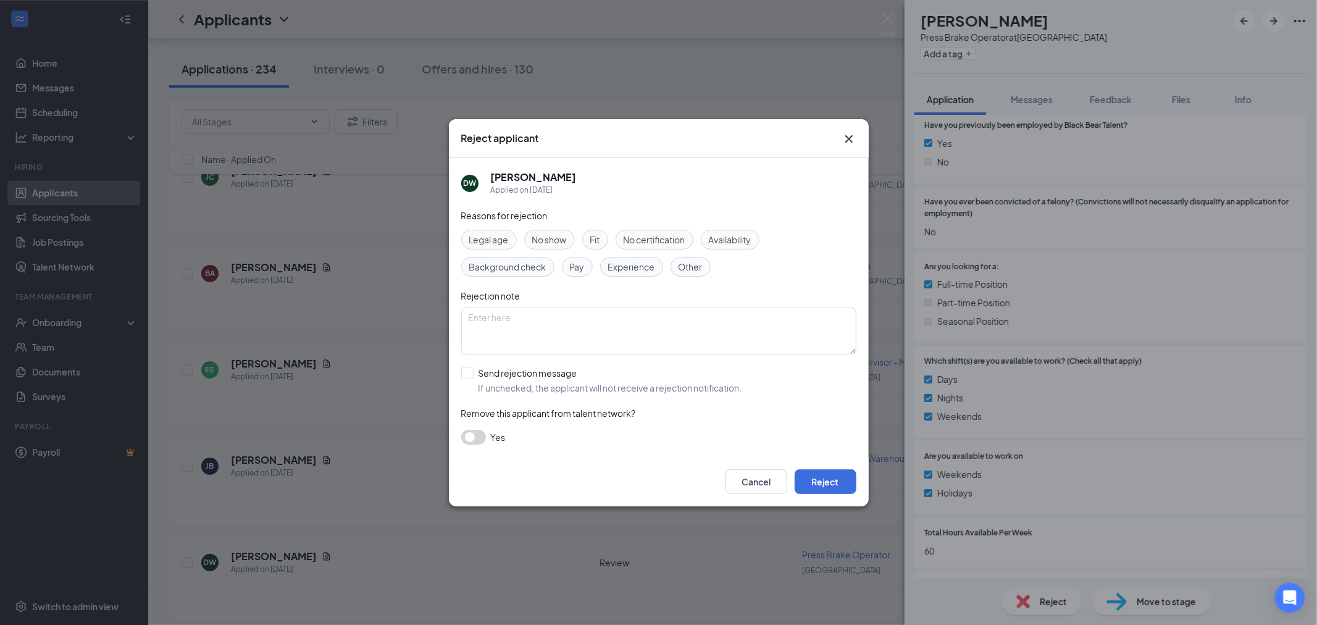
click at [689, 269] on span "Other" at bounding box center [690, 267] width 24 height 14
click at [468, 372] on input "Send rejection message If unchecked, the applicant will not receive a rejection…" at bounding box center [601, 380] width 281 height 27
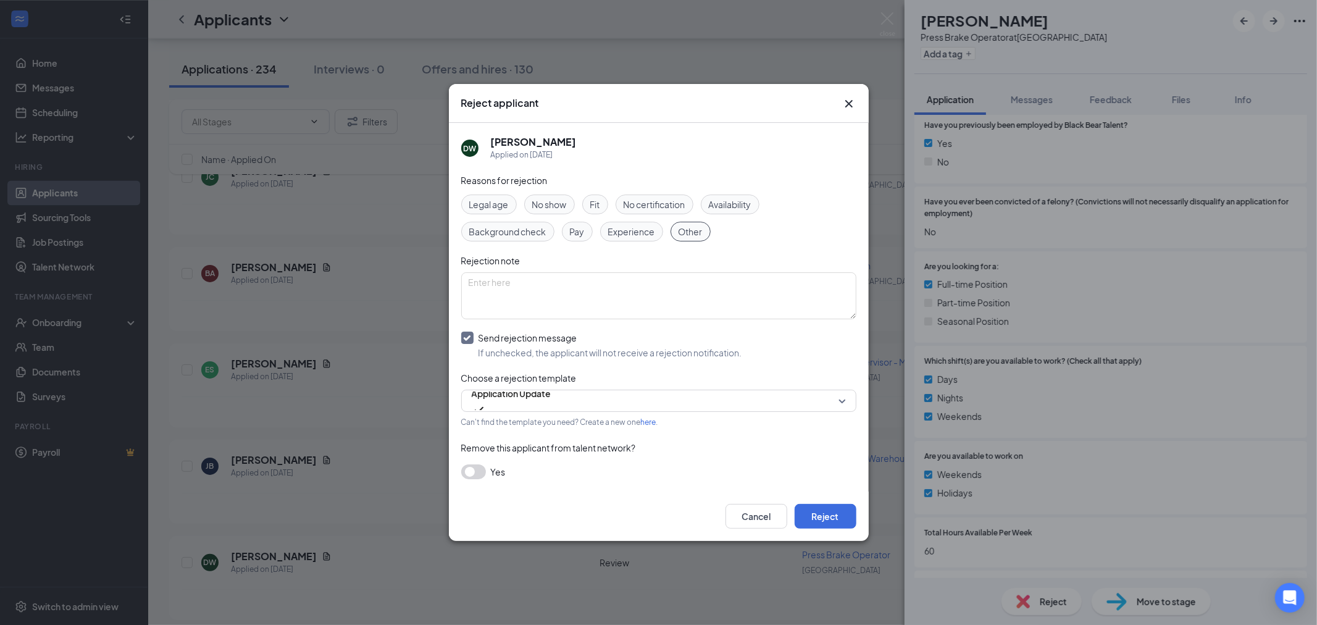
drag, startPoint x: 520, startPoint y: 331, endPoint x: 523, endPoint y: 299, distance: 32.9
click at [520, 331] on input "Send rejection message If unchecked, the applicant will not receive a rejection…" at bounding box center [601, 344] width 281 height 27
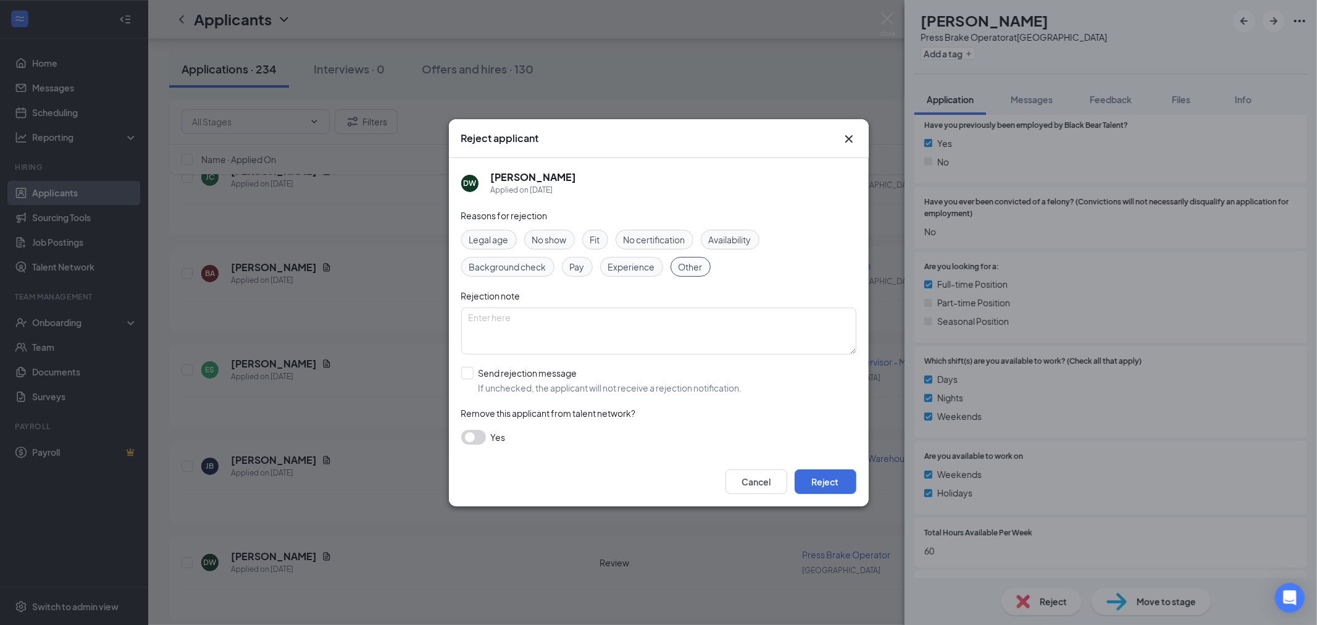
click at [523, 299] on div "Rejection note" at bounding box center [658, 296] width 395 height 14
click at [462, 368] on input "Send rejection message If unchecked, the applicant will not receive a rejection…" at bounding box center [601, 380] width 281 height 27
checkbox input "true"
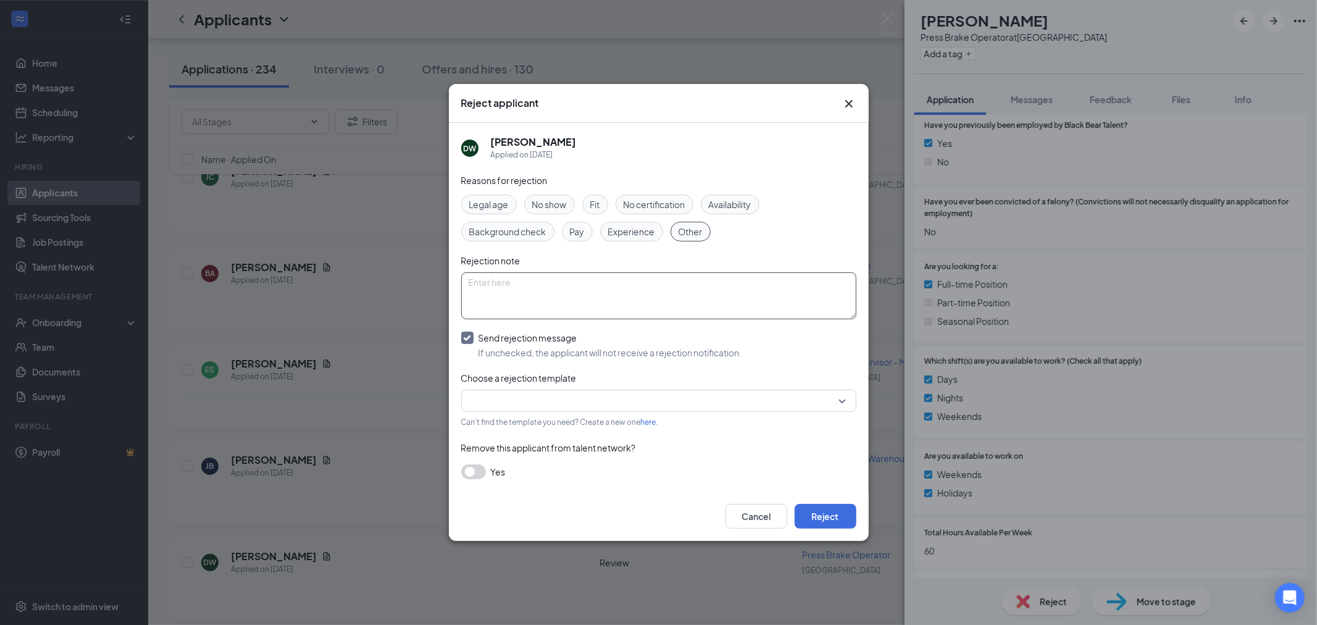
click at [515, 301] on textarea at bounding box center [658, 295] width 395 height 47
click at [852, 108] on icon "Cross" at bounding box center [848, 103] width 15 height 15
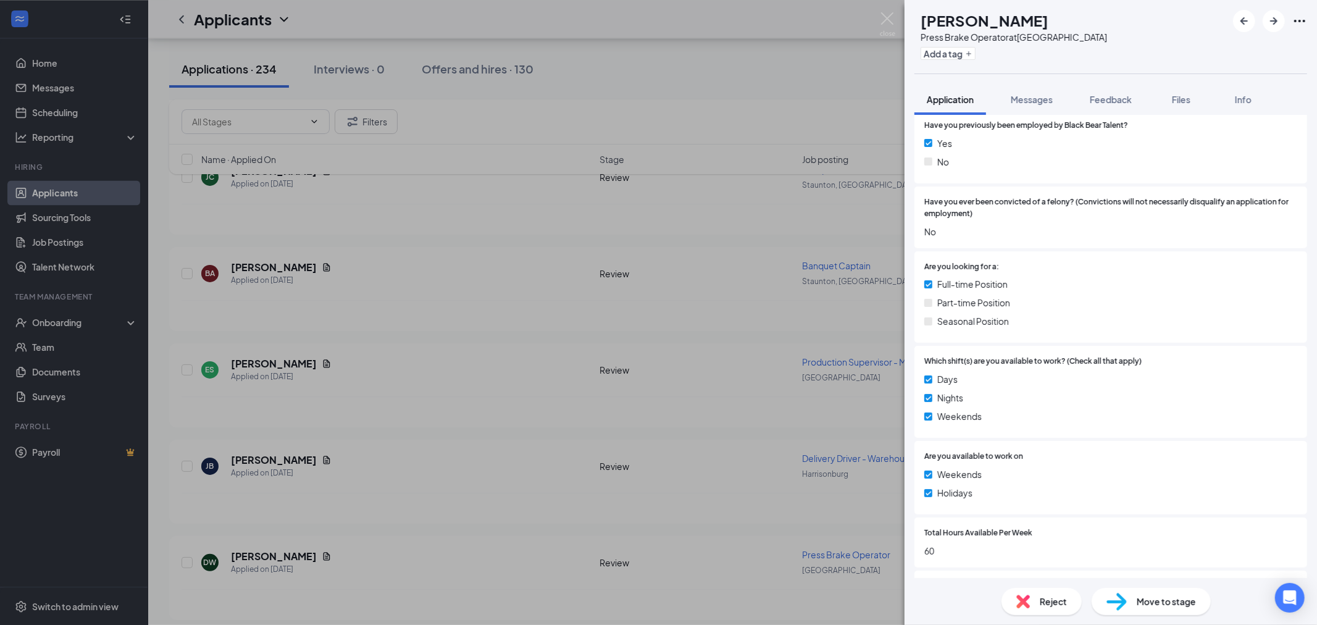
click at [1033, 603] on div "Reject" at bounding box center [1041, 601] width 80 height 27
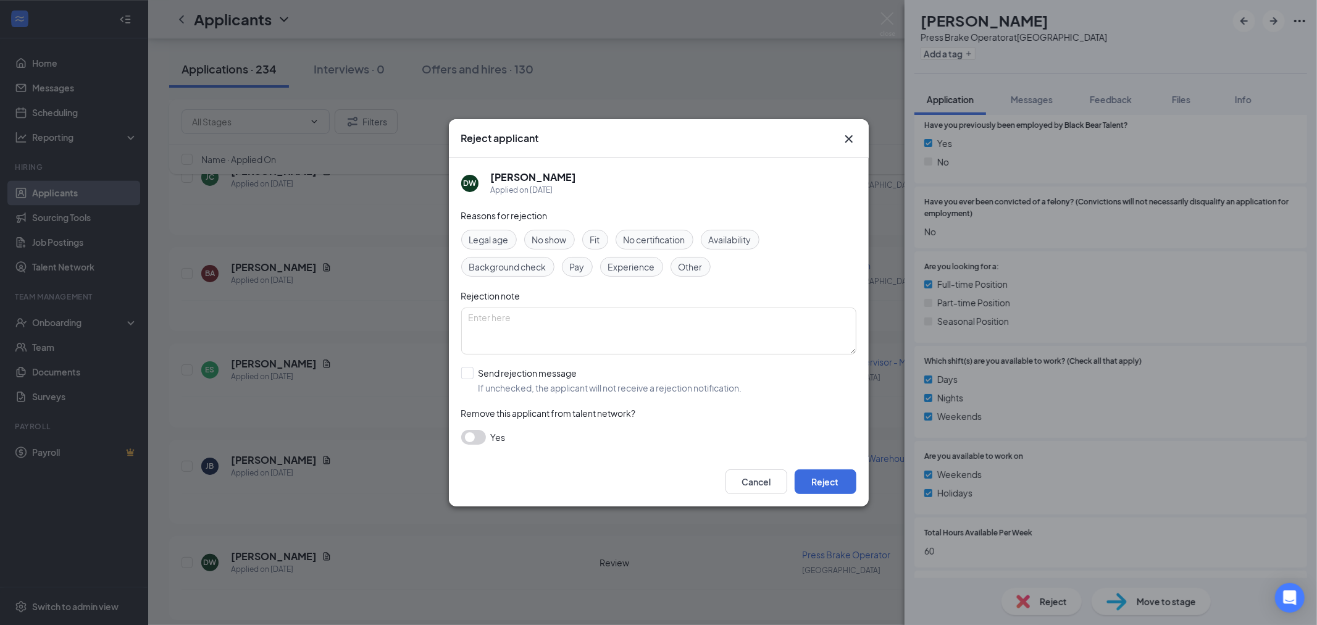
click at [671, 268] on div "Other" at bounding box center [690, 267] width 40 height 20
click at [463, 381] on input "Send rejection message If unchecked, the applicant will not receive a rejection…" at bounding box center [601, 380] width 281 height 27
checkbox input "true"
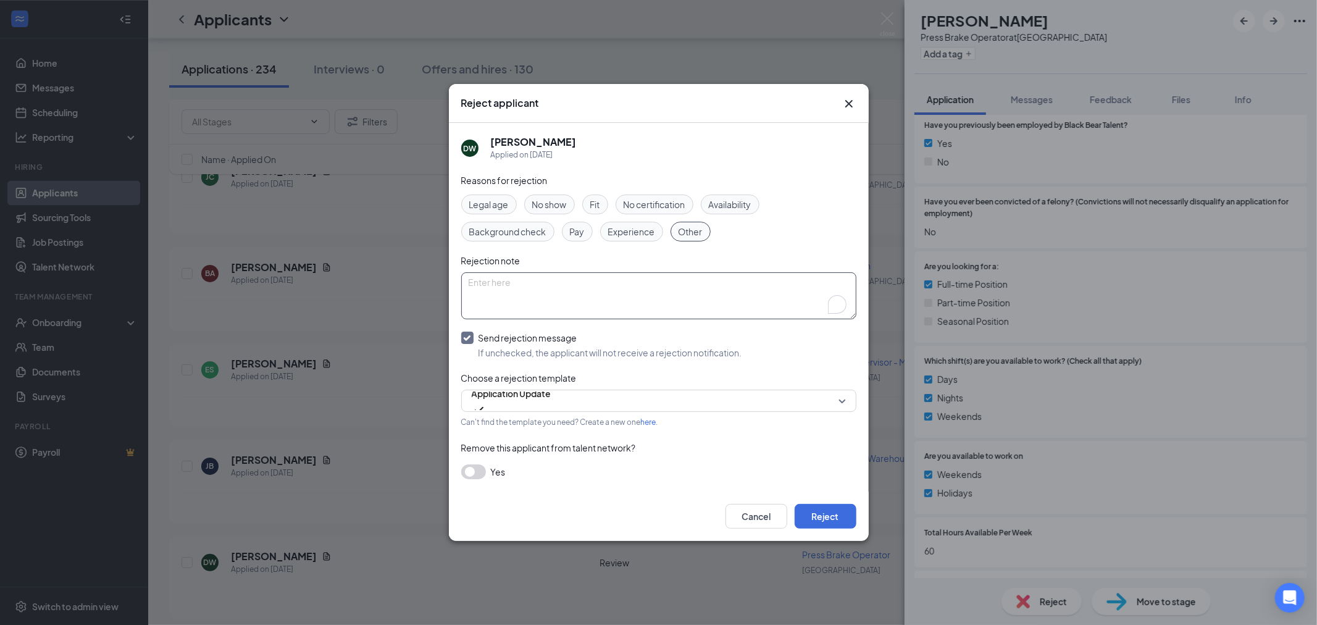
click at [499, 305] on textarea "To enrich screen reader interactions, please activate Accessibility in Grammarl…" at bounding box center [658, 295] width 395 height 47
type textarea "Not eligible for rehire"
click at [832, 510] on button "Reject" at bounding box center [825, 516] width 62 height 25
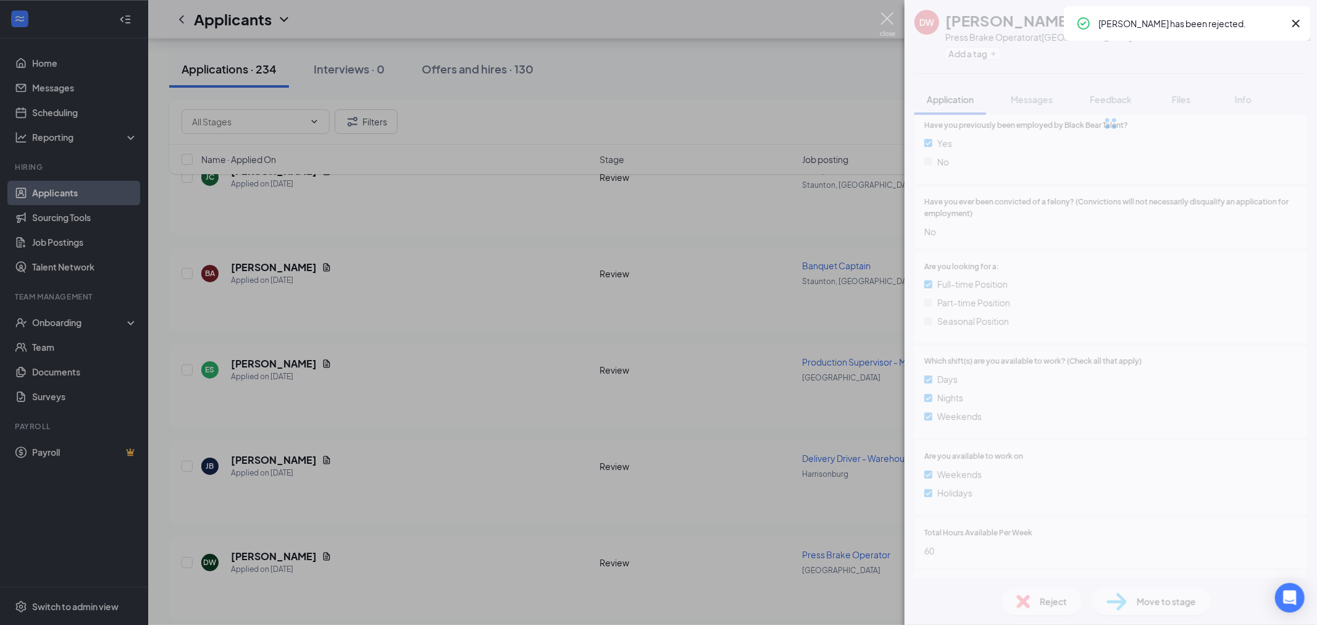
click at [886, 23] on img at bounding box center [887, 24] width 15 height 24
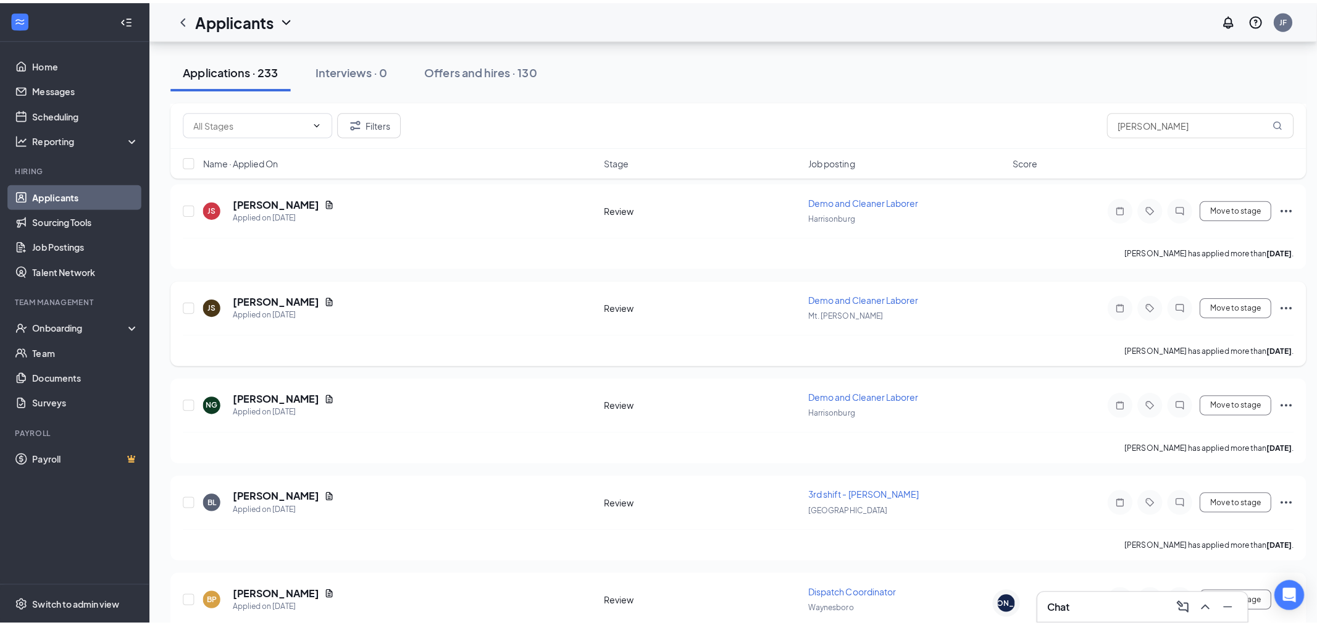
scroll to position [2811, 0]
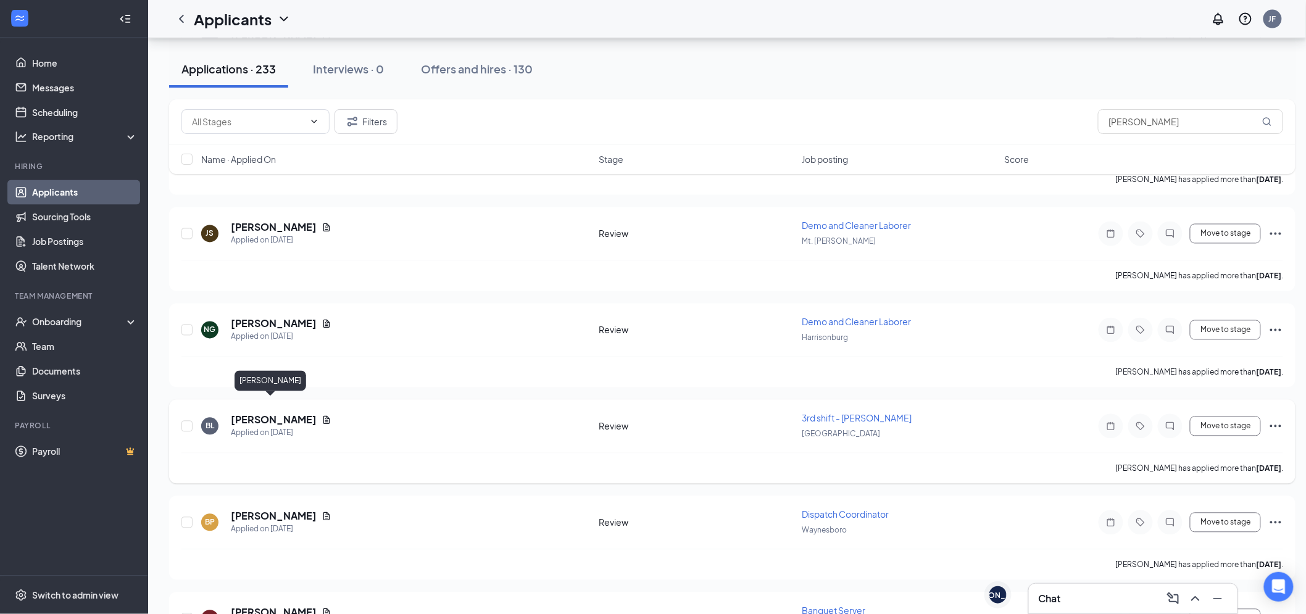
click at [267, 414] on h5 "[PERSON_NAME]" at bounding box center [274, 421] width 86 height 14
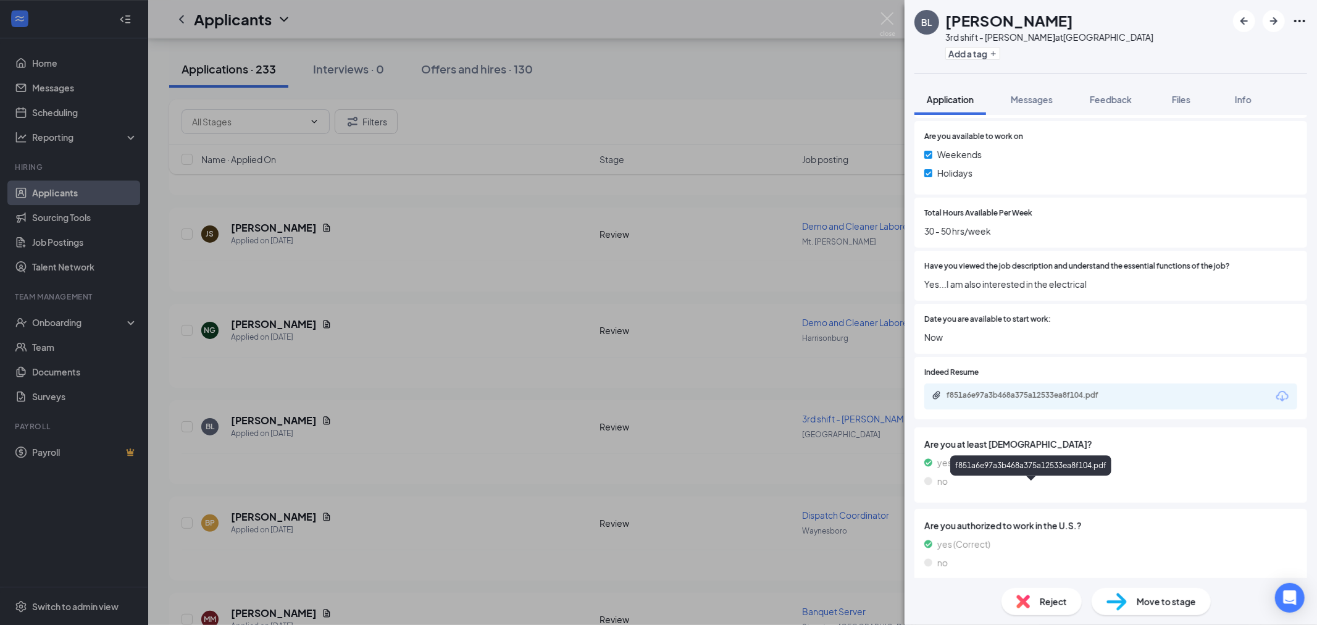
scroll to position [662, 0]
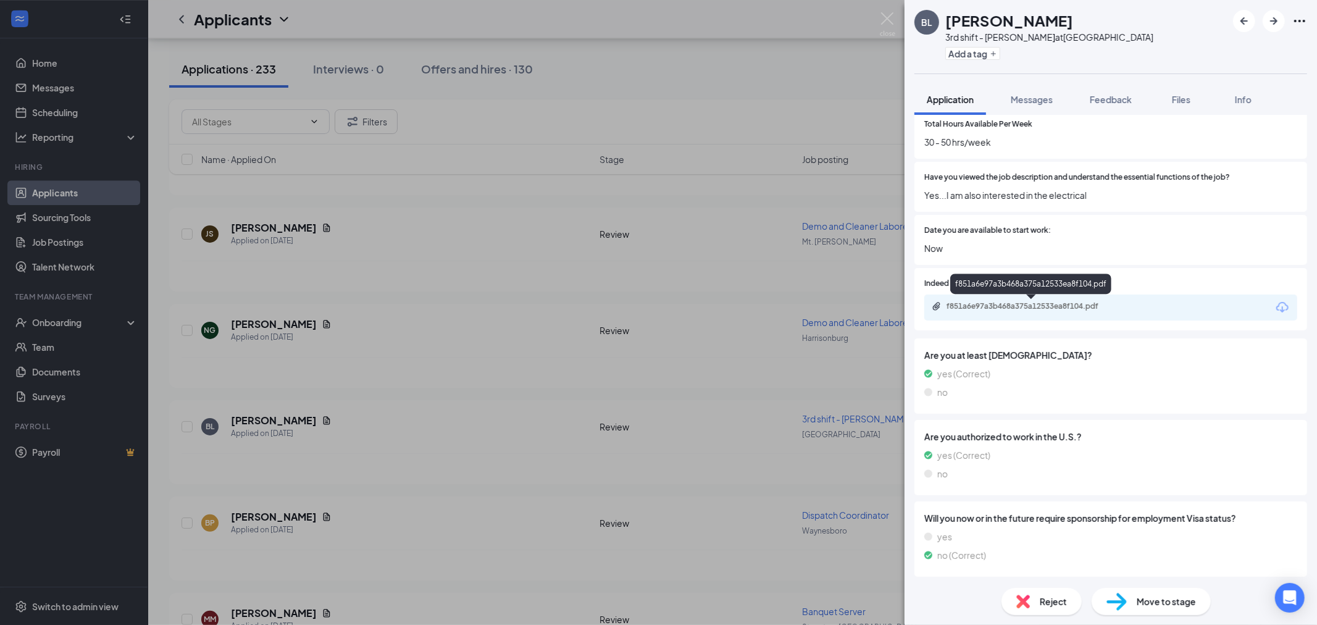
drag, startPoint x: 1027, startPoint y: 309, endPoint x: 1030, endPoint y: 295, distance: 13.8
click at [1030, 295] on div "f851a6e97a3b468a375a12533ea8f104.pdf" at bounding box center [1030, 285] width 161 height 25
click at [1034, 306] on div "f851a6e97a3b468a375a12533ea8f104.pdf" at bounding box center [1032, 306] width 173 height 10
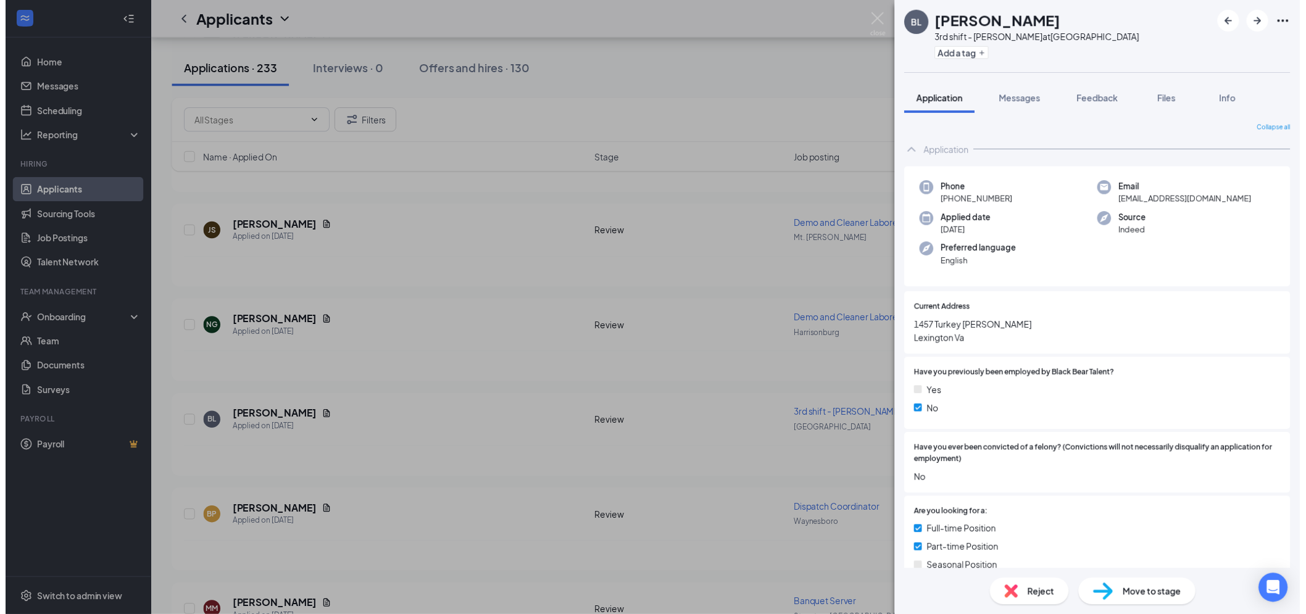
scroll to position [657, 0]
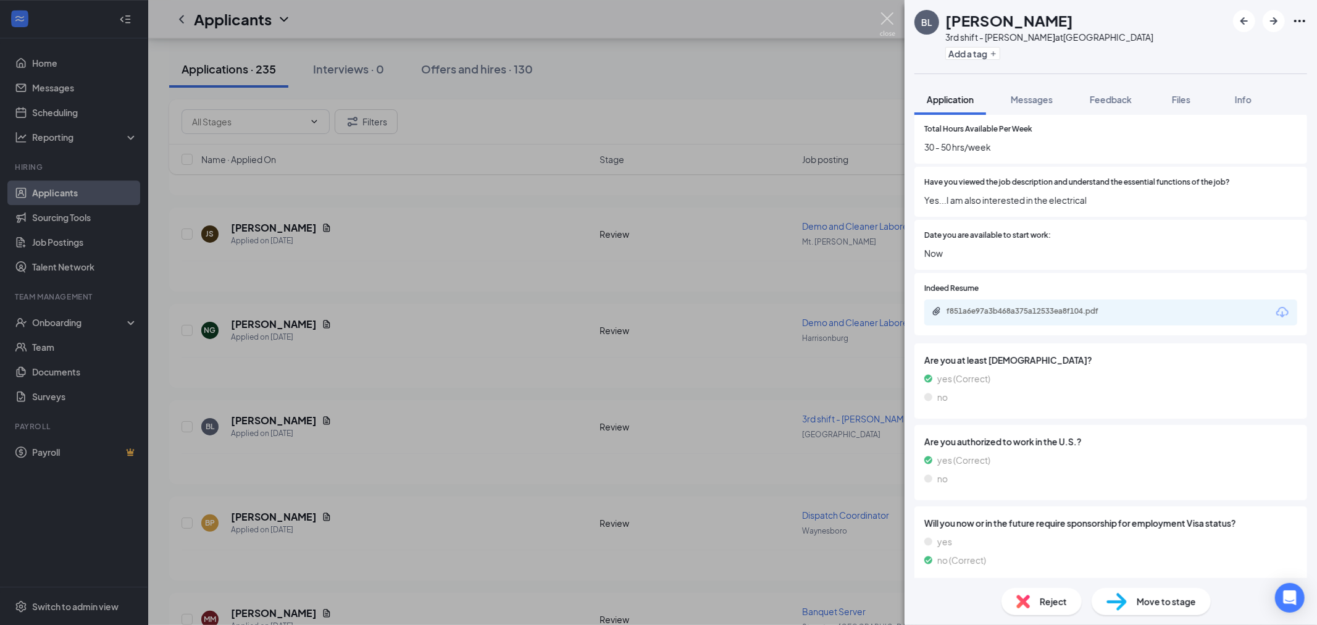
click at [884, 14] on img at bounding box center [887, 24] width 15 height 24
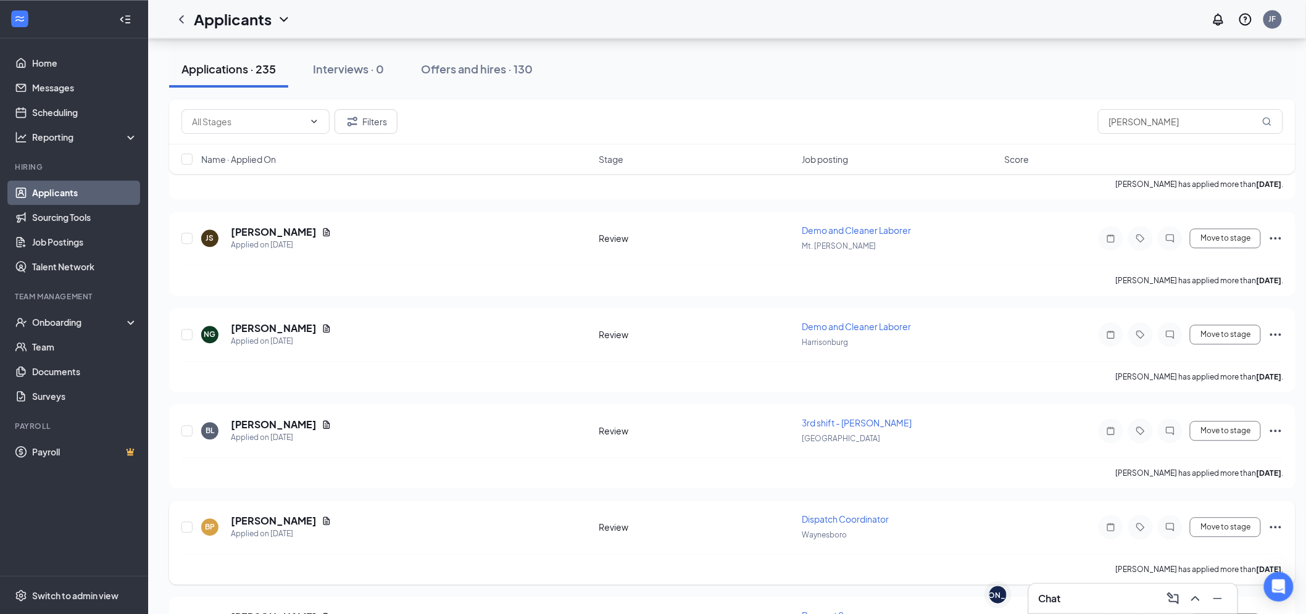
scroll to position [3098, 0]
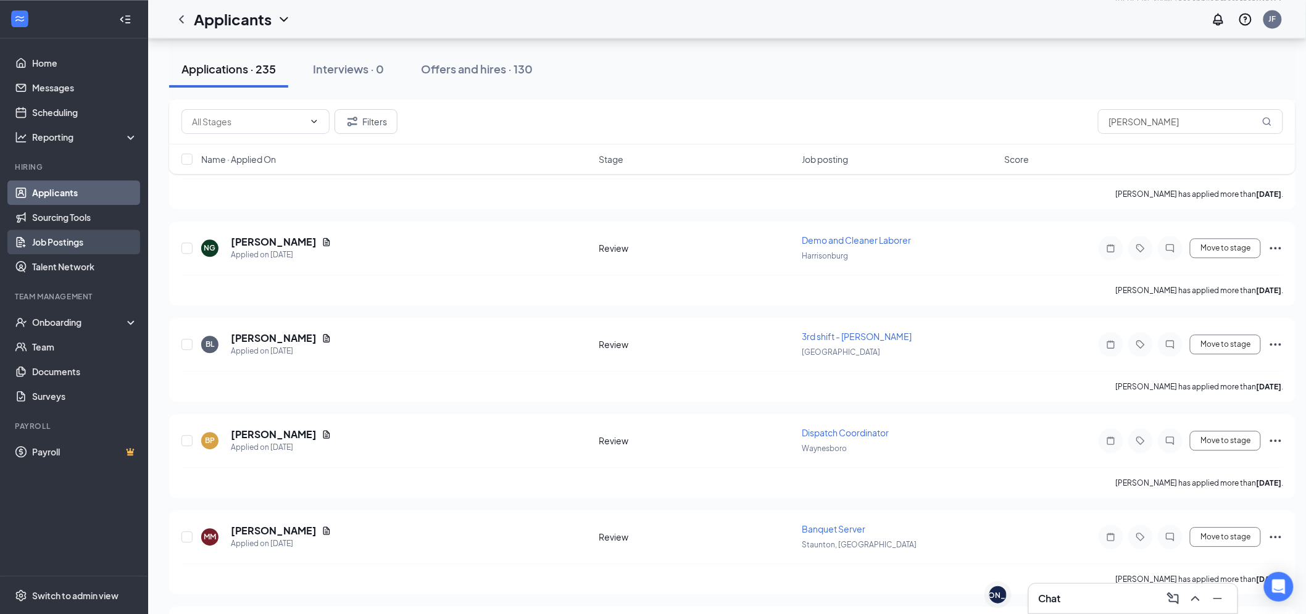
click at [67, 248] on link "Job Postings" at bounding box center [85, 242] width 106 height 25
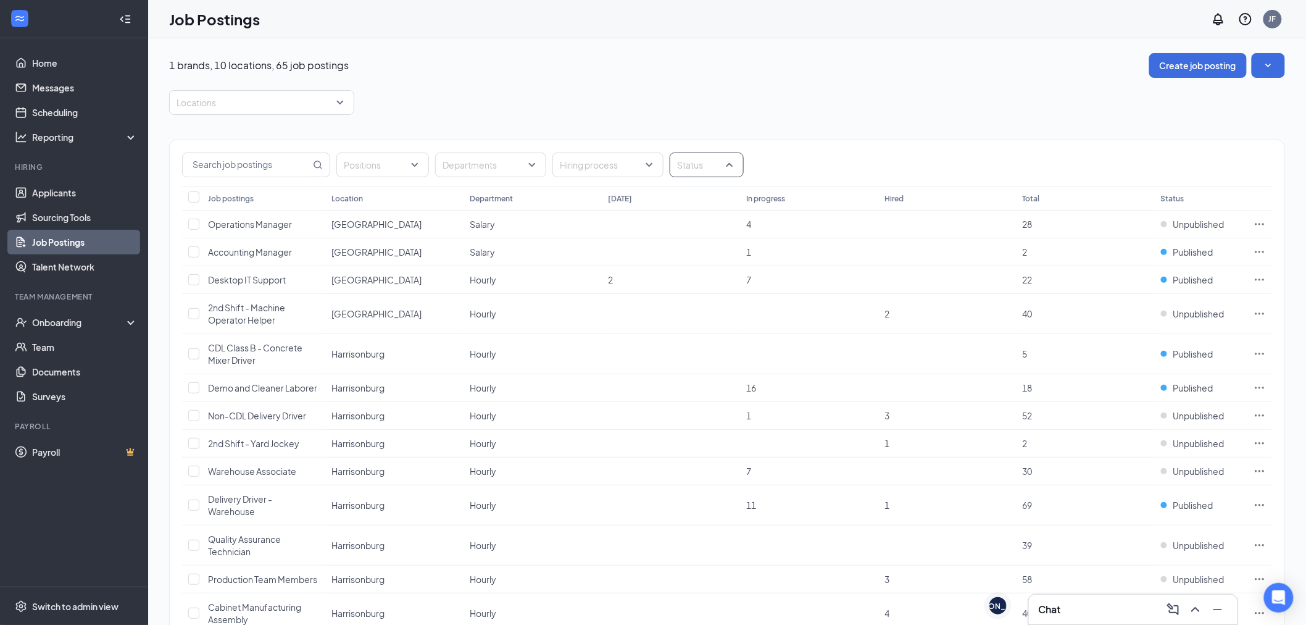
click at [712, 160] on div at bounding box center [701, 165] width 56 height 20
click at [707, 223] on span "Published" at bounding box center [717, 227] width 40 height 11
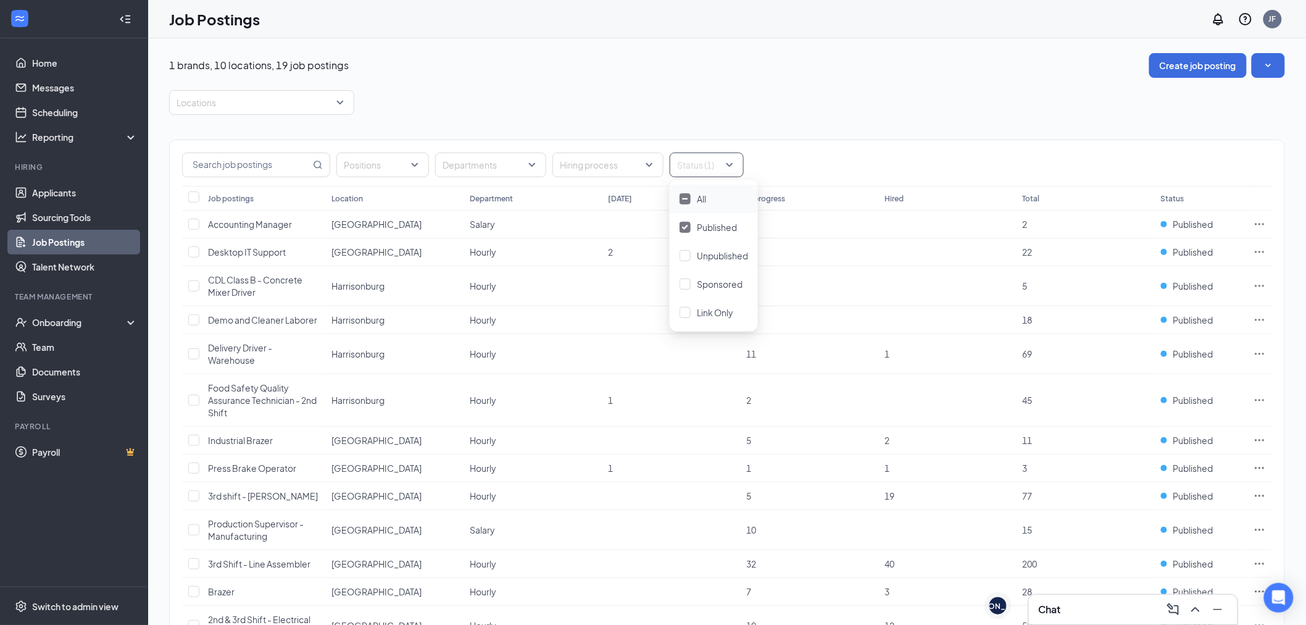
click at [626, 22] on div "Job Postings JF" at bounding box center [727, 19] width 1158 height 38
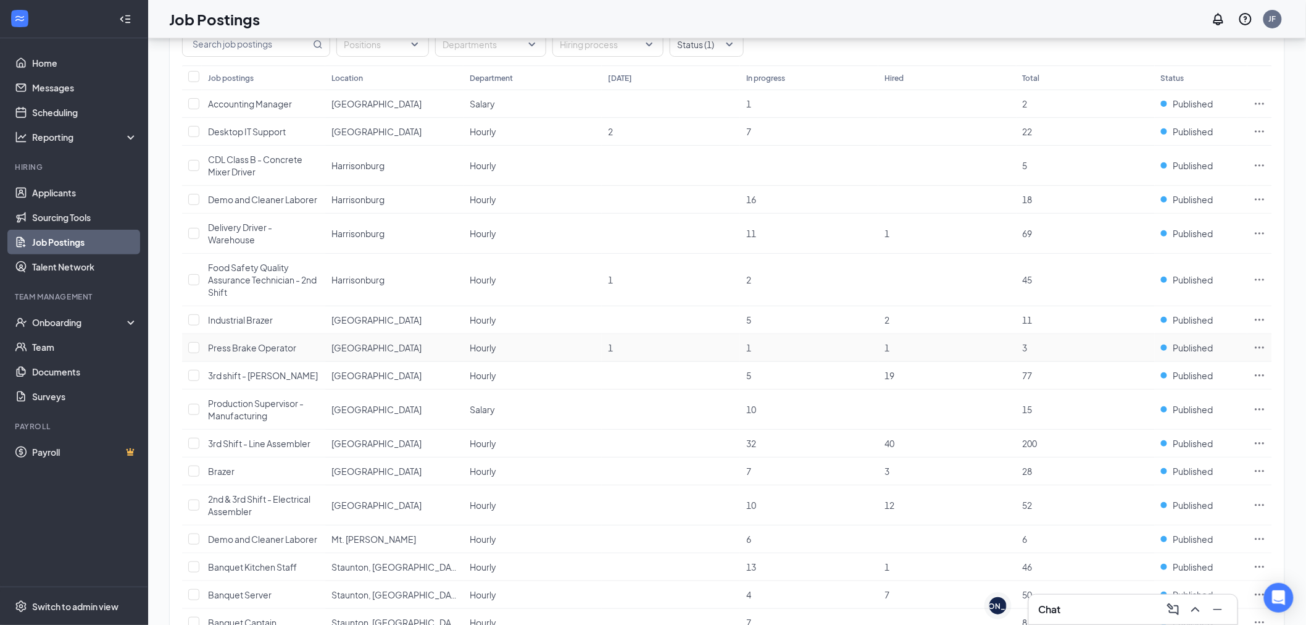
scroll to position [144, 0]
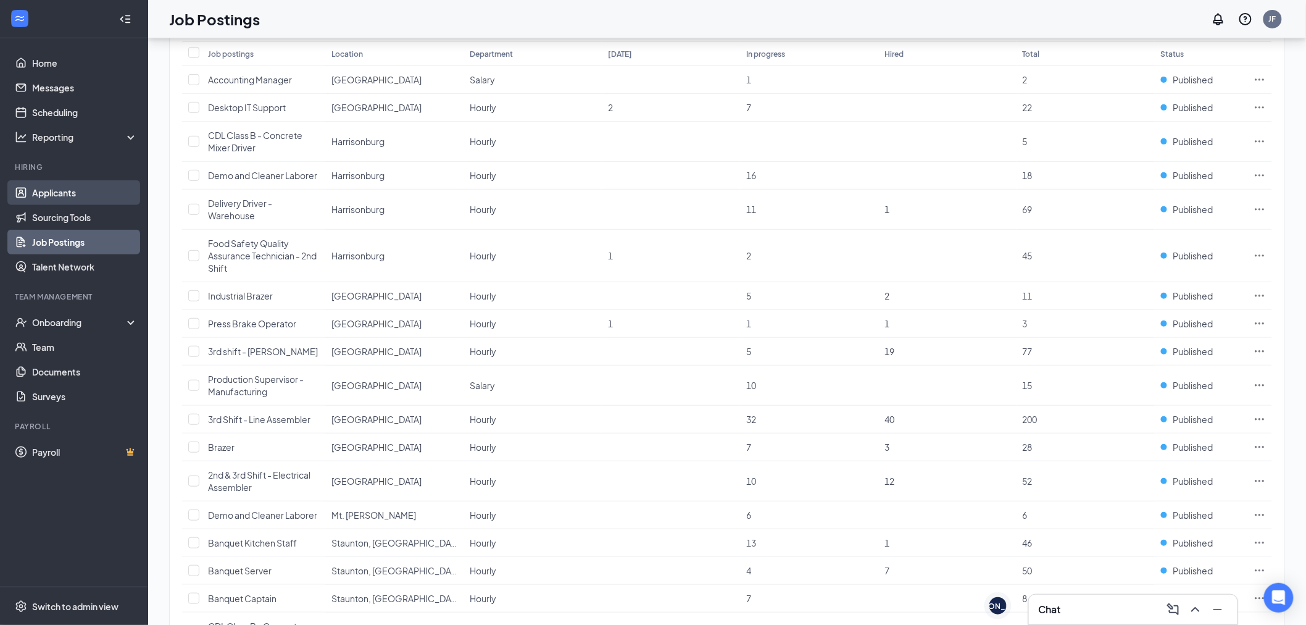
click at [64, 194] on link "Applicants" at bounding box center [85, 192] width 106 height 25
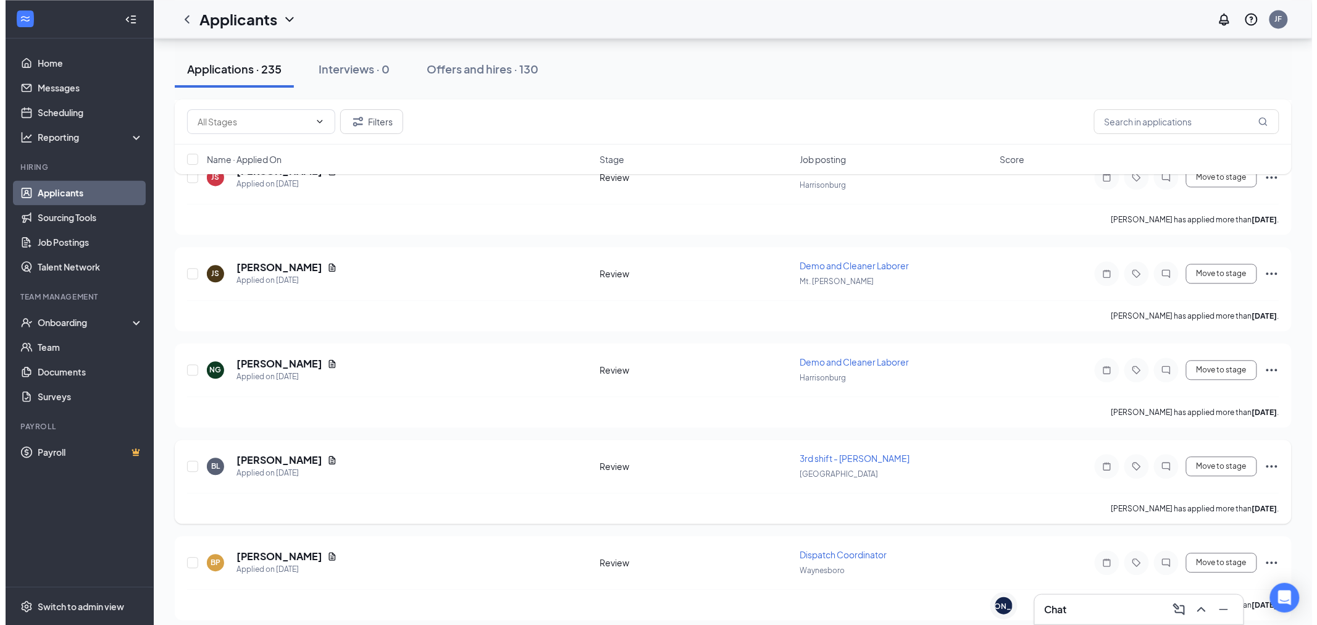
scroll to position [3094, 0]
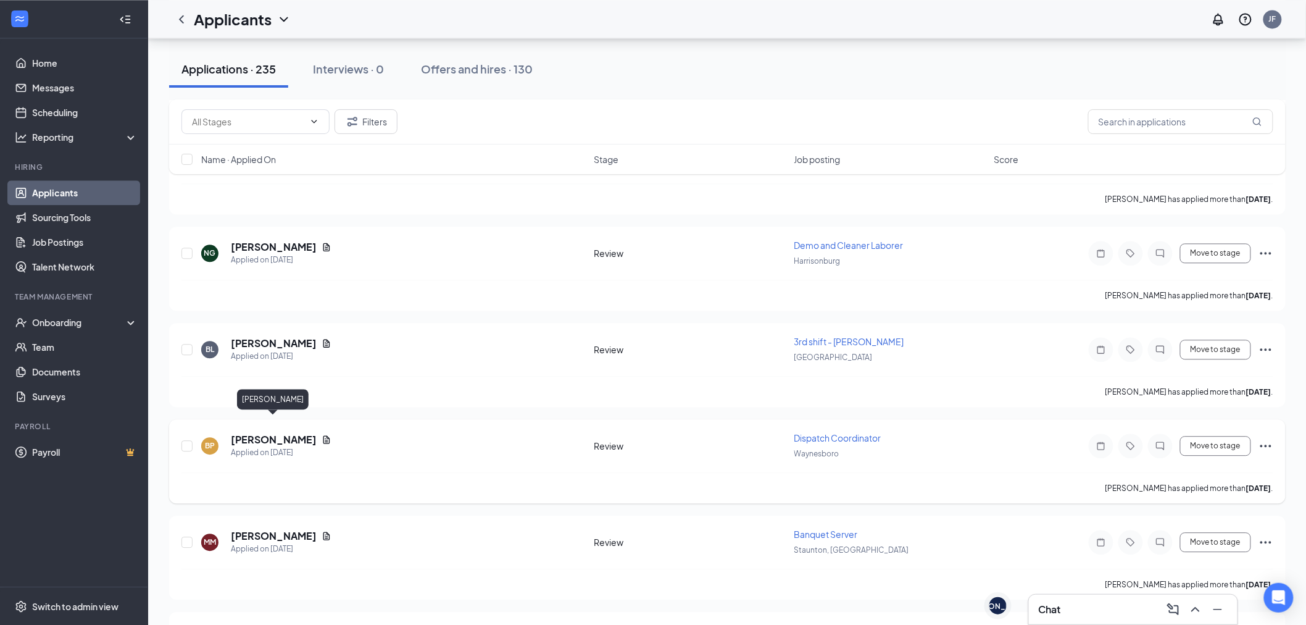
click at [280, 433] on h5 "[PERSON_NAME]" at bounding box center [274, 440] width 86 height 14
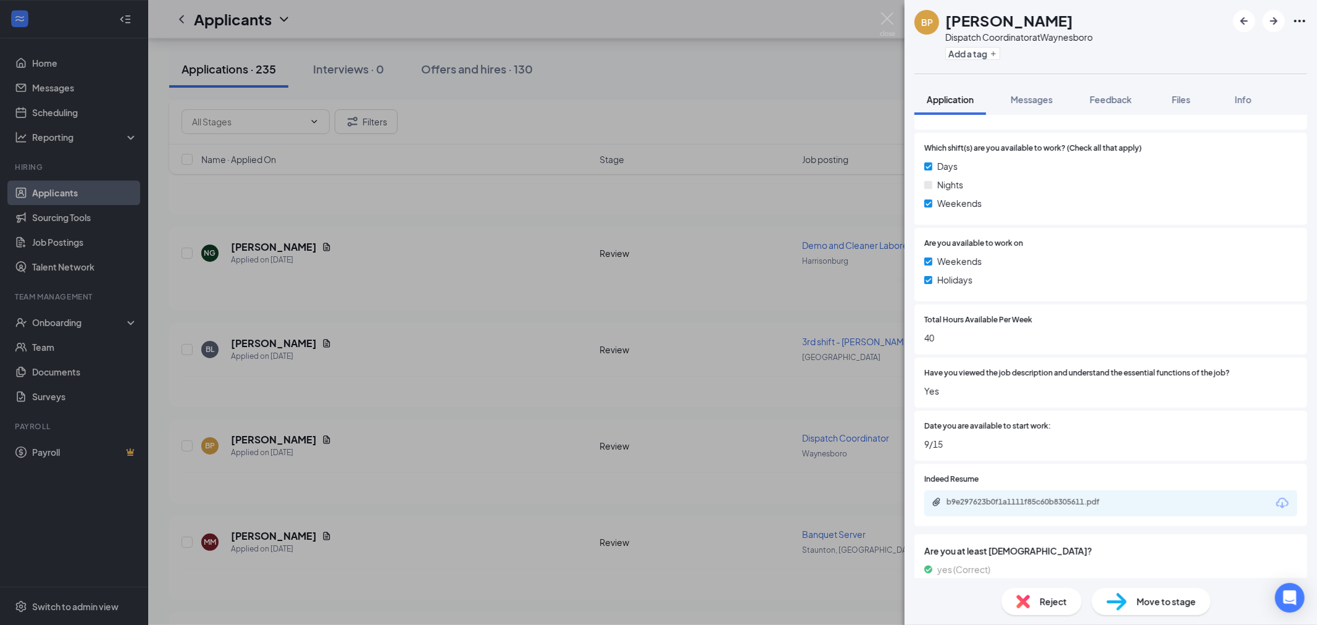
scroll to position [548, 0]
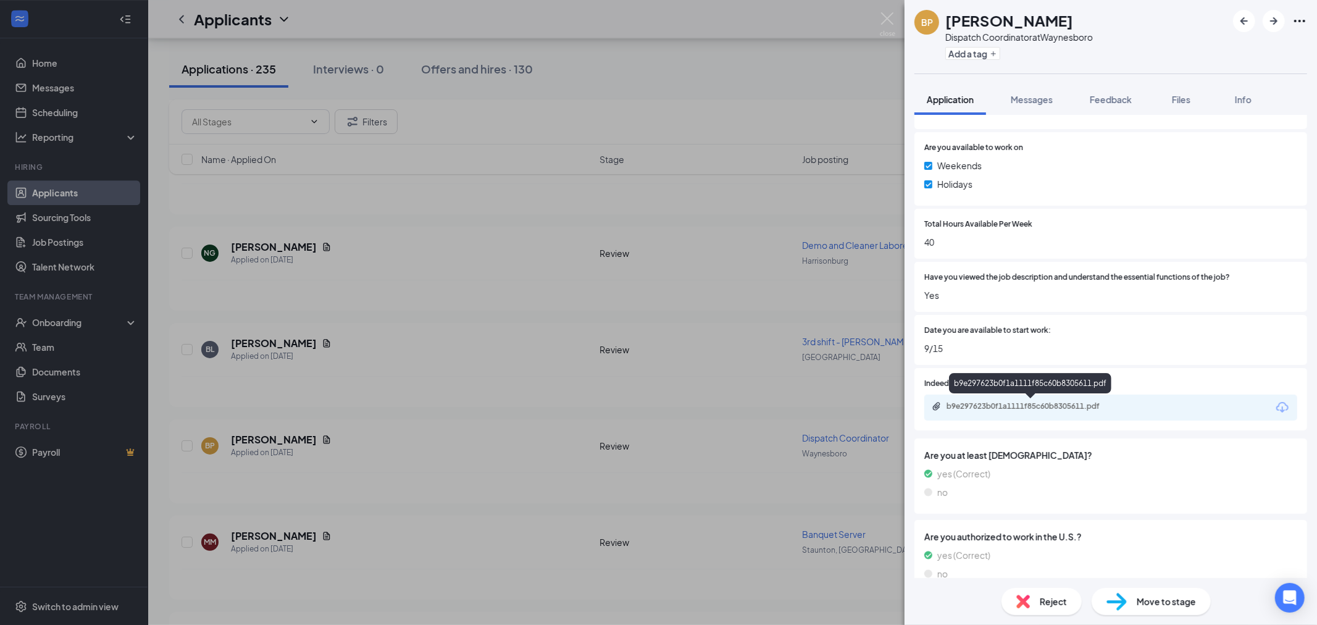
click at [1066, 403] on div "b9e297623b0f1a1111f85c60b8305611.pdf" at bounding box center [1032, 406] width 173 height 10
click at [1065, 601] on span "Reject" at bounding box center [1052, 601] width 27 height 14
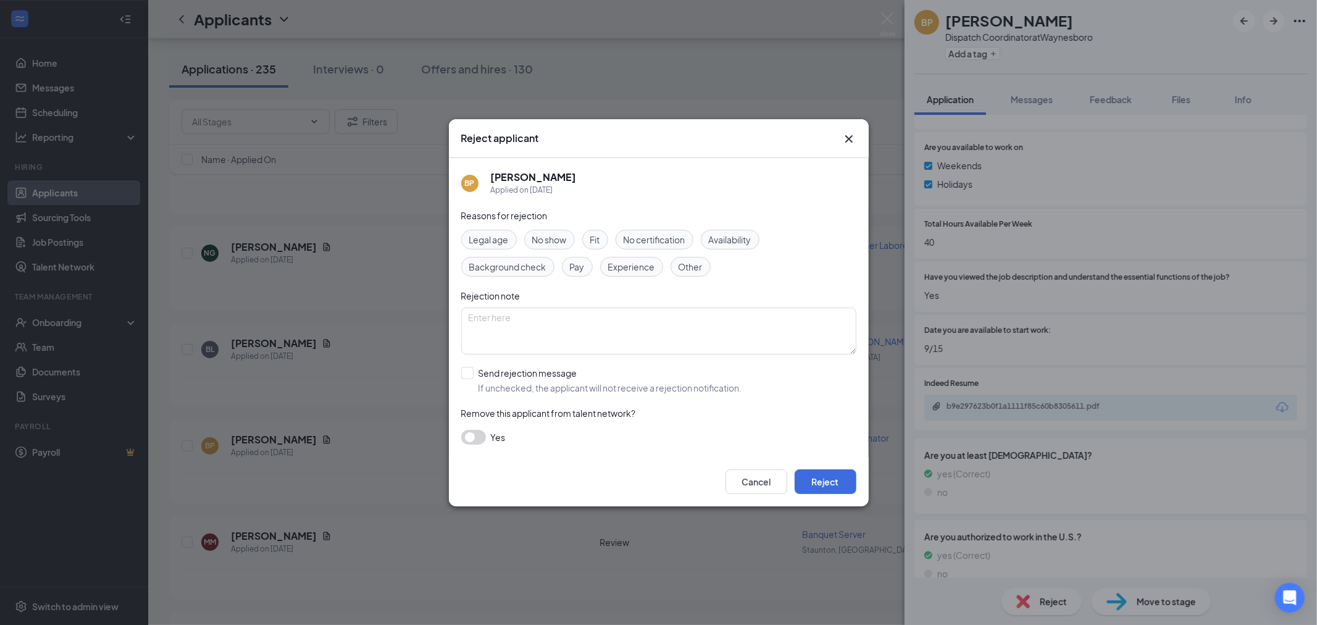
click at [696, 272] on span "Other" at bounding box center [690, 267] width 24 height 14
click at [651, 342] on textarea at bounding box center [658, 330] width 395 height 47
type textarea "No longer hiring for role"
click at [464, 373] on input "Send rejection message If unchecked, the applicant will not receive a rejection…" at bounding box center [601, 380] width 281 height 27
checkbox input "true"
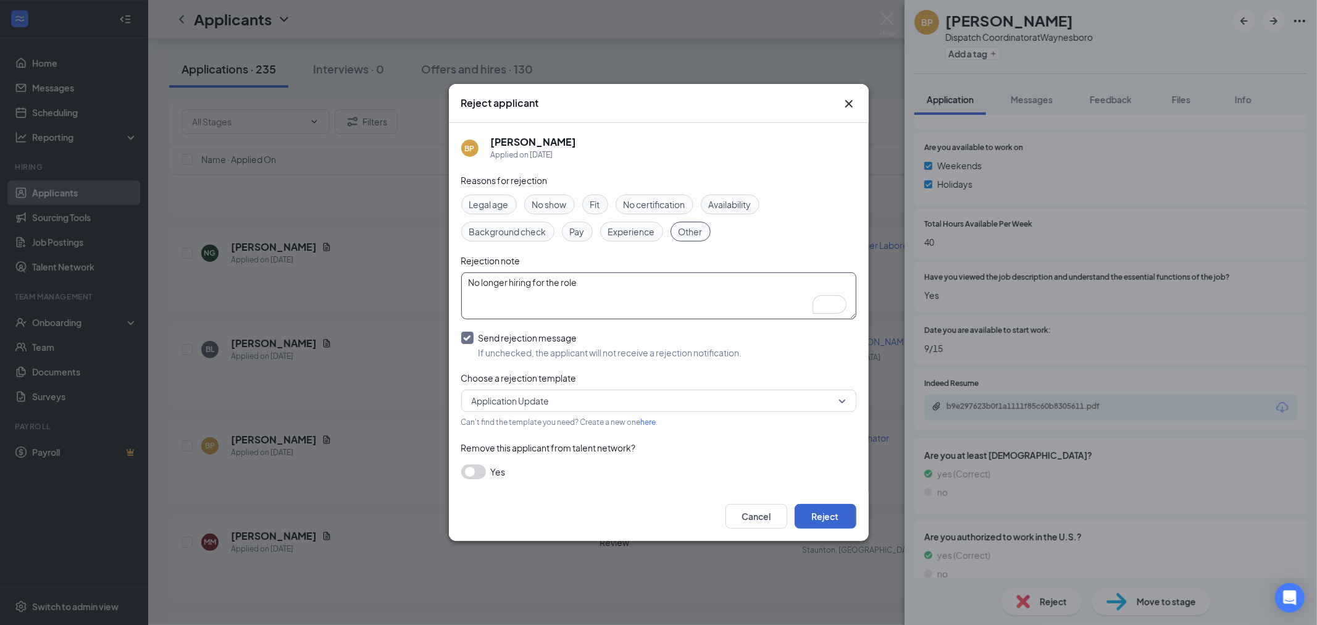
type textarea "No longer hiring for the role"
click at [841, 517] on button "Reject" at bounding box center [825, 516] width 62 height 25
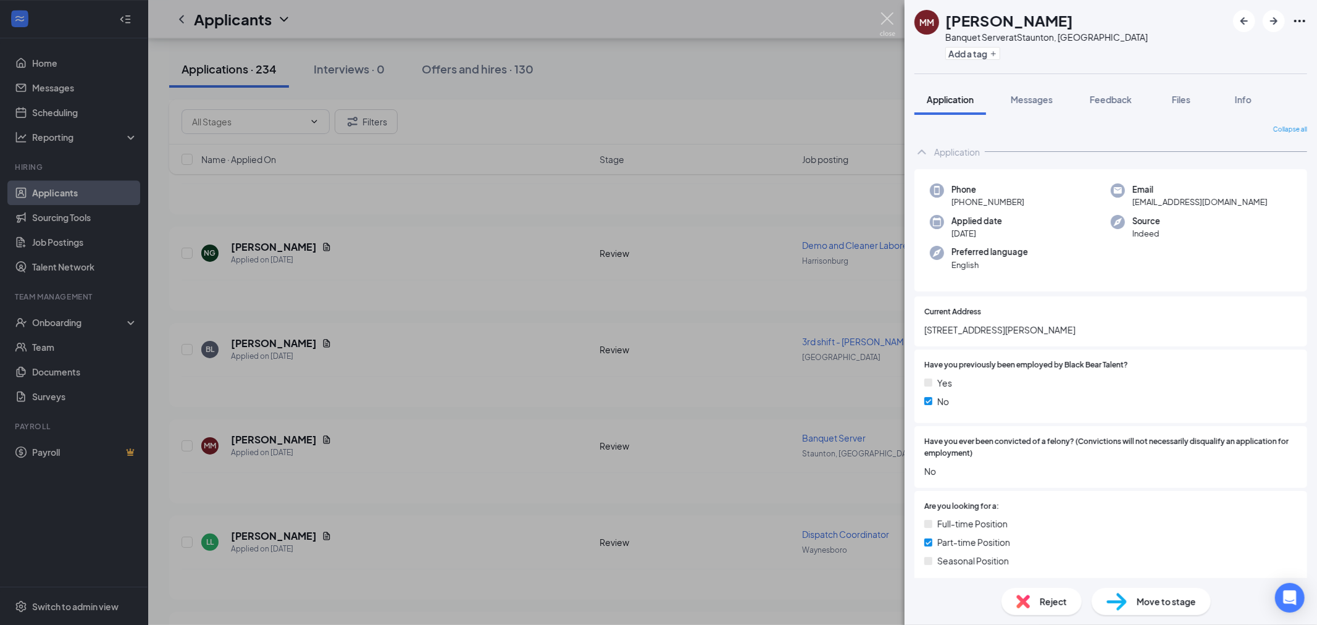
click at [890, 13] on img at bounding box center [887, 24] width 15 height 24
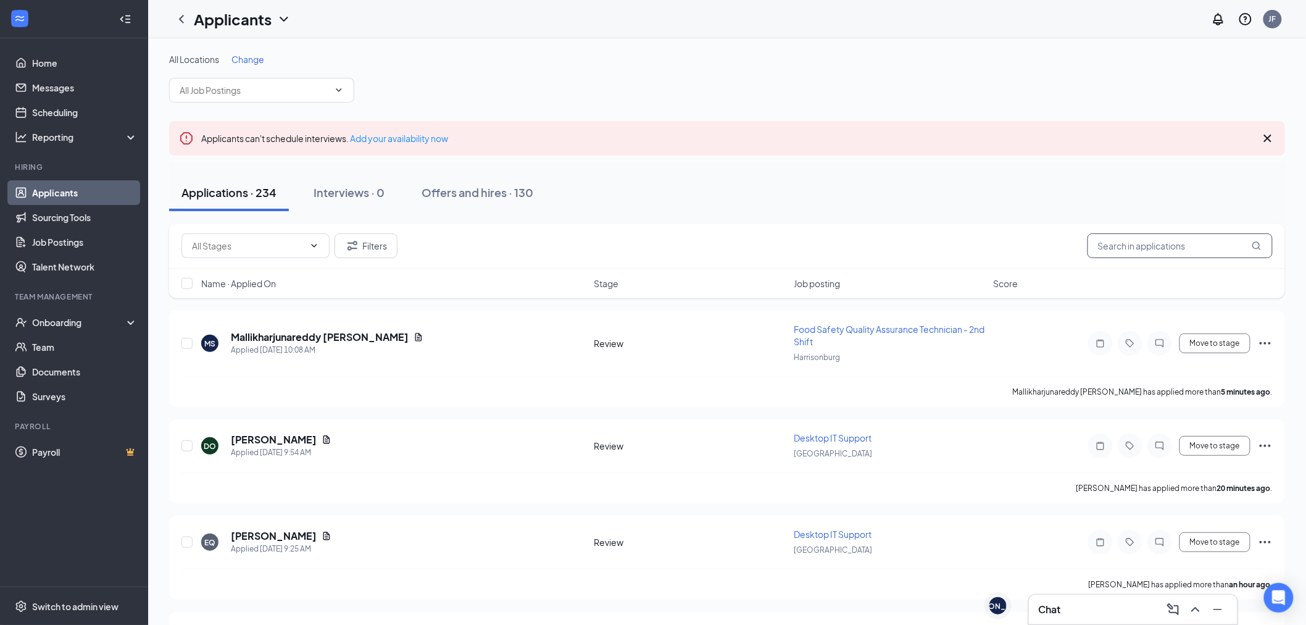
click at [1149, 247] on input "text" at bounding box center [1180, 245] width 185 height 25
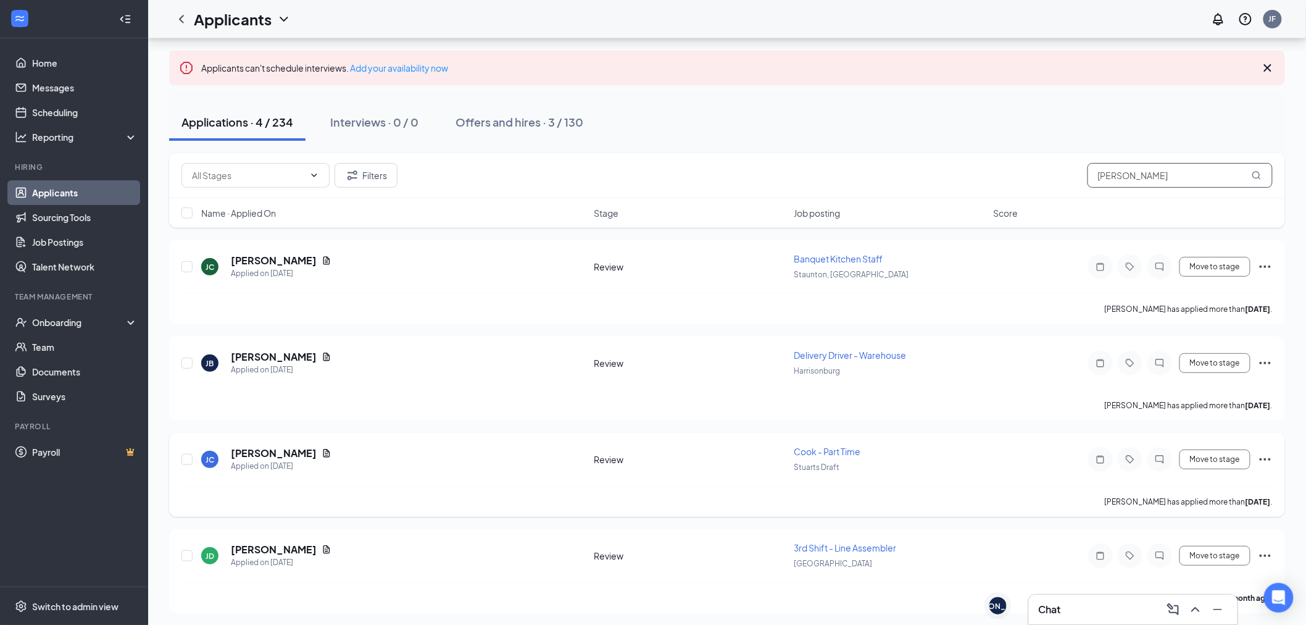
scroll to position [71, 0]
type input "J"
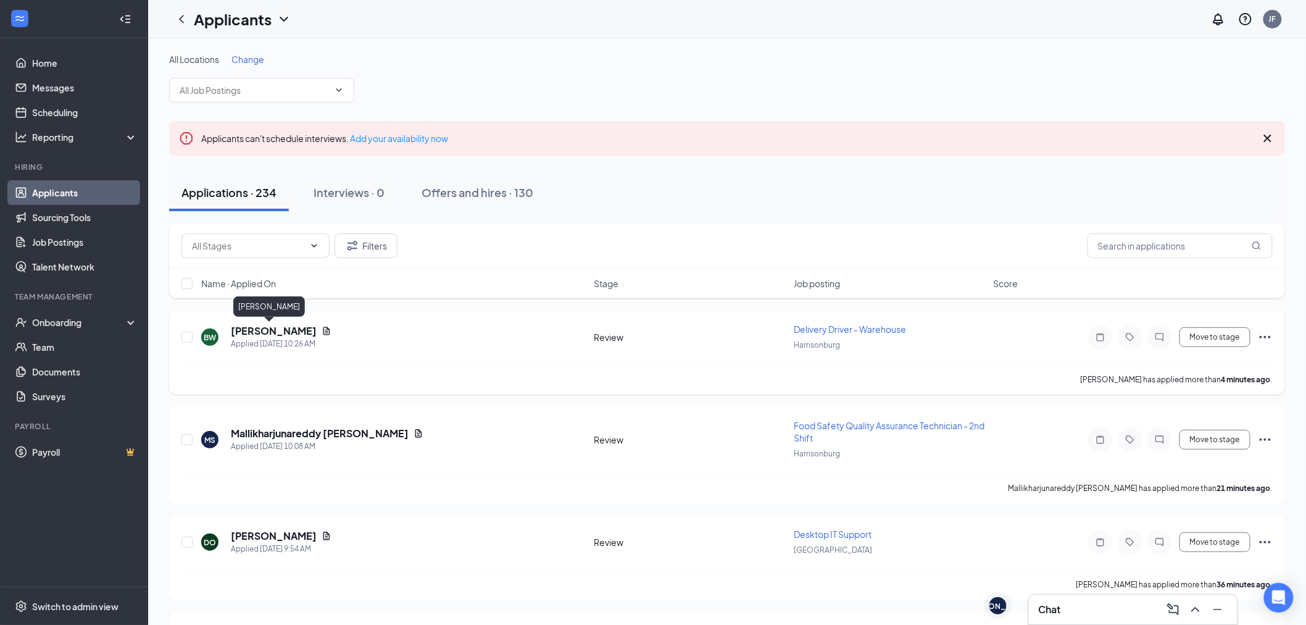
click at [277, 329] on h5 "[PERSON_NAME]" at bounding box center [274, 331] width 86 height 14
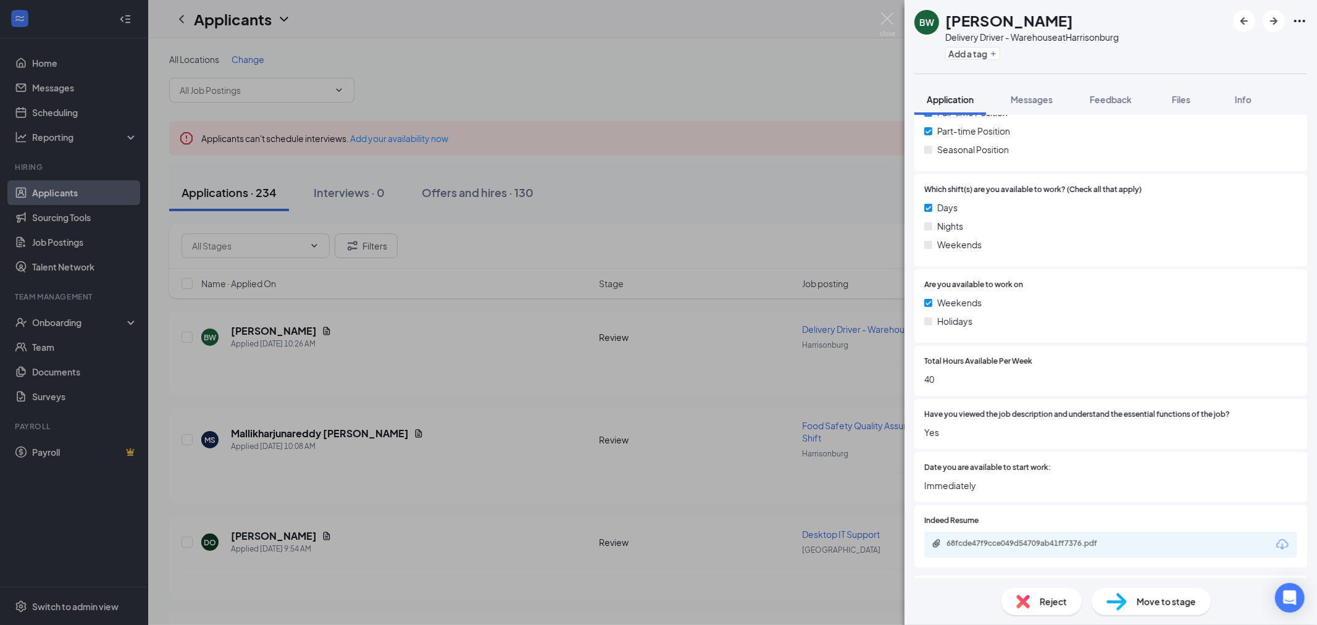
scroll to position [480, 0]
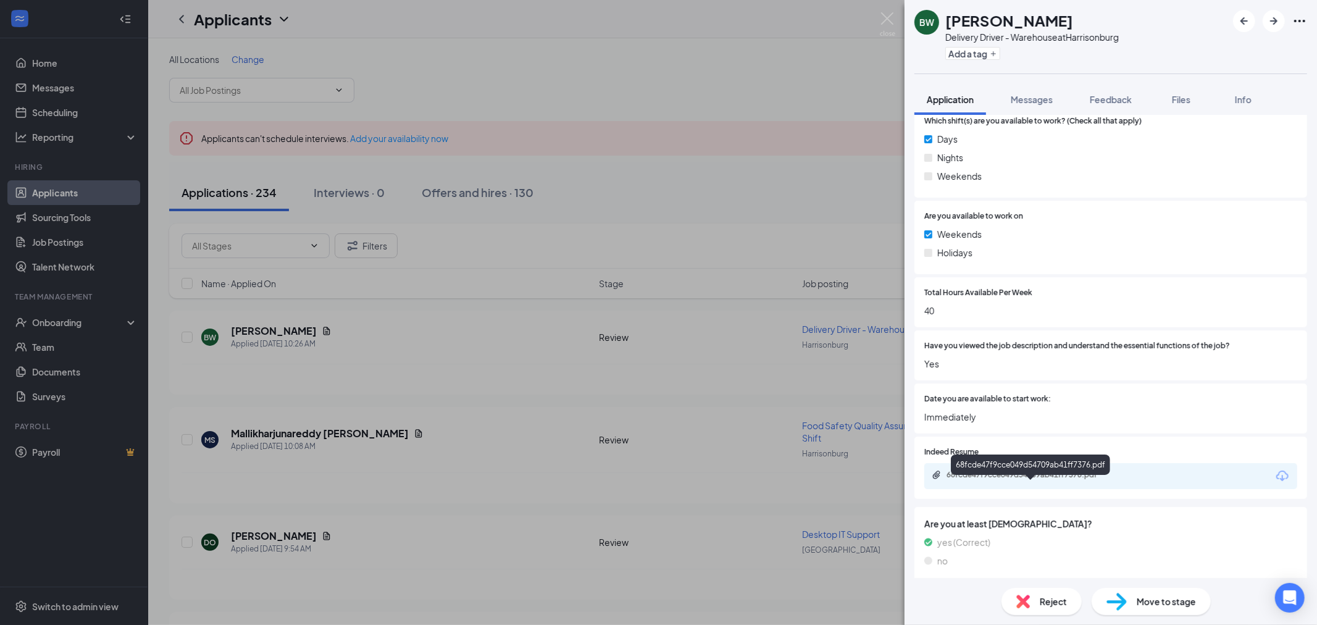
click at [1081, 480] on div "68fcde47f9cce049d54709ab41ff7376.pdf" at bounding box center [1032, 475] width 173 height 10
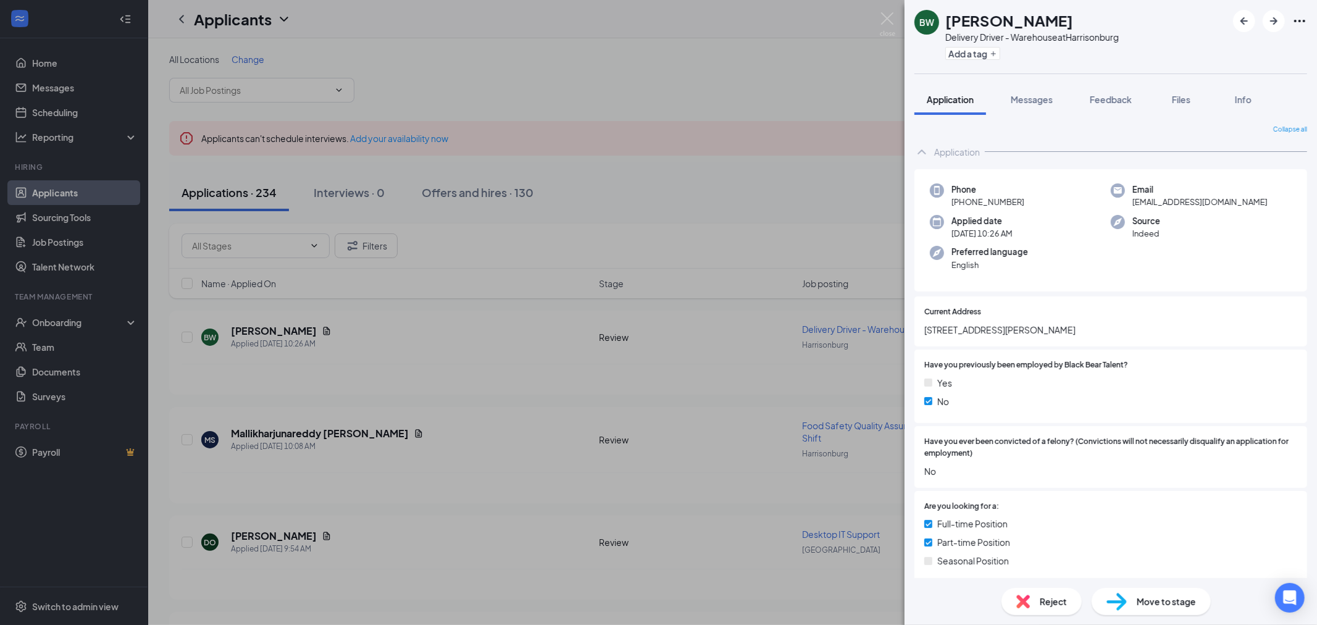
scroll to position [480, 0]
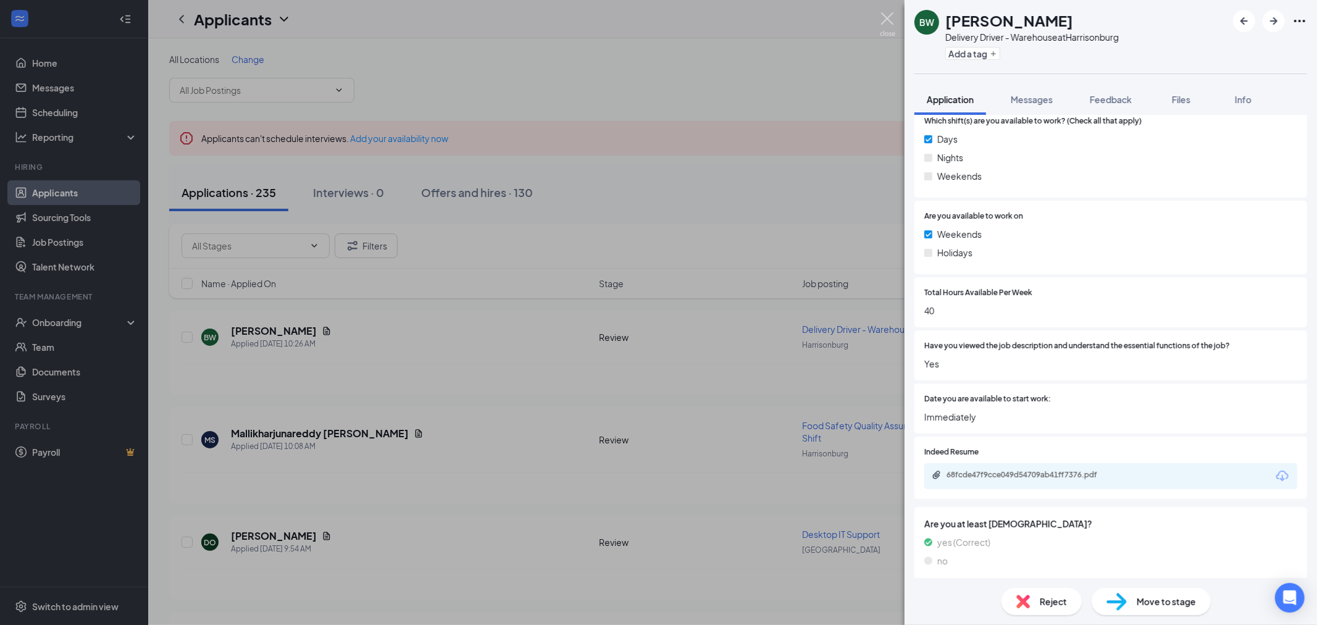
click at [884, 15] on img at bounding box center [887, 24] width 15 height 24
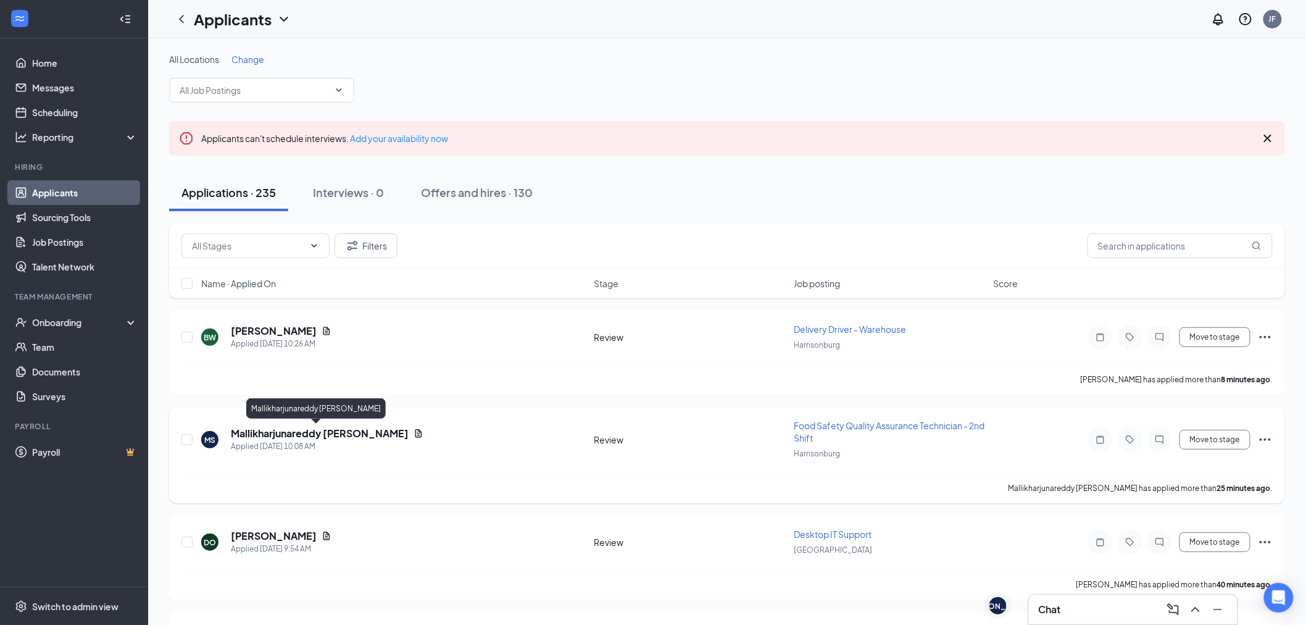
click at [304, 427] on h5 "Mallikharjunareddy [PERSON_NAME]" at bounding box center [320, 434] width 178 height 14
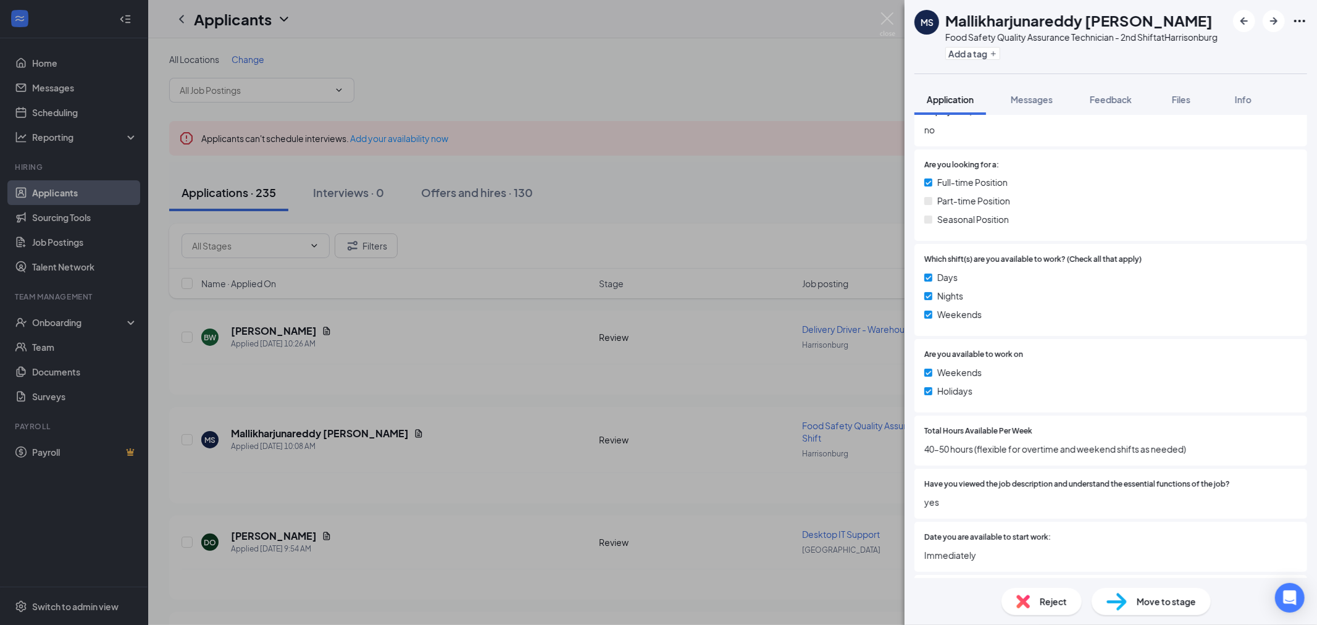
scroll to position [548, 0]
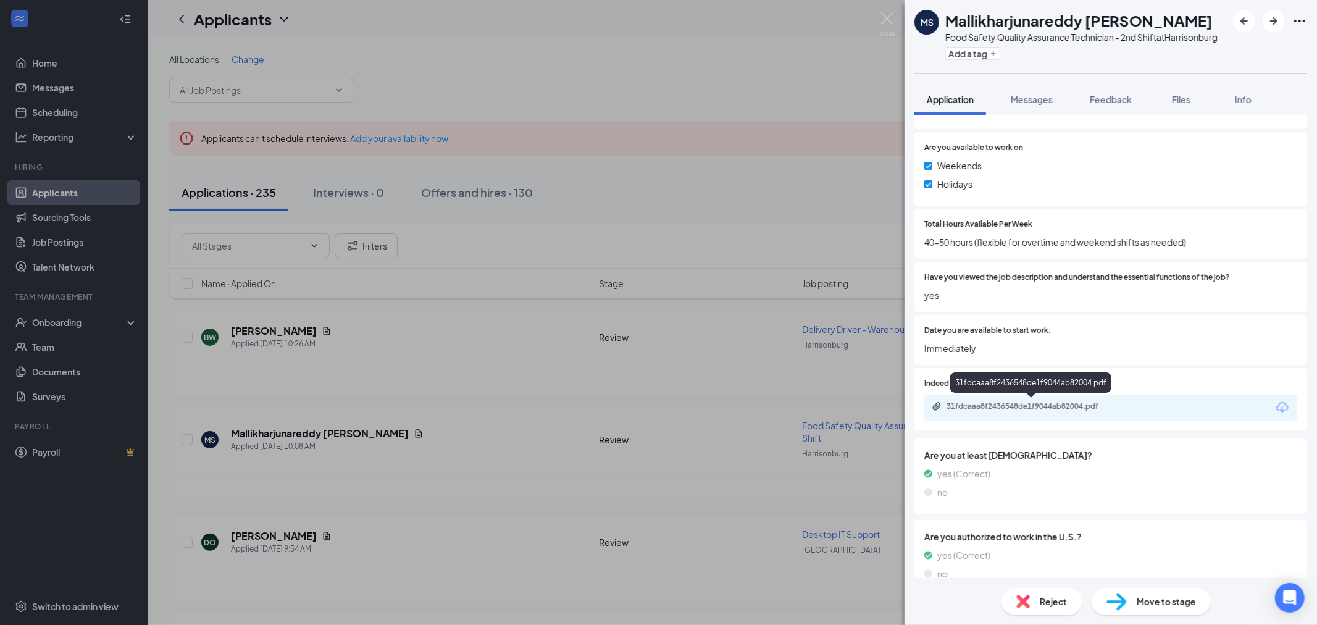
click at [1052, 401] on div "31fdcaaa8f2436548de1f9044ab82004.pdf" at bounding box center [1032, 406] width 173 height 10
click at [892, 27] on img at bounding box center [887, 24] width 15 height 24
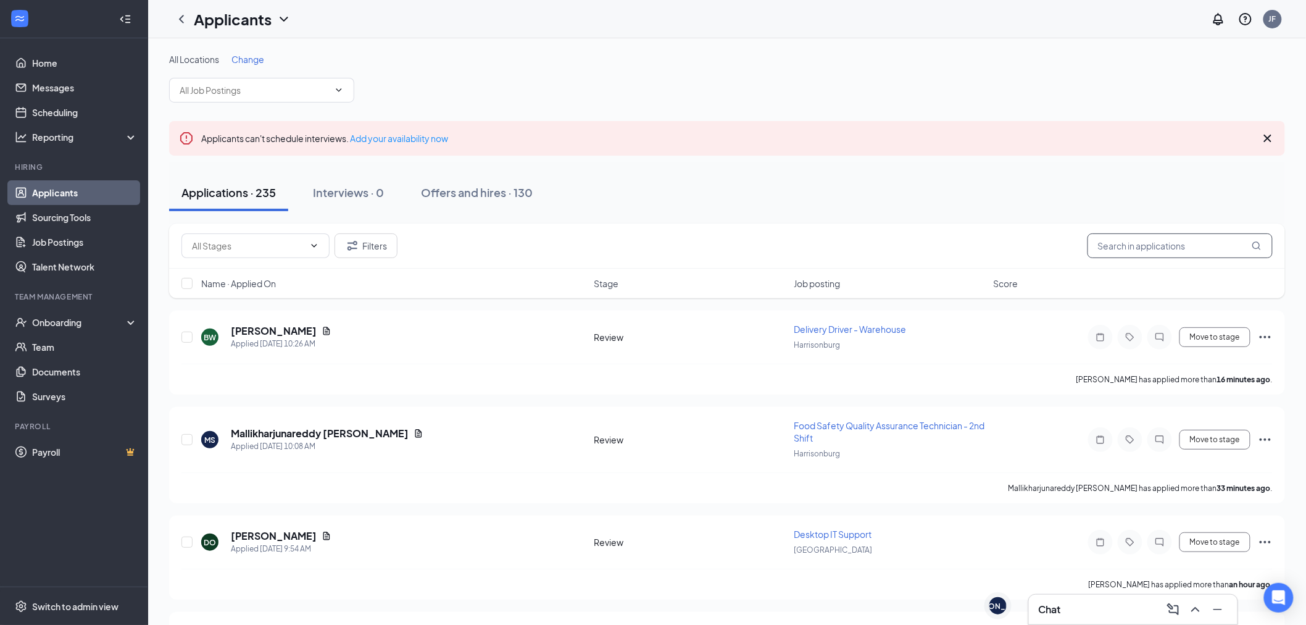
click at [1142, 244] on input "text" at bounding box center [1180, 245] width 185 height 25
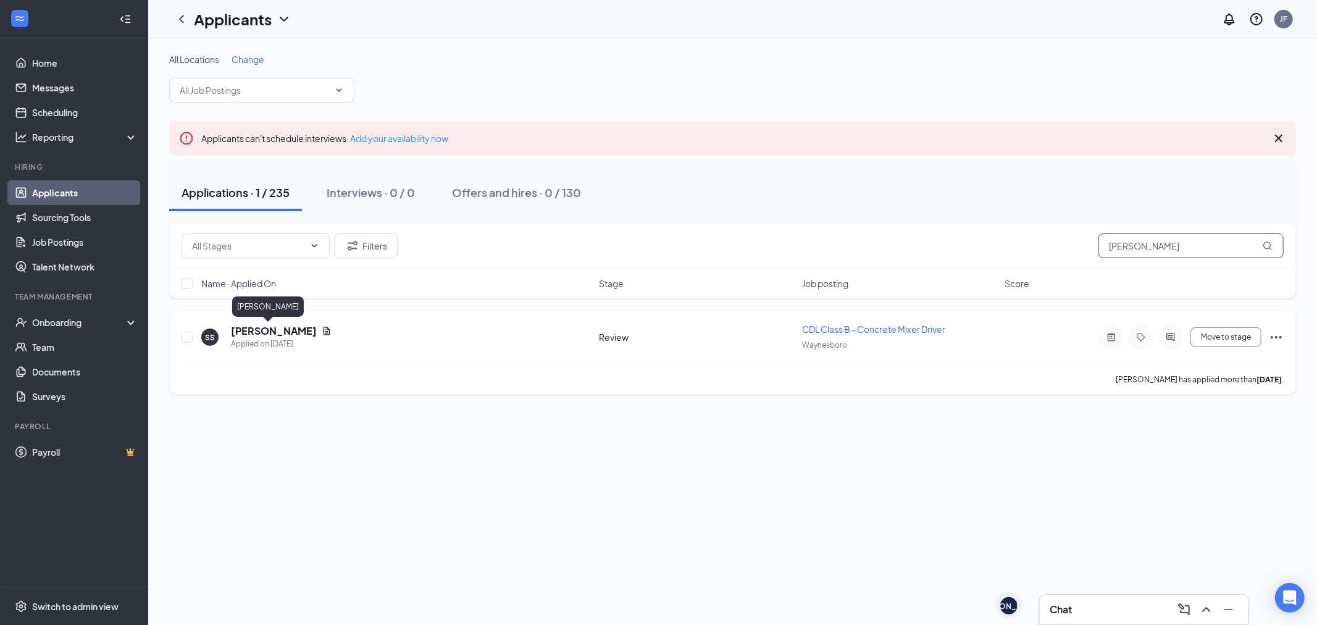
type input "[PERSON_NAME]"
click at [275, 336] on h5 "[PERSON_NAME]" at bounding box center [274, 331] width 86 height 14
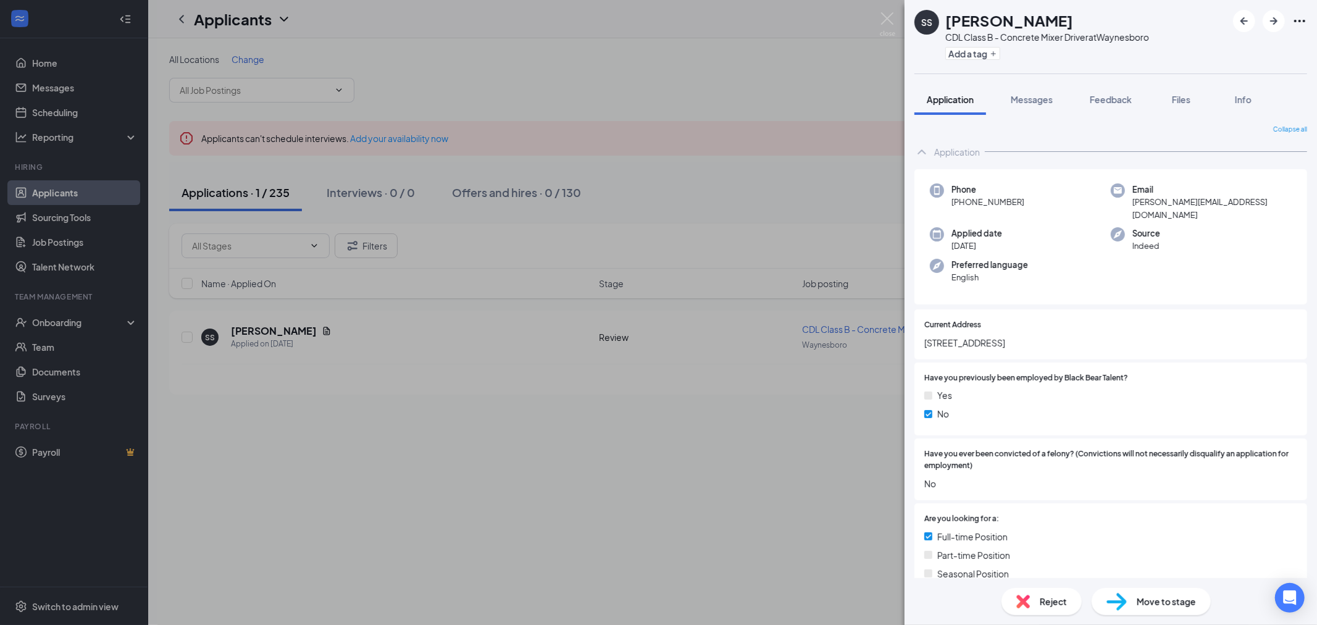
click at [1028, 115] on div "Collapse all Application Phone +1 (540) 570-0309 Email sherrod.butler52@gmail.c…" at bounding box center [1110, 346] width 412 height 463
click at [1028, 108] on button "Messages" at bounding box center [1031, 99] width 67 height 31
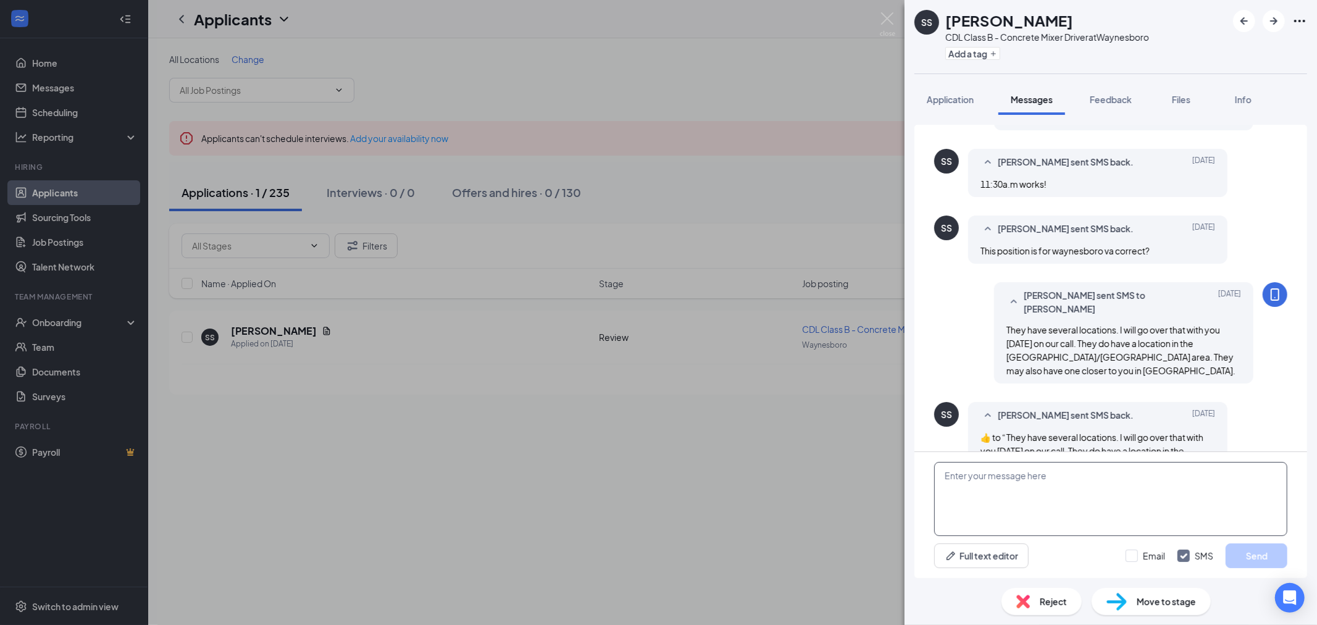
scroll to position [567, 0]
click at [1044, 475] on textarea "To enrich screen reader interactions, please activate Accessibility in Grammarl…" at bounding box center [1110, 499] width 353 height 74
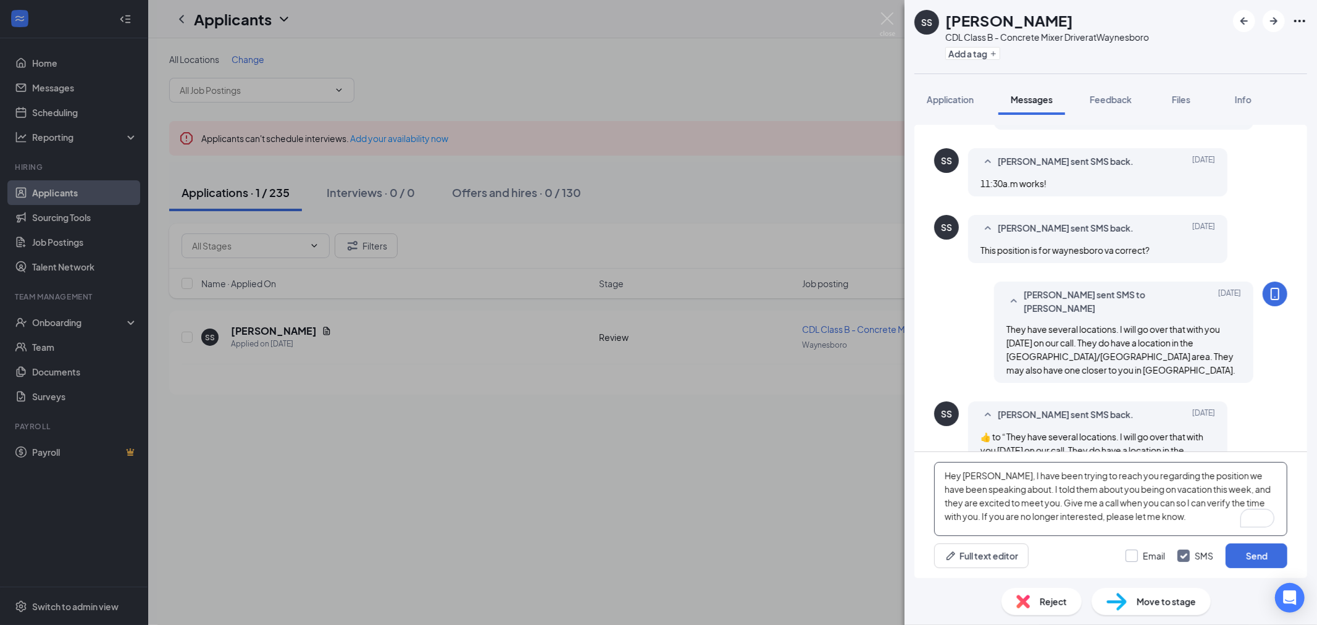
type textarea "Hey [PERSON_NAME], I have been trying to reach you regarding the position we ha…"
click at [1136, 552] on input "Email" at bounding box center [1145, 555] width 40 height 12
checkbox input "true"
click at [1239, 552] on button "Send" at bounding box center [1256, 555] width 62 height 25
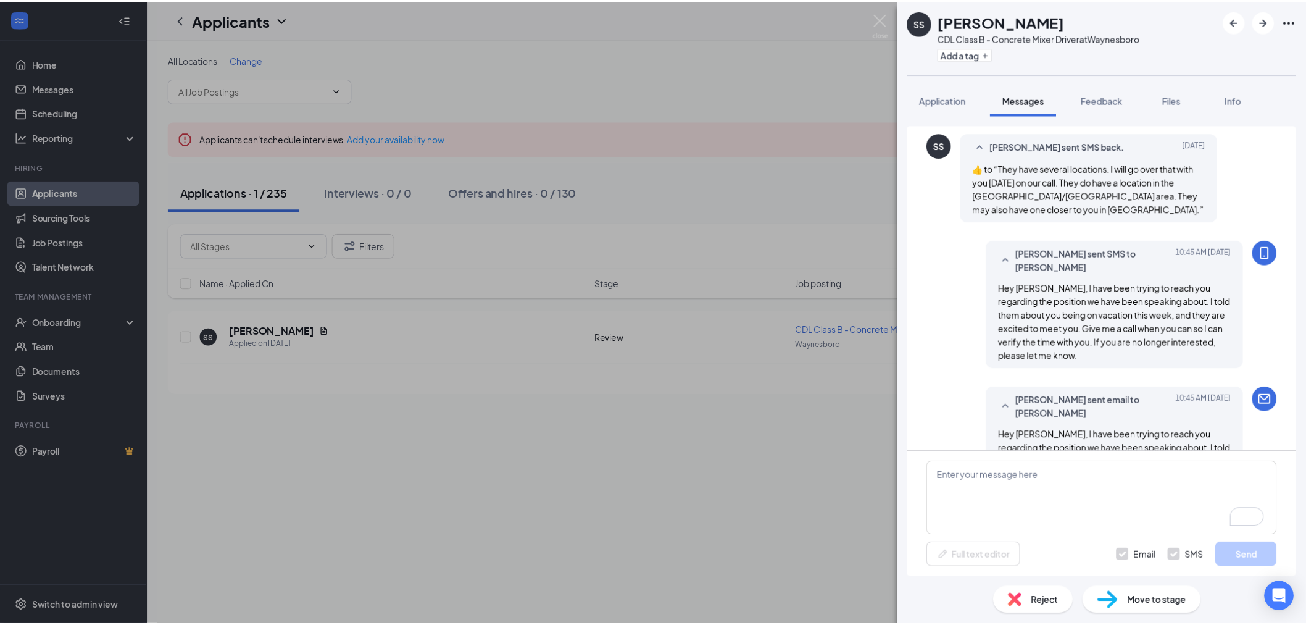
scroll to position [836, 0]
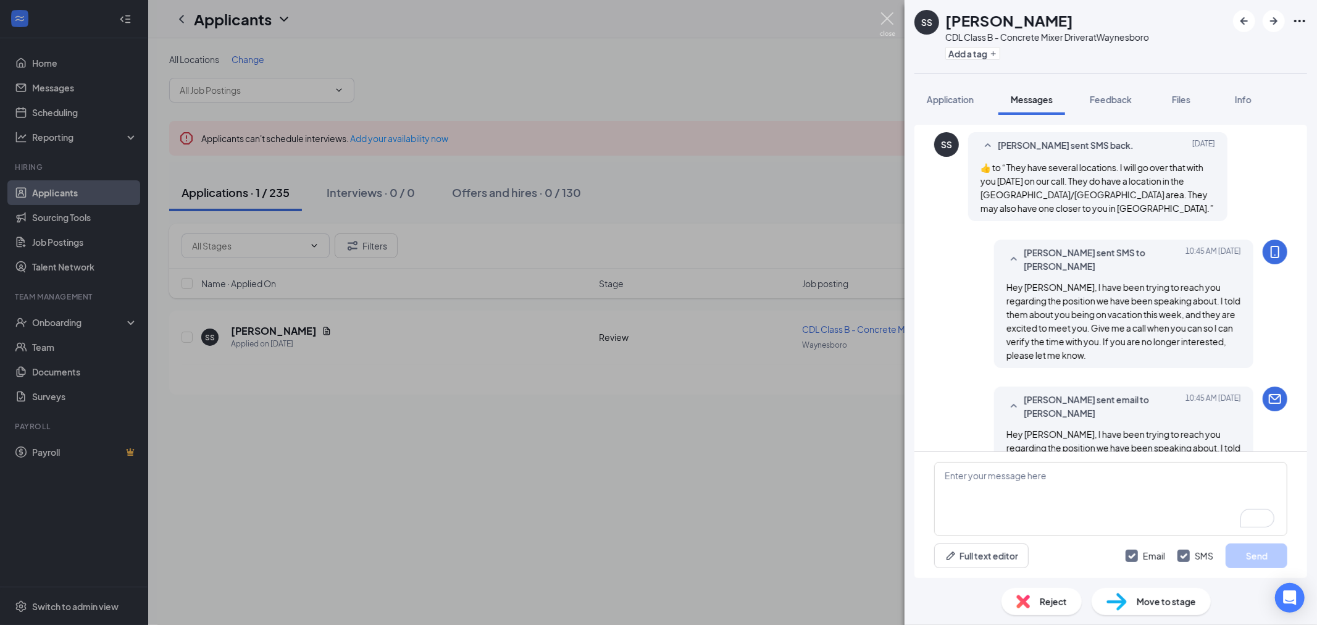
click at [891, 14] on img at bounding box center [887, 24] width 15 height 24
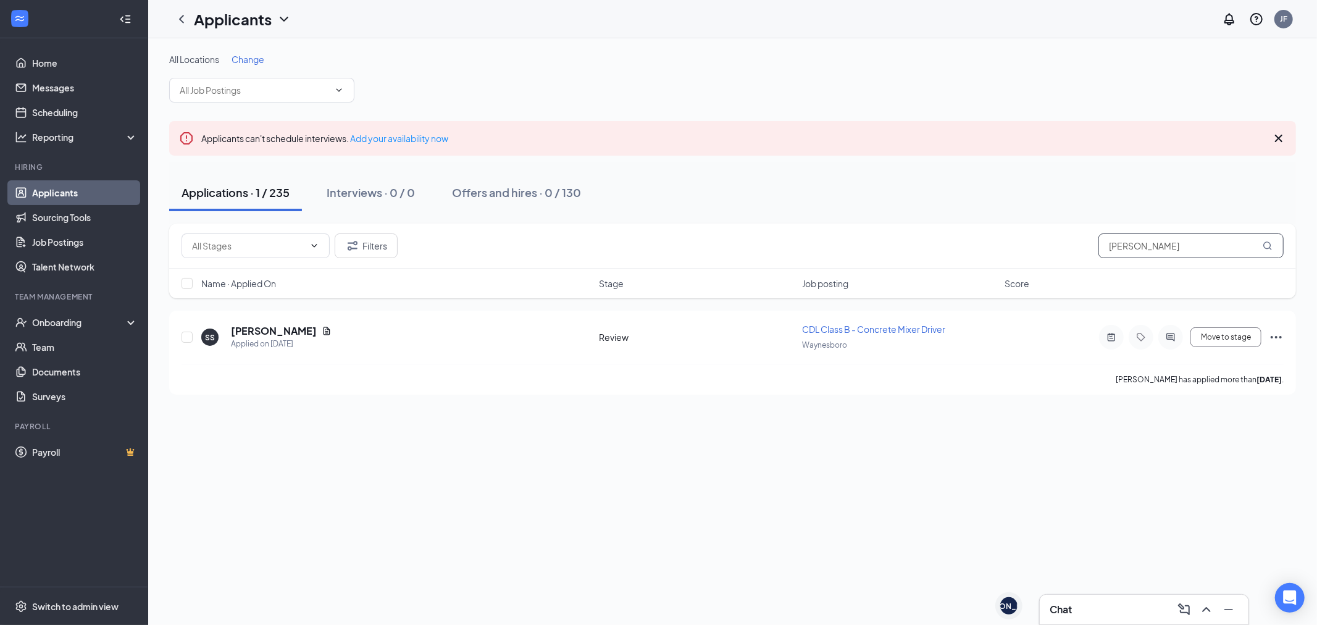
drag, startPoint x: 1149, startPoint y: 239, endPoint x: 816, endPoint y: 165, distance: 341.6
click at [967, 230] on div "Filters Sherrod" at bounding box center [732, 245] width 1126 height 45
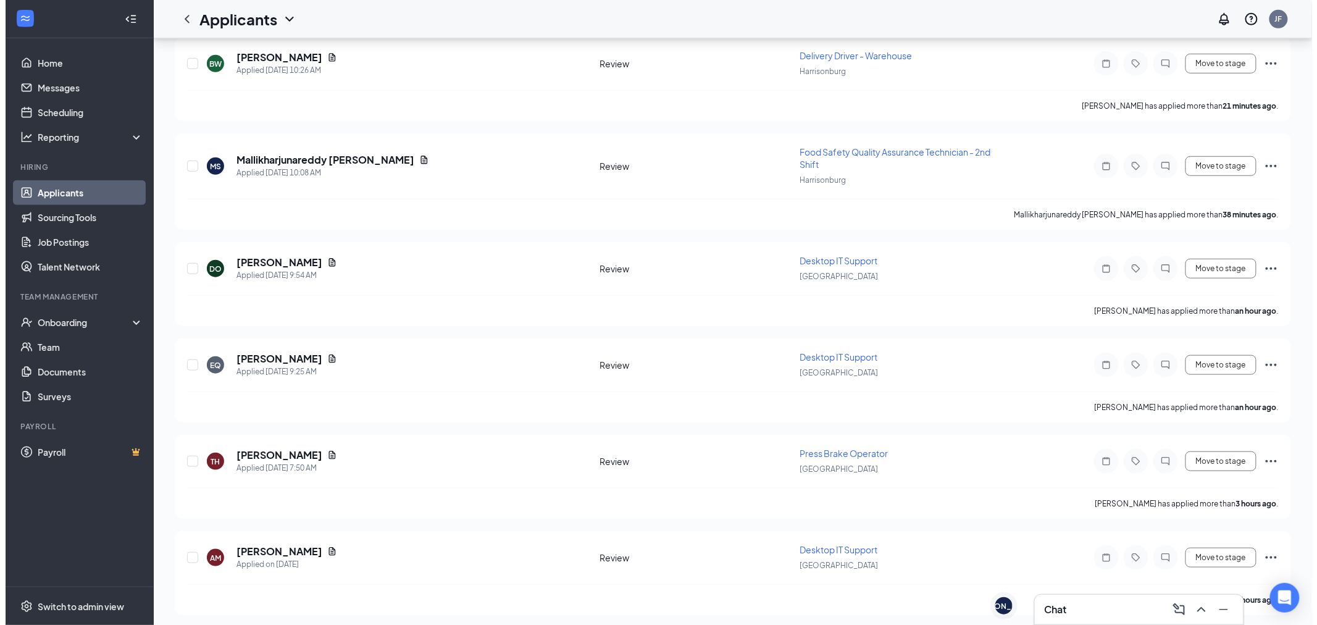
scroll to position [274, 0]
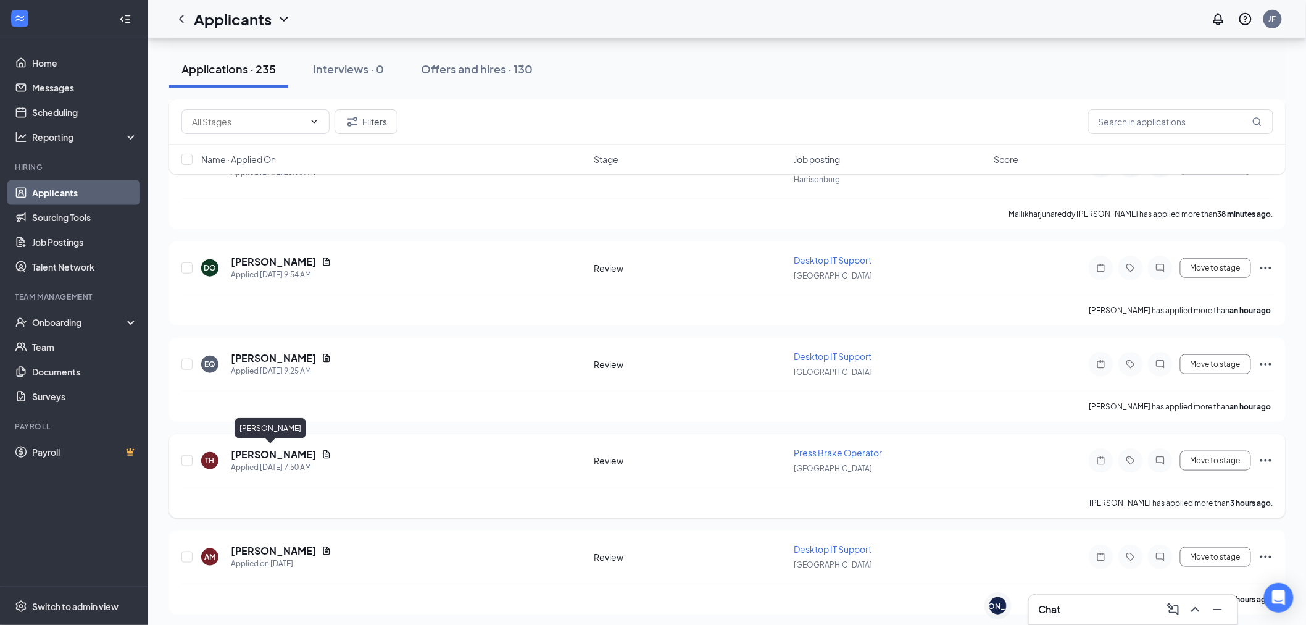
click at [272, 451] on h5 "[PERSON_NAME]" at bounding box center [274, 454] width 86 height 14
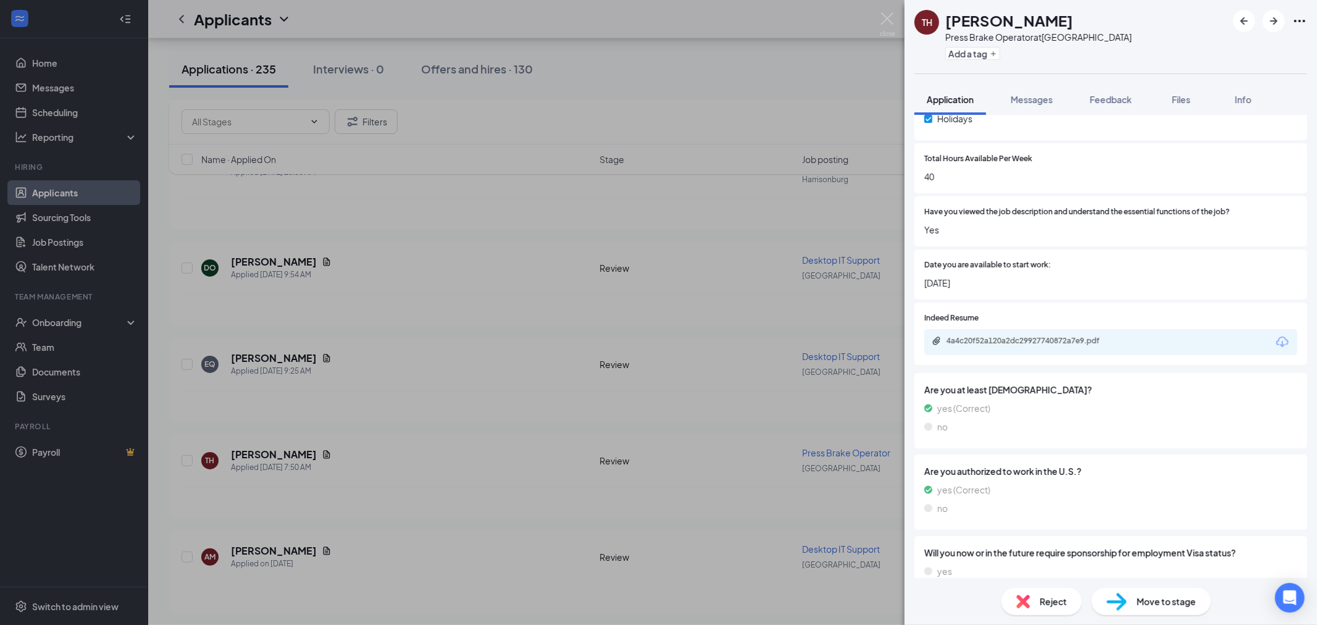
scroll to position [648, 0]
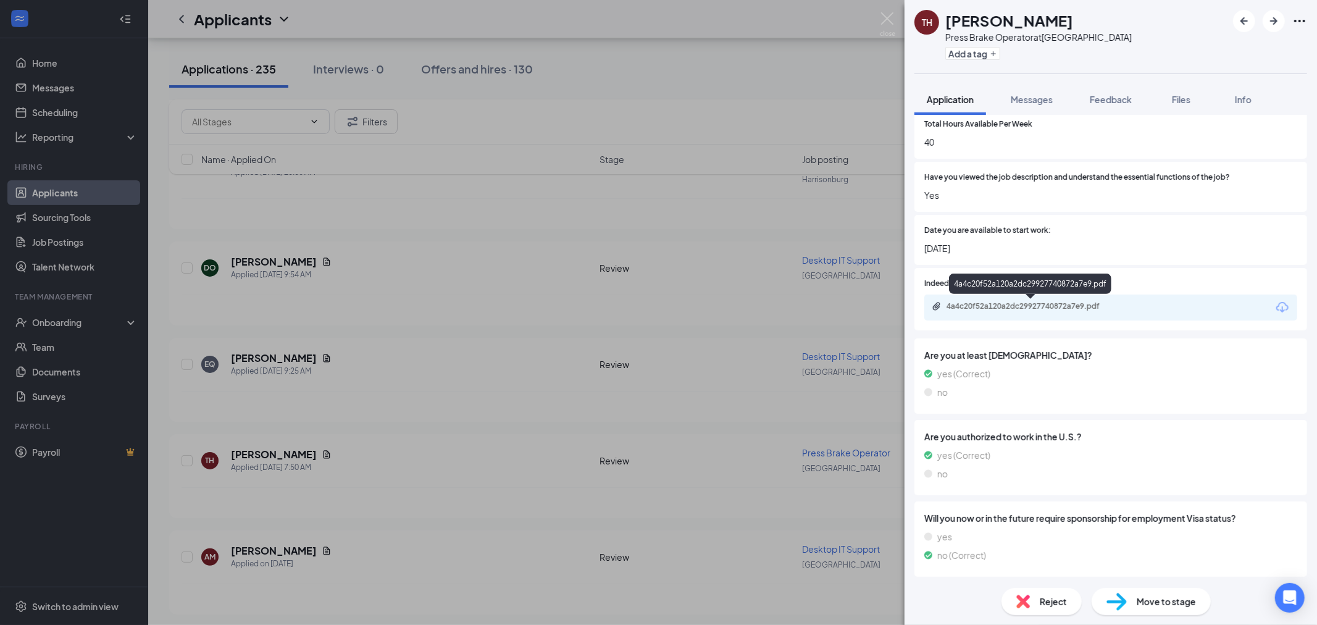
click at [1017, 296] on div "4a4c20f52a120a2dc29927740872a7e9.pdf" at bounding box center [1030, 285] width 162 height 25
click at [1020, 306] on div "4a4c20f52a120a2dc29927740872a7e9.pdf" at bounding box center [1032, 306] width 173 height 10
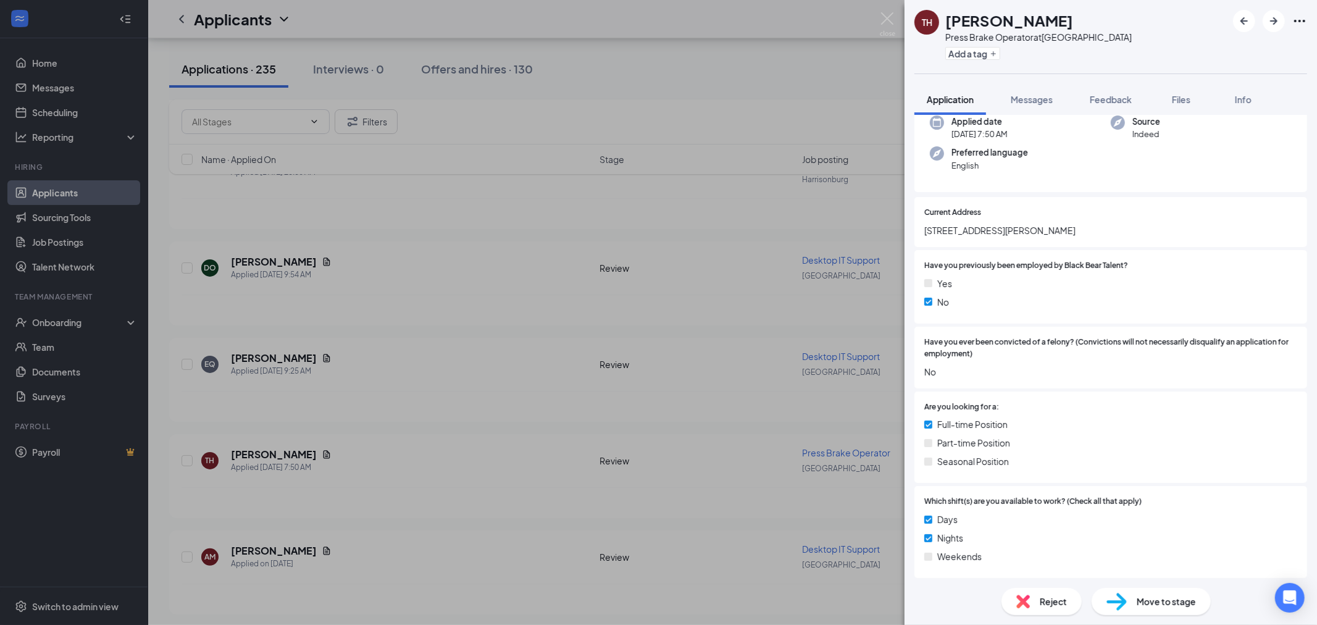
scroll to position [0, 0]
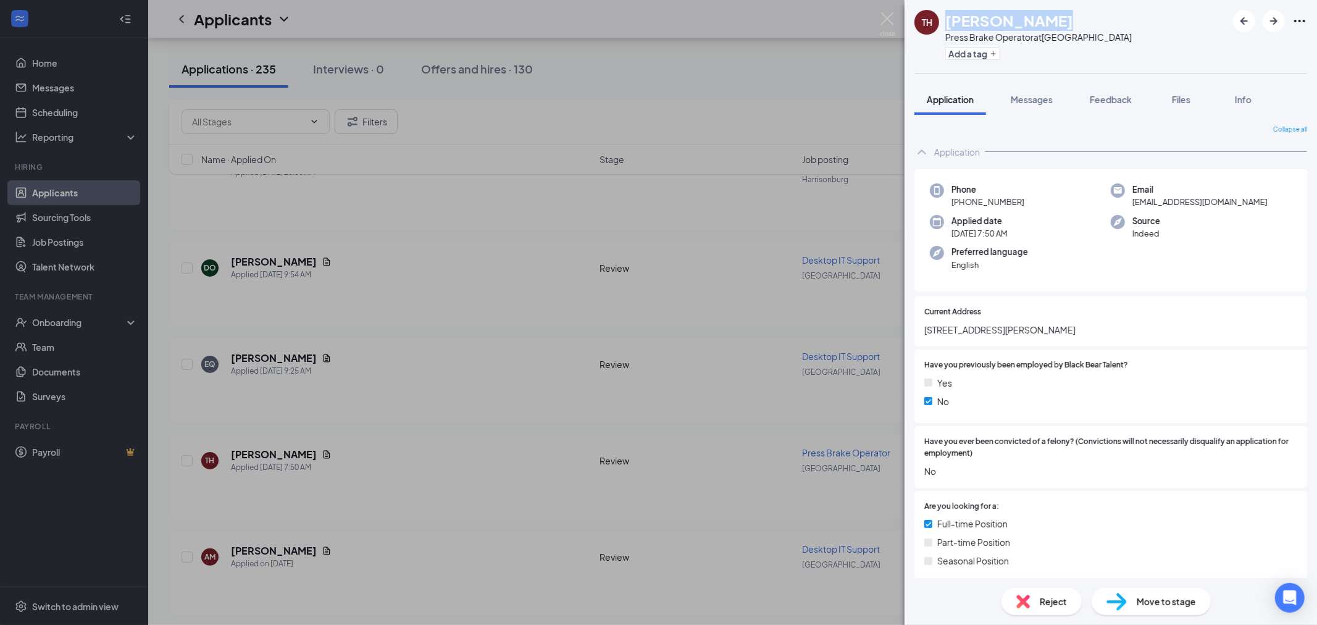
drag, startPoint x: 1044, startPoint y: 20, endPoint x: 936, endPoint y: 17, distance: 108.7
click at [936, 17] on div "TH Travis Hudson Press Brake Operator at Lexington Add a tag" at bounding box center [1022, 37] width 217 height 54
copy div "[PERSON_NAME]"
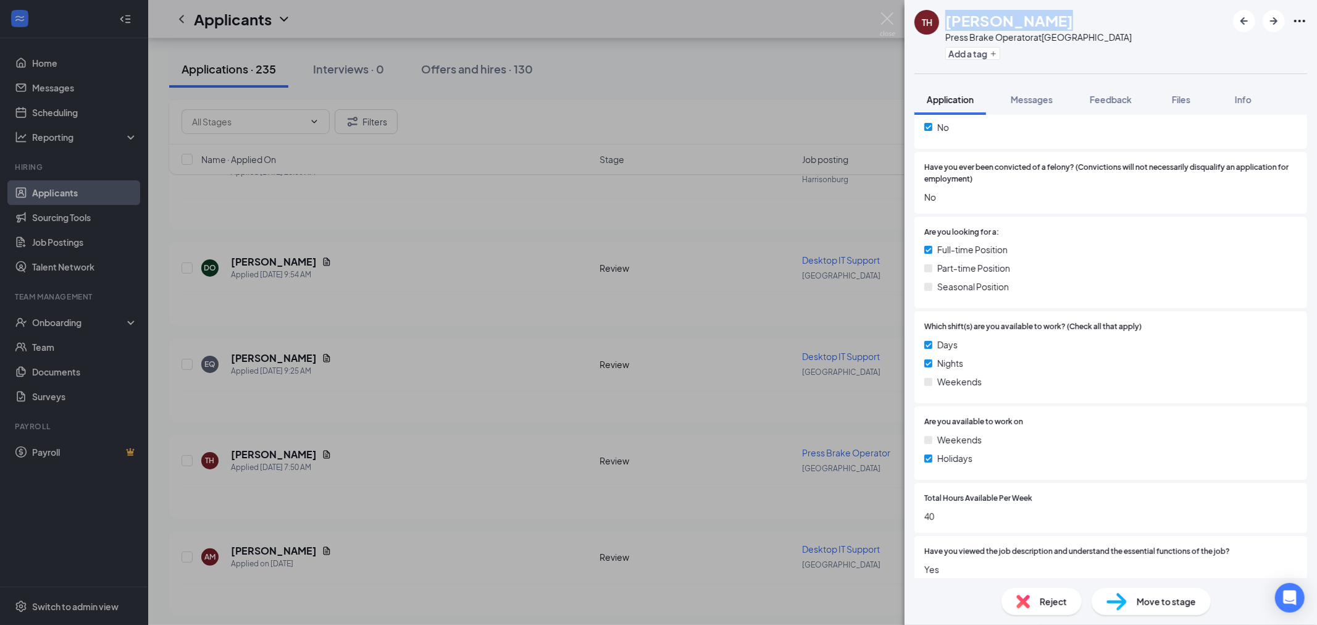
scroll to position [617, 0]
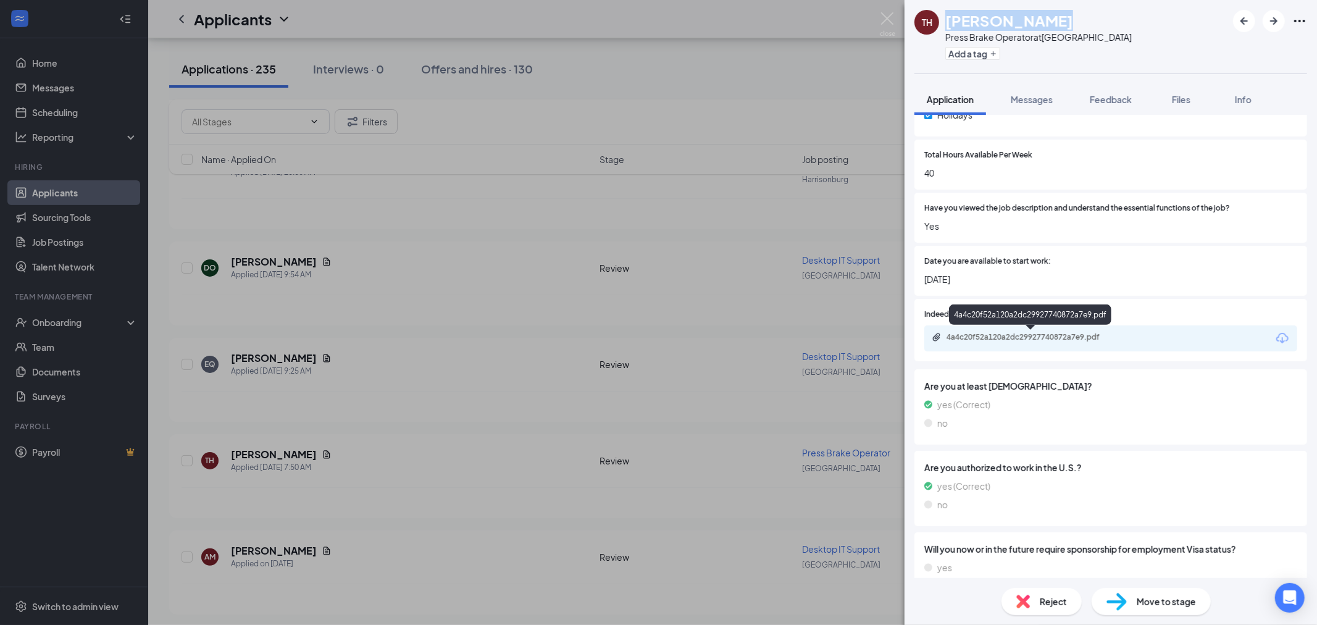
click at [1036, 342] on div "4a4c20f52a120a2dc29927740872a7e9.pdf" at bounding box center [1031, 338] width 200 height 12
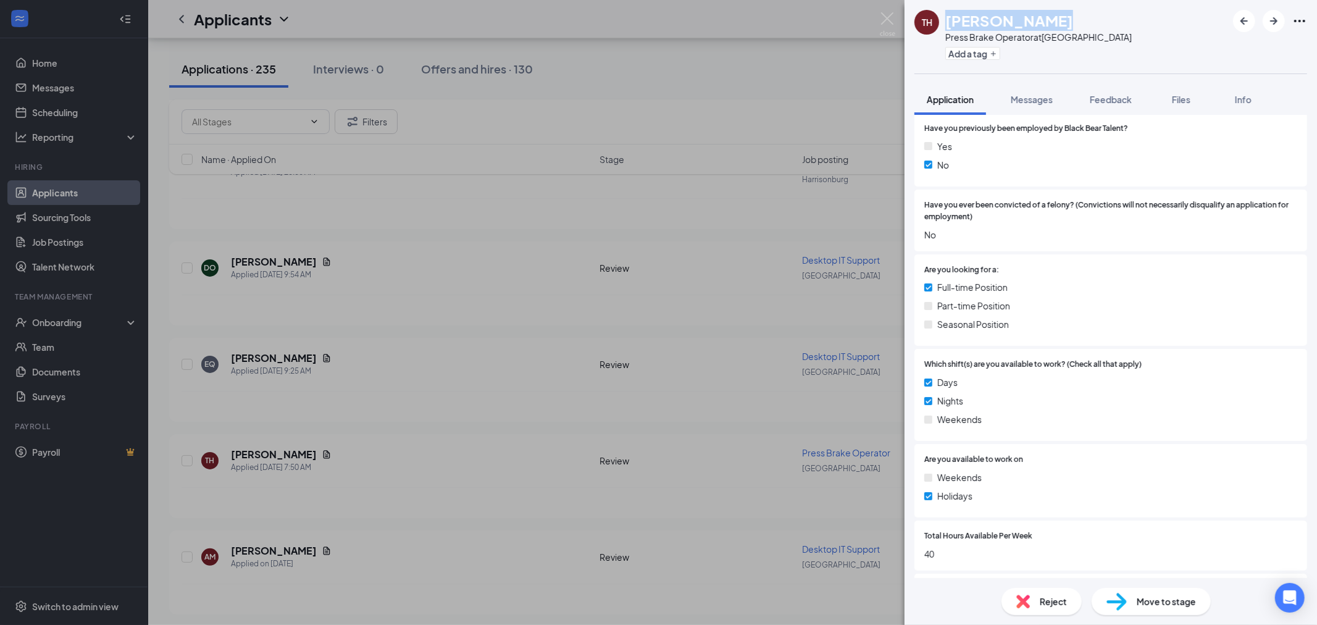
scroll to position [0, 0]
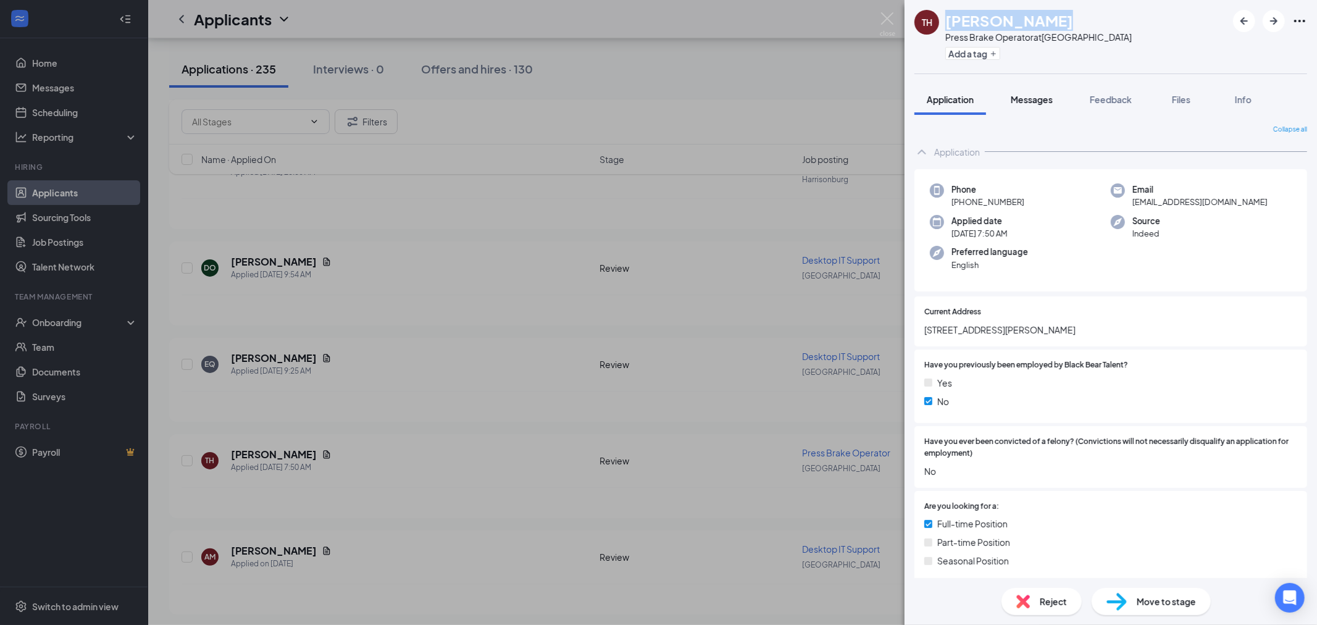
click at [1016, 97] on span "Messages" at bounding box center [1031, 99] width 42 height 11
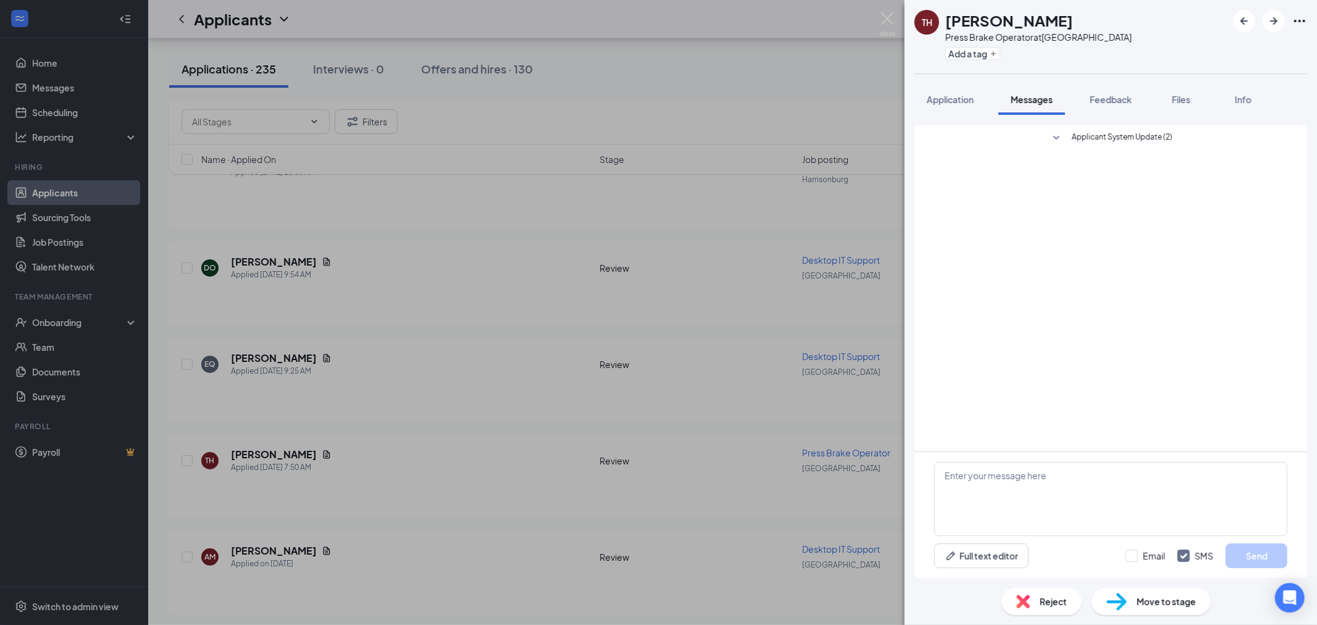
click at [1136, 562] on div "Email SMS Send" at bounding box center [1206, 555] width 162 height 25
click at [1130, 552] on input "Email" at bounding box center [1145, 555] width 40 height 12
checkbox input "true"
drag, startPoint x: 1120, startPoint y: 514, endPoint x: 1115, endPoint y: 494, distance: 20.8
click at [1120, 512] on textarea "To enrich screen reader interactions, please activate Accessibility in Grammarl…" at bounding box center [1110, 499] width 353 height 74
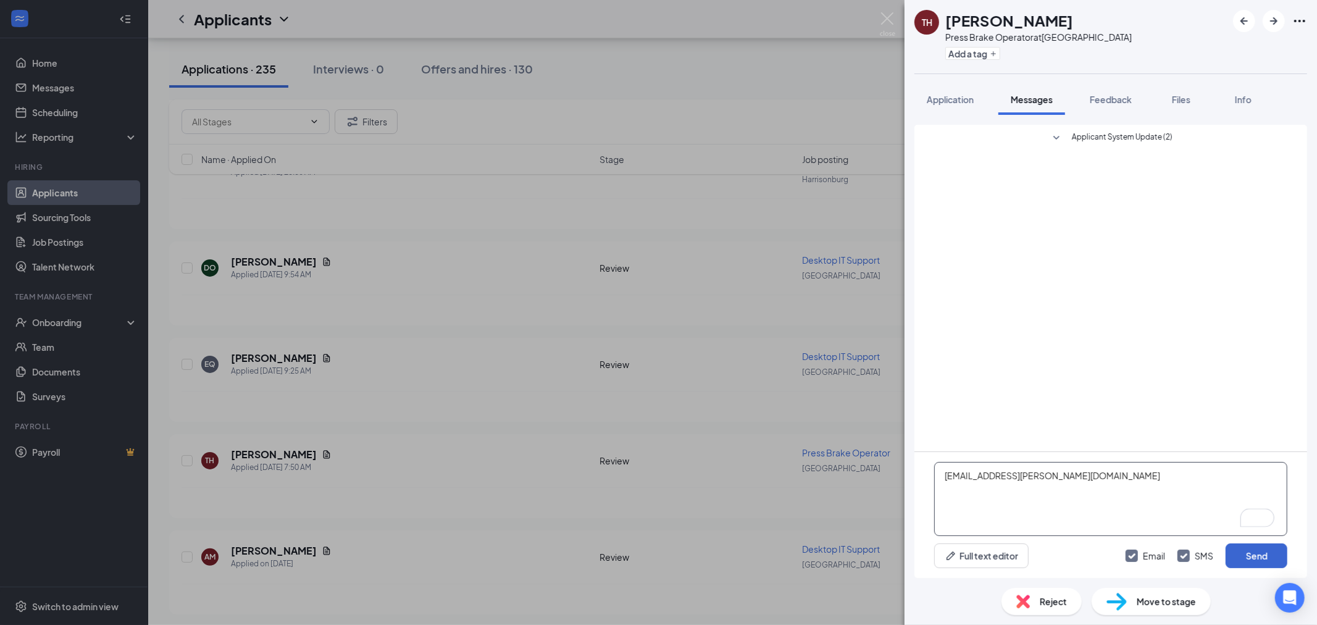
type textarea "[EMAIL_ADDRESS][PERSON_NAME][DOMAIN_NAME]"
click at [1257, 556] on button "Send" at bounding box center [1256, 555] width 62 height 25
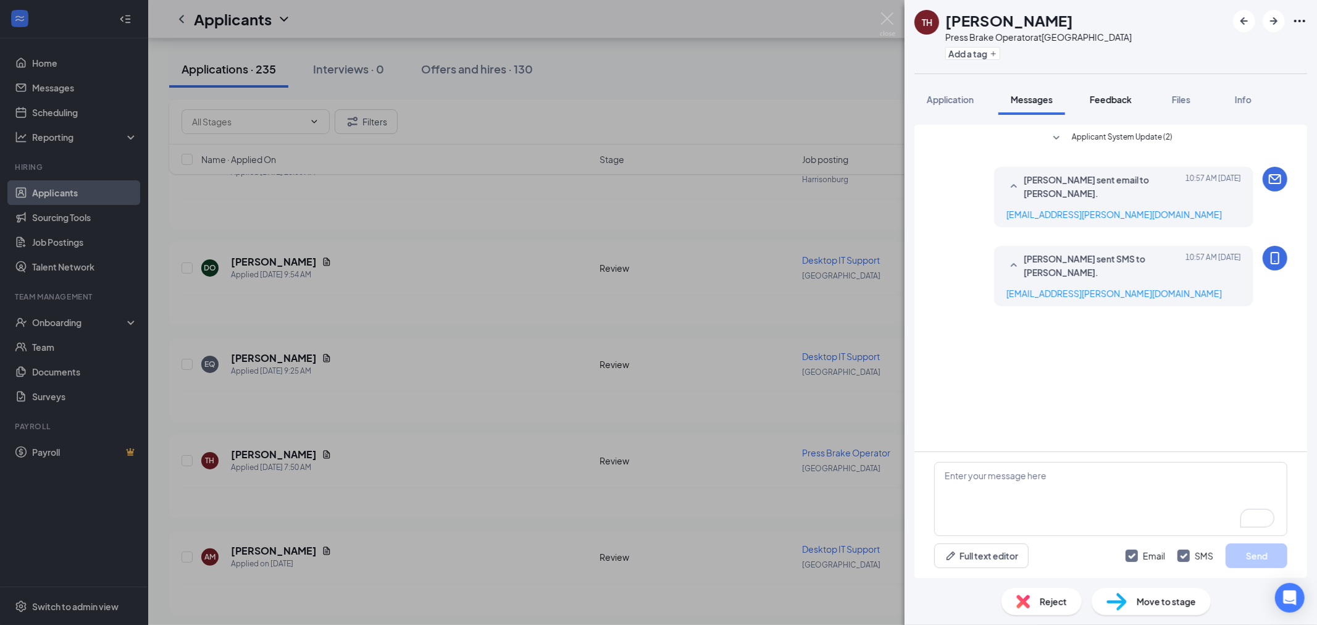
click at [1102, 101] on span "Feedback" at bounding box center [1110, 99] width 42 height 11
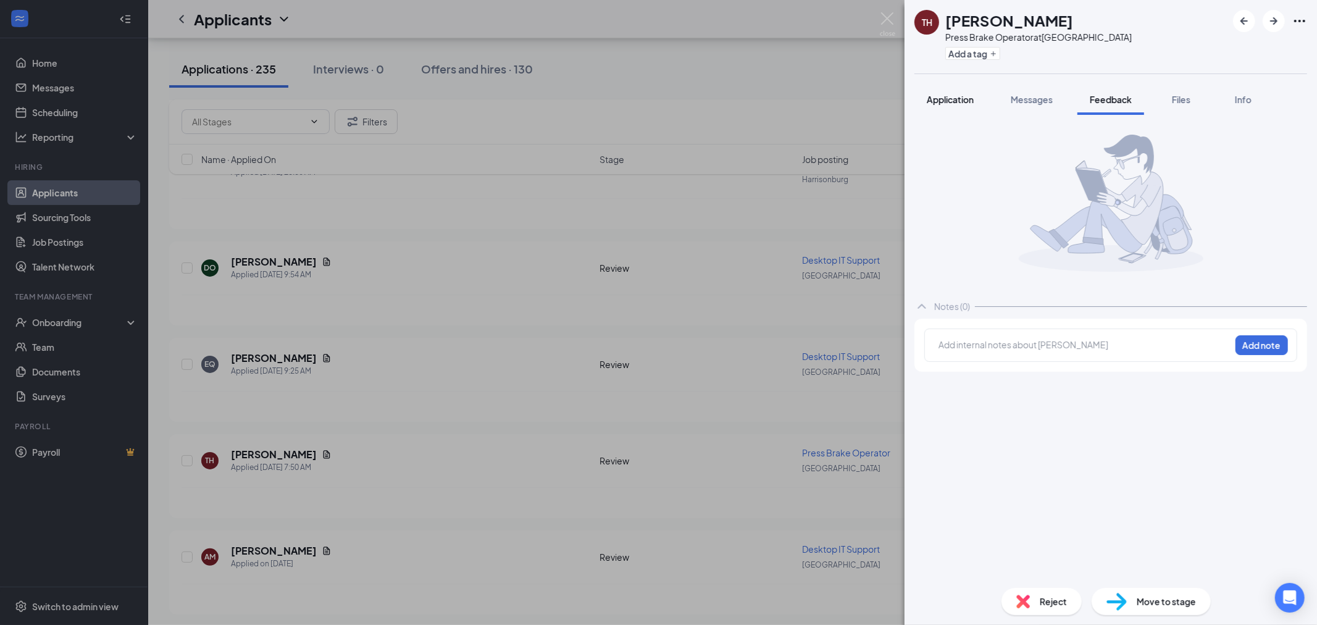
click at [963, 102] on span "Application" at bounding box center [949, 99] width 47 height 11
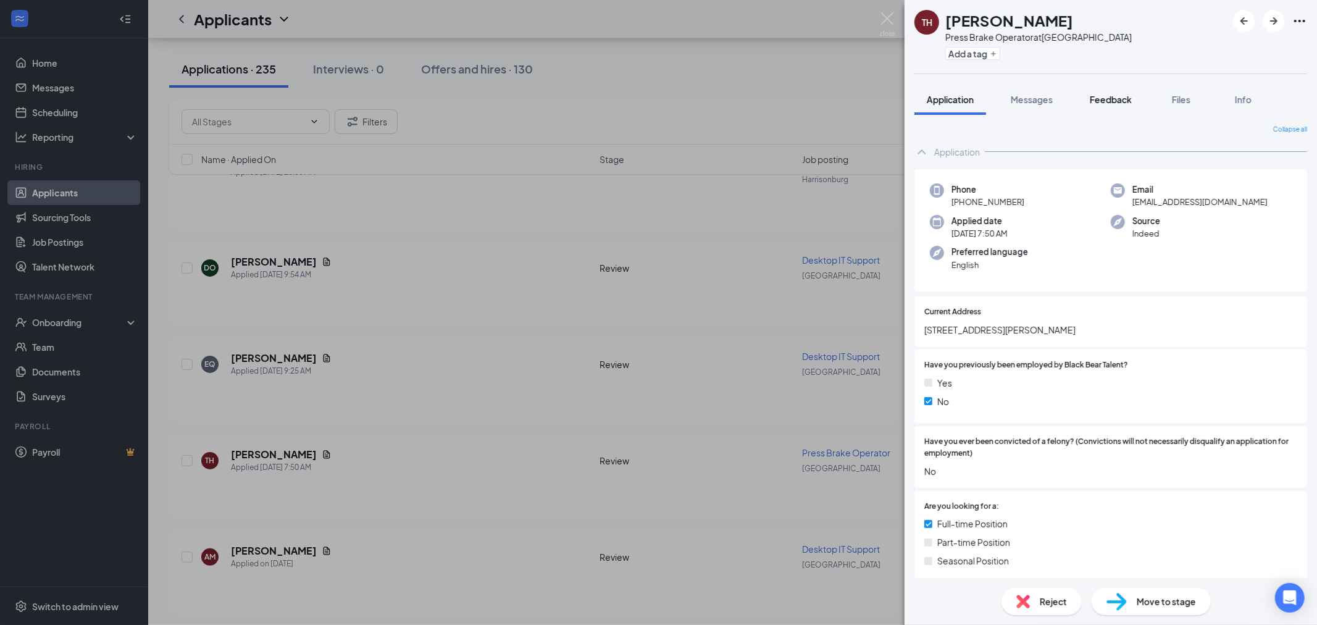
click at [1107, 99] on span "Feedback" at bounding box center [1110, 99] width 42 height 11
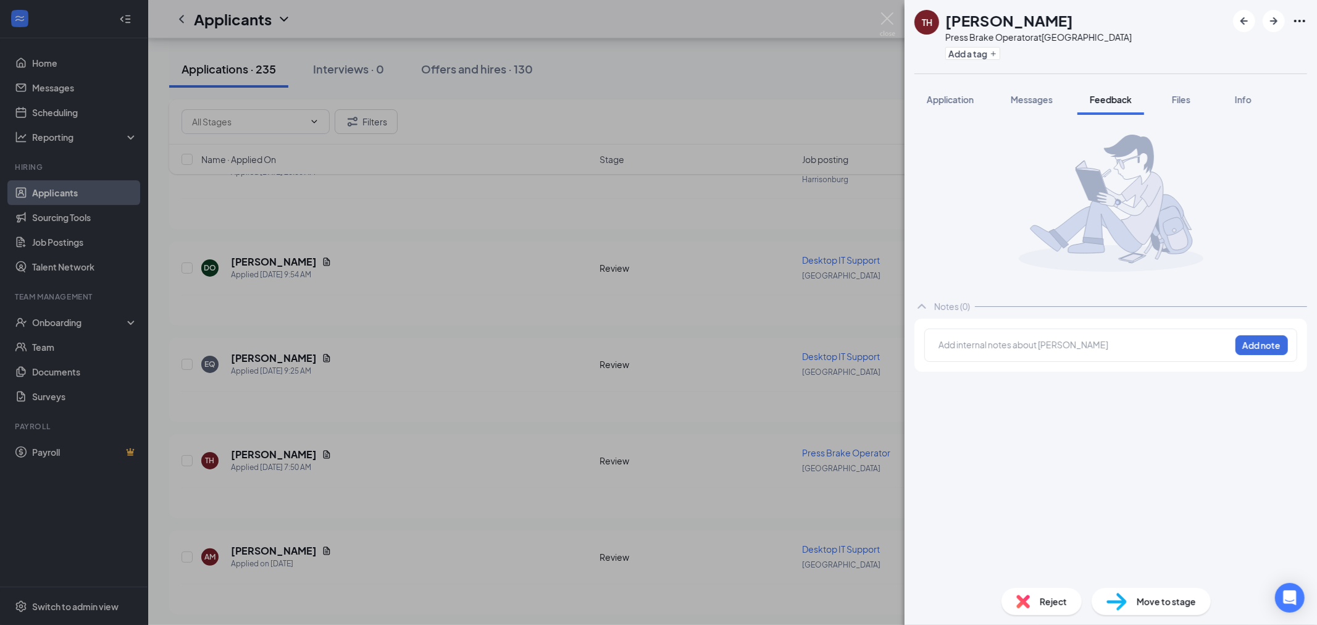
click at [1015, 339] on div at bounding box center [1084, 344] width 291 height 13
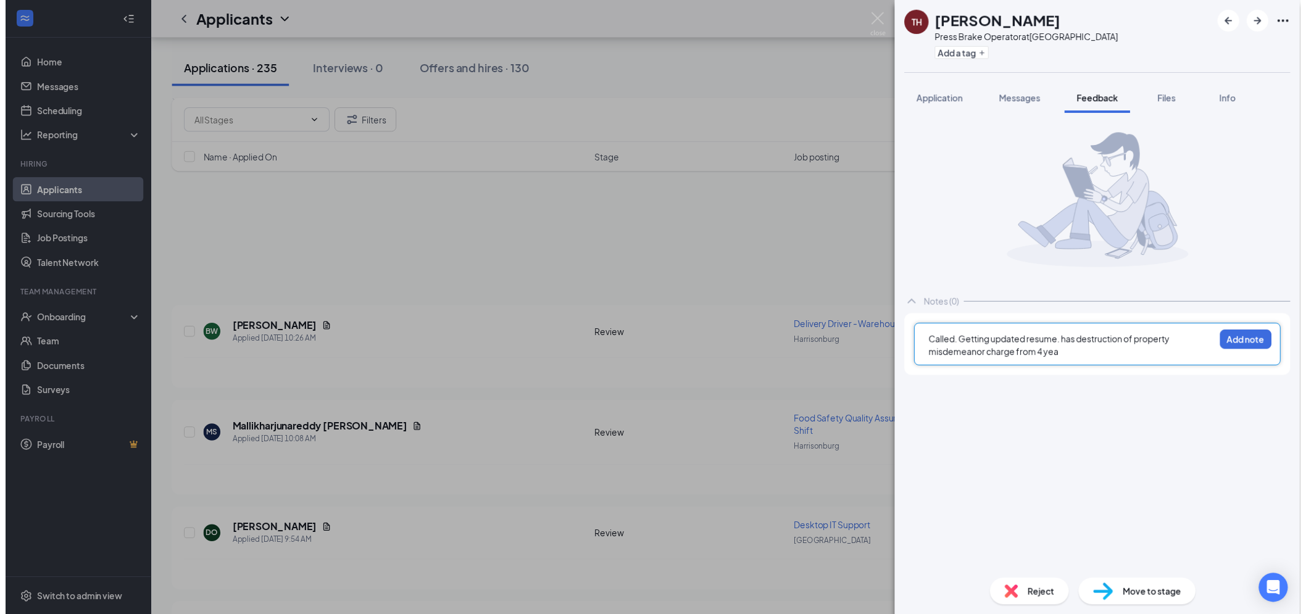
scroll to position [274, 0]
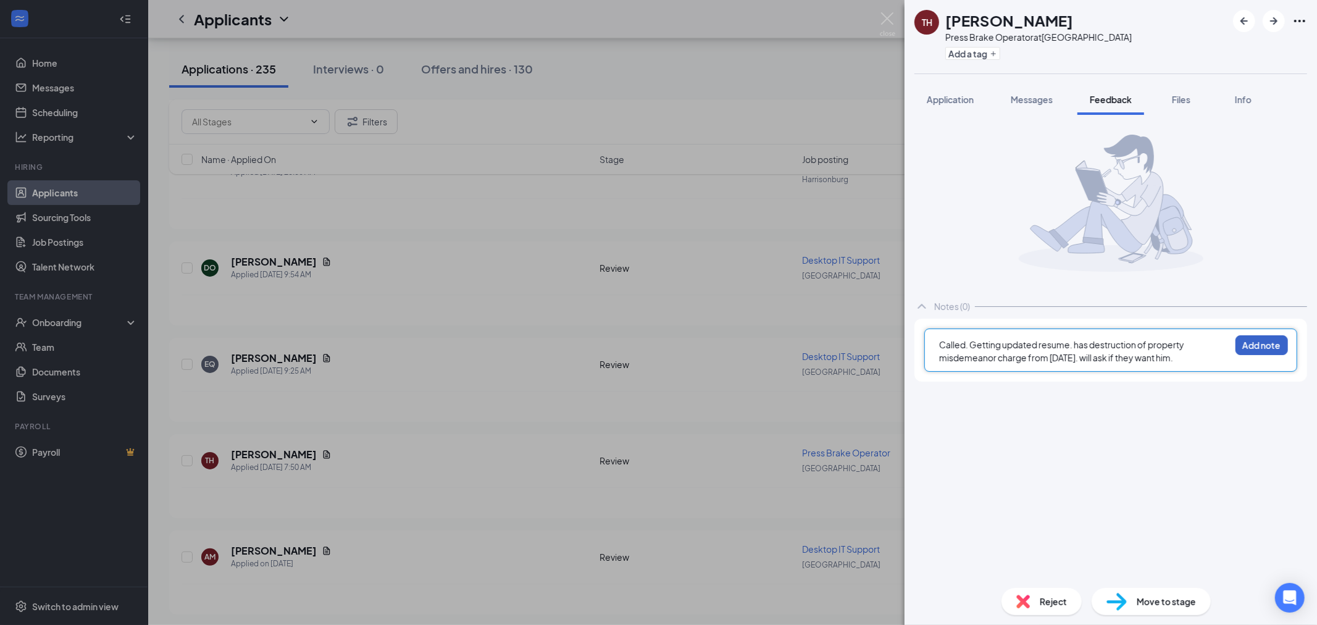
click at [1250, 347] on button "Add note" at bounding box center [1261, 345] width 52 height 20
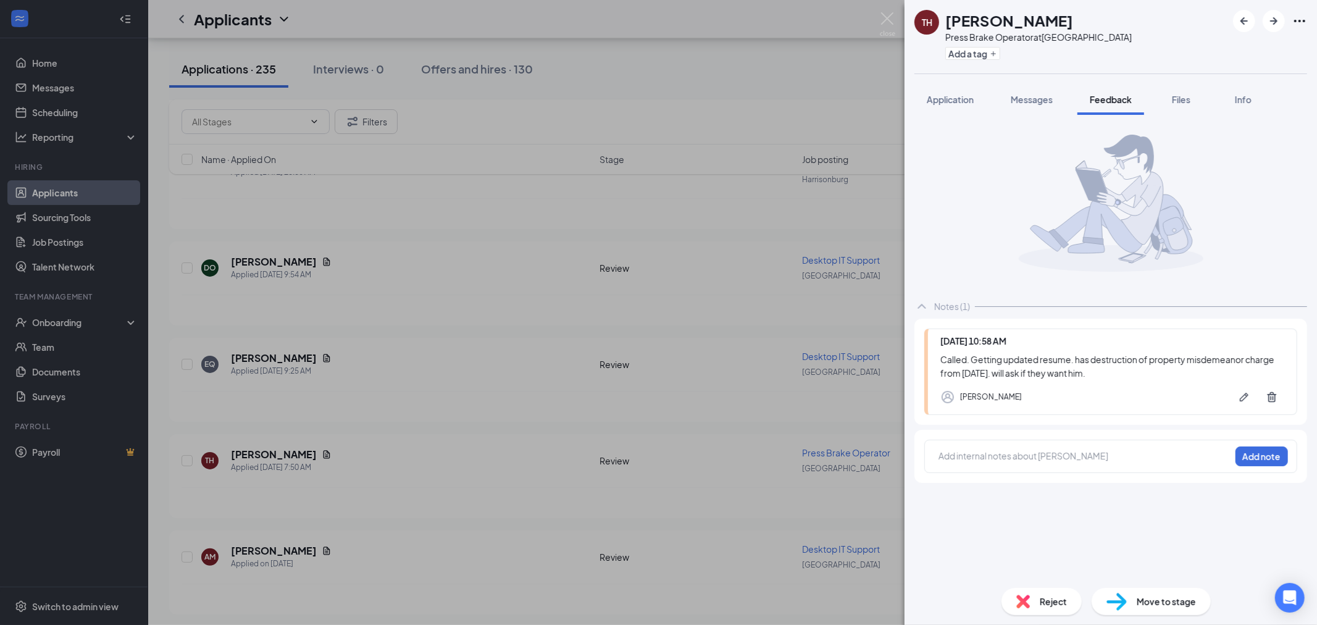
click at [889, 11] on div "TH [PERSON_NAME] Press Brake Operator at [GEOGRAPHIC_DATA] Add a tag Applicatio…" at bounding box center [658, 312] width 1317 height 625
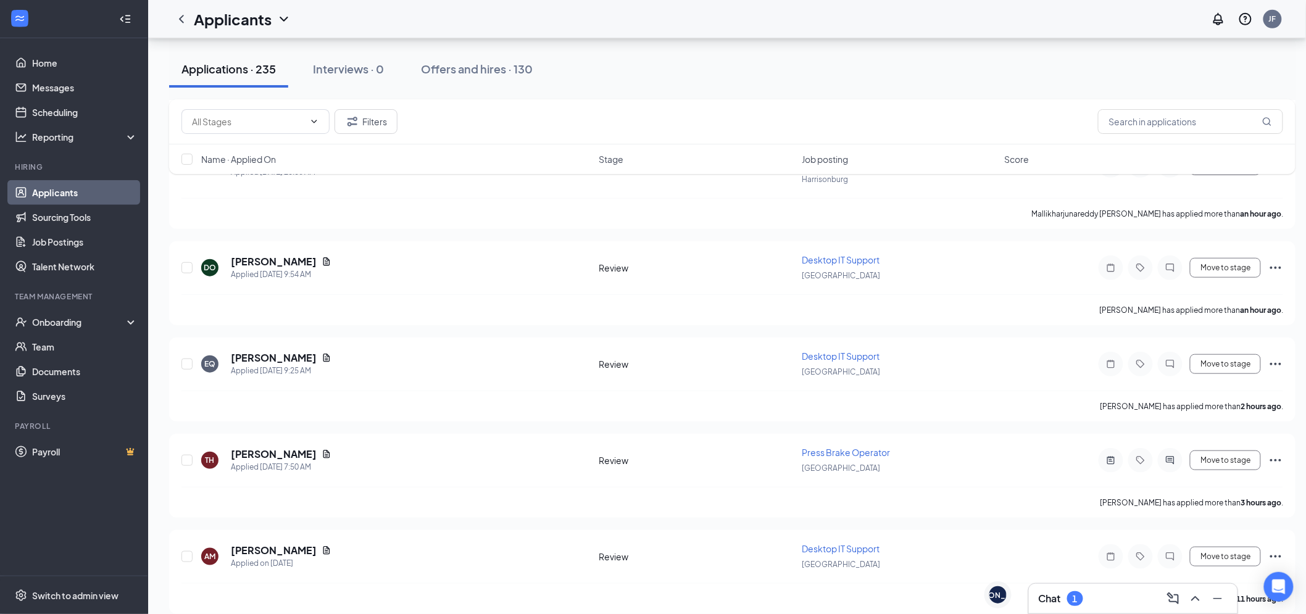
click at [889, 17] on div "Applicants JF" at bounding box center [727, 19] width 1158 height 38
click at [1066, 597] on div "Chat 1" at bounding box center [1061, 598] width 44 height 15
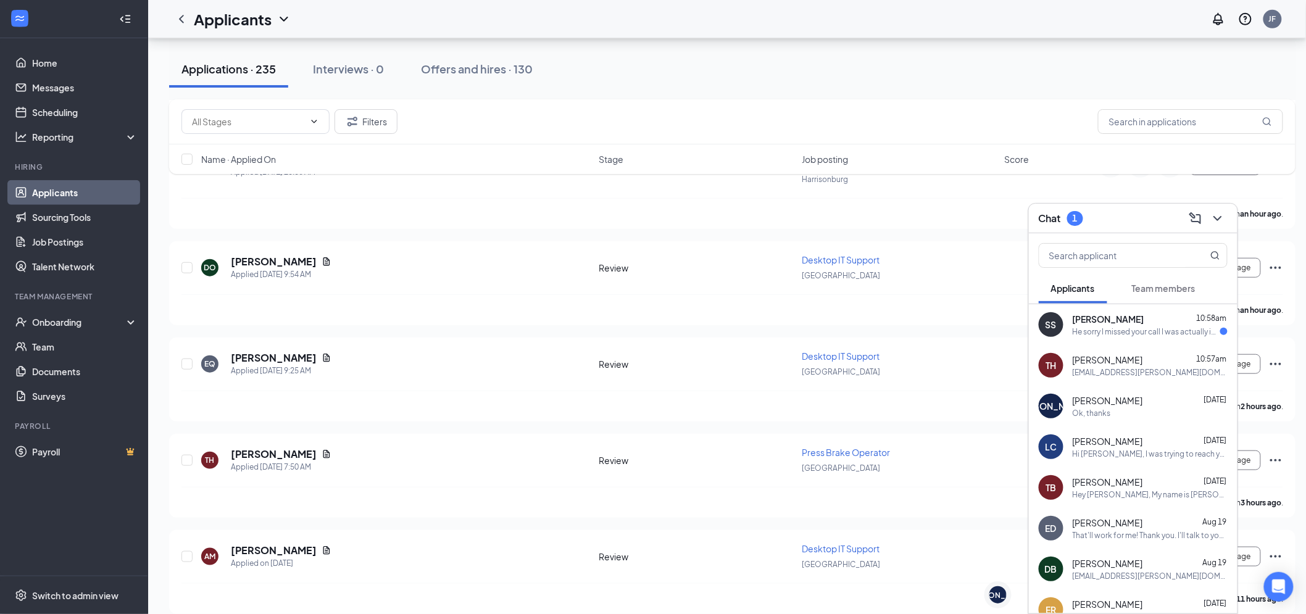
click at [1128, 331] on div "He sorry I missed your call I was actually in a interview for another job I app…" at bounding box center [1147, 332] width 148 height 10
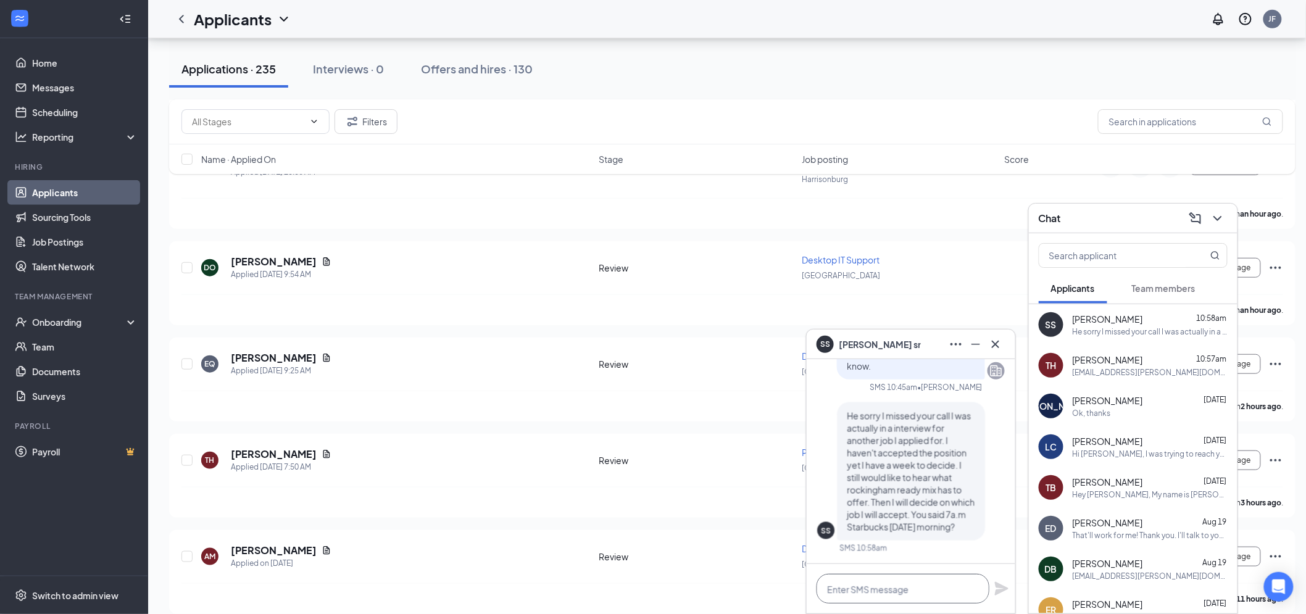
drag, startPoint x: 905, startPoint y: 585, endPoint x: 899, endPoint y: 588, distance: 6.9
click at [905, 584] on textarea at bounding box center [903, 589] width 173 height 30
type textarea "H"
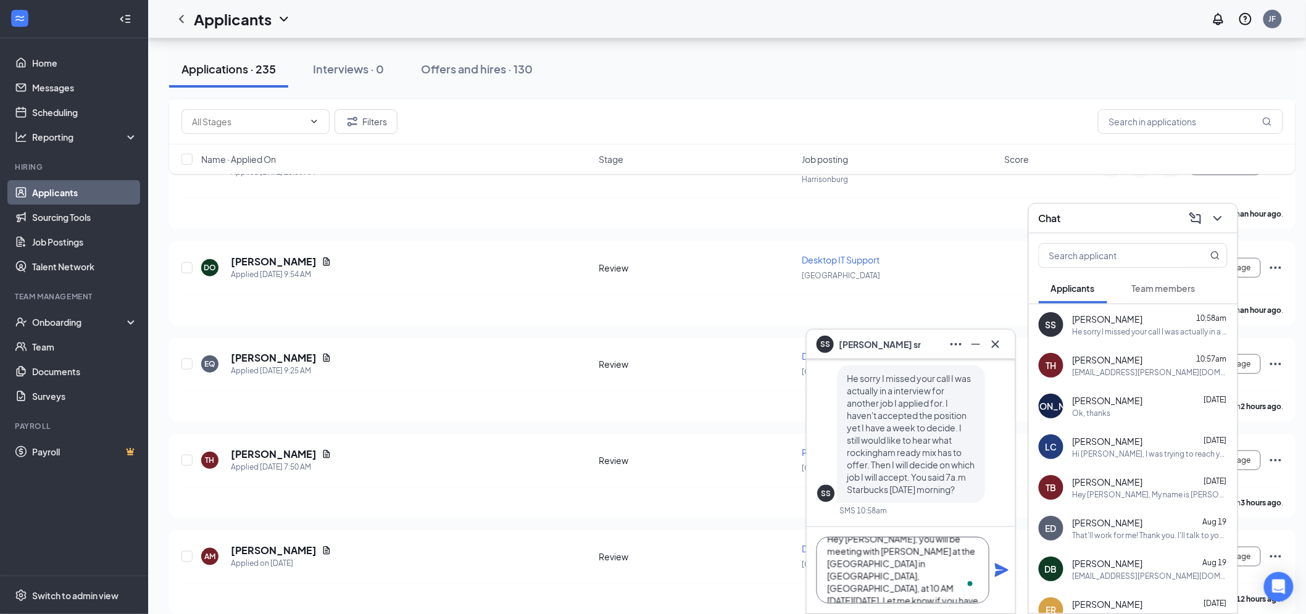
type textarea "Hey [PERSON_NAME], you will be meeting with [PERSON_NAME] at the [GEOGRAPHIC_DA…"
click at [1001, 572] on icon "Plane" at bounding box center [1002, 571] width 14 height 14
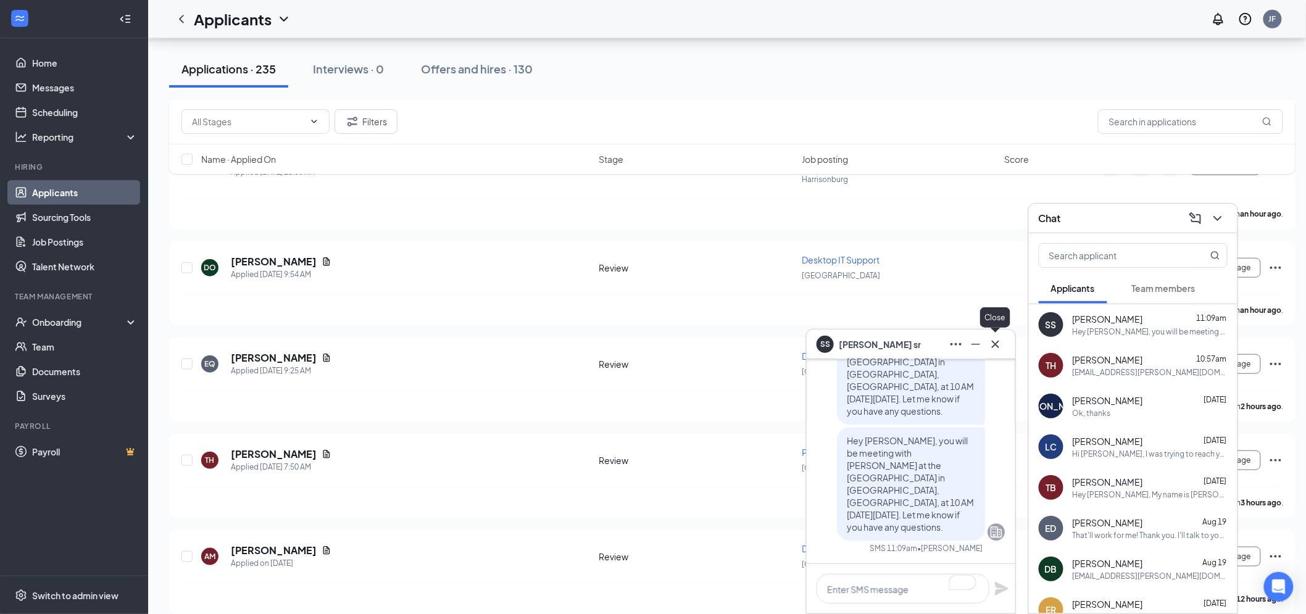
click at [1004, 349] on button at bounding box center [996, 345] width 20 height 20
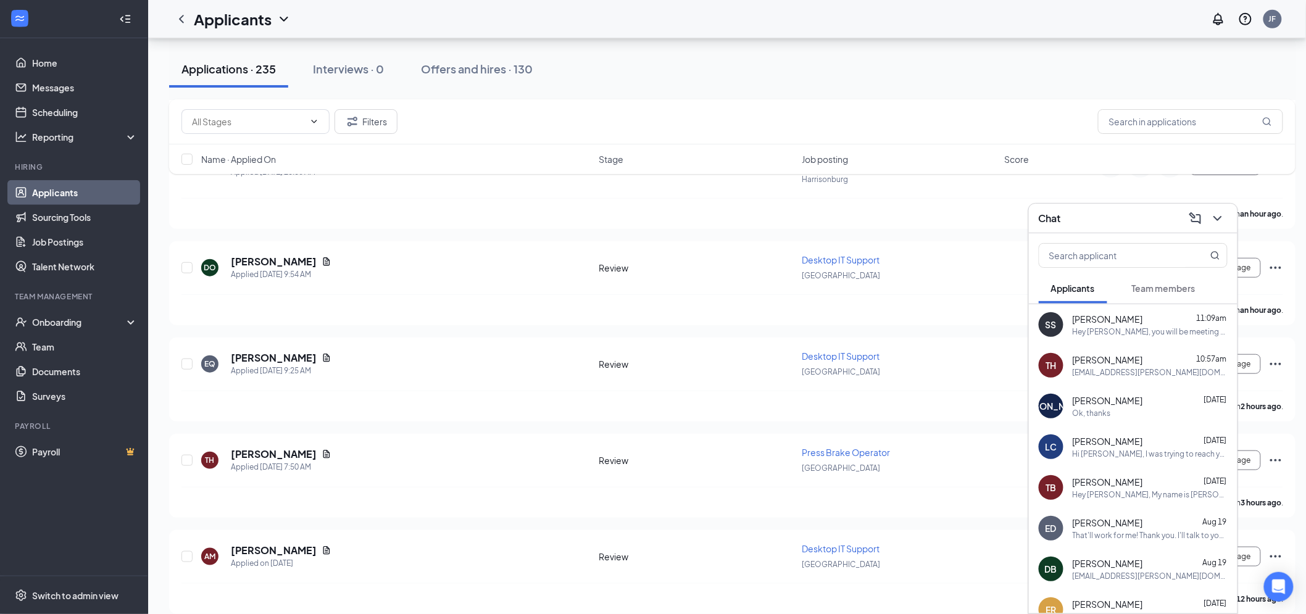
click at [1113, 209] on div "Chat" at bounding box center [1133, 218] width 189 height 19
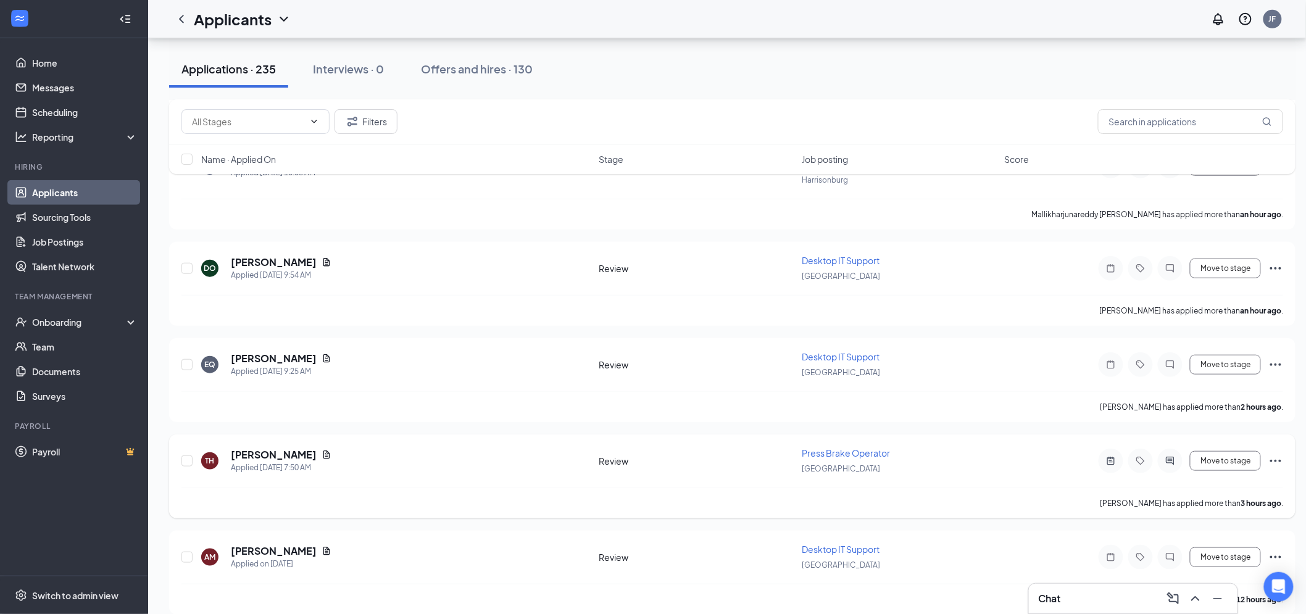
scroll to position [274, 0]
click at [68, 188] on link "Applicants" at bounding box center [85, 192] width 106 height 25
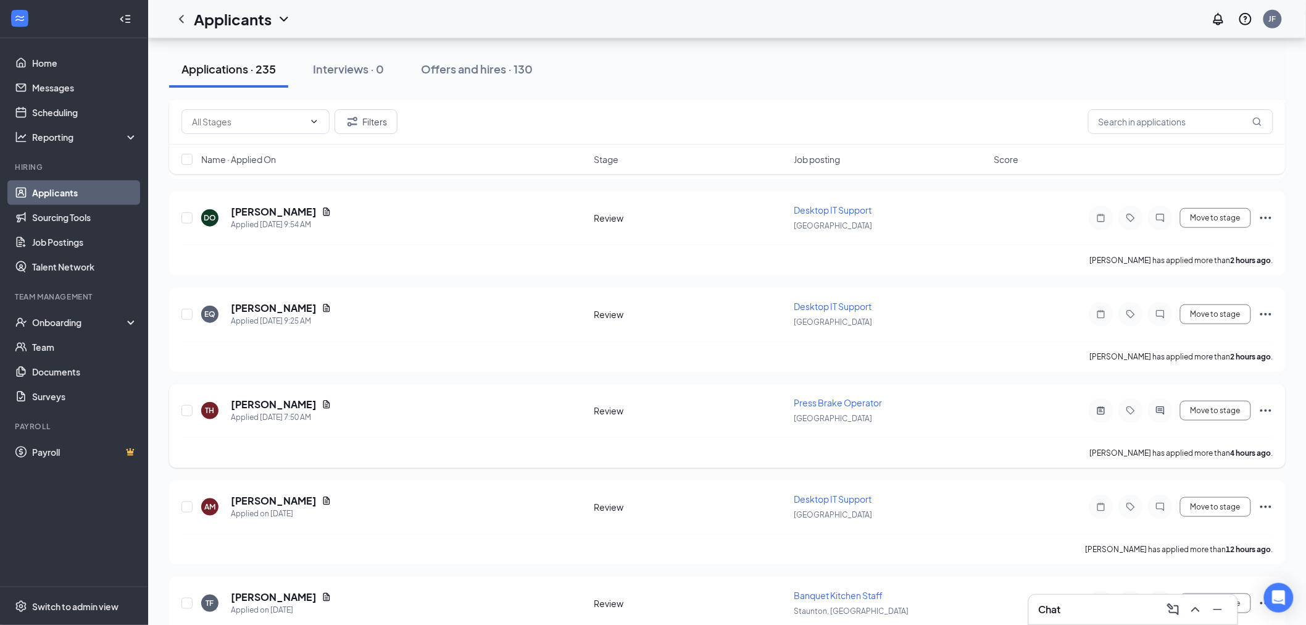
scroll to position [343, 0]
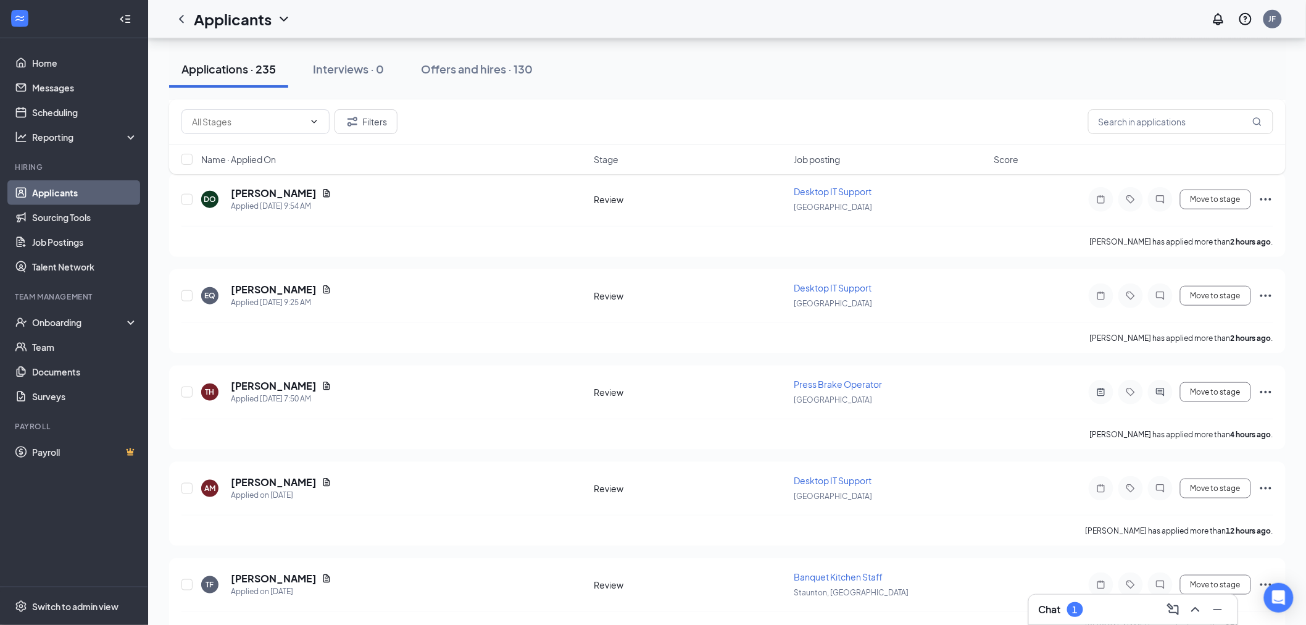
click at [1047, 616] on div "Chat 1" at bounding box center [1061, 609] width 44 height 15
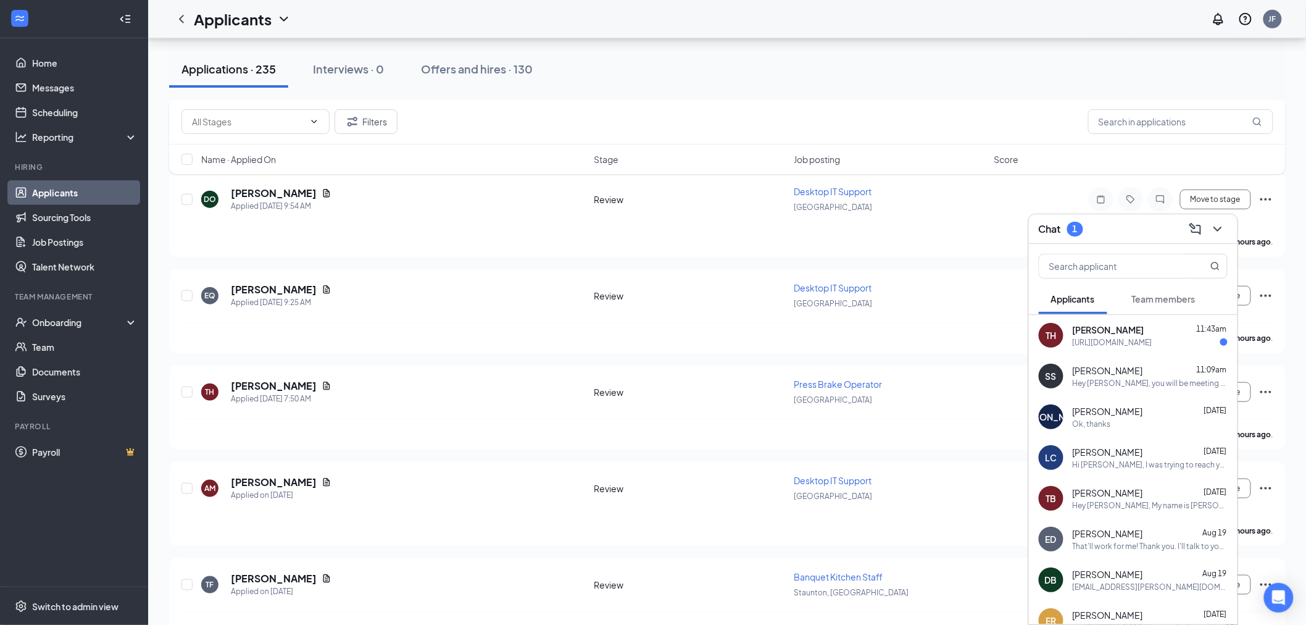
click at [1179, 327] on div "[PERSON_NAME] 11:43am" at bounding box center [1150, 329] width 155 height 12
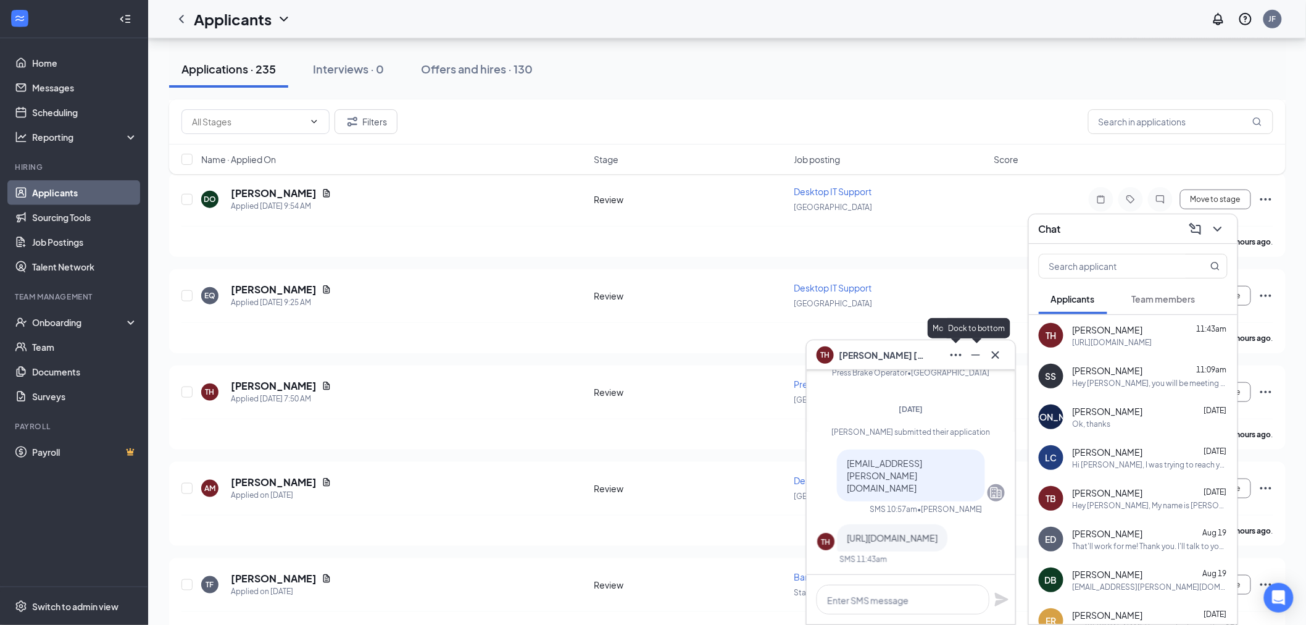
click at [996, 357] on icon "Cross" at bounding box center [995, 354] width 15 height 15
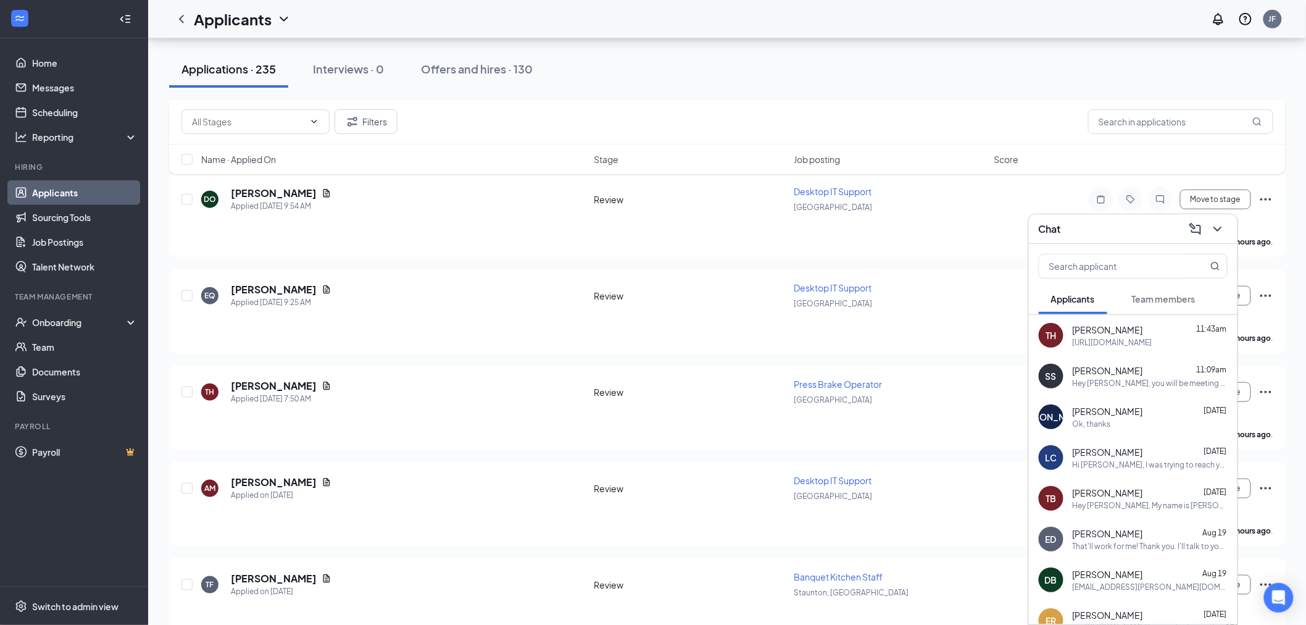
click at [1149, 228] on div "Chat" at bounding box center [1133, 228] width 189 height 19
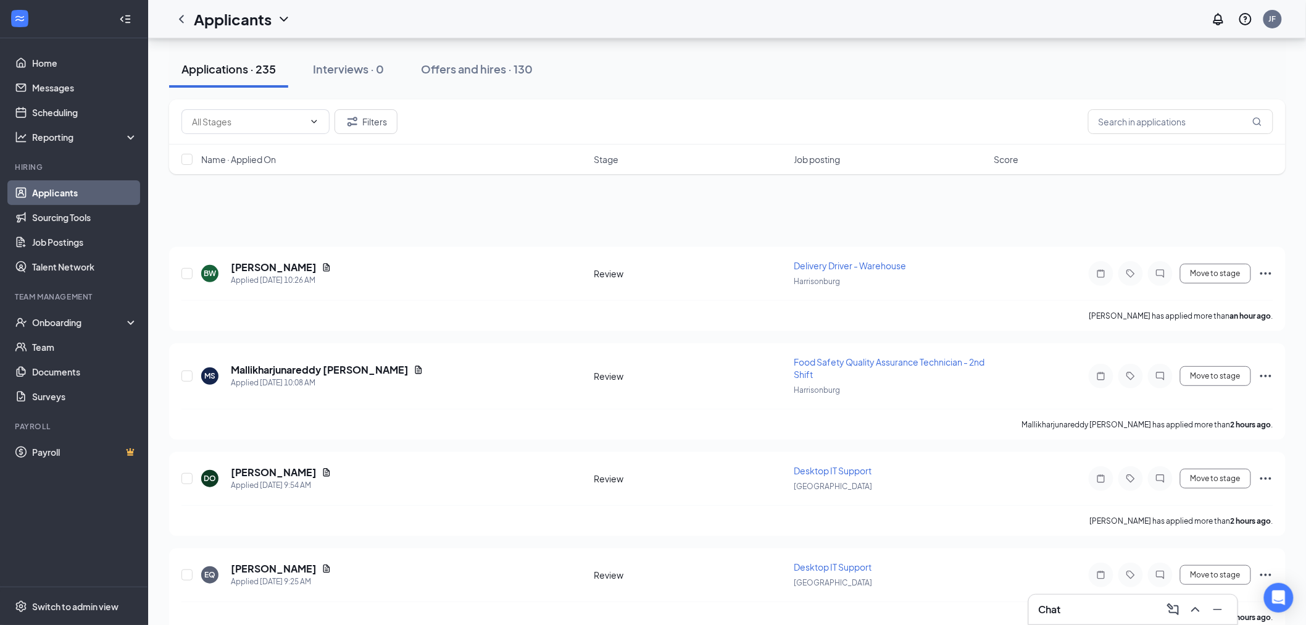
scroll to position [0, 0]
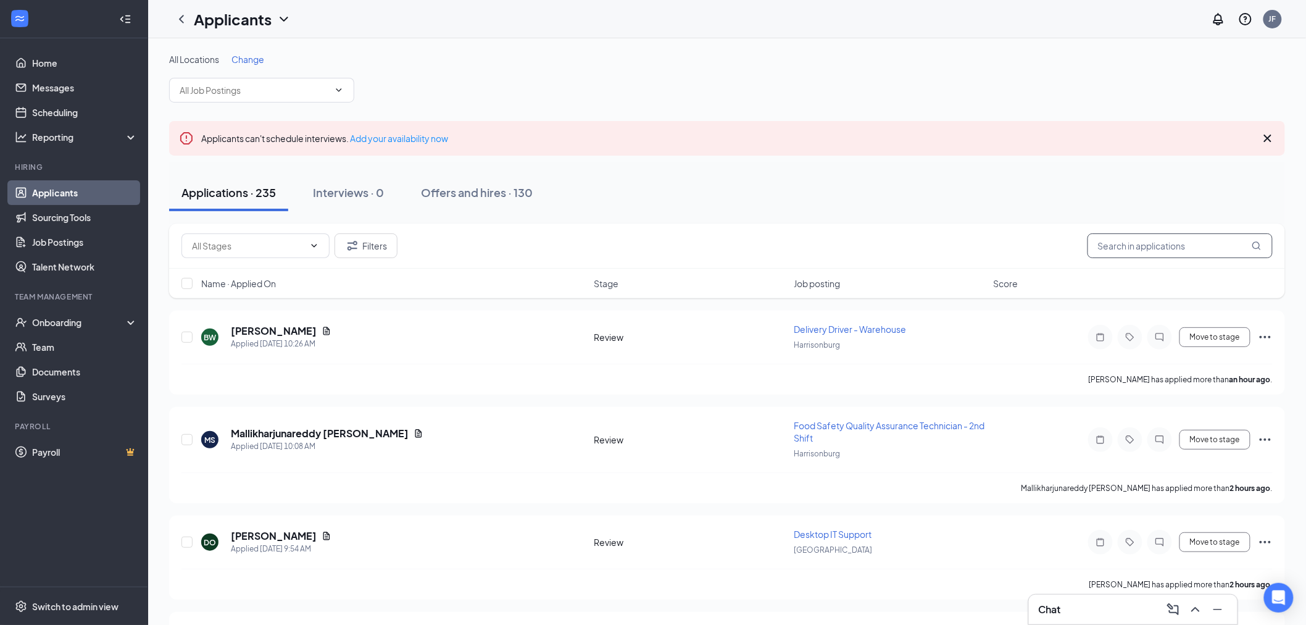
click at [1158, 245] on input "text" at bounding box center [1180, 245] width 185 height 25
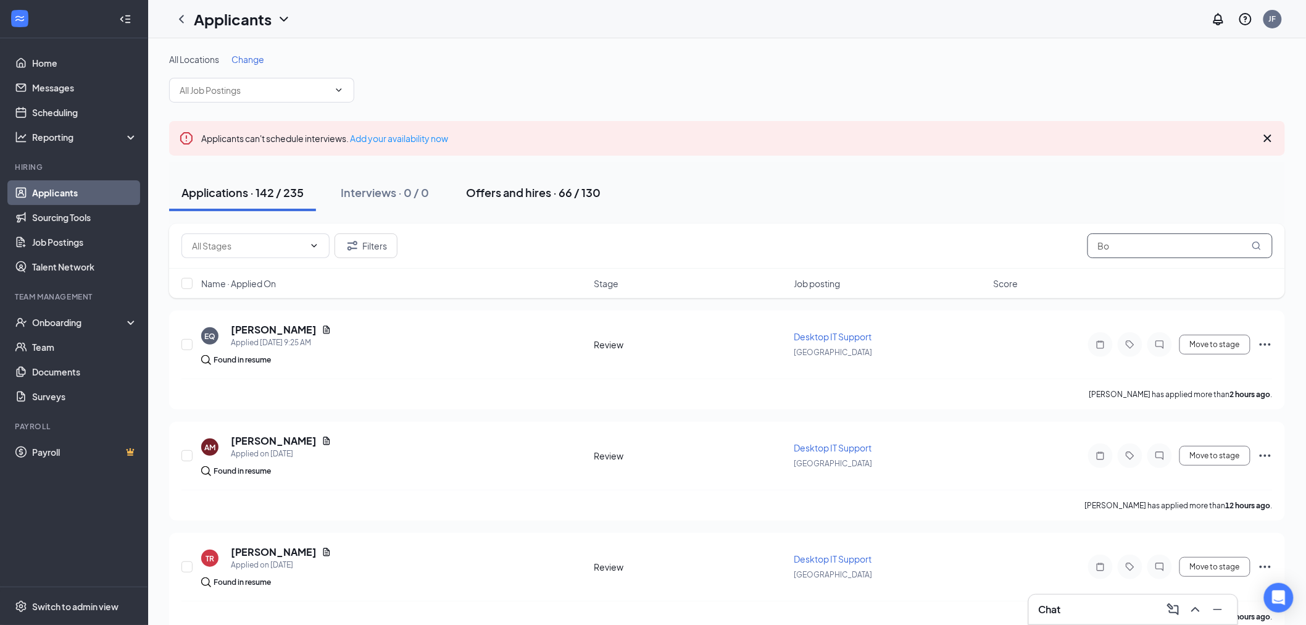
type input "Bo"
click at [539, 194] on div "Offers and hires · 66 / 130" at bounding box center [533, 192] width 135 height 15
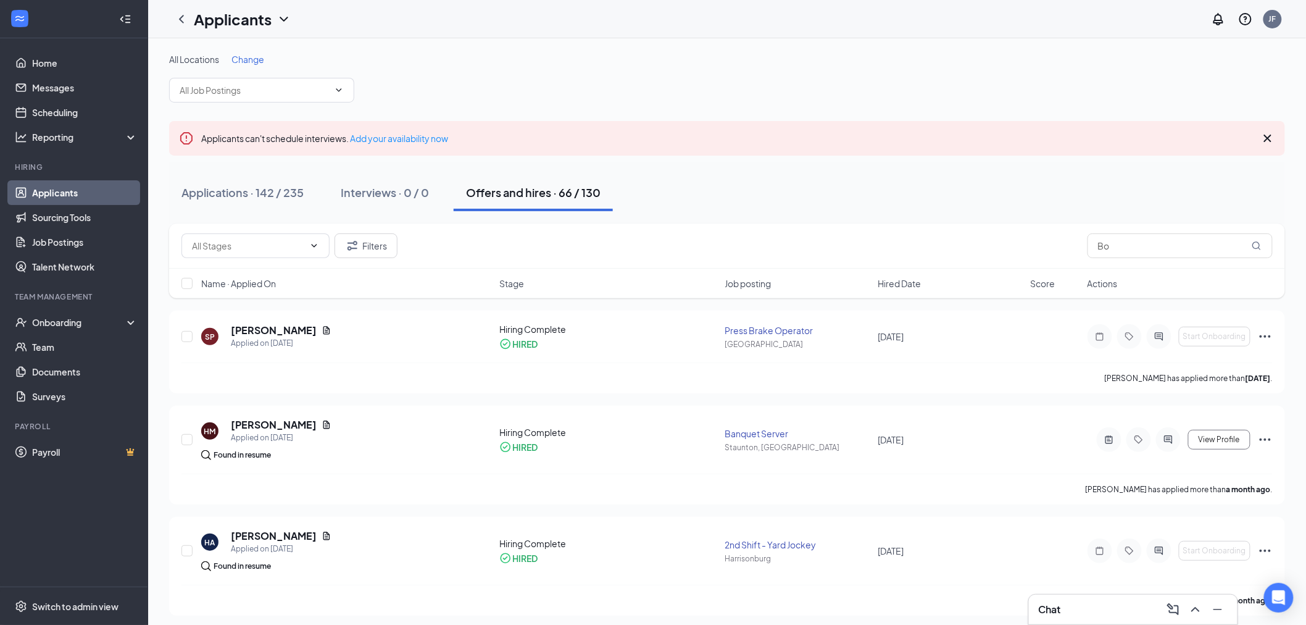
click at [227, 169] on div "Applications · 142 / 235 Interviews · 0 / 0 Offers and hires · 66 / 130" at bounding box center [727, 193] width 1116 height 62
click at [233, 181] on button "Applications · 142 / 235" at bounding box center [242, 192] width 147 height 37
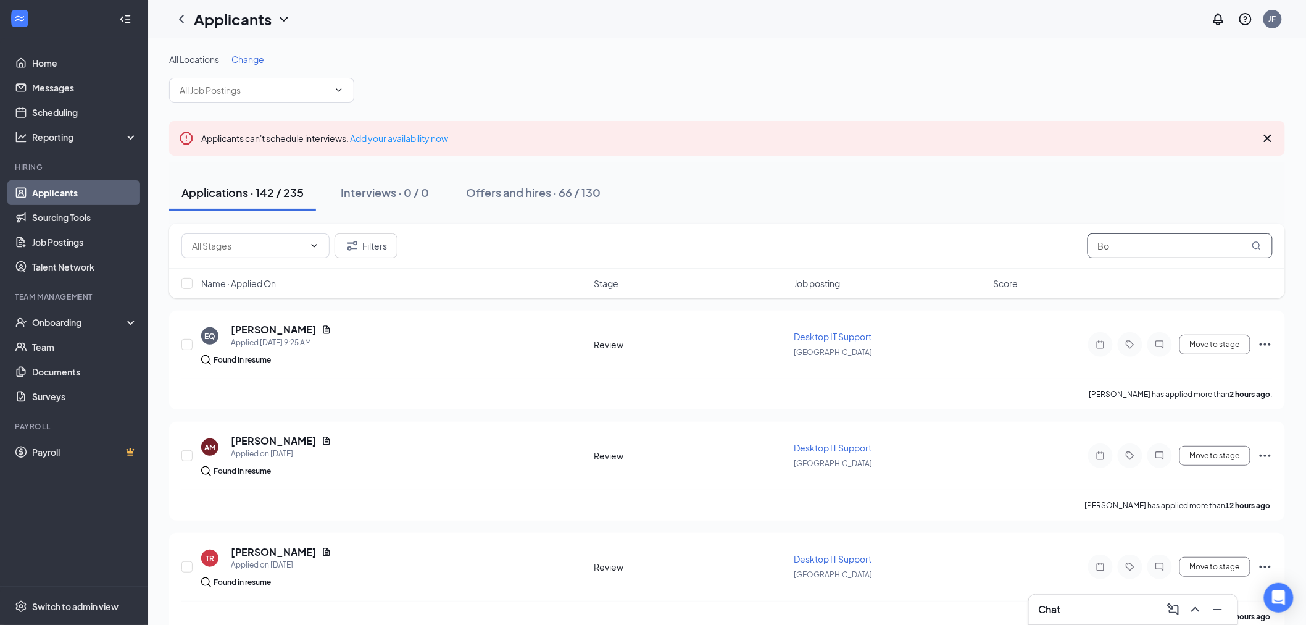
click at [1146, 248] on input "Bo" at bounding box center [1180, 245] width 185 height 25
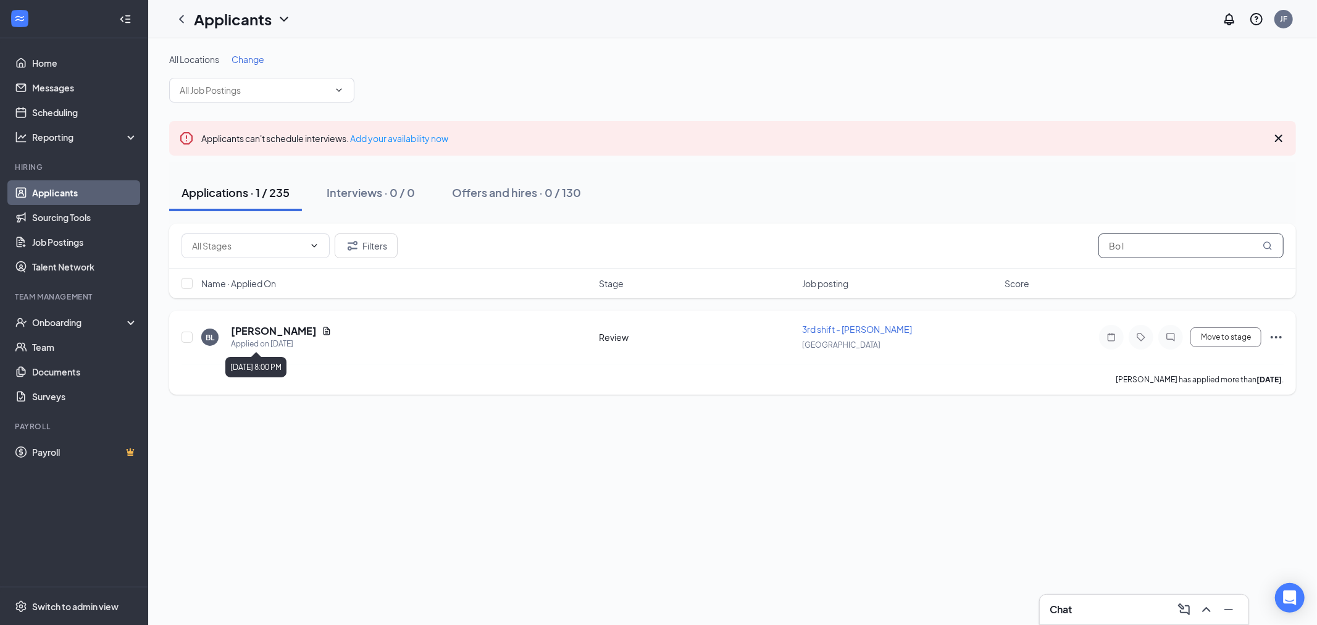
type input "Bo l"
click at [270, 339] on div "Applied on [DATE]" at bounding box center [281, 344] width 101 height 12
click at [272, 331] on h5 "[PERSON_NAME]" at bounding box center [274, 331] width 86 height 14
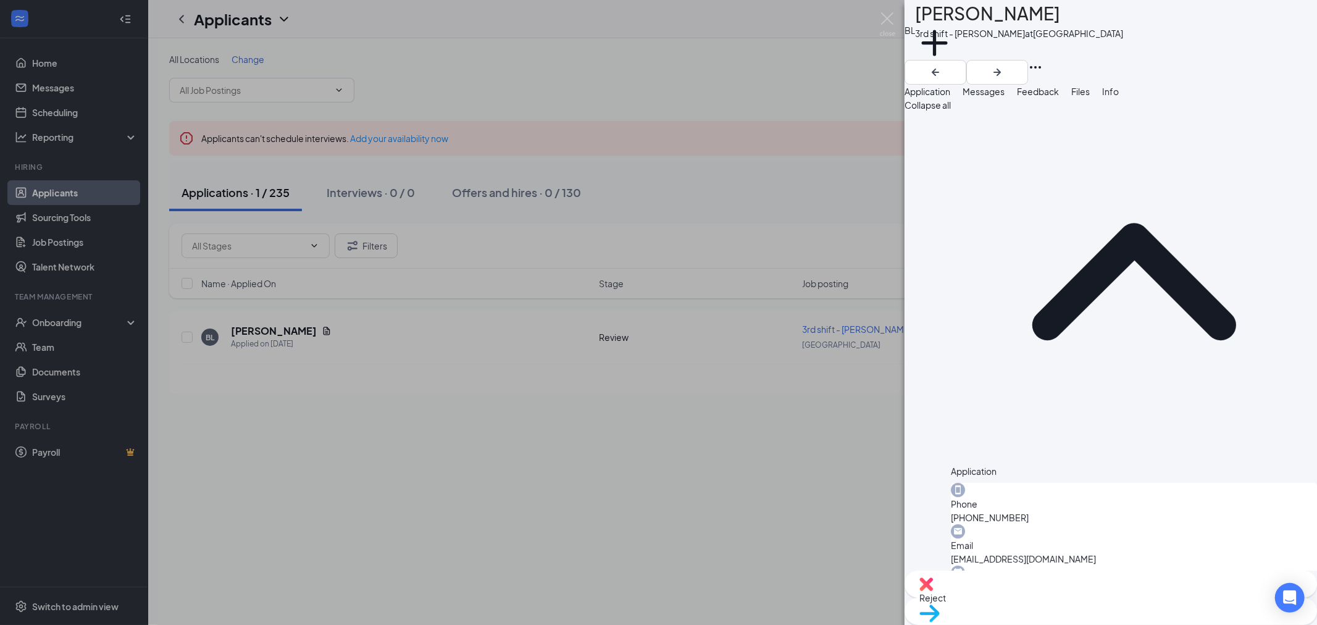
click at [1059, 96] on span "Feedback" at bounding box center [1038, 91] width 42 height 11
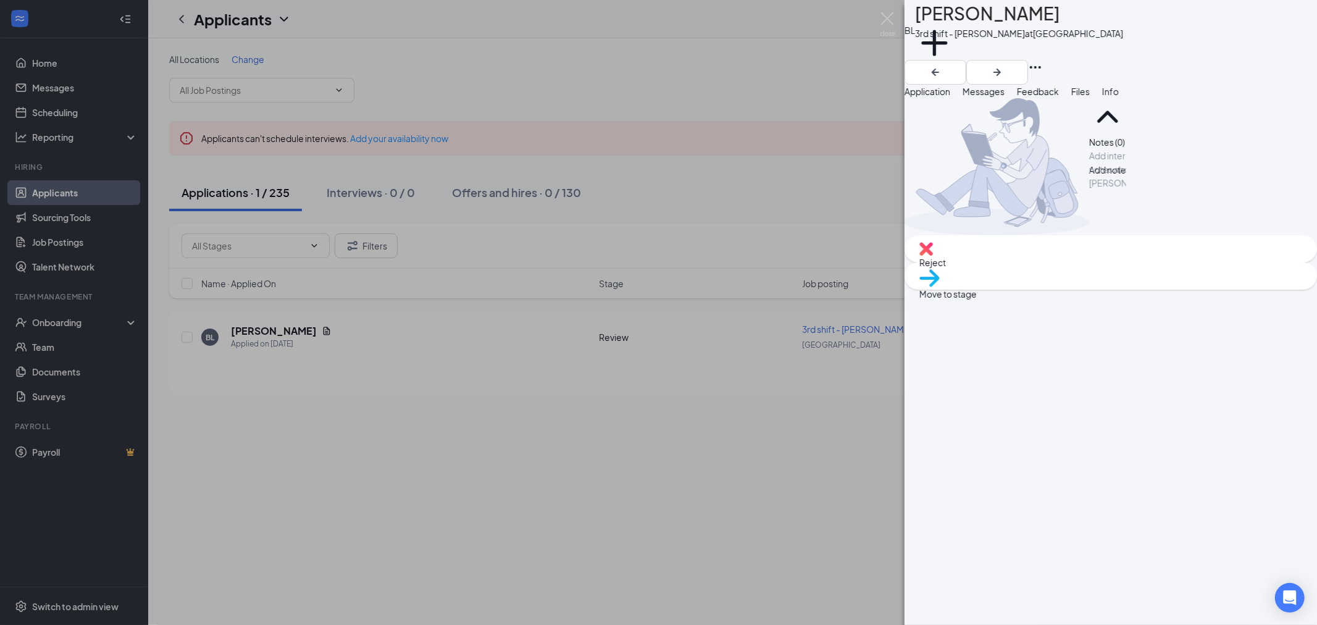
click at [1089, 162] on div at bounding box center [1107, 155] width 36 height 13
click at [1126, 203] on button "Add note" at bounding box center [1107, 196] width 37 height 14
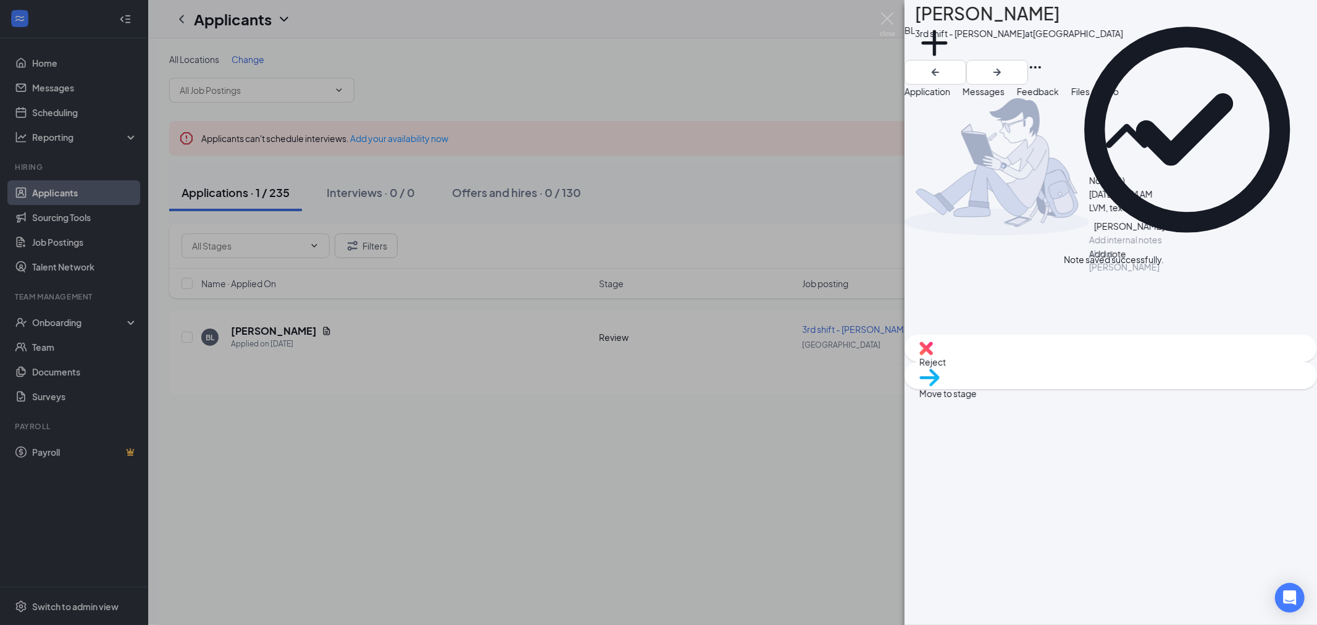
click at [1004, 93] on span "Messages" at bounding box center [983, 91] width 42 height 11
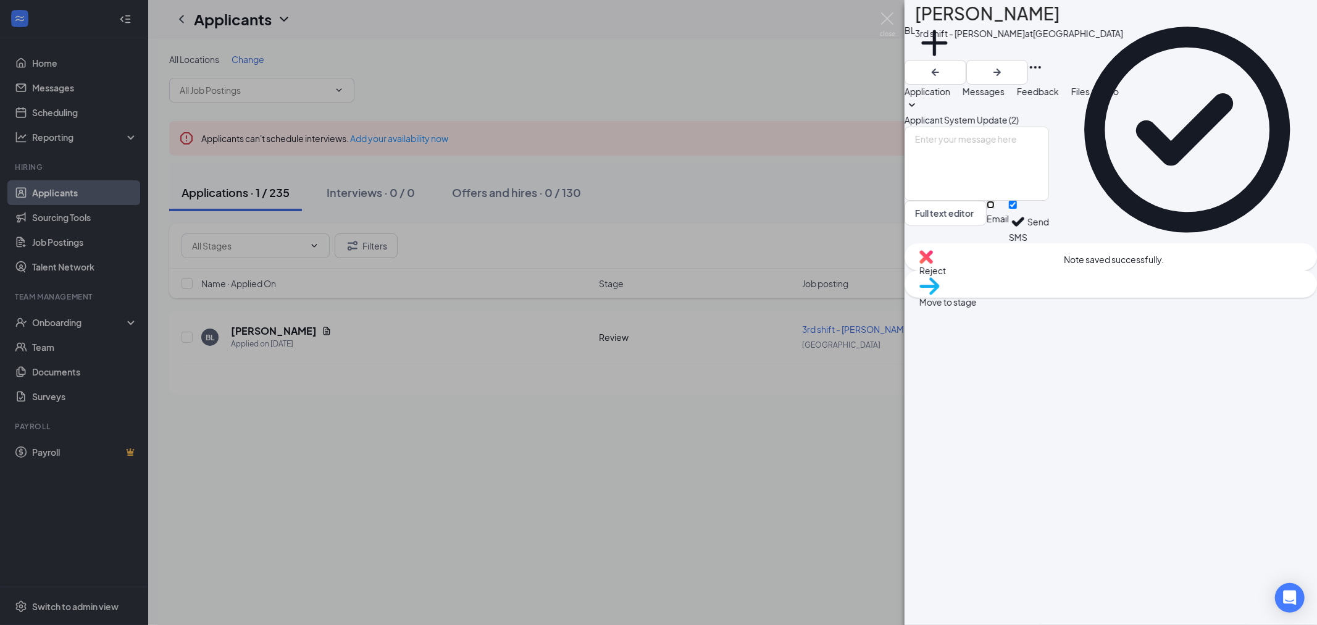
click at [994, 209] on input "Email" at bounding box center [990, 205] width 8 height 8
checkbox input "true"
click at [1049, 201] on textarea at bounding box center [976, 164] width 144 height 74
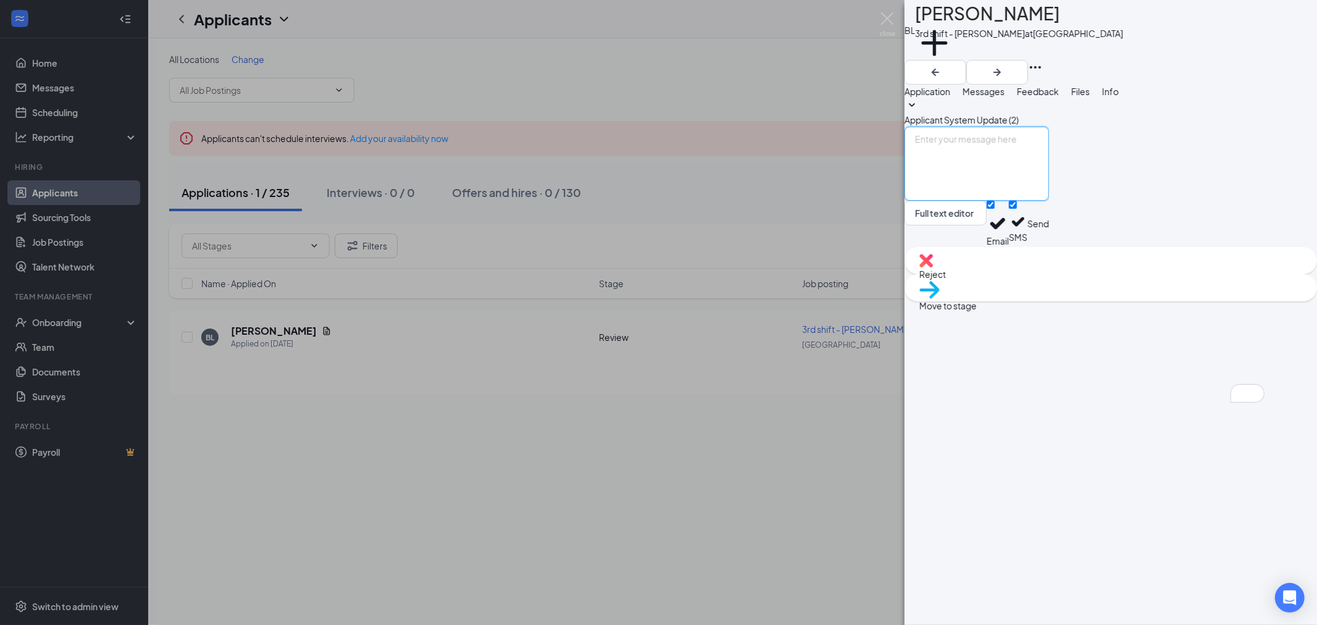
click at [1008, 201] on textarea "To enrich screen reader interactions, please activate Accessibility in Grammarl…" at bounding box center [976, 164] width 144 height 74
paste textarea "Hey , My name is [PERSON_NAME], and I am reaching out on behalf of Black Bear T…"
drag, startPoint x: 949, startPoint y: 19, endPoint x: 963, endPoint y: 19, distance: 14.2
click at [963, 19] on h1 "[PERSON_NAME]" at bounding box center [987, 13] width 145 height 27
copy h1 "Bo"
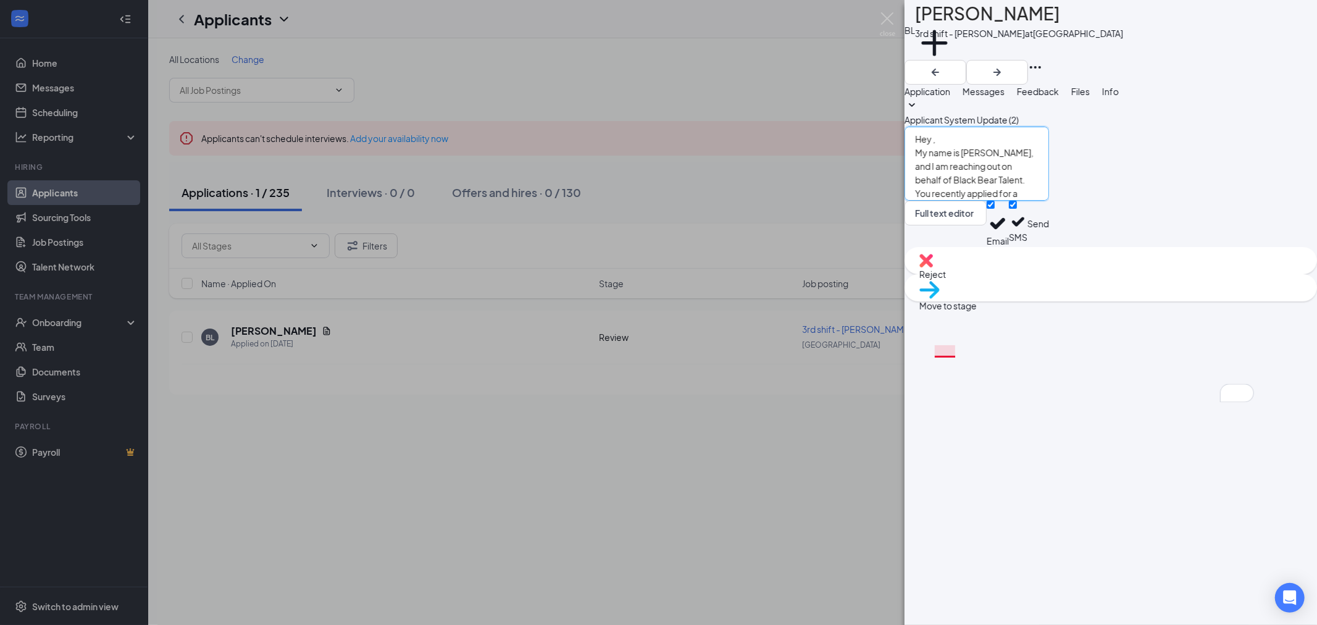
click at [963, 201] on textarea "Hey , My name is [PERSON_NAME], and I am reaching out on behalf of Black Bear T…" at bounding box center [976, 164] width 144 height 74
paste textarea "Bo"
click at [1005, 201] on textarea "Hey [PERSON_NAME], My name is [PERSON_NAME], and I am reaching out on behalf of…" at bounding box center [976, 164] width 144 height 74
drag, startPoint x: 988, startPoint y: 32, endPoint x: 1025, endPoint y: 37, distance: 37.4
click at [1033, 33] on div "3rd shift - [PERSON_NAME] at [GEOGRAPHIC_DATA]" at bounding box center [1019, 33] width 208 height 12
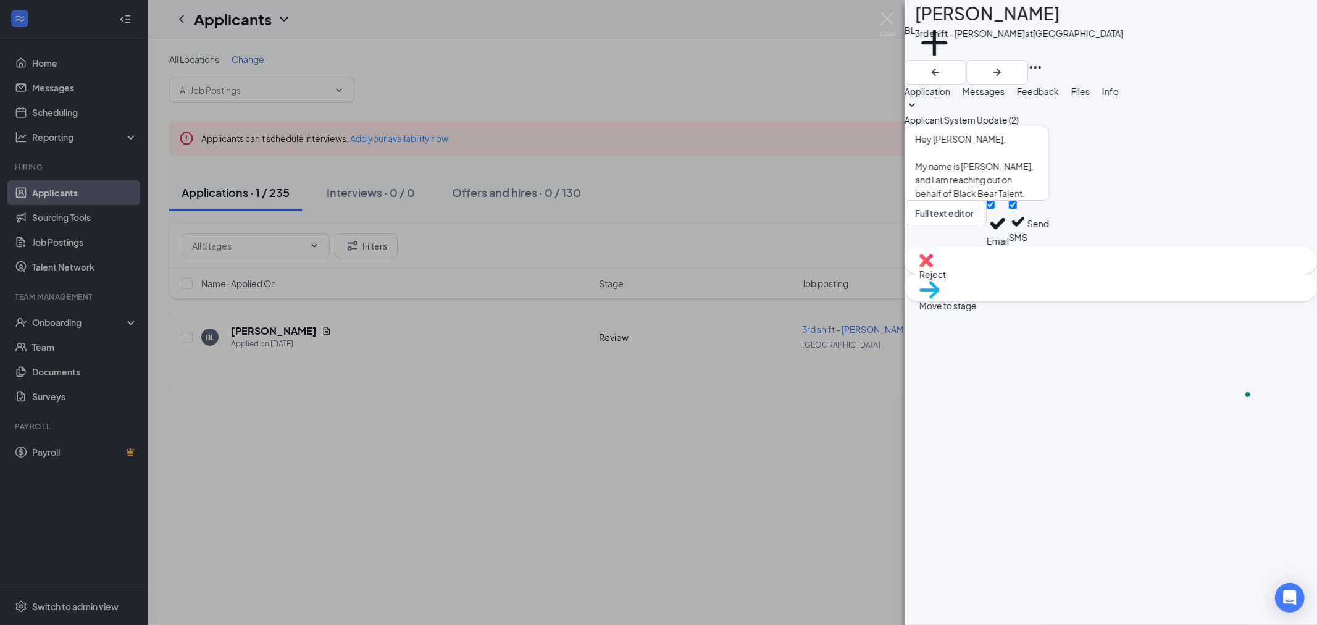
click at [986, 35] on div "3rd shift - [PERSON_NAME] at [GEOGRAPHIC_DATA]" at bounding box center [1019, 33] width 208 height 12
drag, startPoint x: 986, startPoint y: 35, endPoint x: 1026, endPoint y: 32, distance: 40.2
click at [1026, 32] on div "3rd shift - [PERSON_NAME] at [GEOGRAPHIC_DATA]" at bounding box center [1019, 33] width 208 height 12
copy div "[PERSON_NAME]"
click at [1049, 201] on textarea "Hey [PERSON_NAME], My name is [PERSON_NAME], and I am reaching out on behalf of…" at bounding box center [976, 164] width 144 height 74
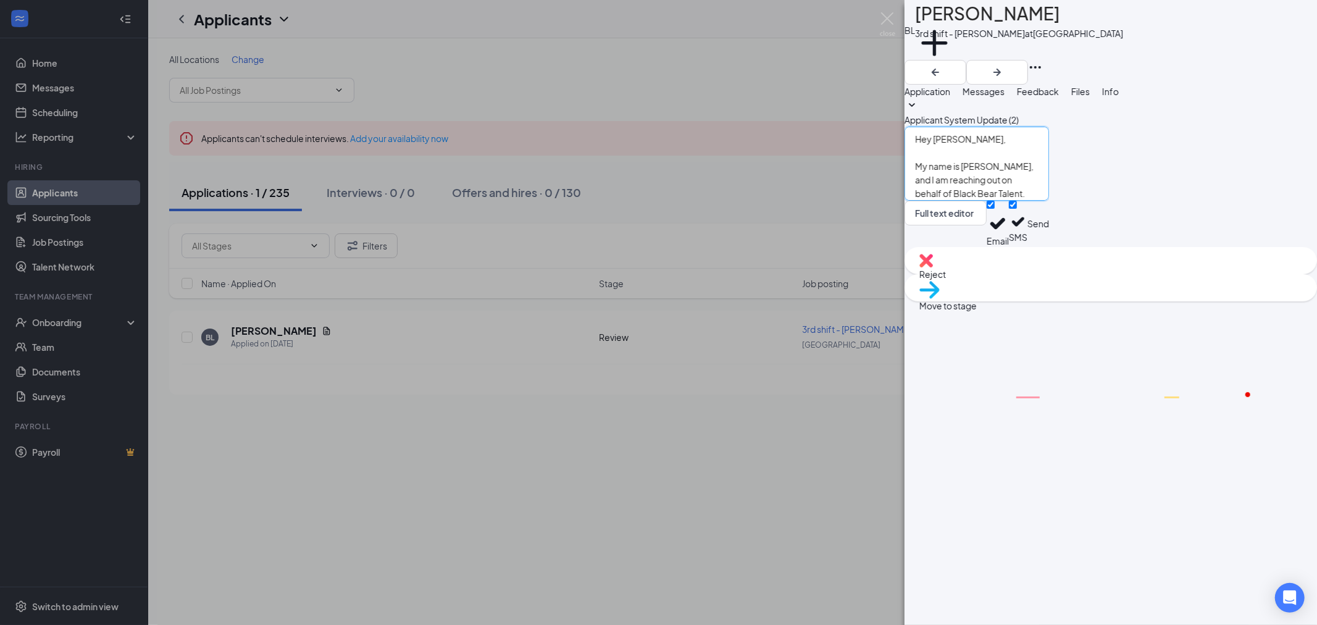
paste textarea "[PERSON_NAME]"
click at [1010, 201] on textarea "Hey [PERSON_NAME], My name is [PERSON_NAME], and I am reaching out on behalf of…" at bounding box center [976, 164] width 144 height 74
type textarea "Hey [PERSON_NAME], My name is [PERSON_NAME], and I am reaching out on behalf of…"
click at [1049, 247] on button "Send" at bounding box center [1038, 224] width 22 height 46
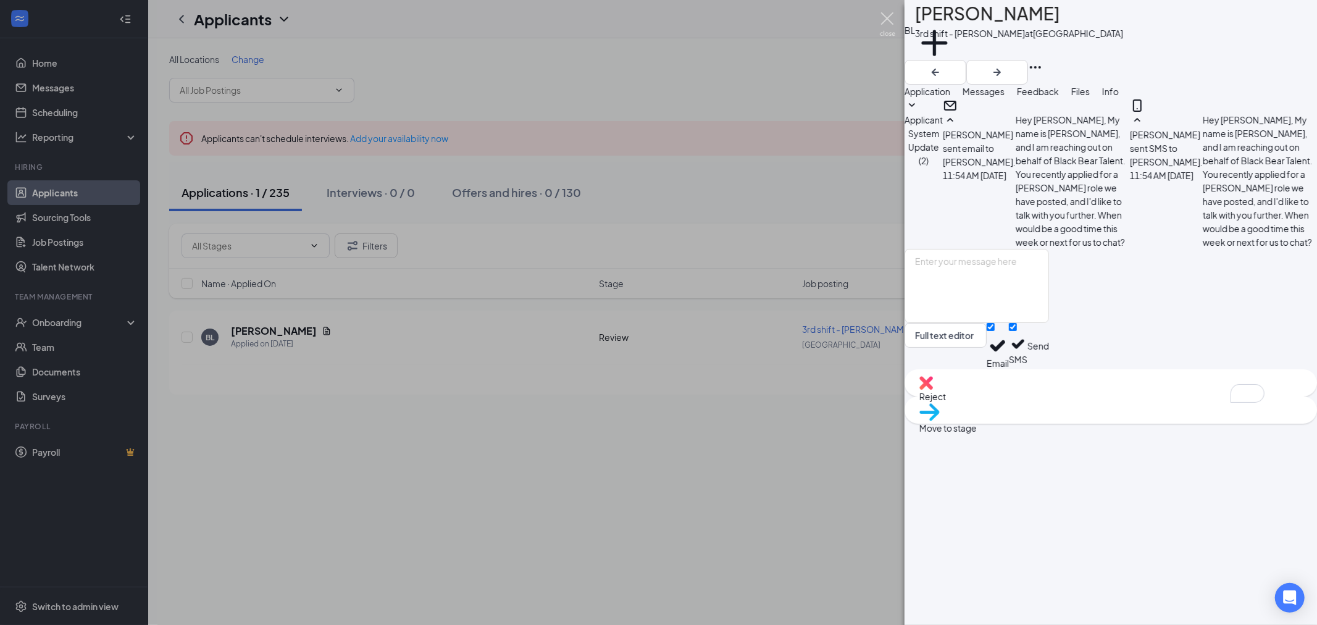
click at [889, 22] on img at bounding box center [887, 24] width 15 height 24
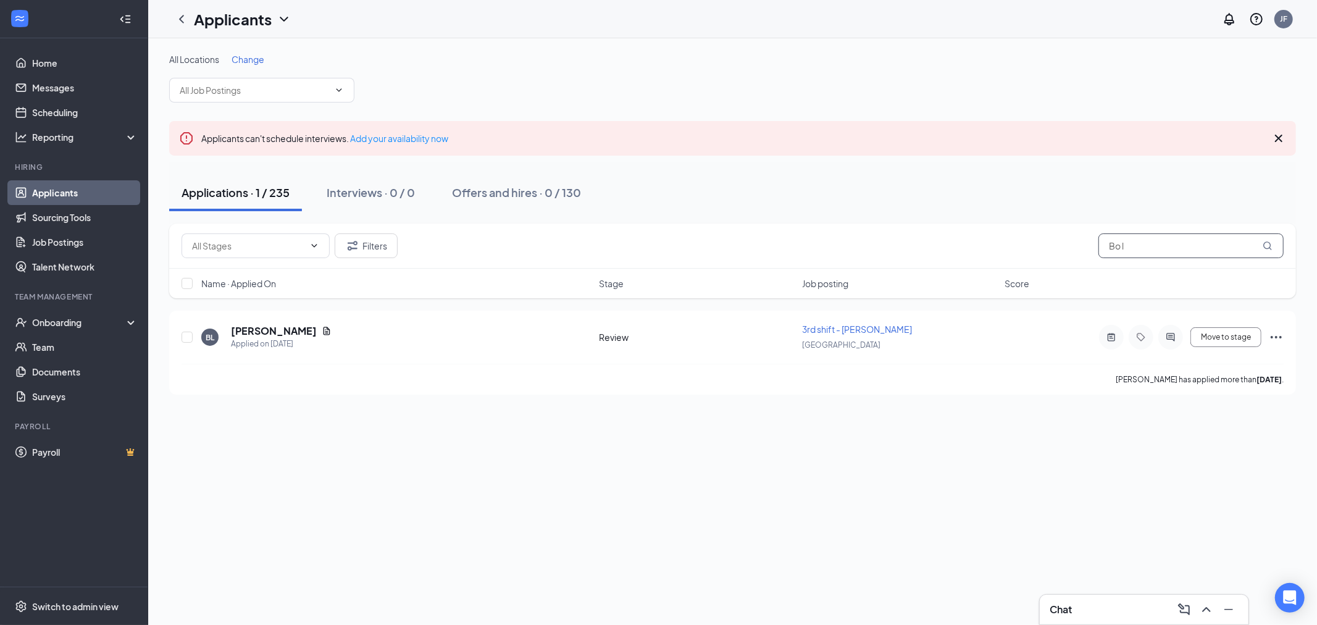
drag, startPoint x: 1054, startPoint y: 243, endPoint x: 976, endPoint y: 229, distance: 79.1
click at [1037, 239] on div "Filters Bo l" at bounding box center [732, 245] width 1102 height 25
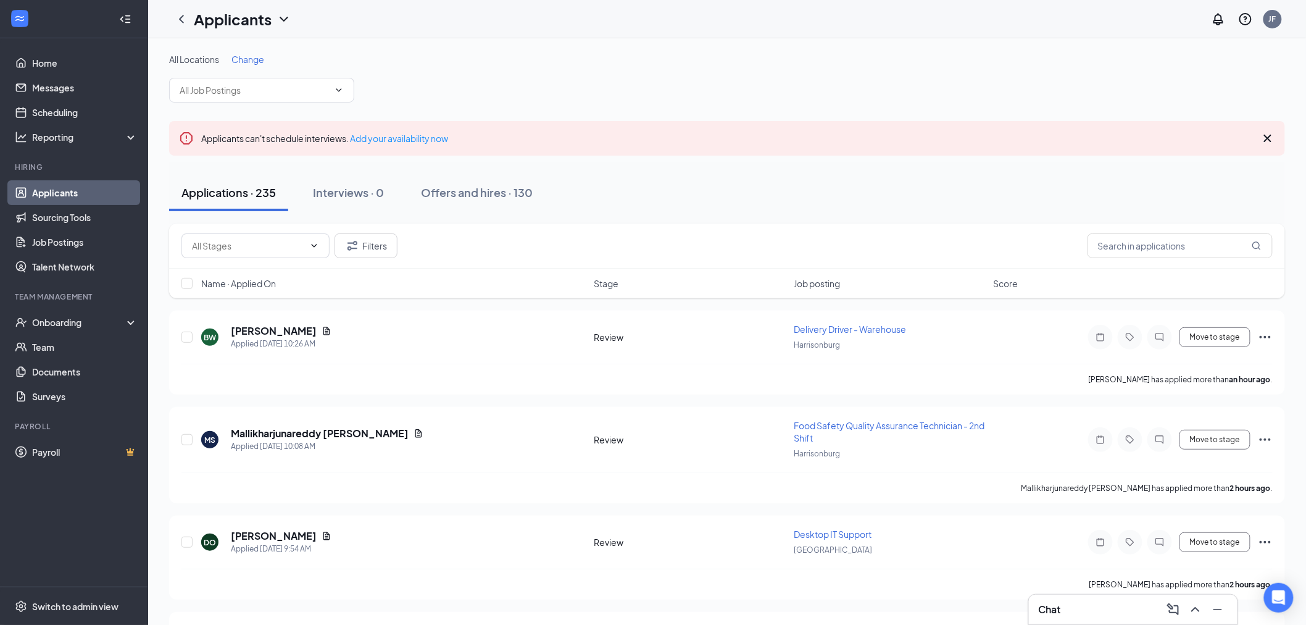
click at [254, 59] on span "Change" at bounding box center [247, 59] width 33 height 11
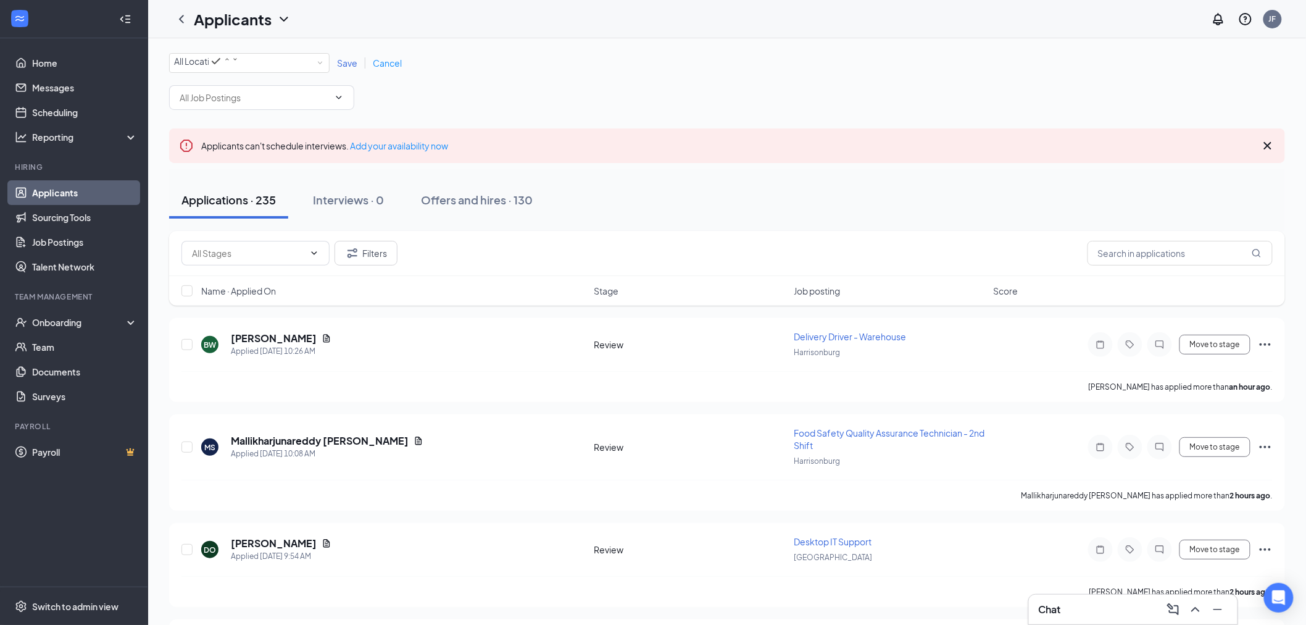
click at [239, 65] on div "All Locations" at bounding box center [206, 61] width 65 height 15
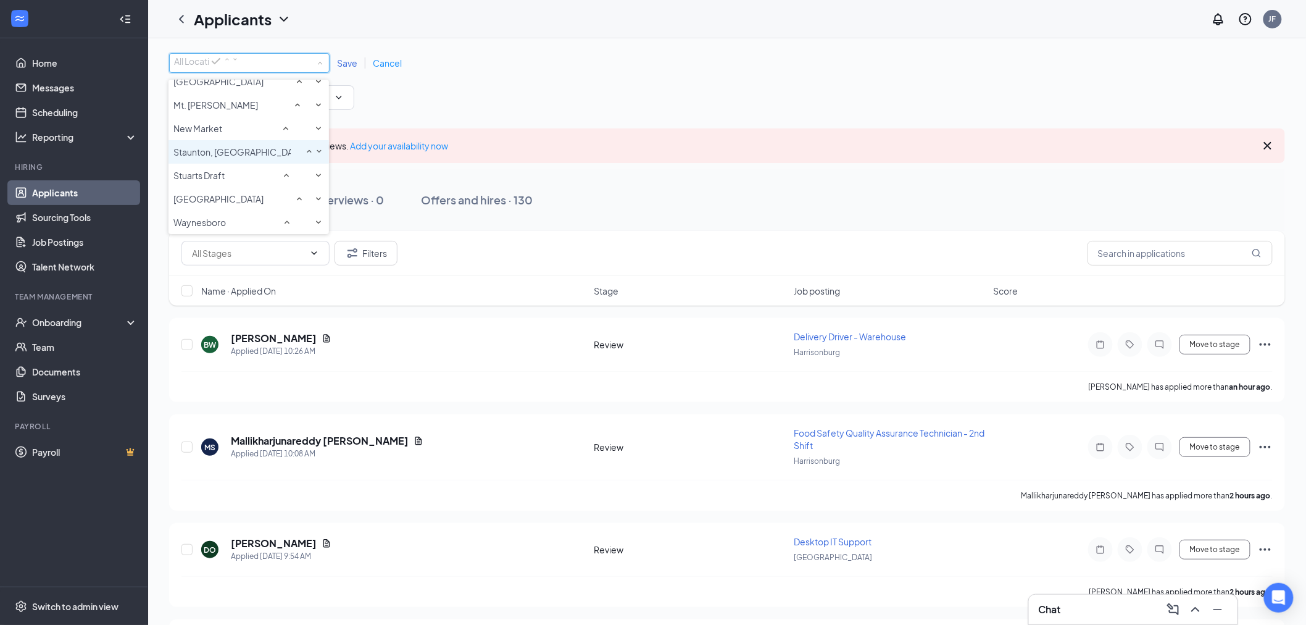
scroll to position [69, 0]
click at [223, 124] on div "[GEOGRAPHIC_DATA]" at bounding box center [248, 116] width 151 height 15
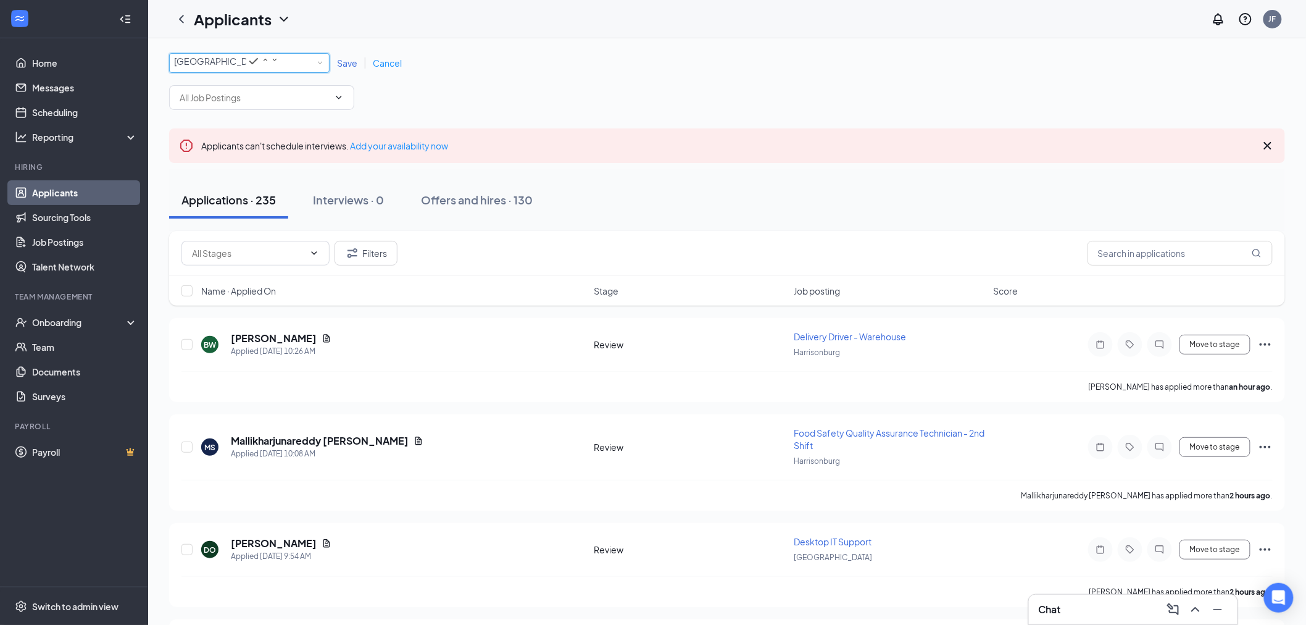
click at [343, 69] on span "Save" at bounding box center [347, 62] width 20 height 11
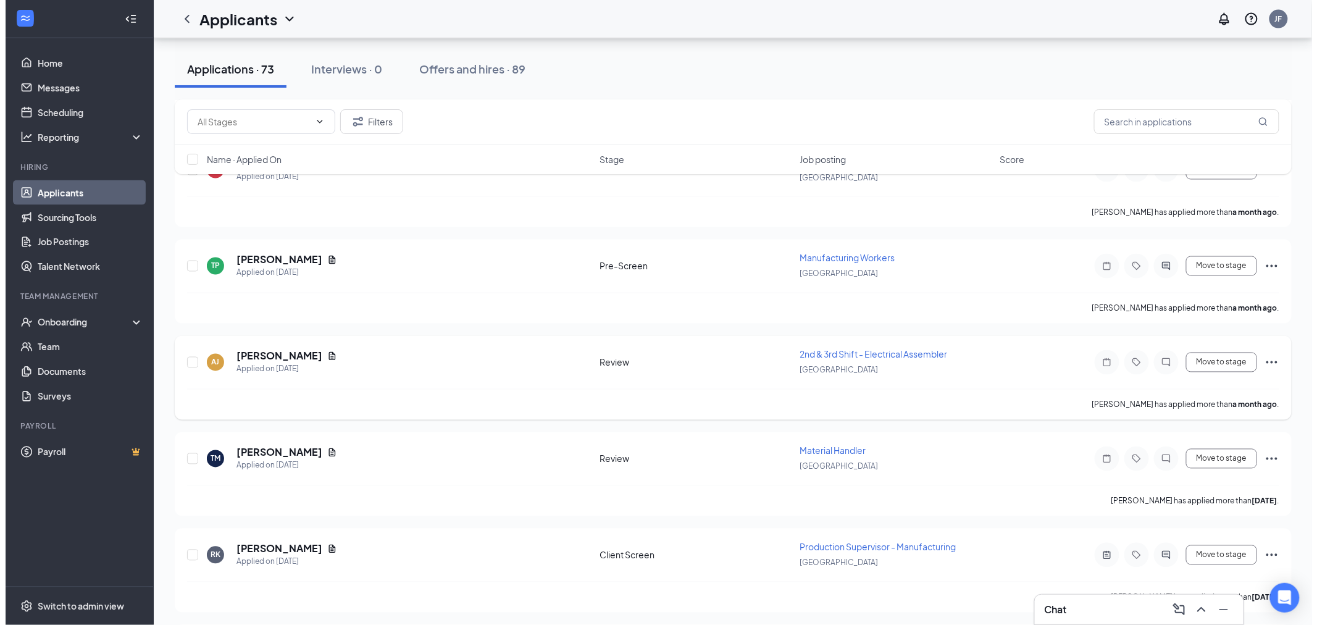
scroll to position [6680, 0]
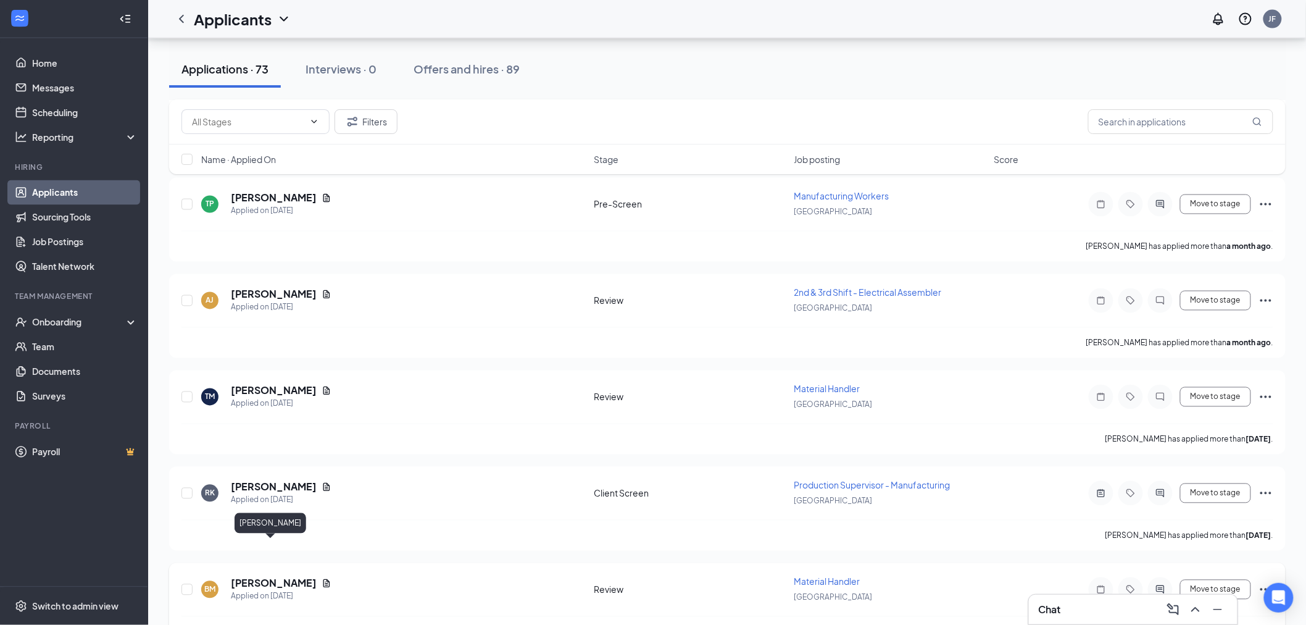
click at [278, 576] on h5 "[PERSON_NAME]" at bounding box center [274, 583] width 86 height 14
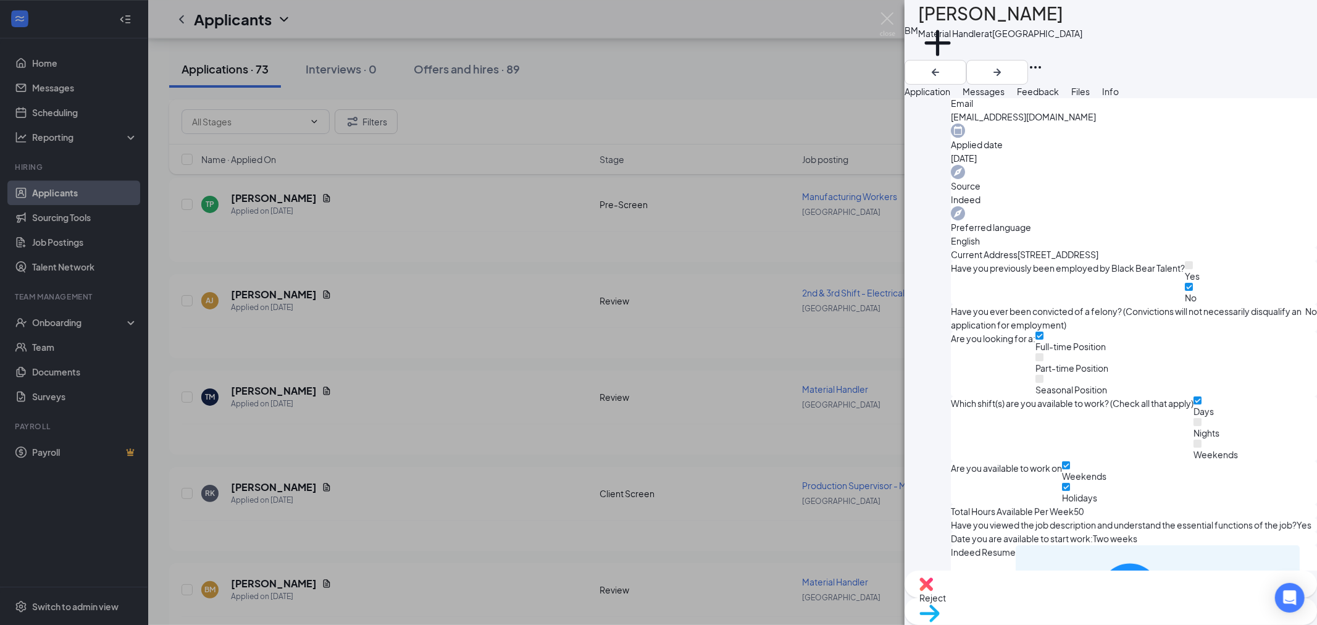
scroll to position [548, 0]
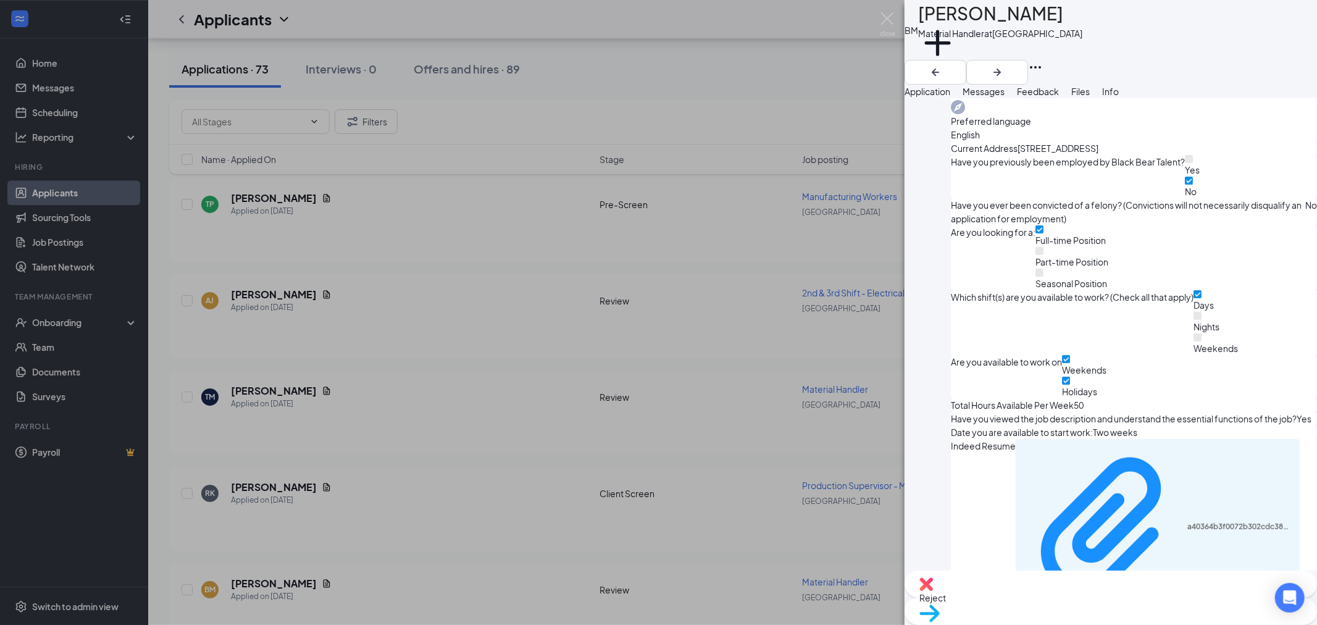
click at [1047, 439] on div "a40364b3f0072b302cdc383ad80c0096.pdf" at bounding box center [1157, 527] width 284 height 177
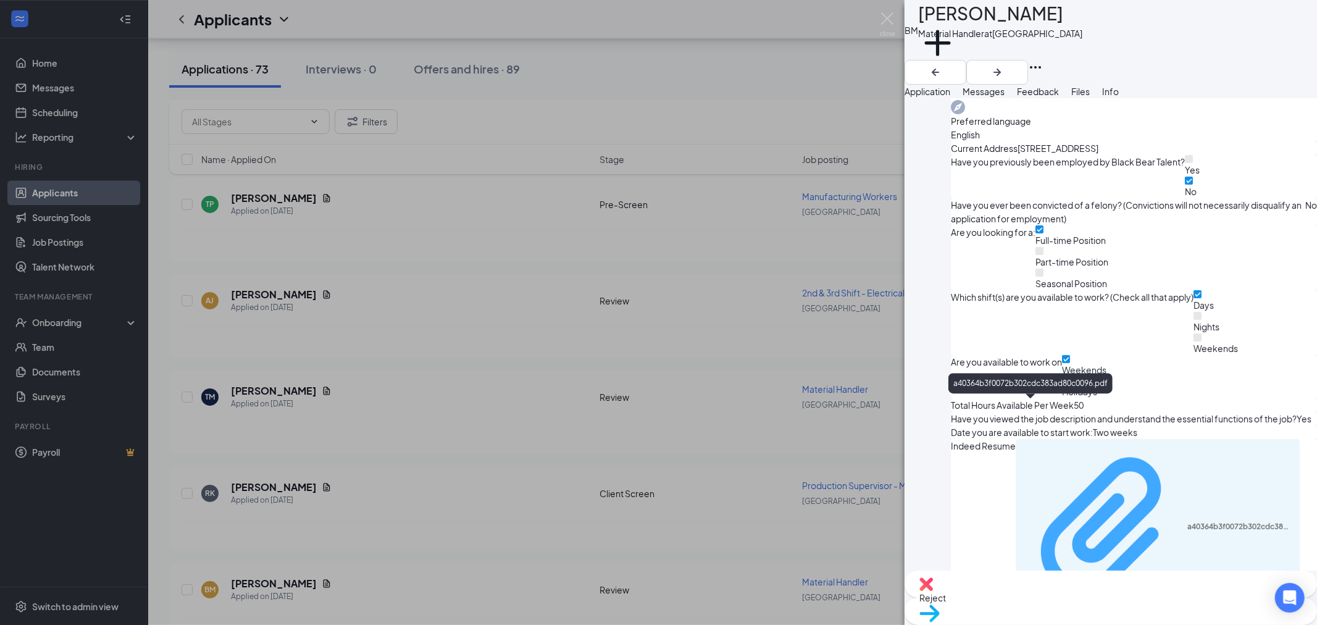
click at [1187, 522] on div "a40364b3f0072b302cdc383ad80c0096.pdf" at bounding box center [1240, 527] width 106 height 10
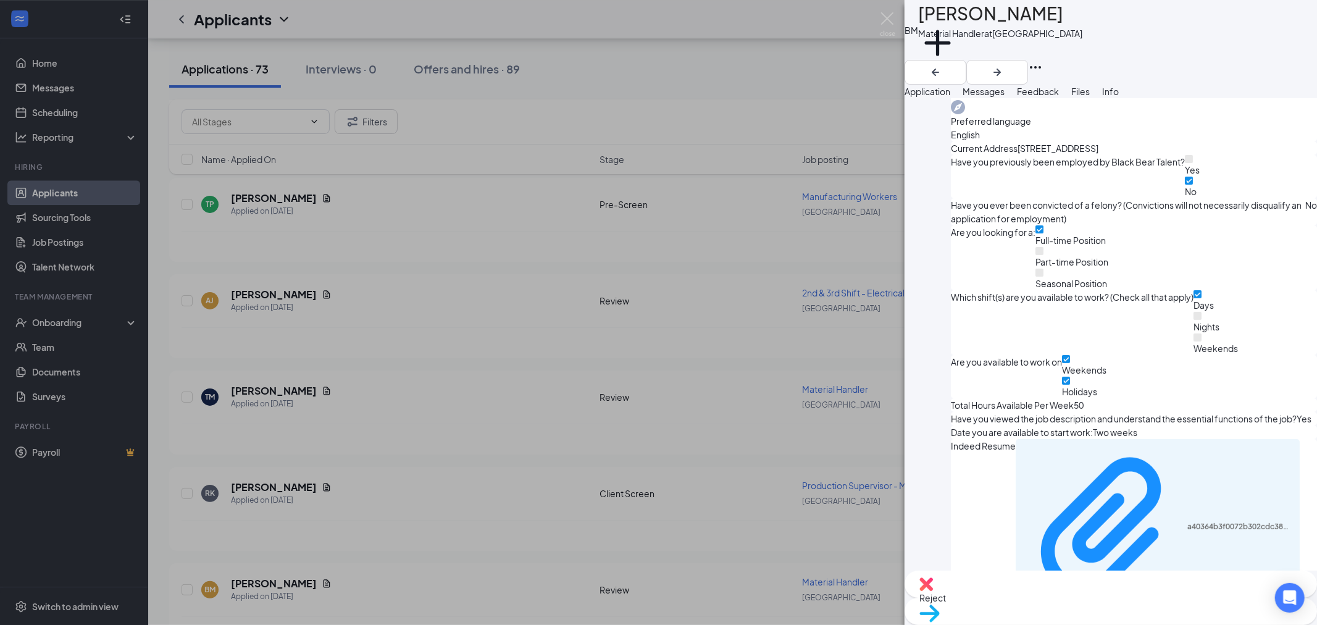
scroll to position [0, 0]
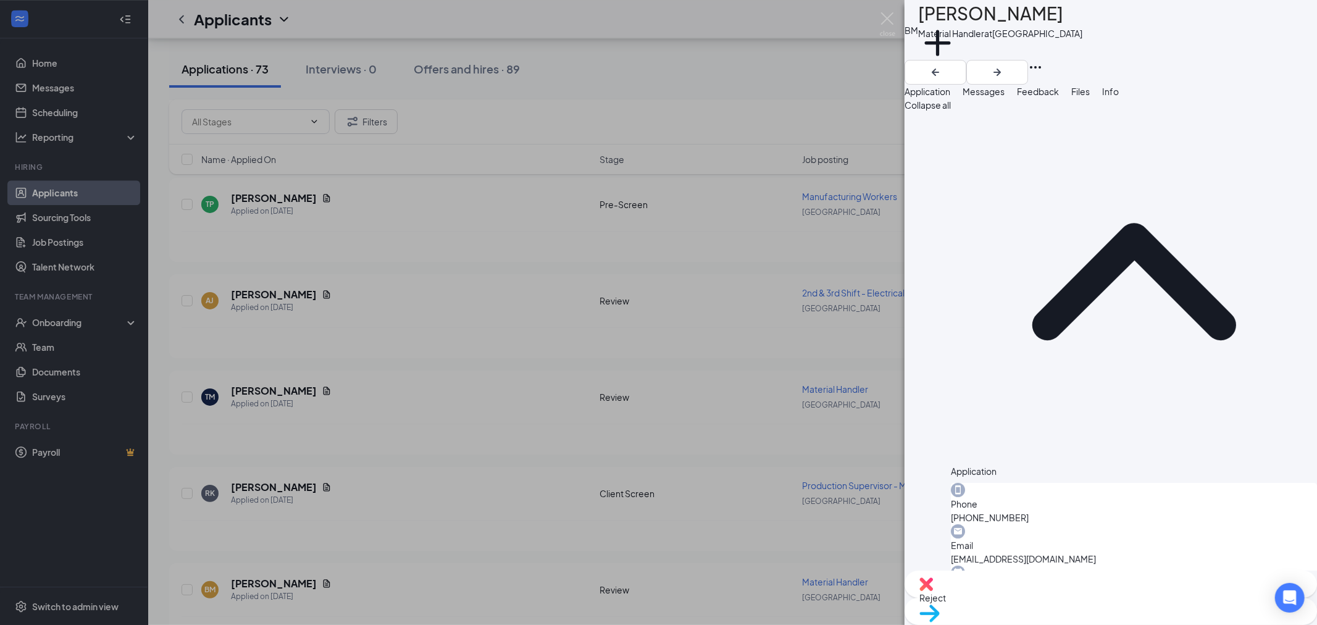
click at [1004, 98] on button "Messages" at bounding box center [983, 92] width 42 height 14
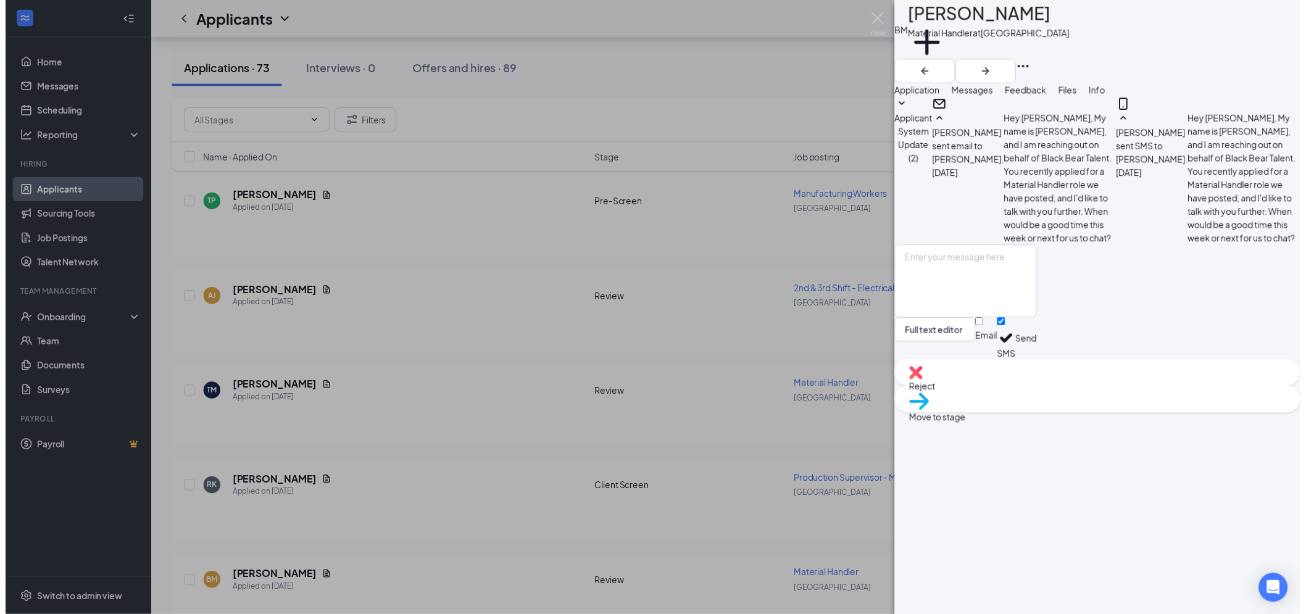
scroll to position [31, 0]
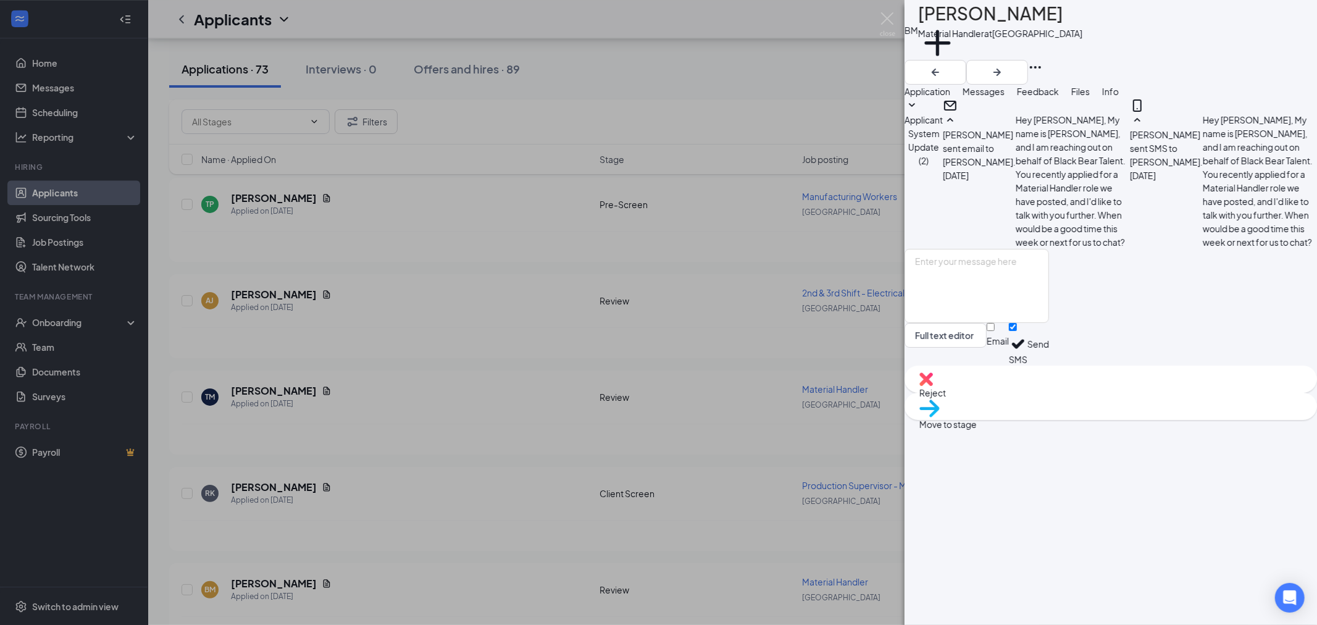
click at [1059, 97] on span "Feedback" at bounding box center [1038, 91] width 42 height 11
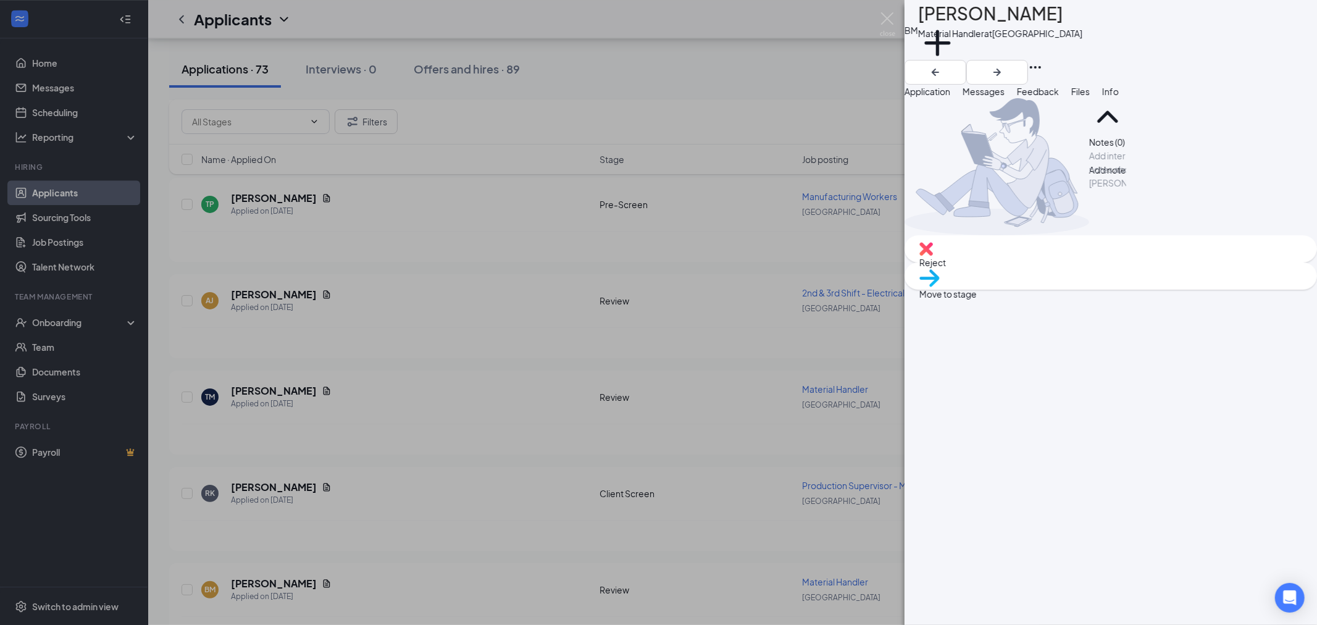
click at [950, 98] on button "Application" at bounding box center [927, 92] width 46 height 14
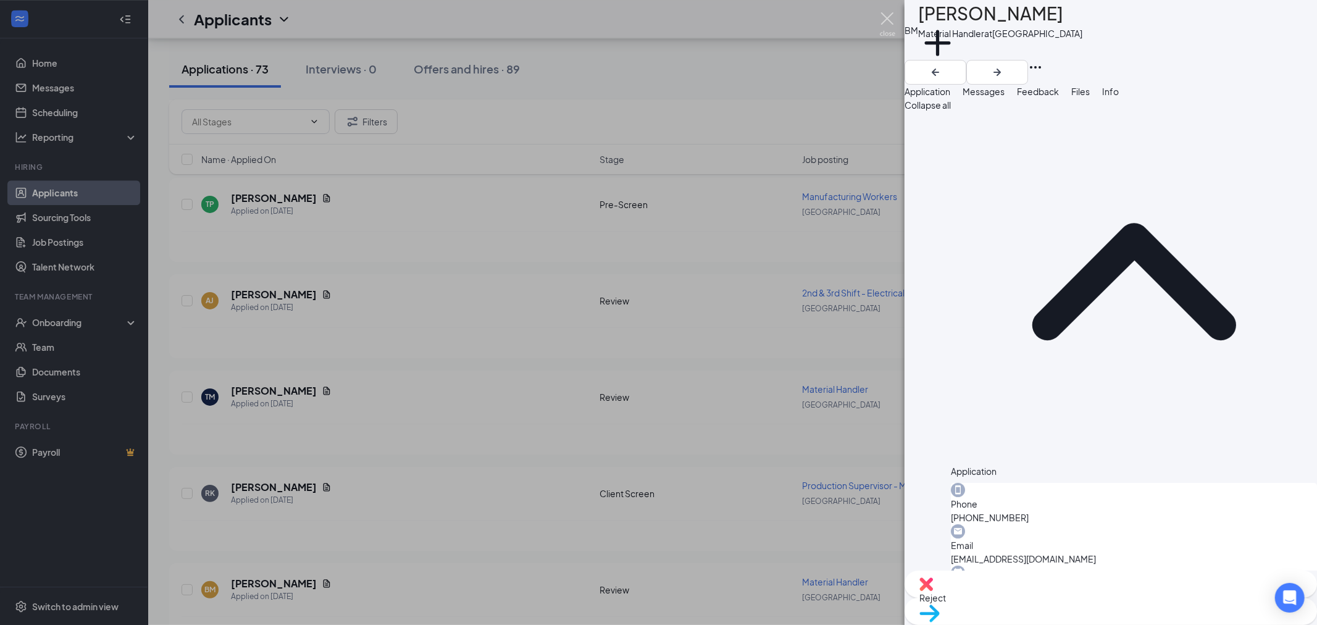
click at [889, 15] on img at bounding box center [887, 24] width 15 height 24
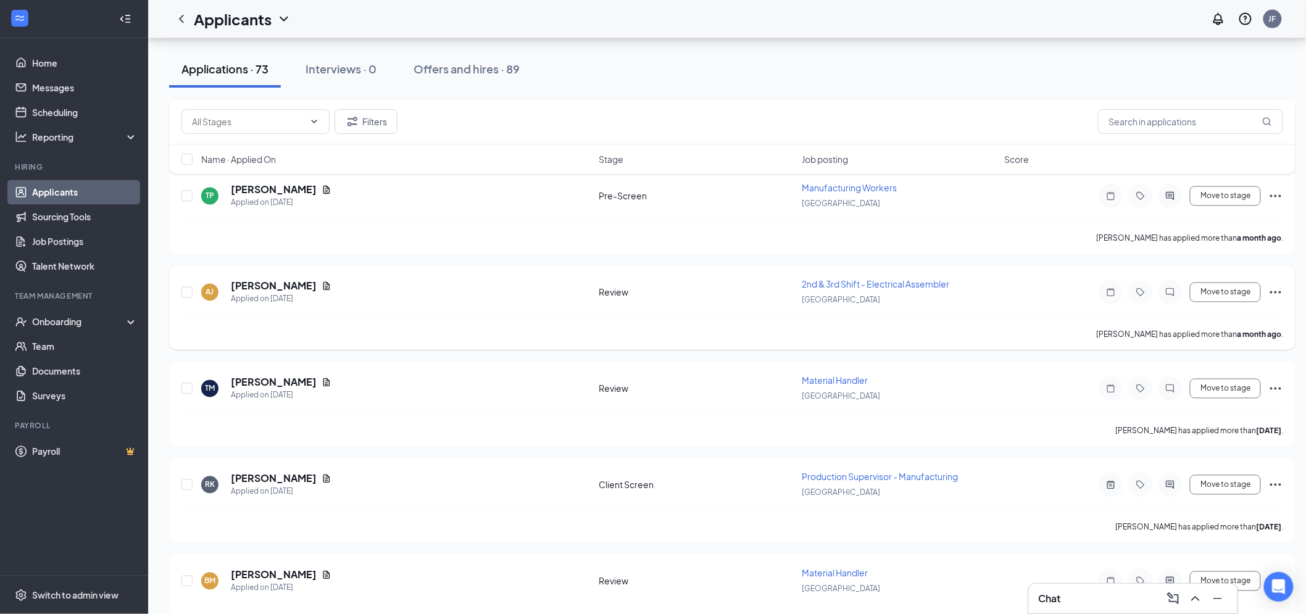
scroll to position [6691, 0]
